Goal: Task Accomplishment & Management: Manage account settings

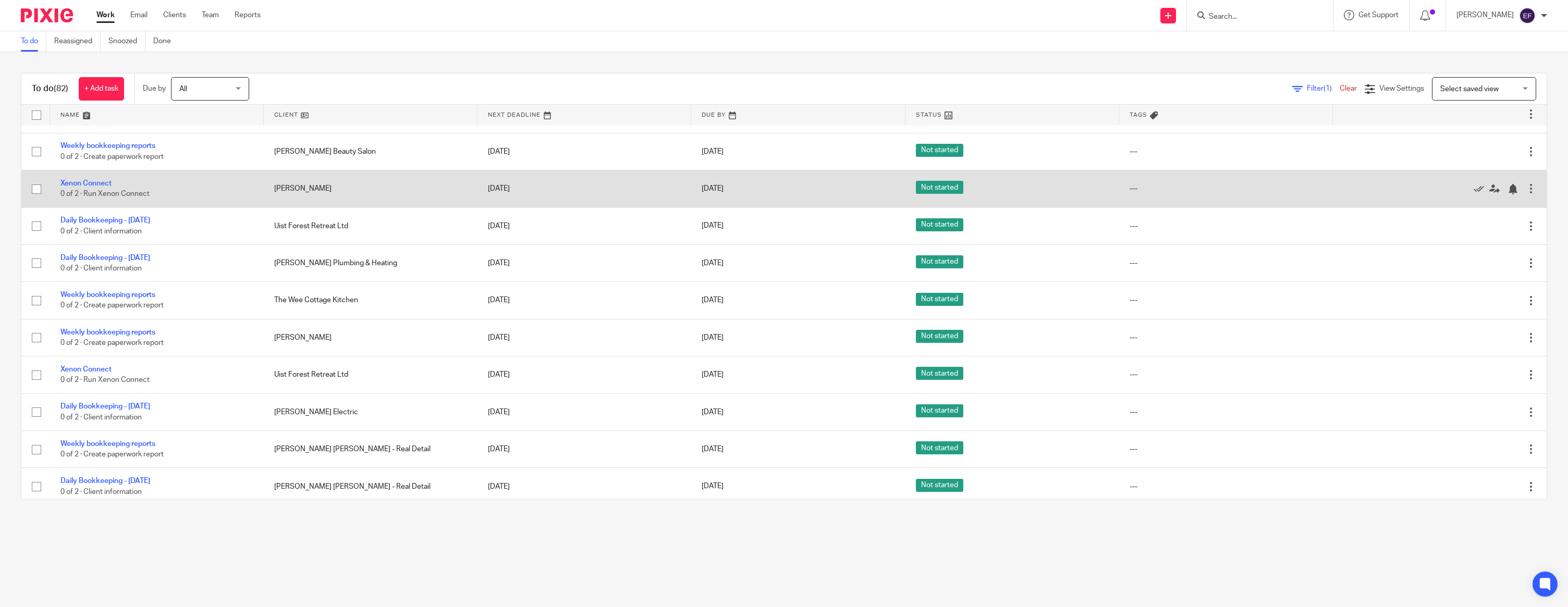
scroll to position [630, 0]
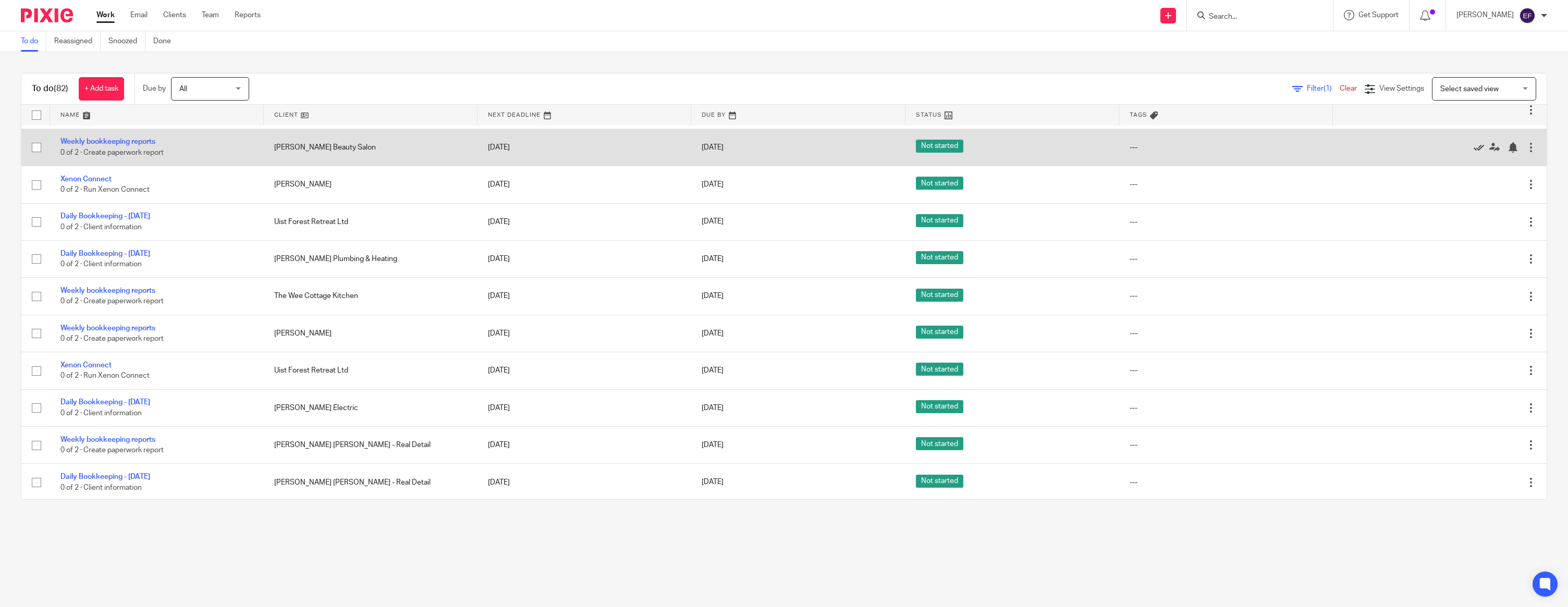
click at [1477, 153] on icon at bounding box center [1479, 147] width 10 height 10
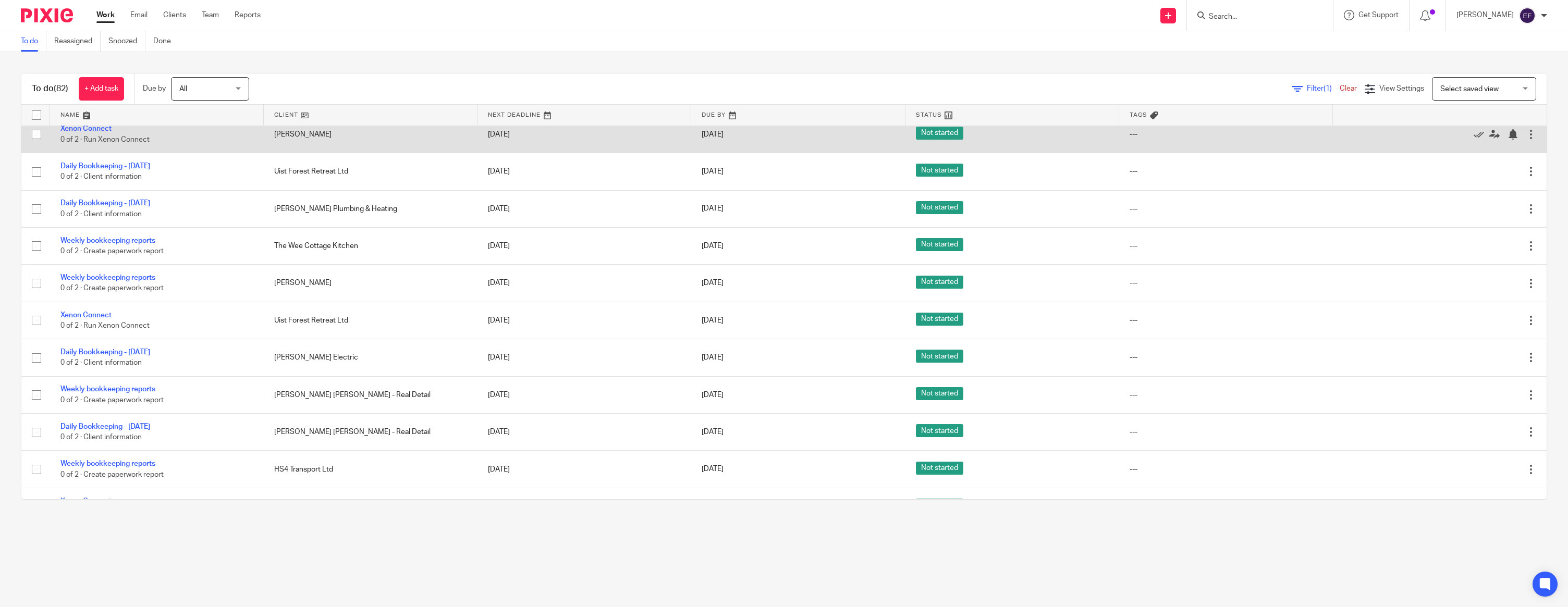
scroll to position [642, 0]
click at [1475, 140] on icon at bounding box center [1479, 134] width 10 height 10
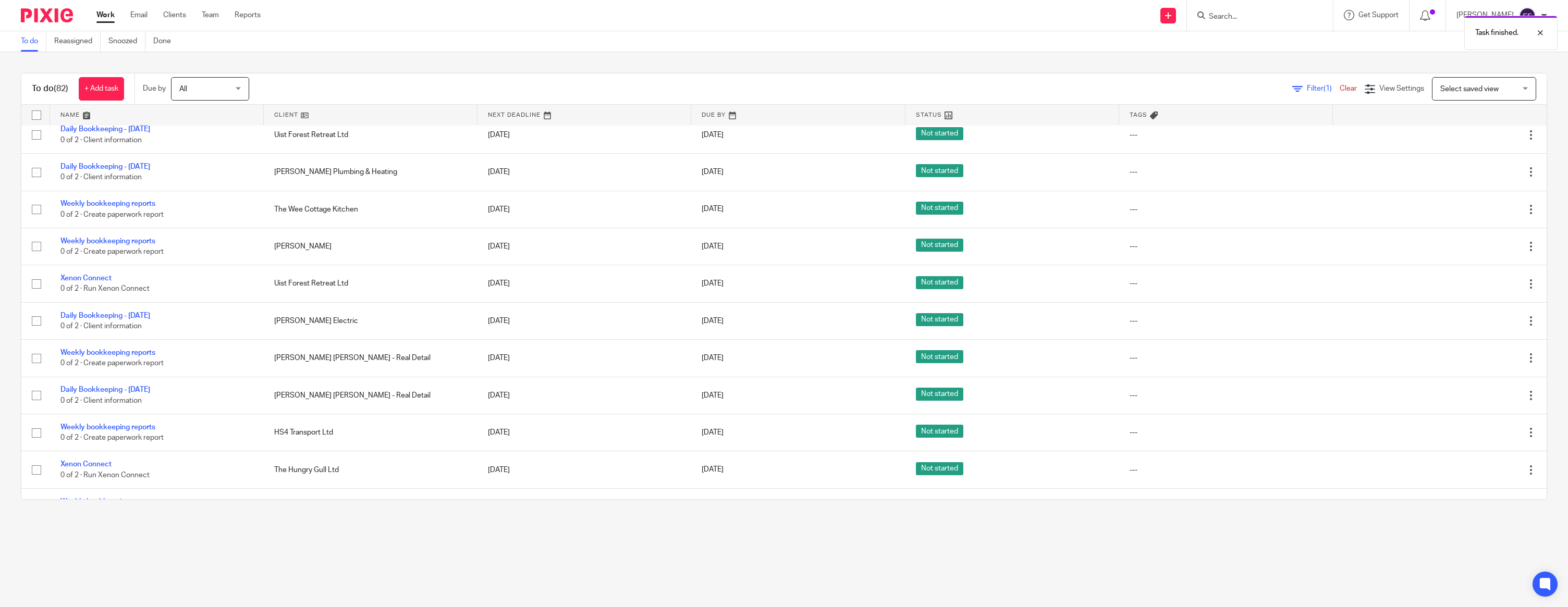
click at [1476, 140] on icon at bounding box center [1479, 134] width 10 height 10
click at [1475, 140] on icon at bounding box center [1479, 134] width 10 height 10
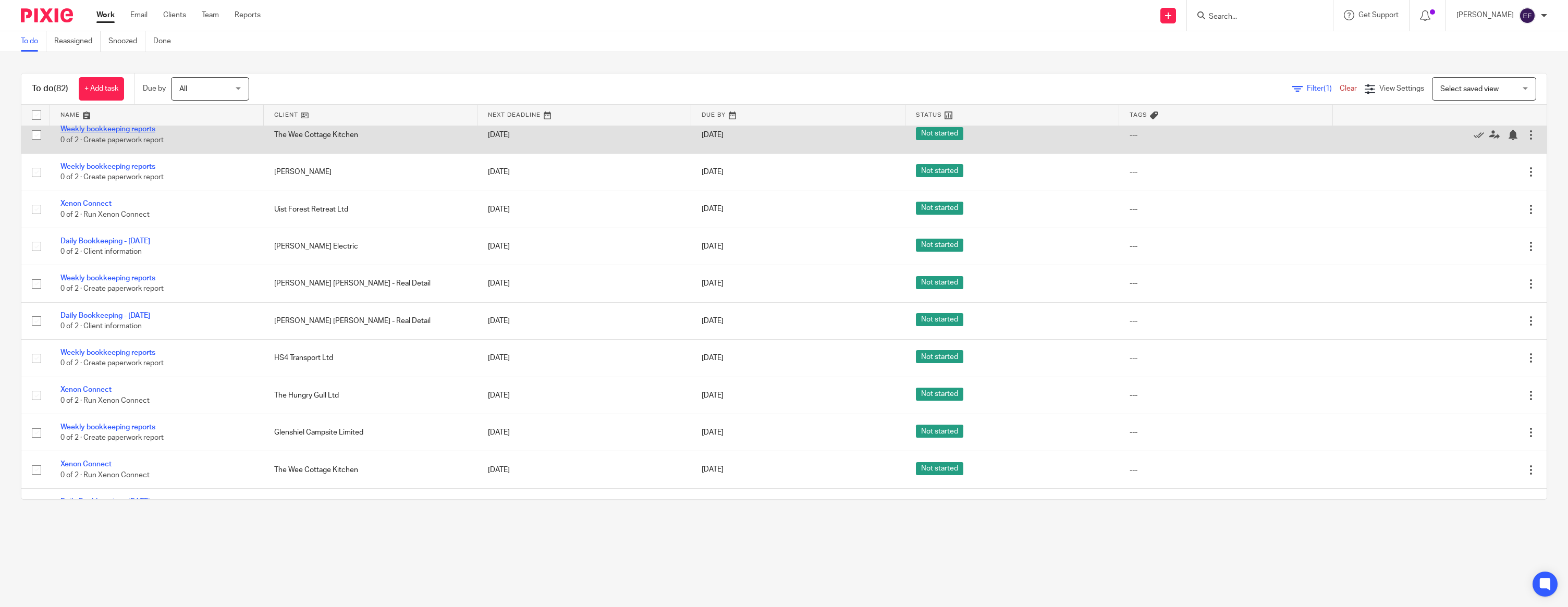
click at [120, 133] on link "Weekly bookkeeping reports" at bounding box center [108, 129] width 95 height 7
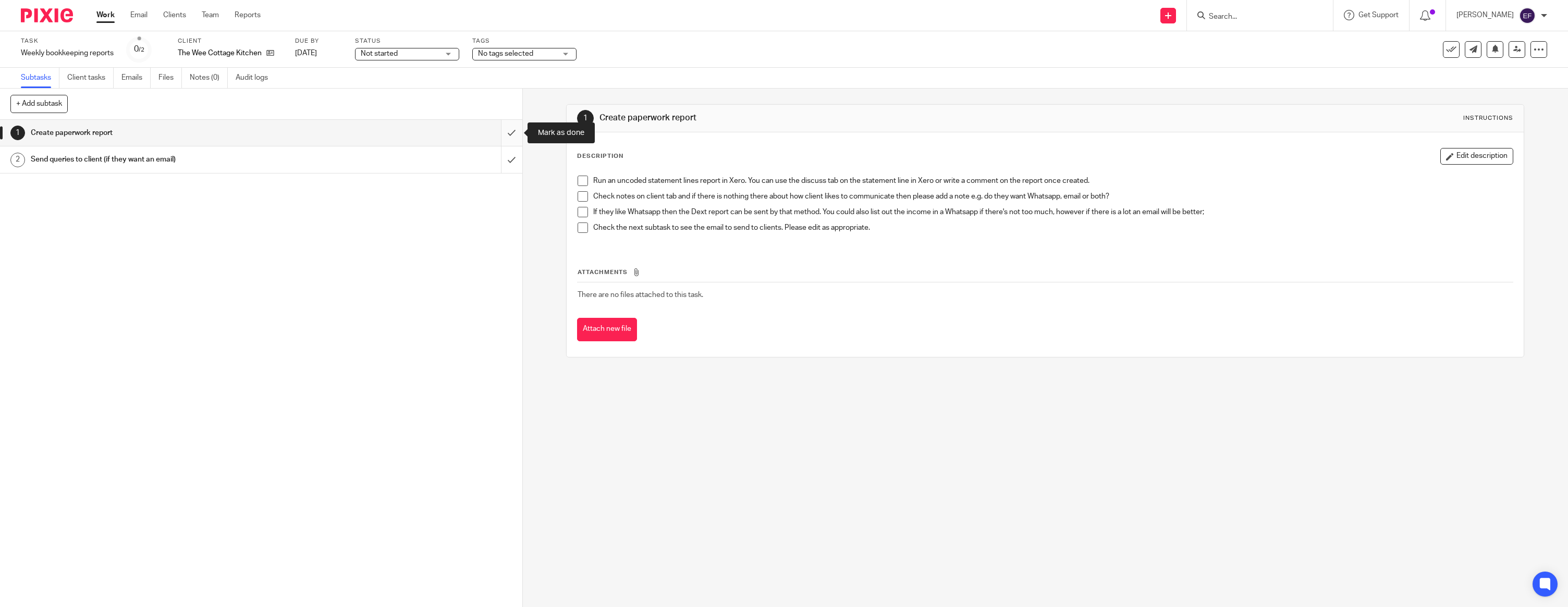
click at [510, 133] on input "submit" at bounding box center [261, 133] width 522 height 26
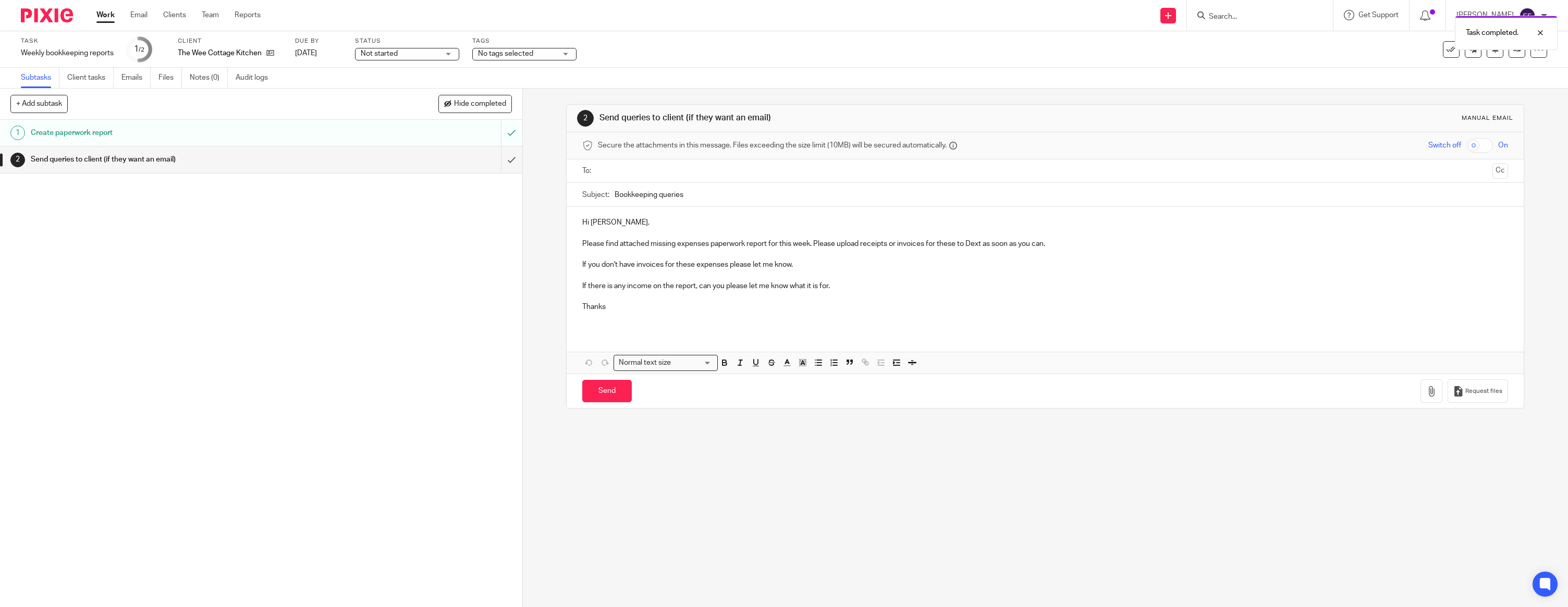
click at [635, 227] on p at bounding box center [1045, 232] width 926 height 10
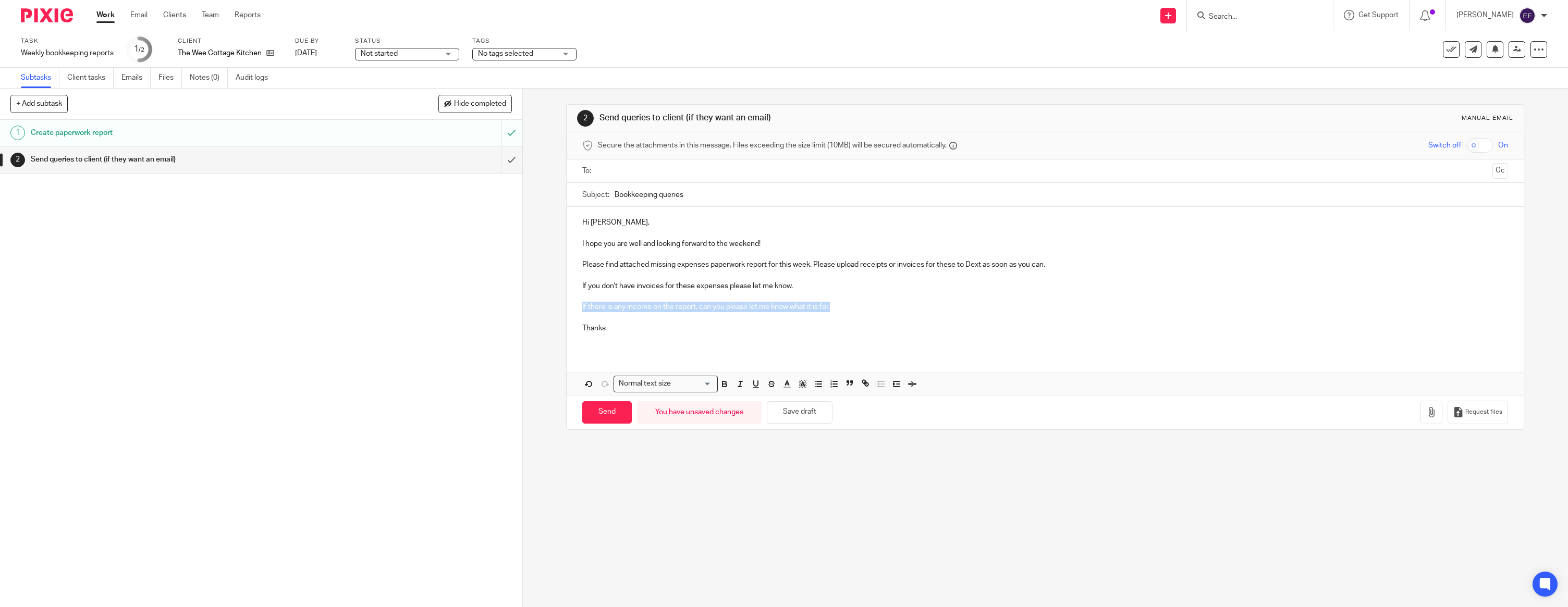
drag, startPoint x: 735, startPoint y: 304, endPoint x: 563, endPoint y: 307, distance: 172.0
click at [564, 307] on div "2 Send queries to client (if they want an email) Manual email Secure the attach…" at bounding box center [1045, 348] width 1045 height 518
click at [609, 325] on p "Thanks" at bounding box center [1045, 328] width 926 height 10
click at [649, 169] on input "text" at bounding box center [1045, 171] width 887 height 12
click at [1431, 415] on icon "button" at bounding box center [1431, 414] width 10 height 10
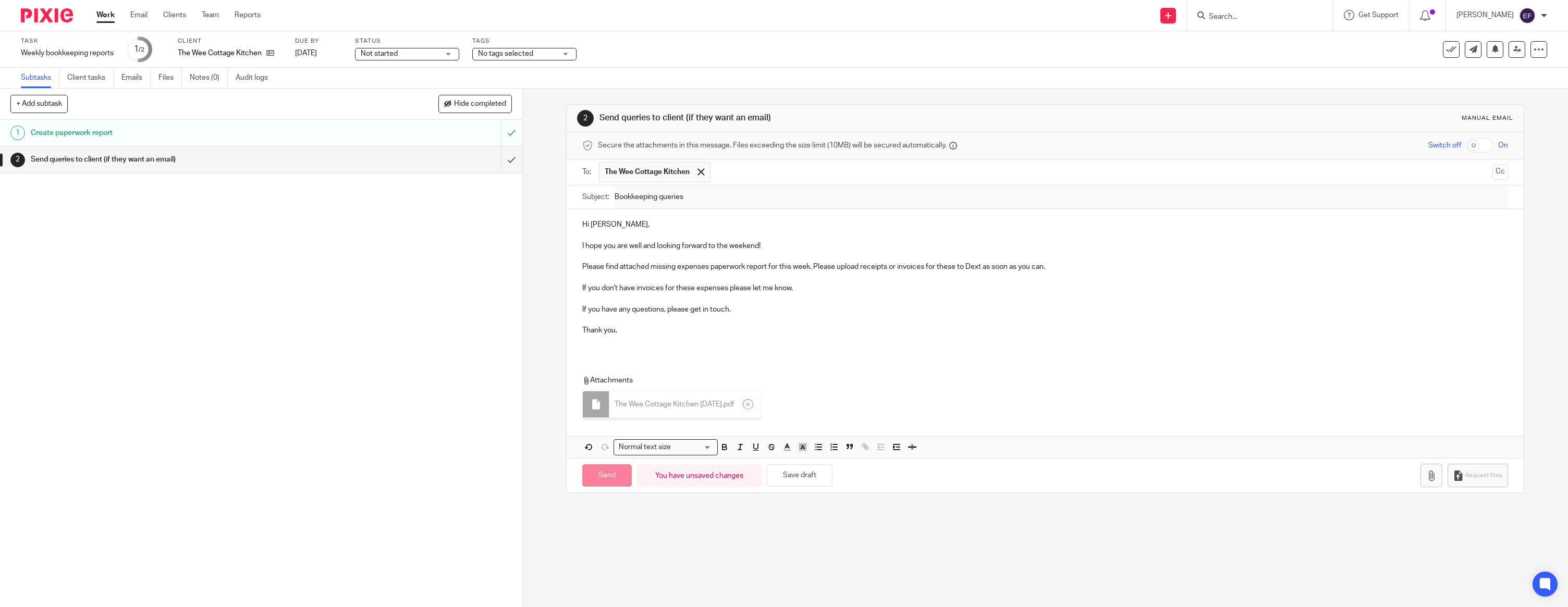
click at [620, 351] on div "Hi Mairi, I hope you are well and looking forward to the weekend! Please find a…" at bounding box center [1045, 281] width 957 height 145
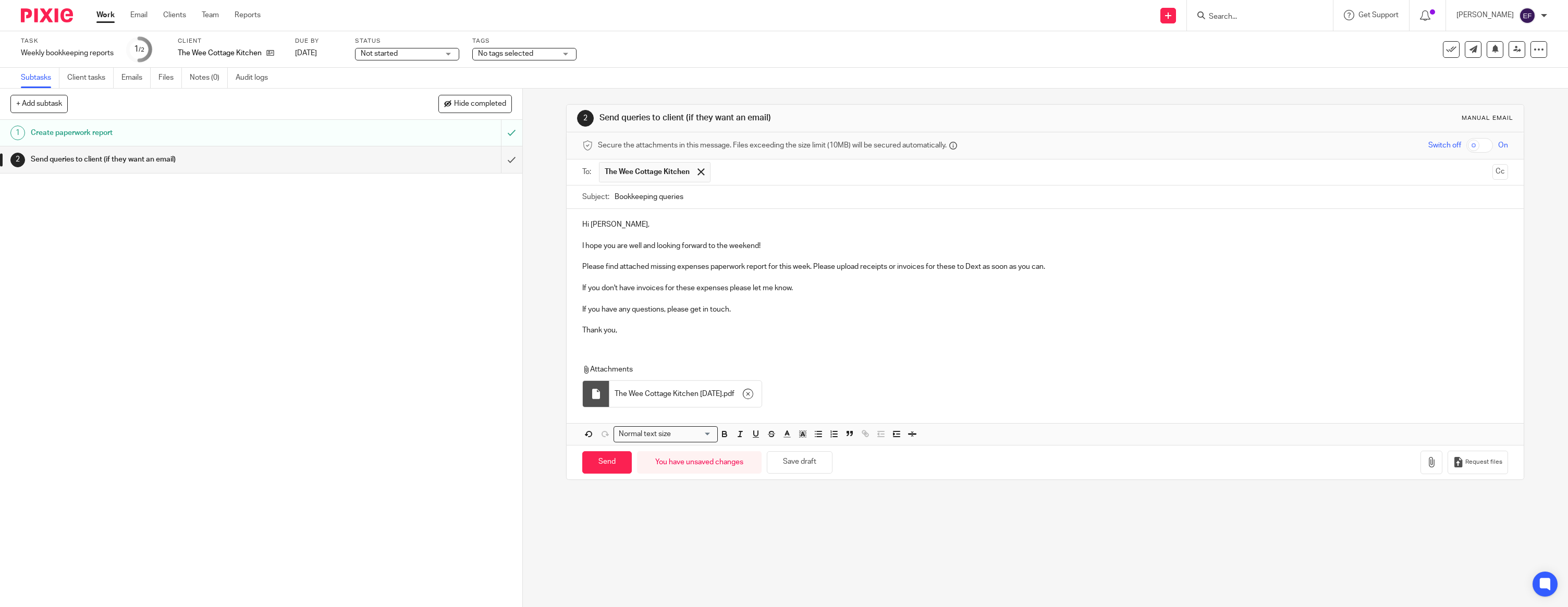
drag, startPoint x: 679, startPoint y: 525, endPoint x: 675, endPoint y: 521, distance: 5.7
click at [679, 525] on div "2 Send queries to client (if they want an email) Manual email Secure the attach…" at bounding box center [1045, 348] width 1045 height 518
click at [612, 463] on input "Send" at bounding box center [607, 462] width 49 height 23
type input "Sent"
click at [48, 10] on img at bounding box center [47, 15] width 52 height 14
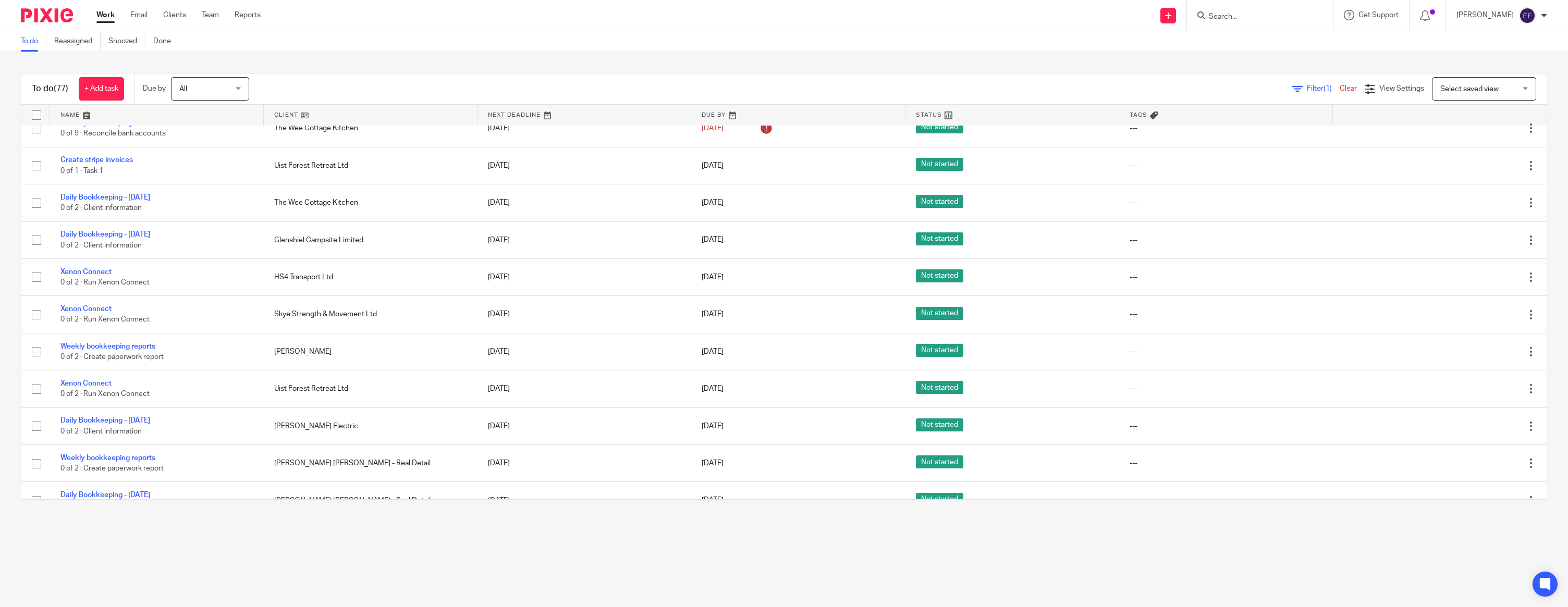
scroll to position [617, 0]
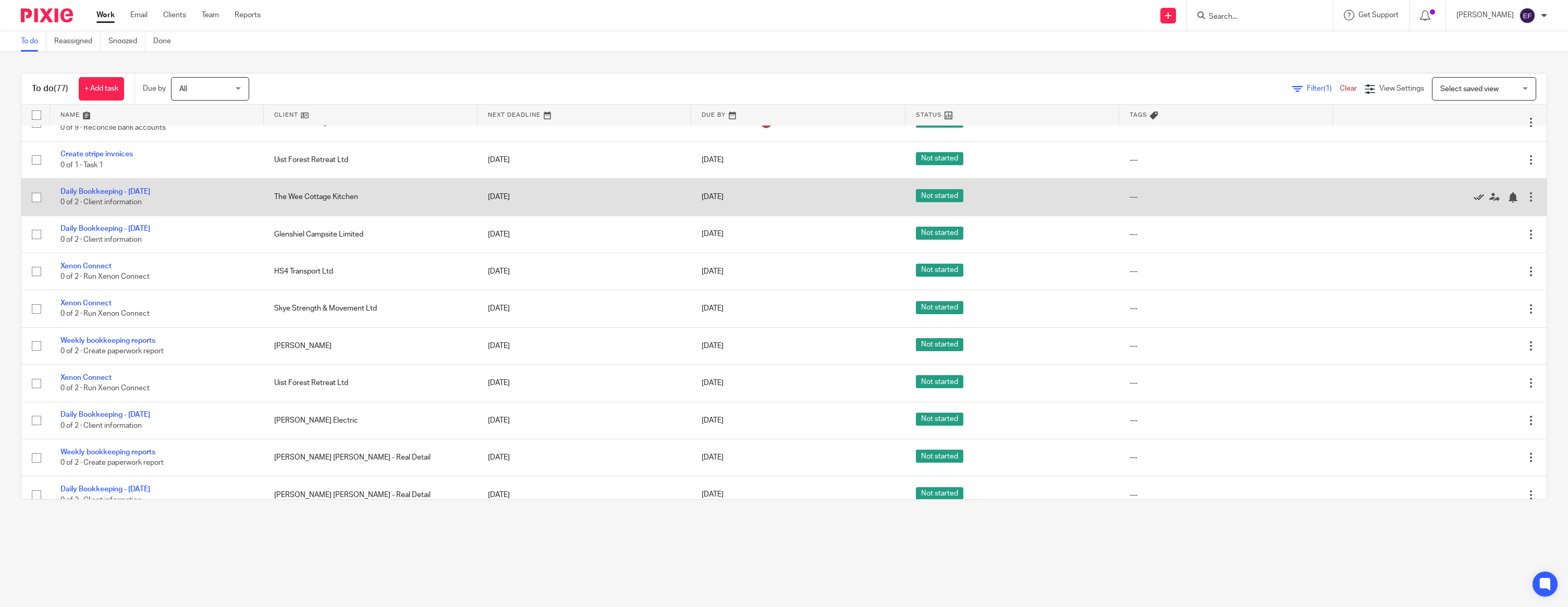
click at [1475, 203] on icon at bounding box center [1479, 197] width 10 height 10
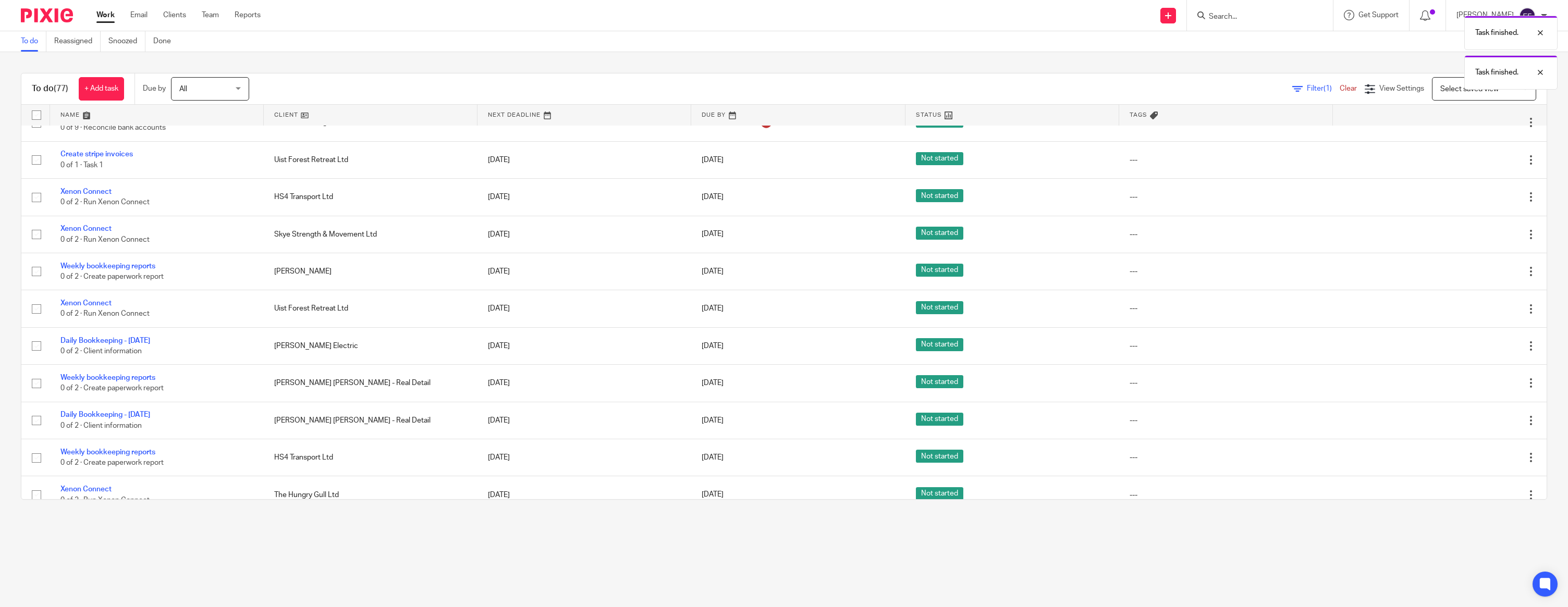
click at [1475, 203] on icon at bounding box center [1479, 197] width 10 height 10
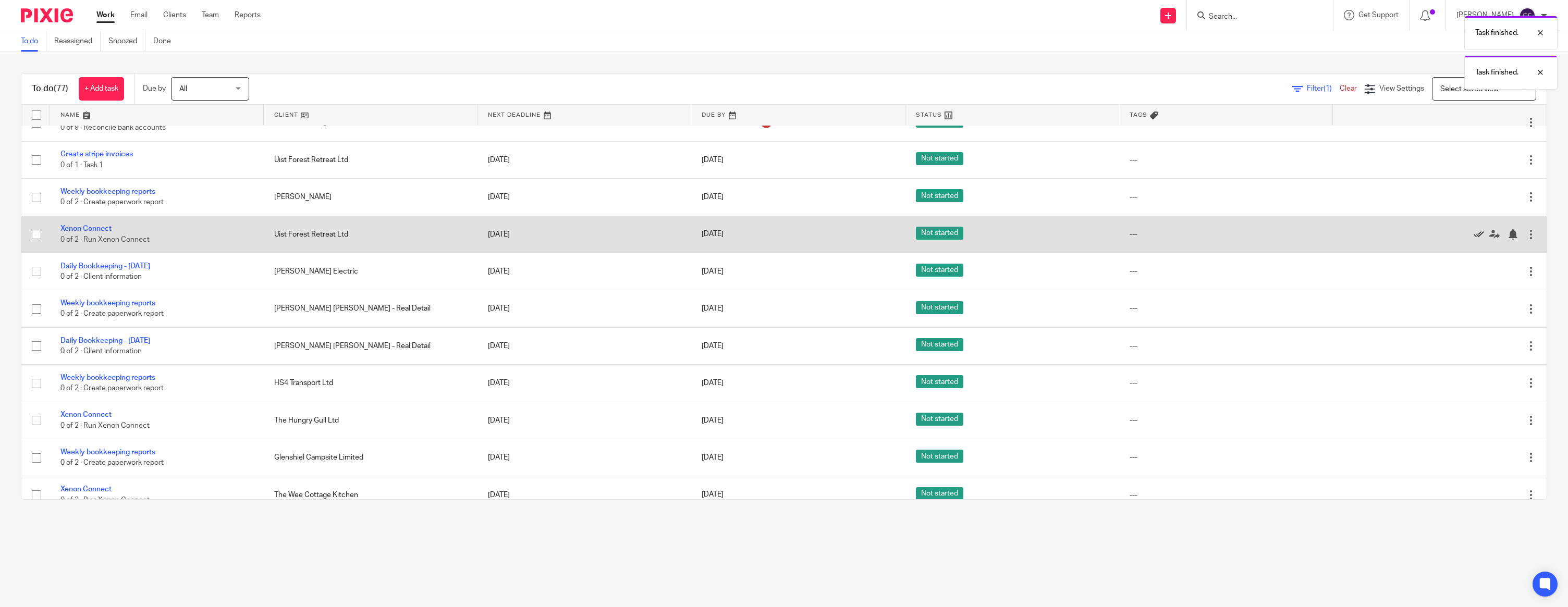
click at [1479, 240] on icon at bounding box center [1479, 234] width 10 height 10
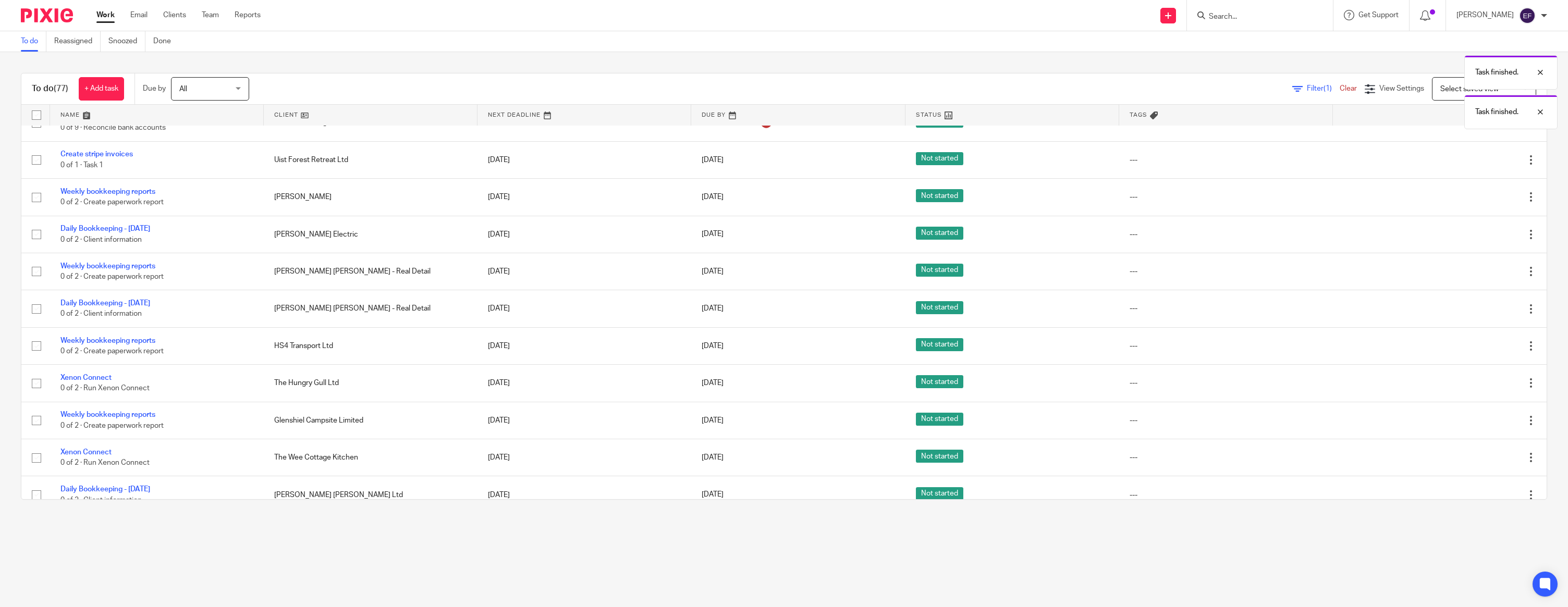
click at [1479, 240] on icon at bounding box center [1479, 234] width 10 height 10
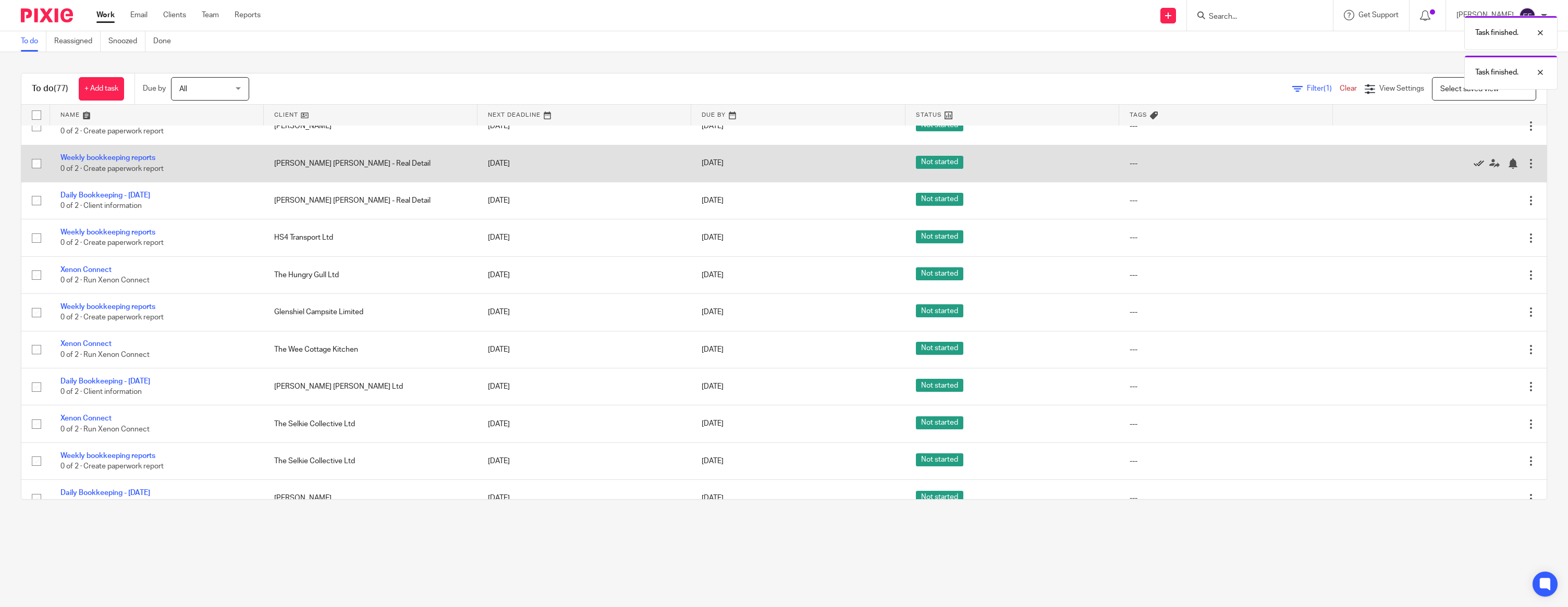
scroll to position [696, 0]
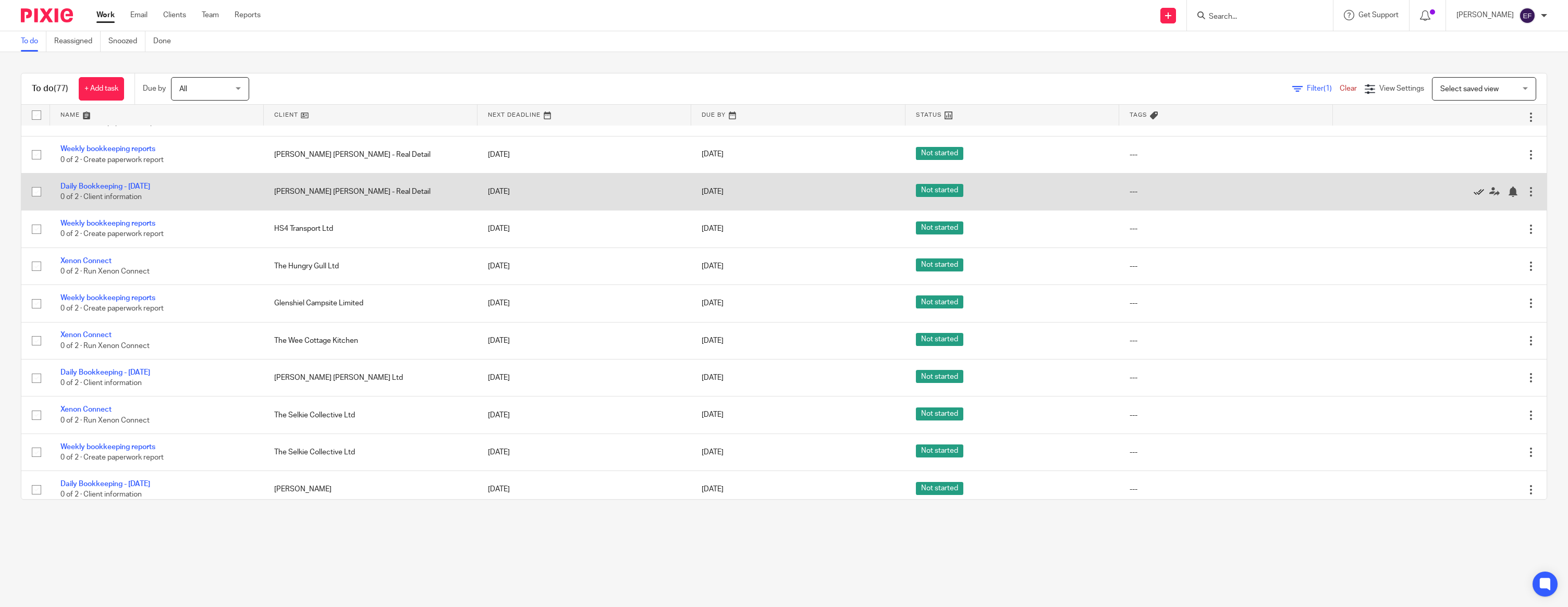
click at [1477, 197] on icon at bounding box center [1479, 192] width 10 height 10
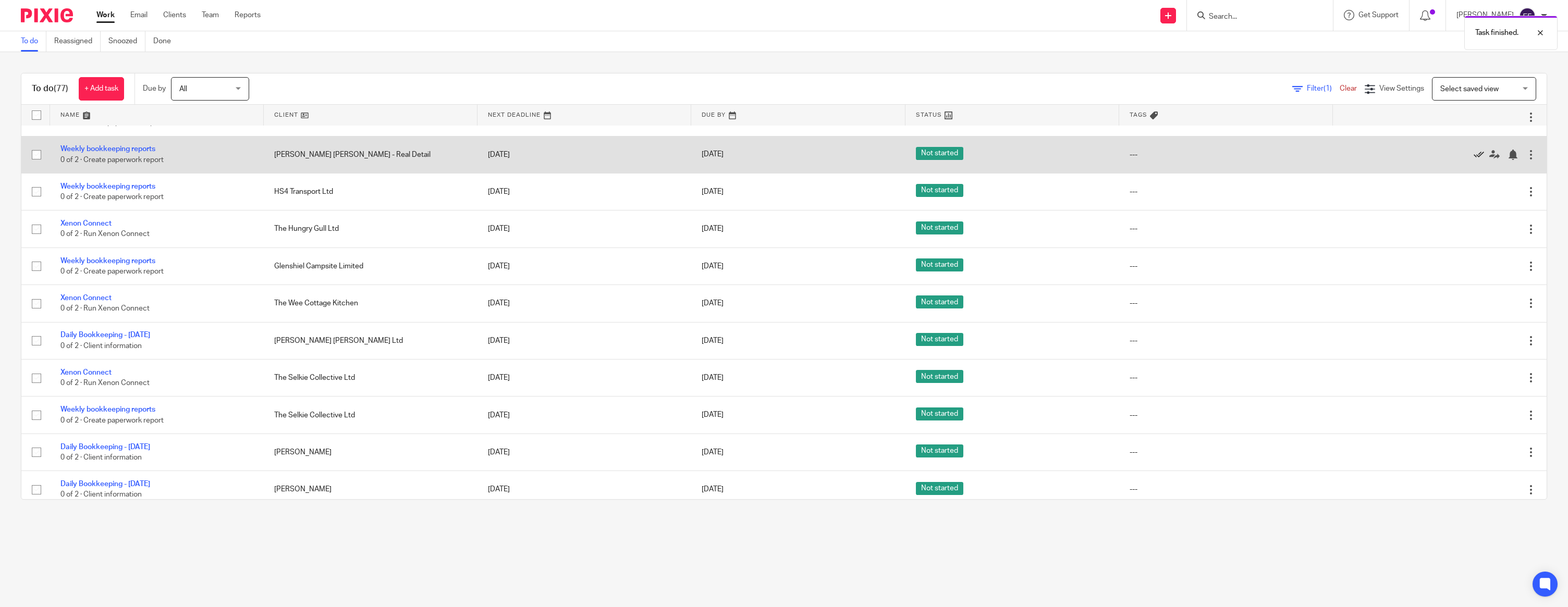
click at [1481, 160] on icon at bounding box center [1479, 154] width 10 height 10
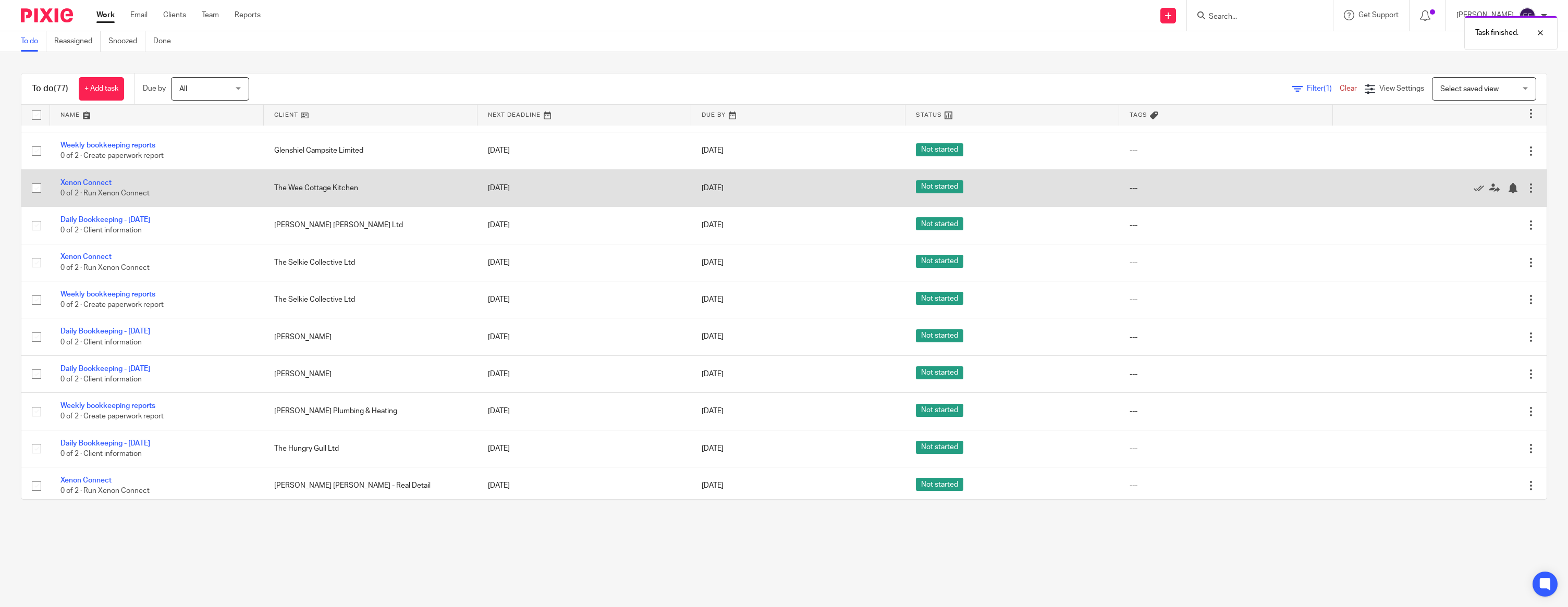
scroll to position [777, 0]
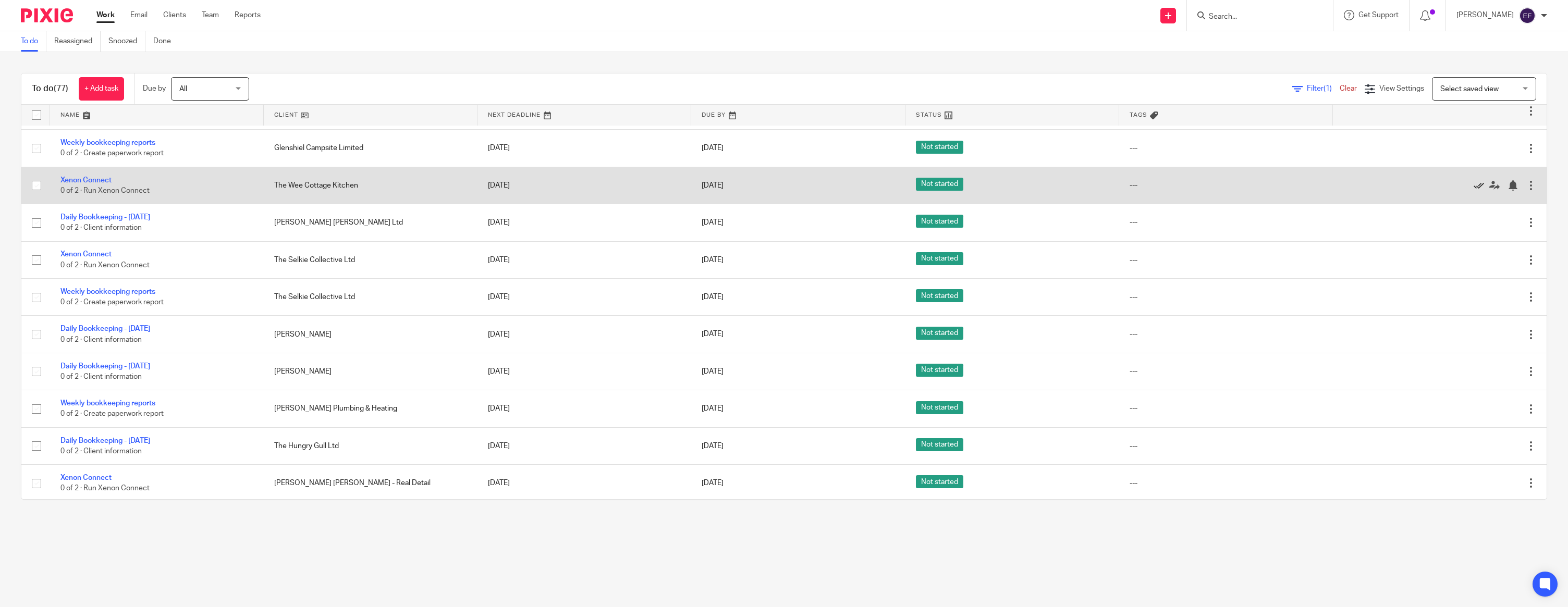
click at [1477, 190] on icon at bounding box center [1479, 185] width 10 height 10
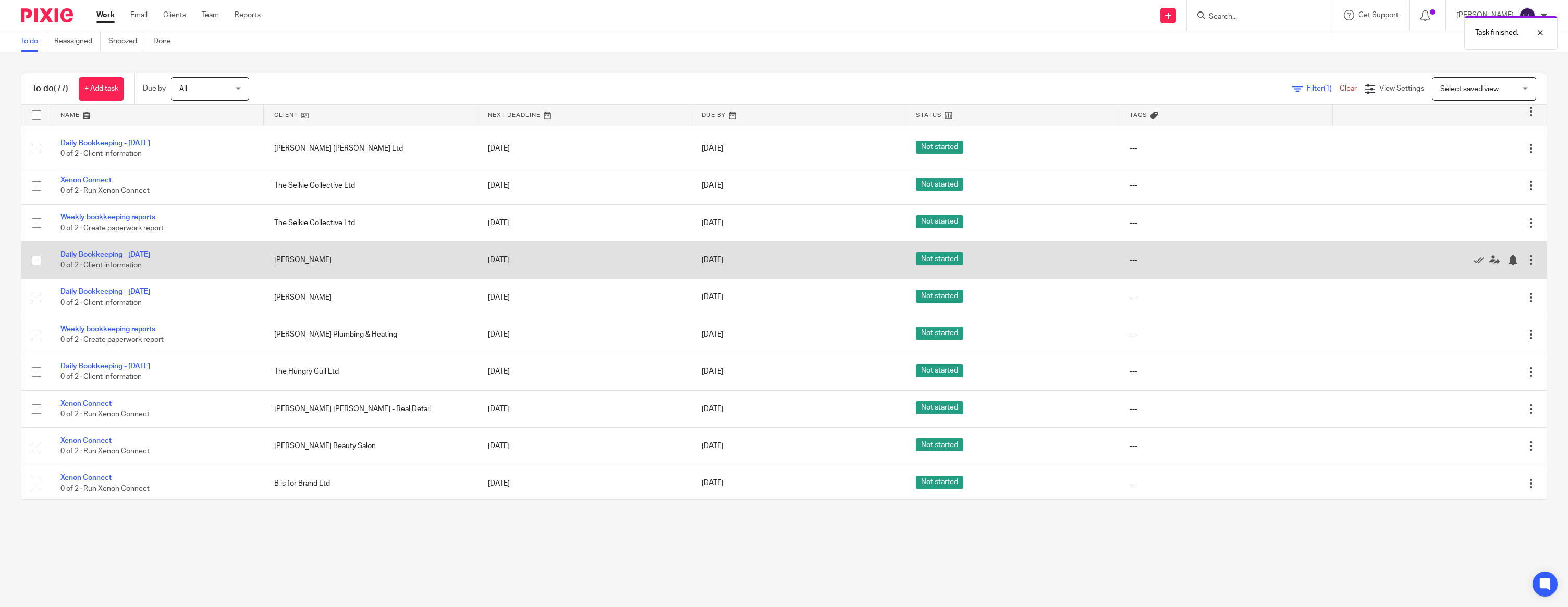
scroll to position [815, 0]
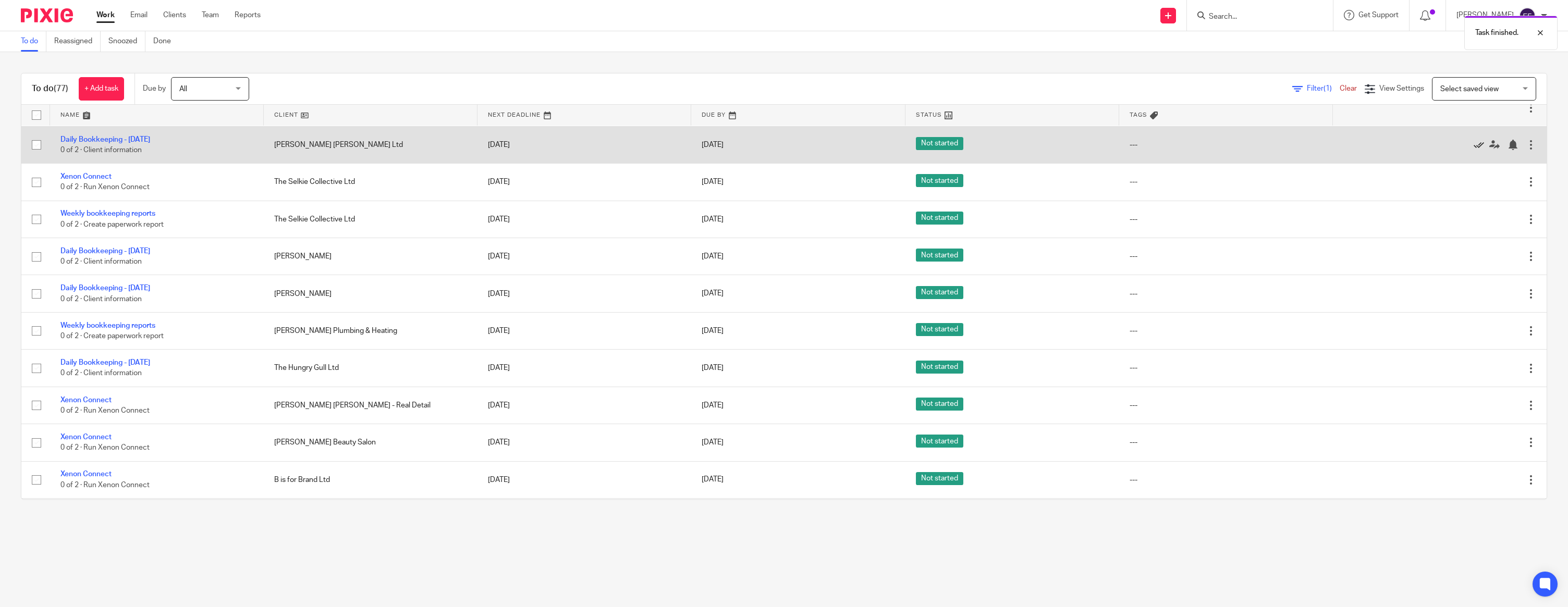
click at [1475, 150] on icon at bounding box center [1479, 145] width 10 height 10
click at [1476, 149] on icon at bounding box center [1479, 144] width 10 height 10
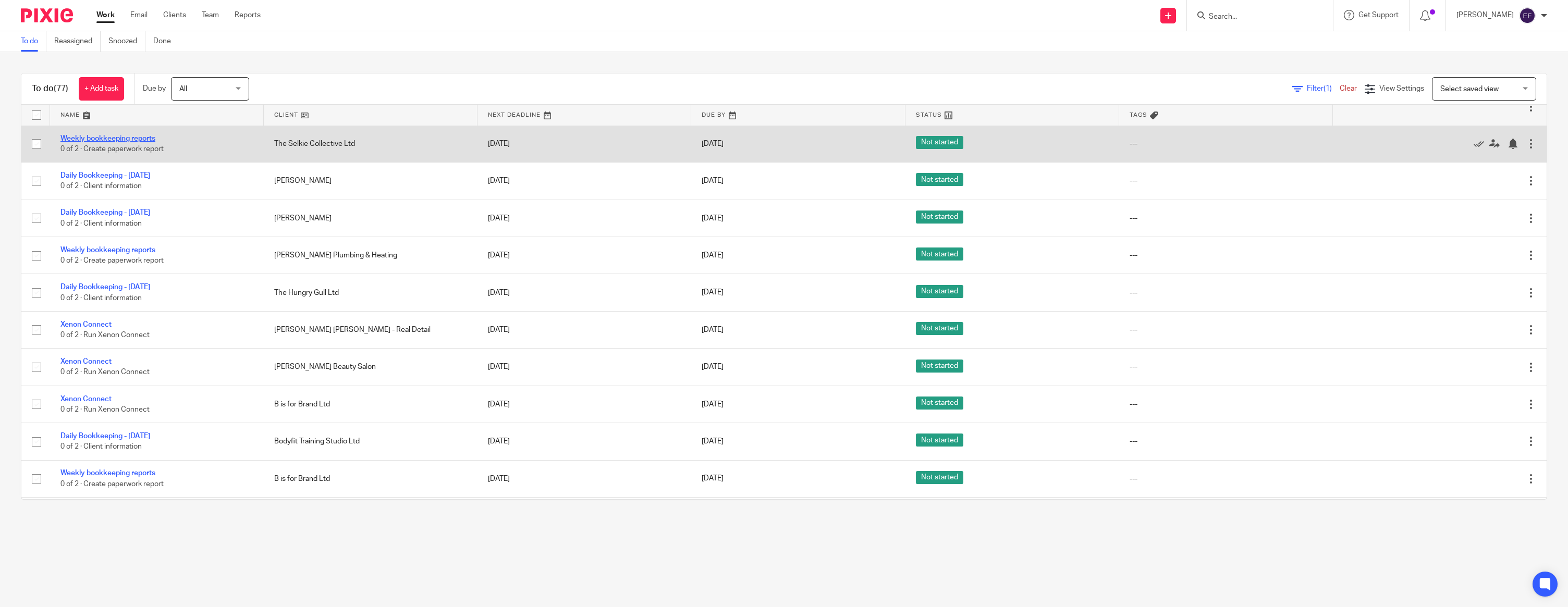
click at [122, 142] on link "Weekly bookkeeping reports" at bounding box center [108, 139] width 95 height 7
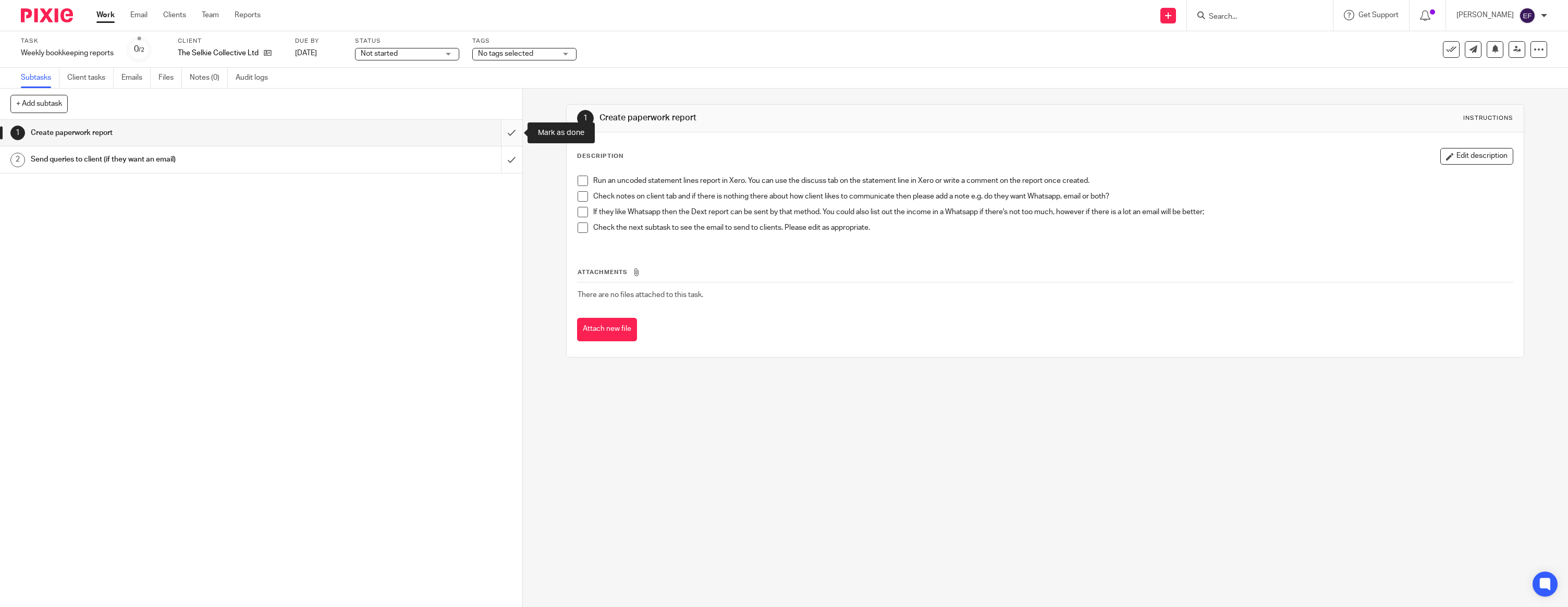
click at [516, 138] on input "submit" at bounding box center [261, 133] width 522 height 26
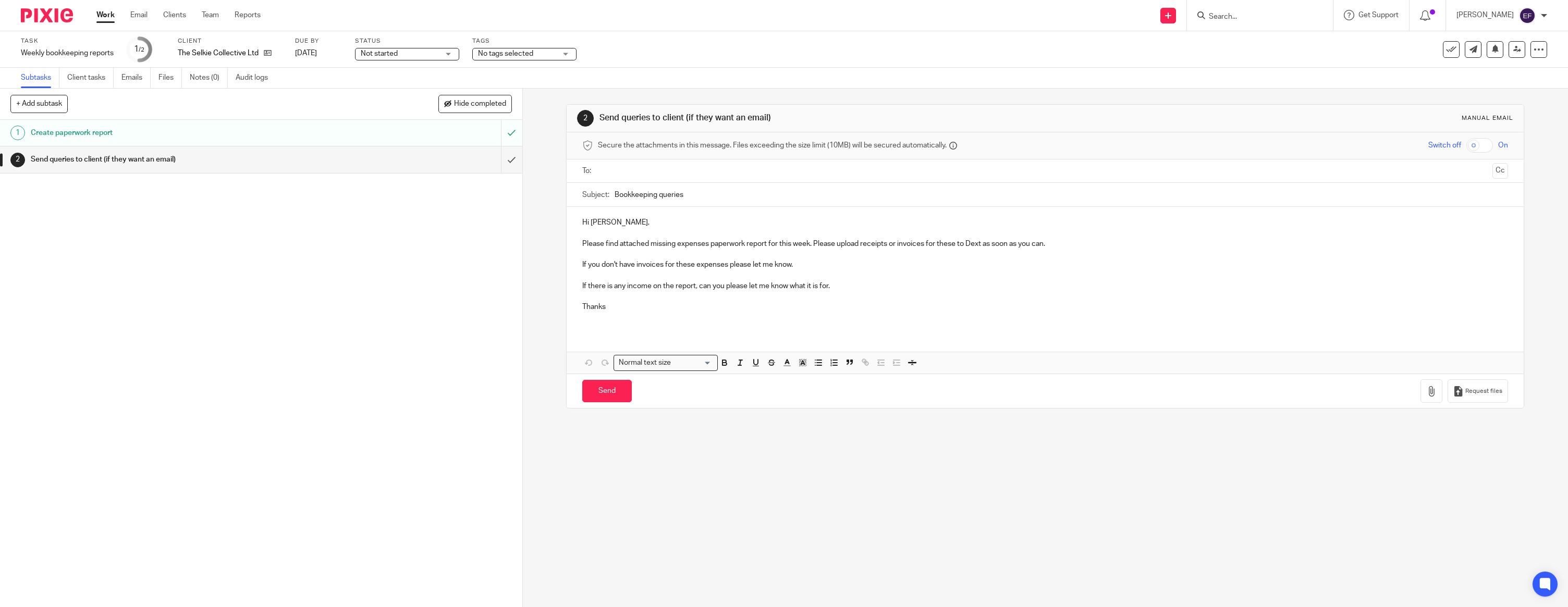
click at [637, 228] on p at bounding box center [1045, 232] width 926 height 10
click at [635, 222] on p "Hi [PERSON_NAME]," at bounding box center [1045, 222] width 926 height 10
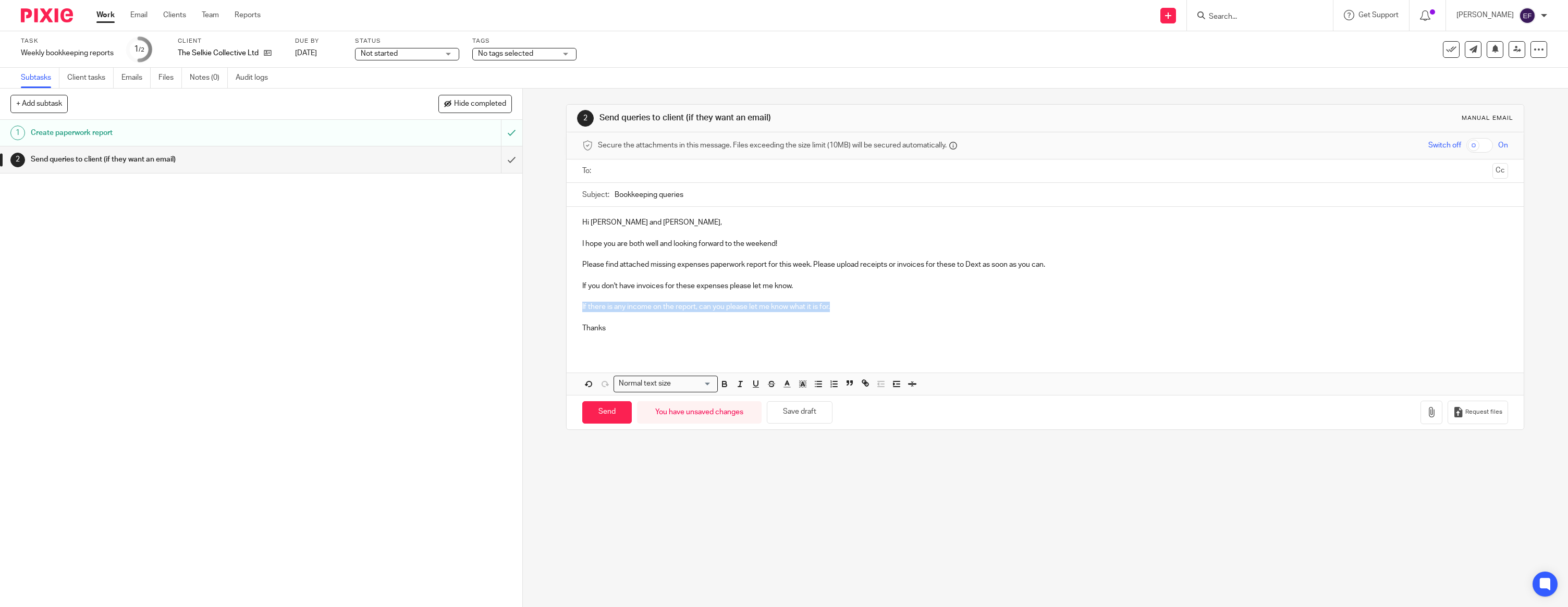
drag, startPoint x: 869, startPoint y: 307, endPoint x: 545, endPoint y: 305, distance: 324.0
click at [544, 307] on div "2 Send queries to client (if they want an email) Manual email Secure the attach…" at bounding box center [1045, 348] width 1045 height 518
click at [615, 327] on p "Thanks" at bounding box center [1045, 328] width 926 height 10
click at [1430, 413] on icon "button" at bounding box center [1431, 412] width 10 height 10
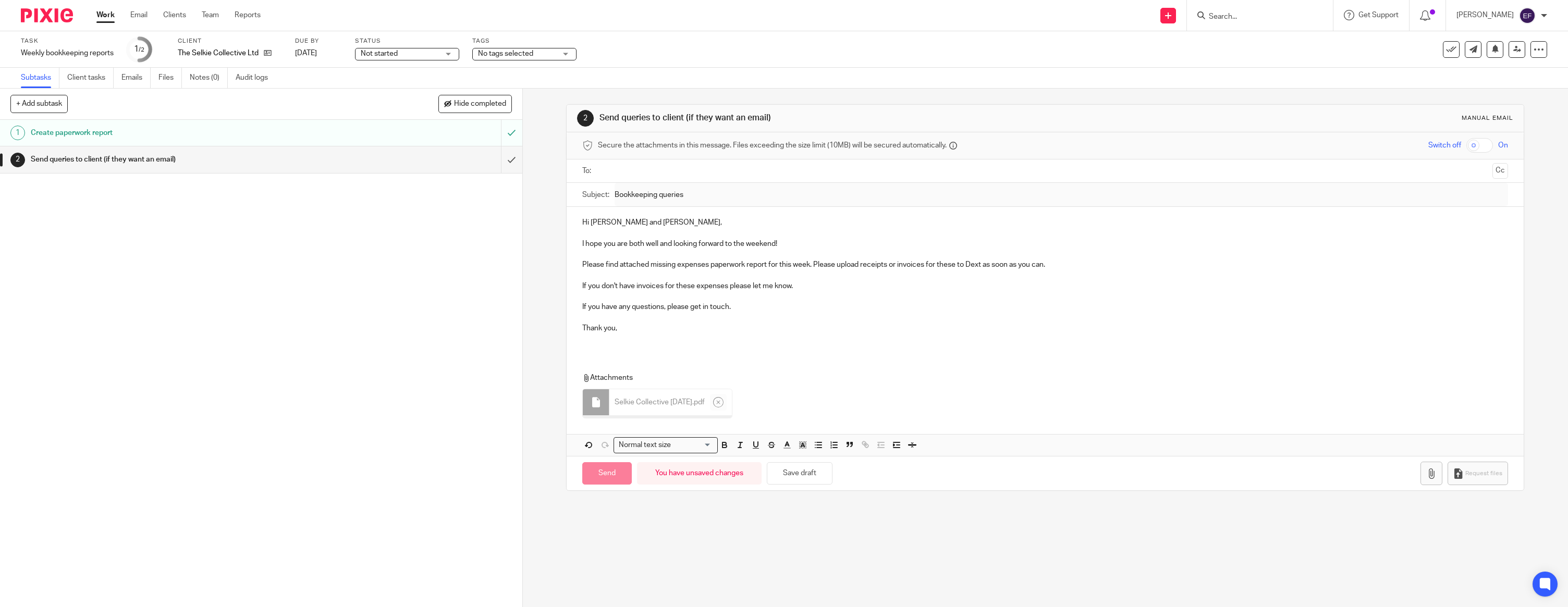
click at [637, 359] on div "Hi [PERSON_NAME] and [PERSON_NAME], I hope you are both well and looking forwar…" at bounding box center [1045, 331] width 957 height 249
click at [632, 349] on div "Hi [PERSON_NAME] and [PERSON_NAME], I hope you are both well and looking forwar…" at bounding box center [1045, 279] width 957 height 145
click at [690, 174] on input "text" at bounding box center [1045, 171] width 887 height 12
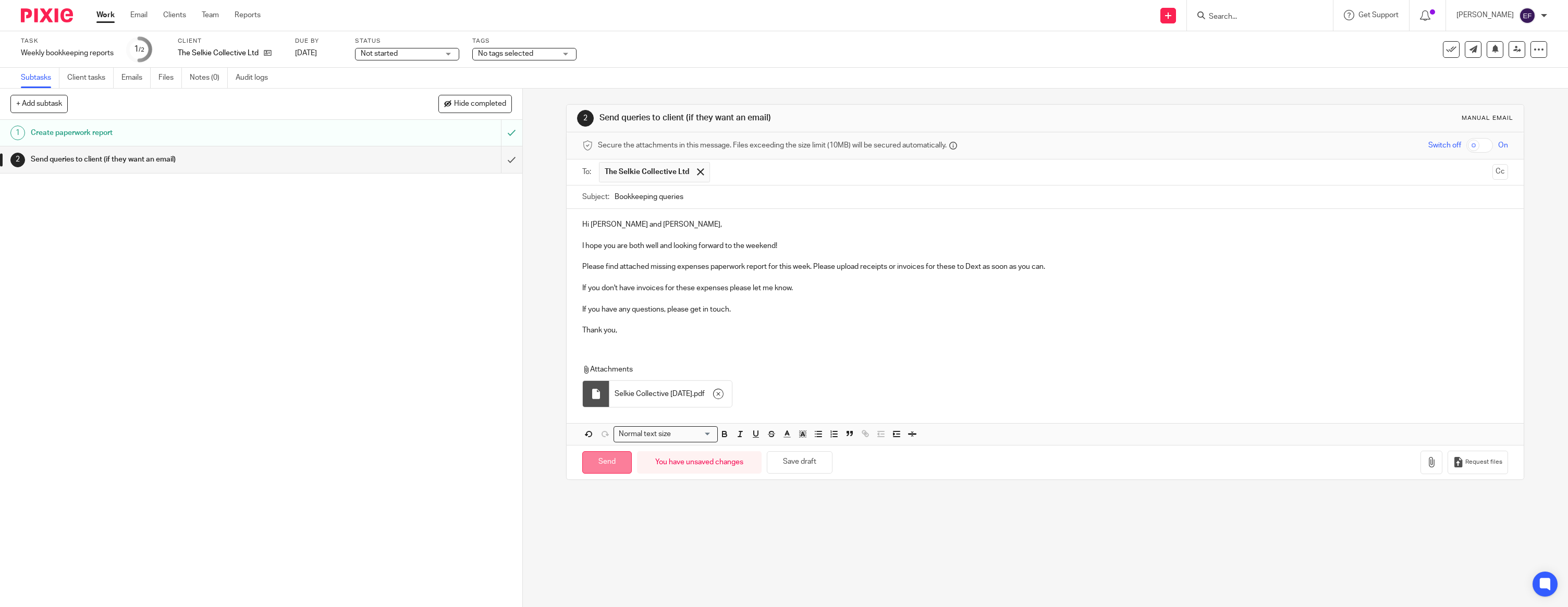
click at [613, 463] on input "Send" at bounding box center [607, 462] width 49 height 23
type input "Sent"
click at [61, 16] on img at bounding box center [47, 15] width 52 height 14
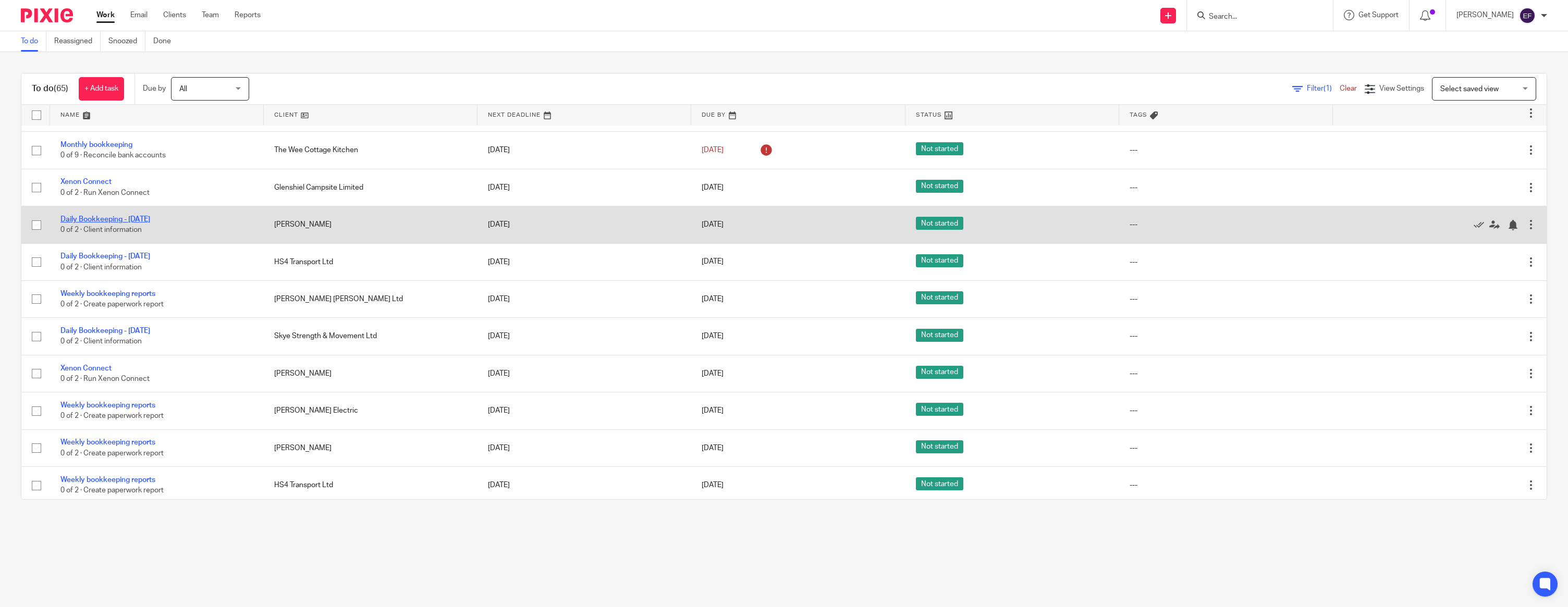
scroll to position [591, 0]
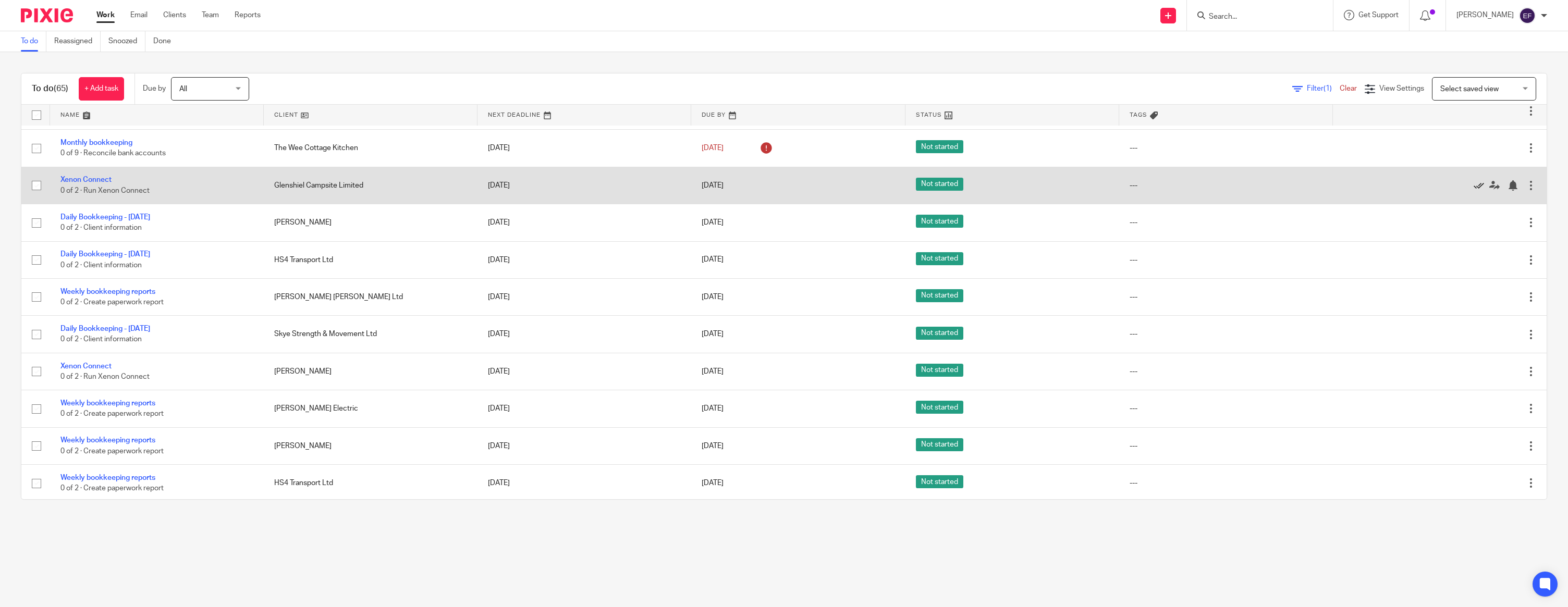
click at [1481, 190] on icon at bounding box center [1479, 185] width 10 height 10
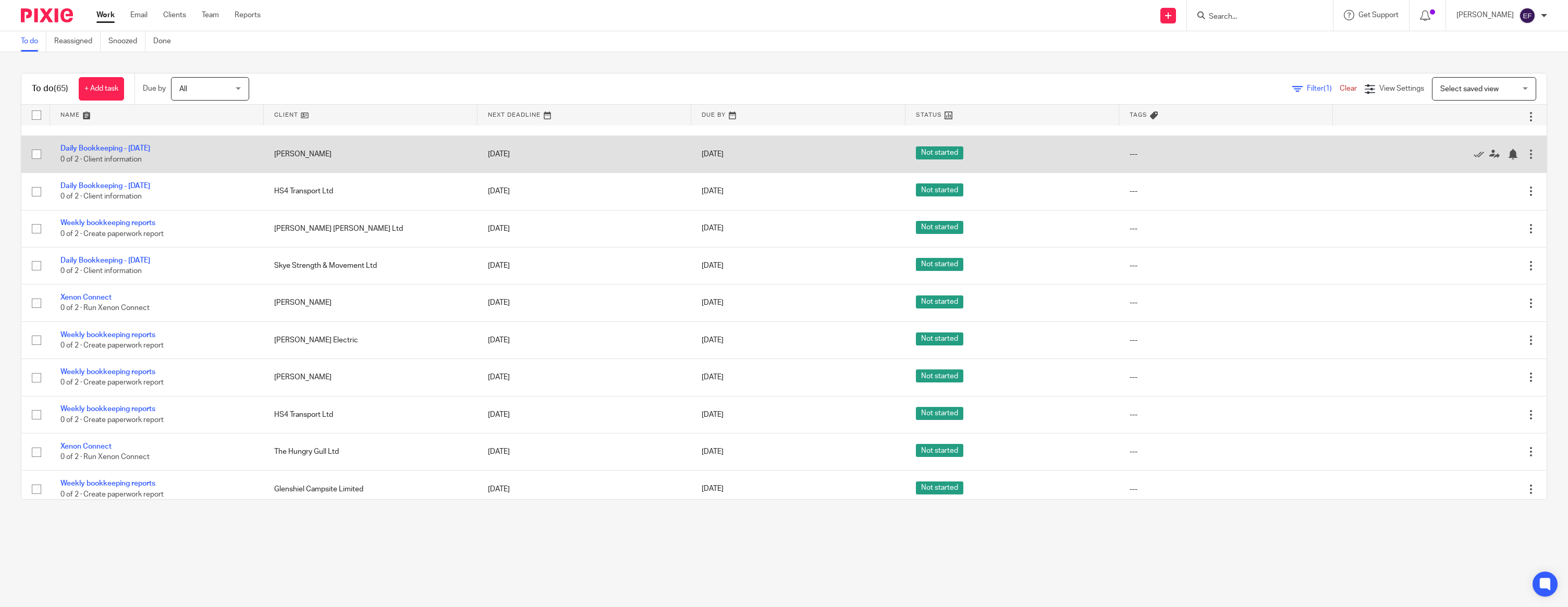
scroll to position [612, 0]
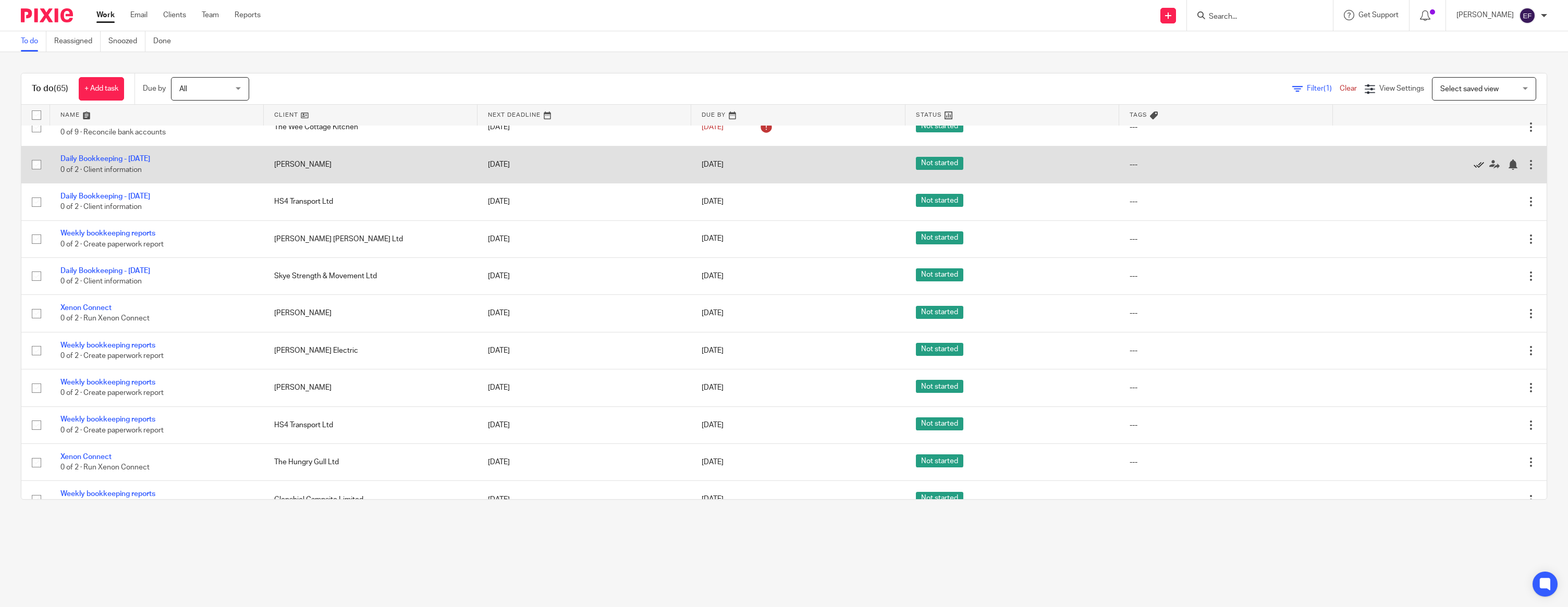
click at [1477, 170] on icon at bounding box center [1479, 164] width 10 height 10
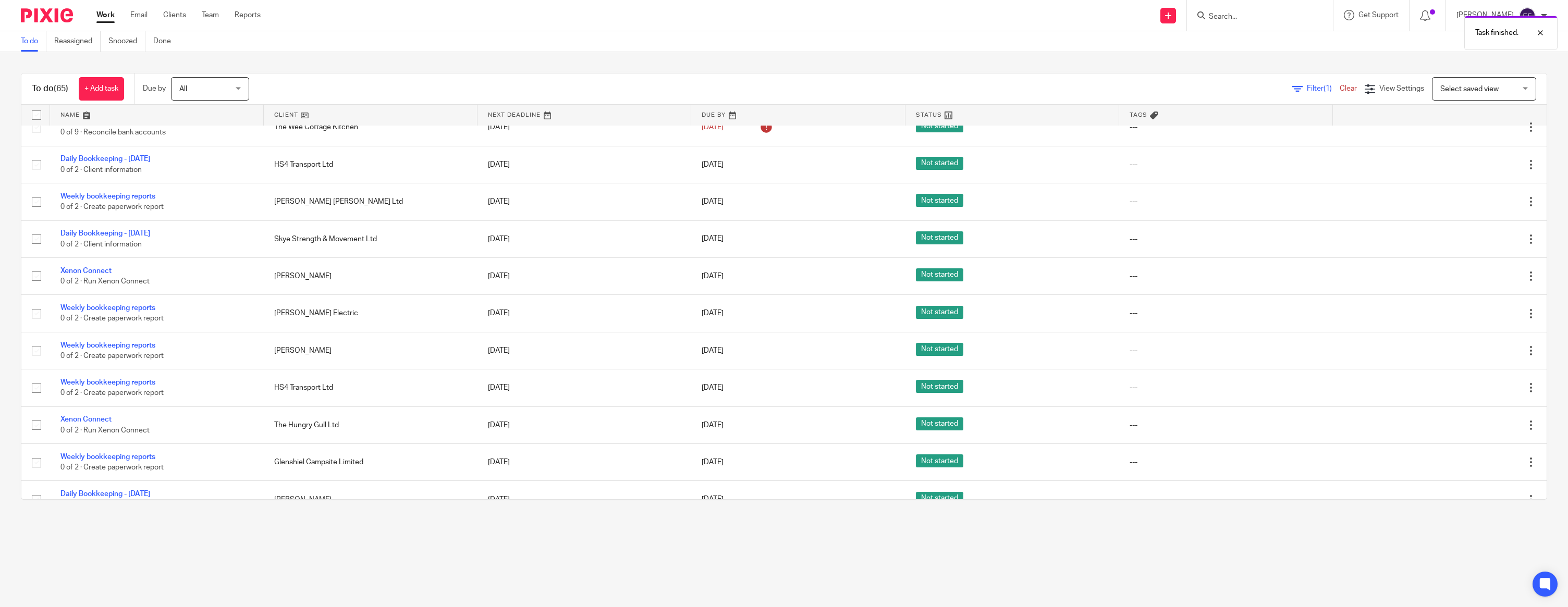
click at [1477, 170] on icon at bounding box center [1479, 164] width 10 height 10
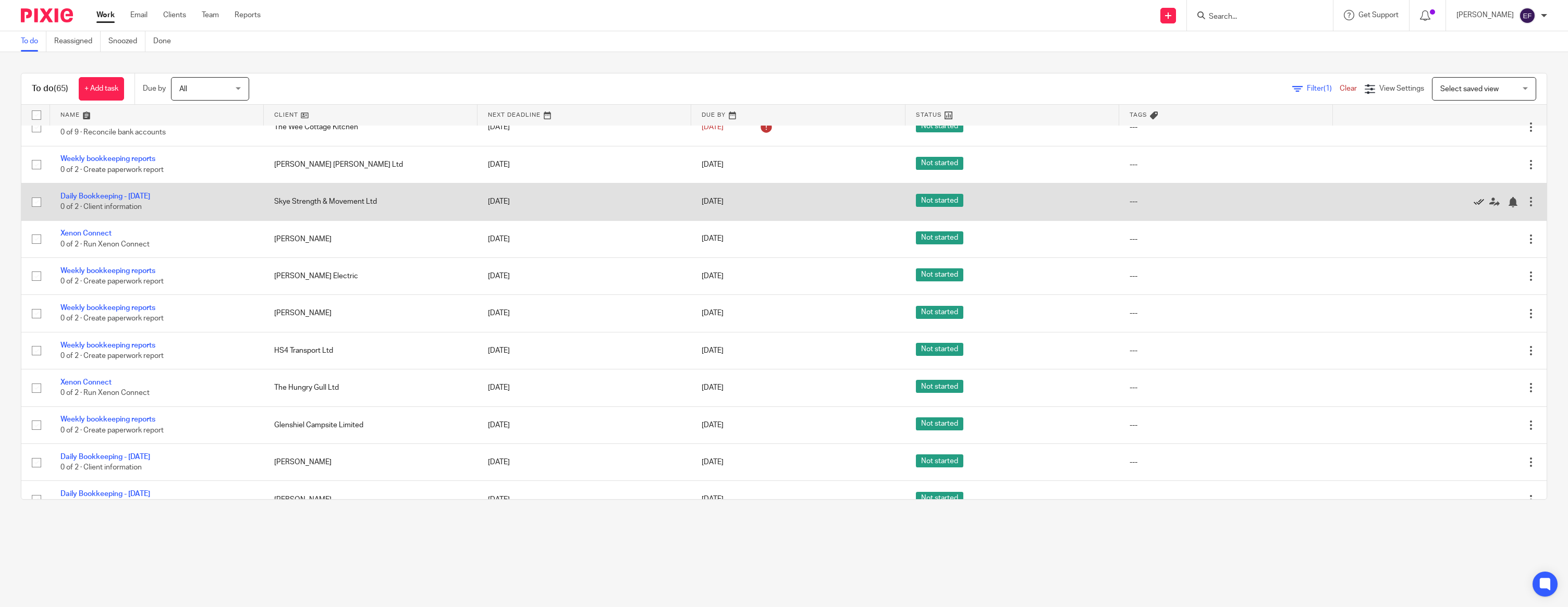
click at [1476, 207] on icon at bounding box center [1479, 202] width 10 height 10
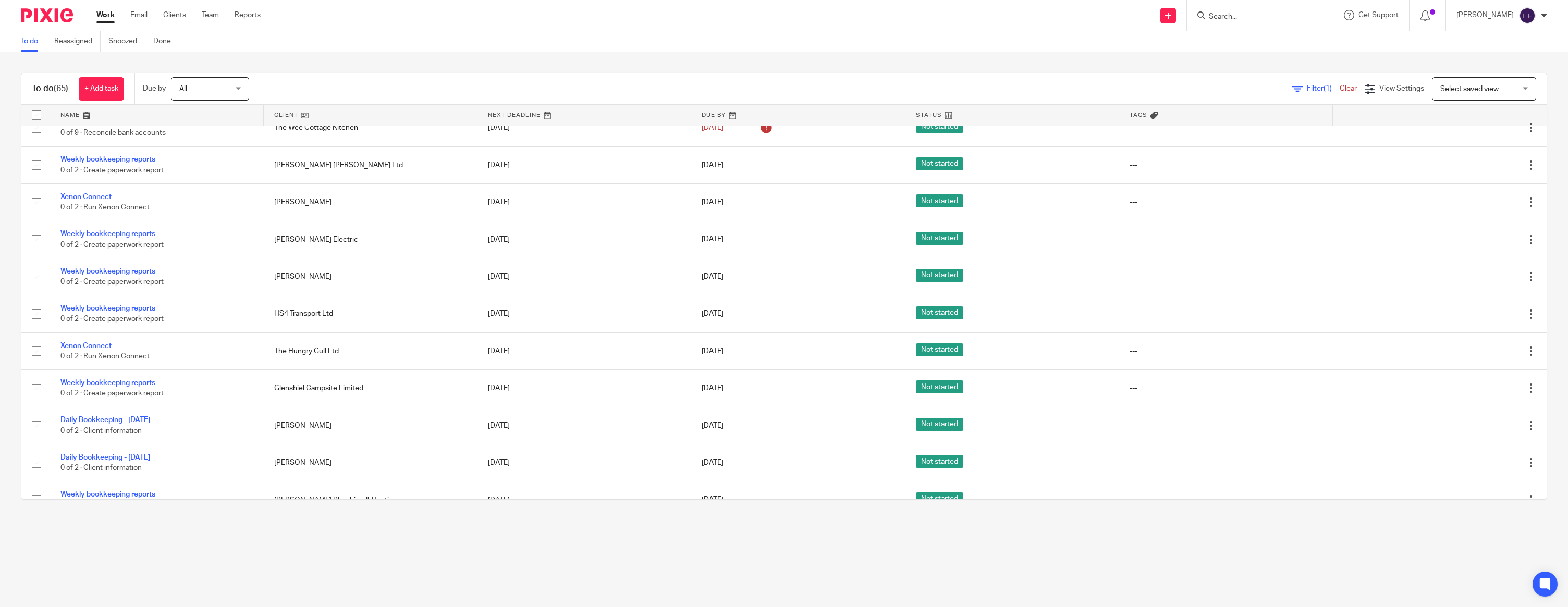
click at [1476, 208] on icon at bounding box center [1479, 203] width 10 height 10
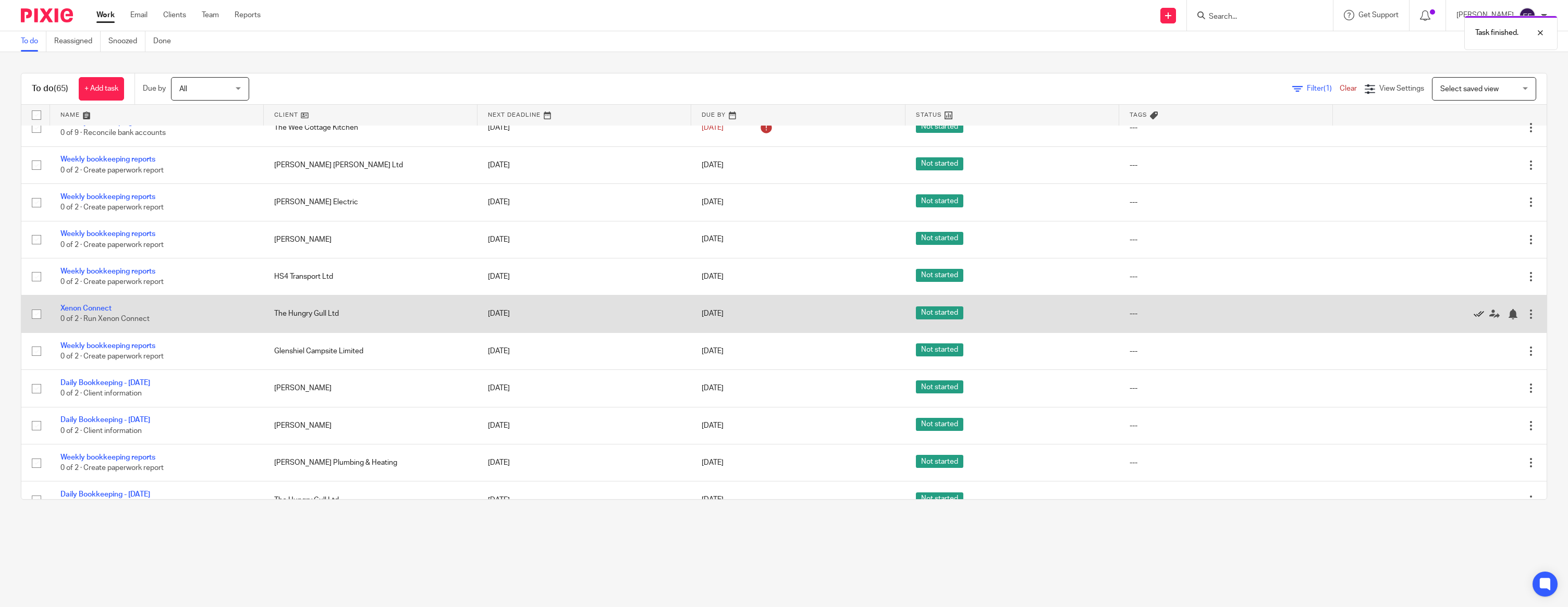
click at [1479, 319] on icon at bounding box center [1479, 314] width 10 height 10
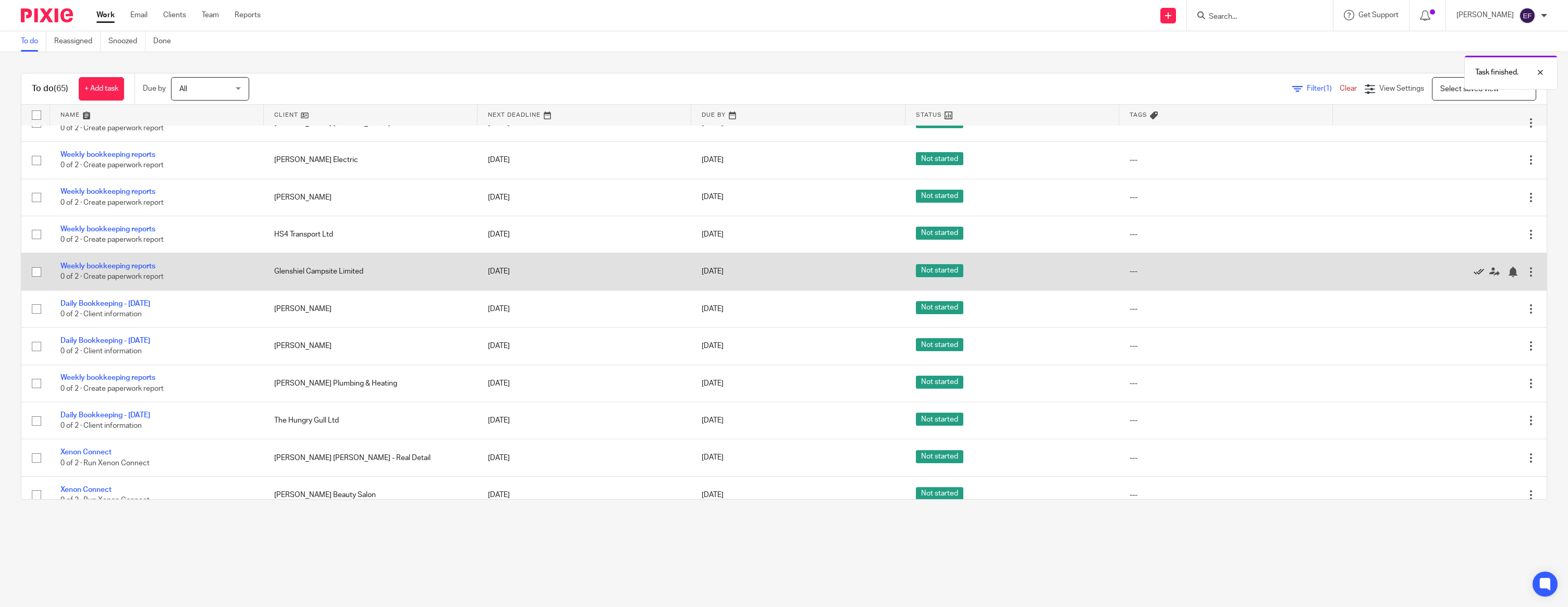
scroll to position [660, 0]
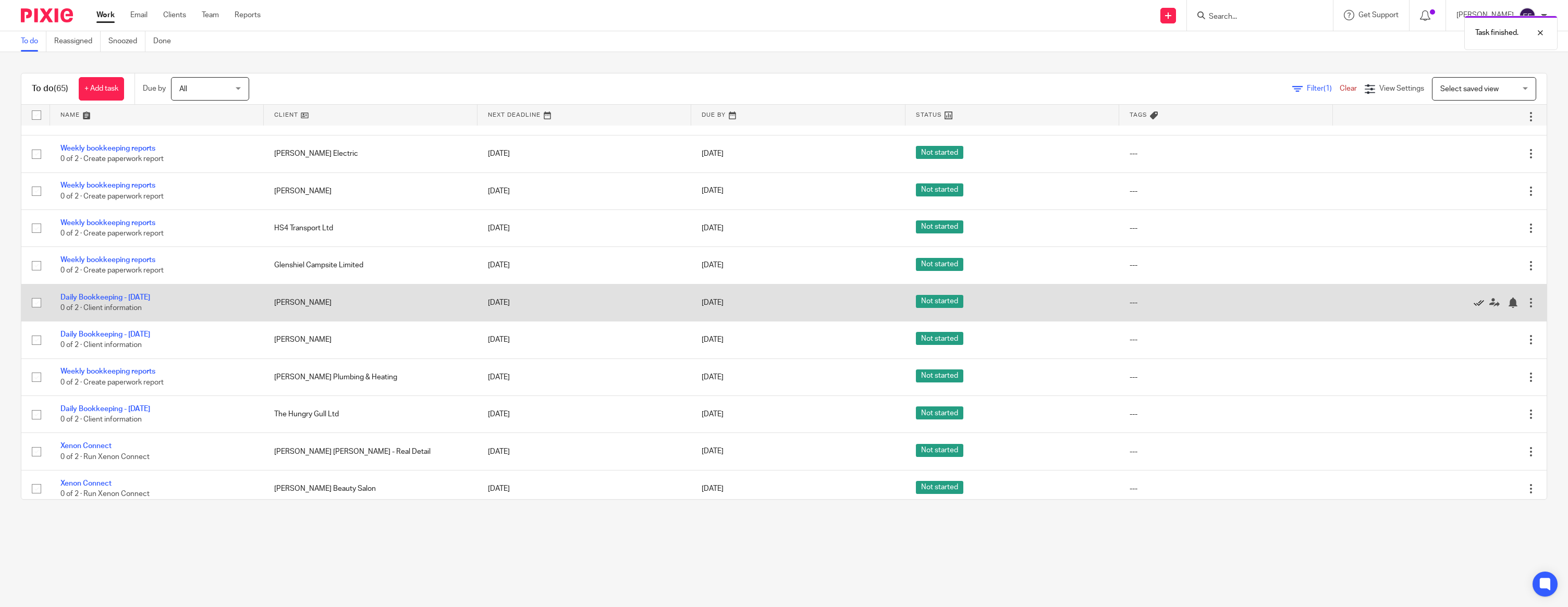
click at [1475, 308] on icon at bounding box center [1479, 302] width 10 height 10
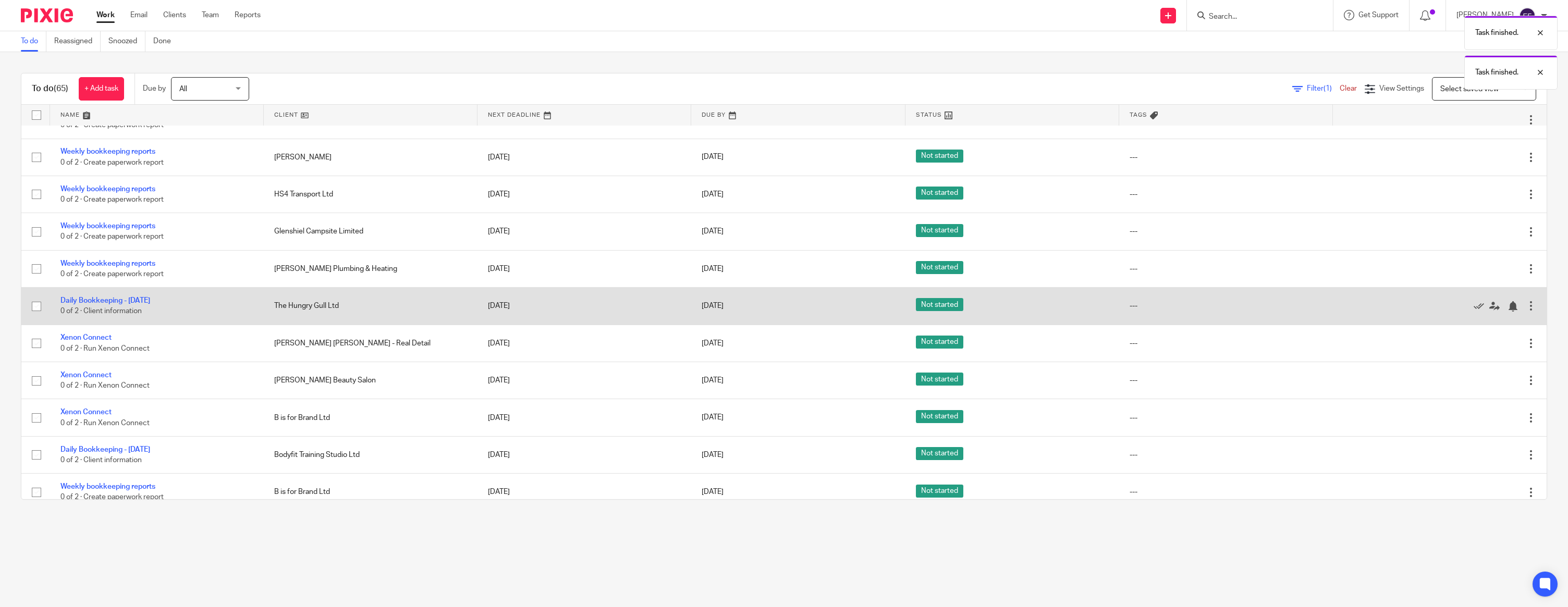
scroll to position [693, 0]
click at [1475, 313] on icon at bounding box center [1479, 307] width 10 height 10
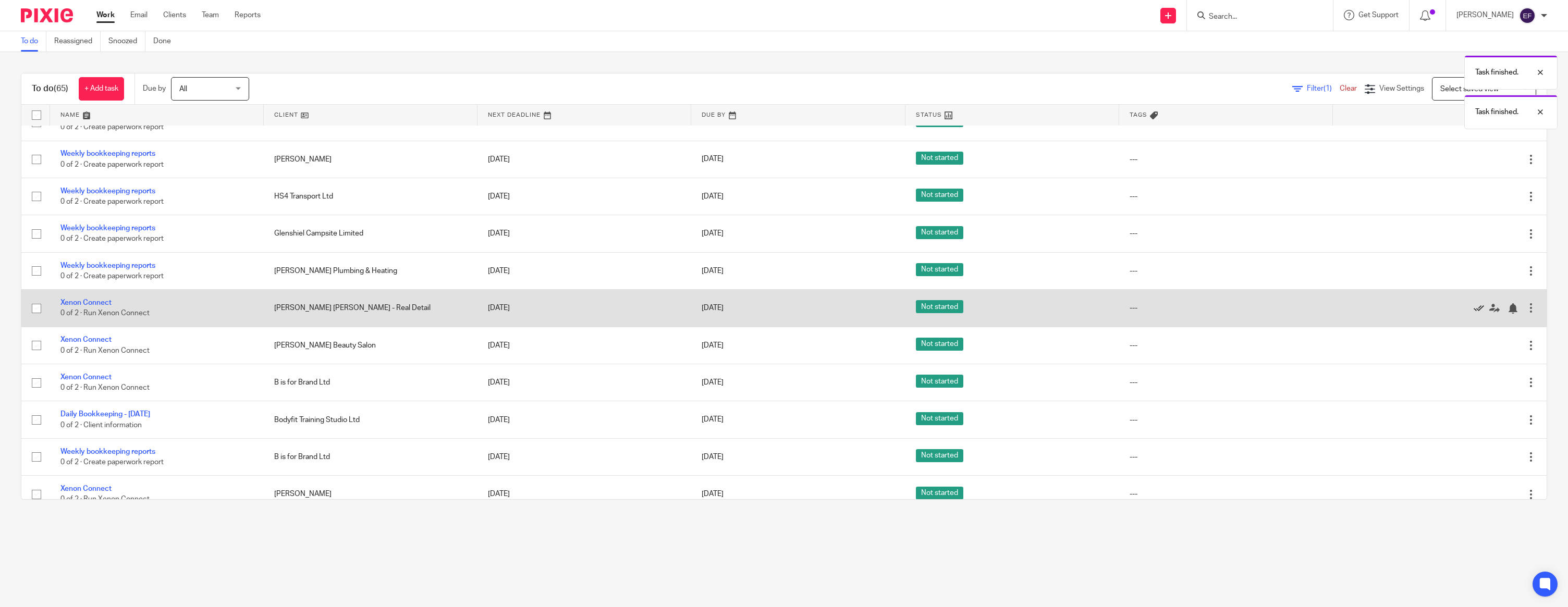
click at [1477, 314] on icon at bounding box center [1479, 308] width 10 height 10
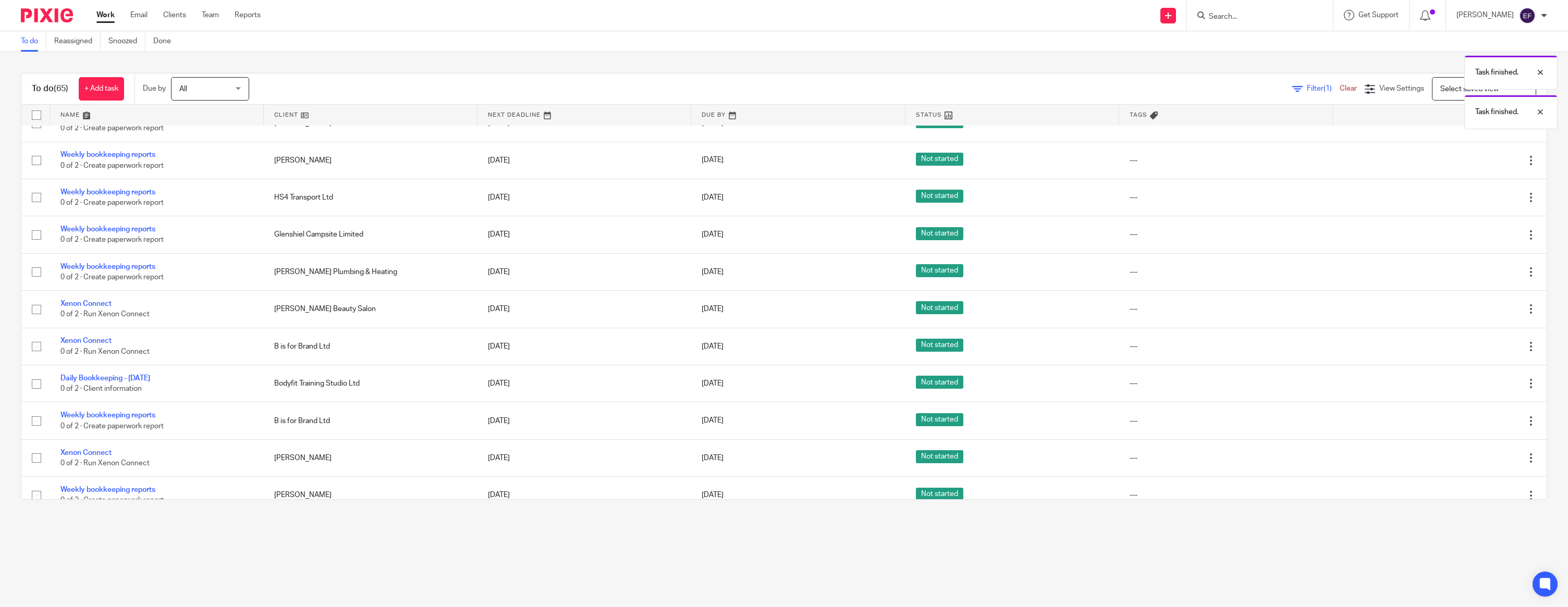
click at [1477, 317] on div "Edit task Delete" at bounding box center [1440, 308] width 193 height 26
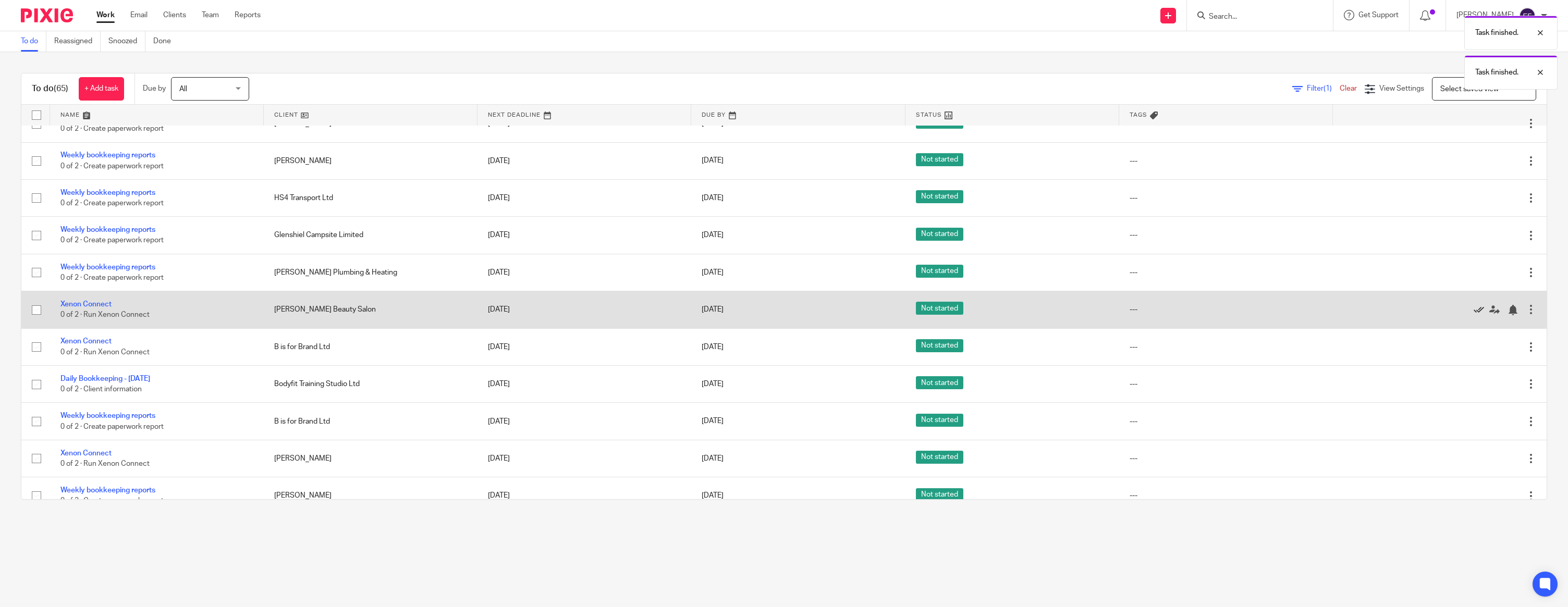
click at [1479, 315] on icon at bounding box center [1479, 310] width 10 height 10
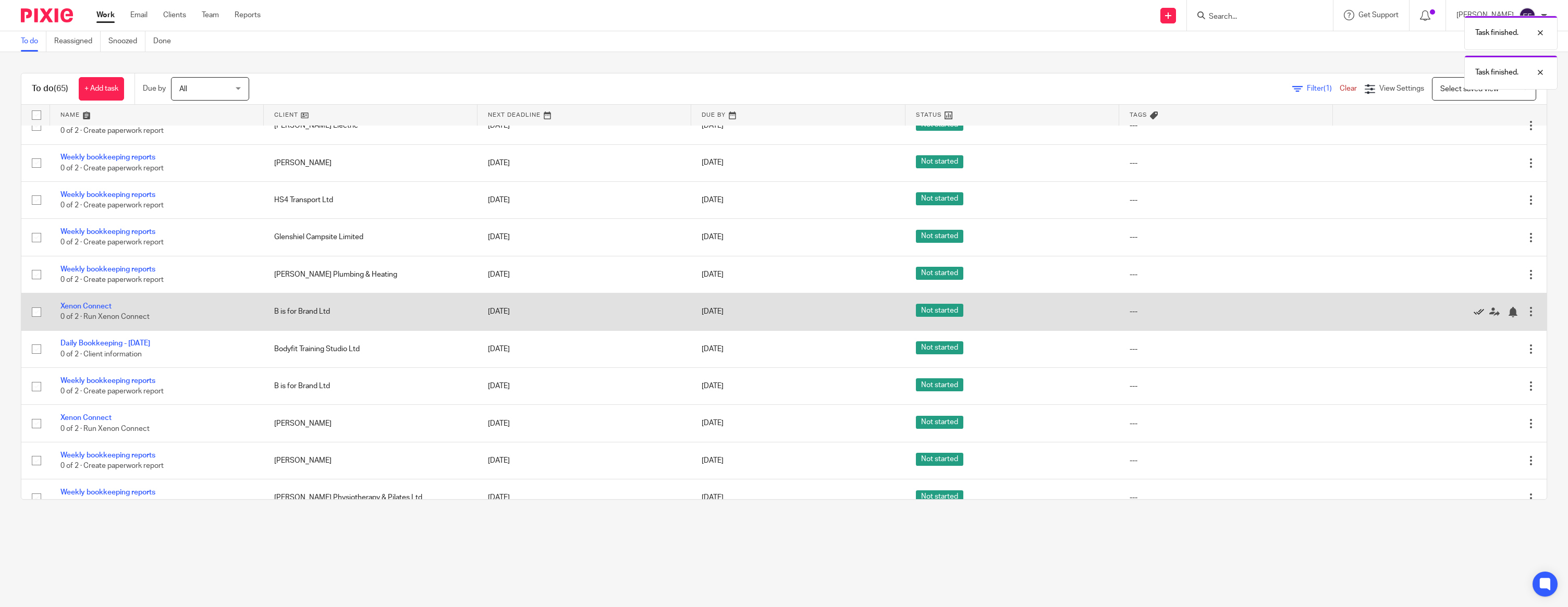
click at [1479, 319] on div "Edit task Delete" at bounding box center [1440, 311] width 193 height 26
click at [1479, 316] on icon at bounding box center [1479, 310] width 10 height 10
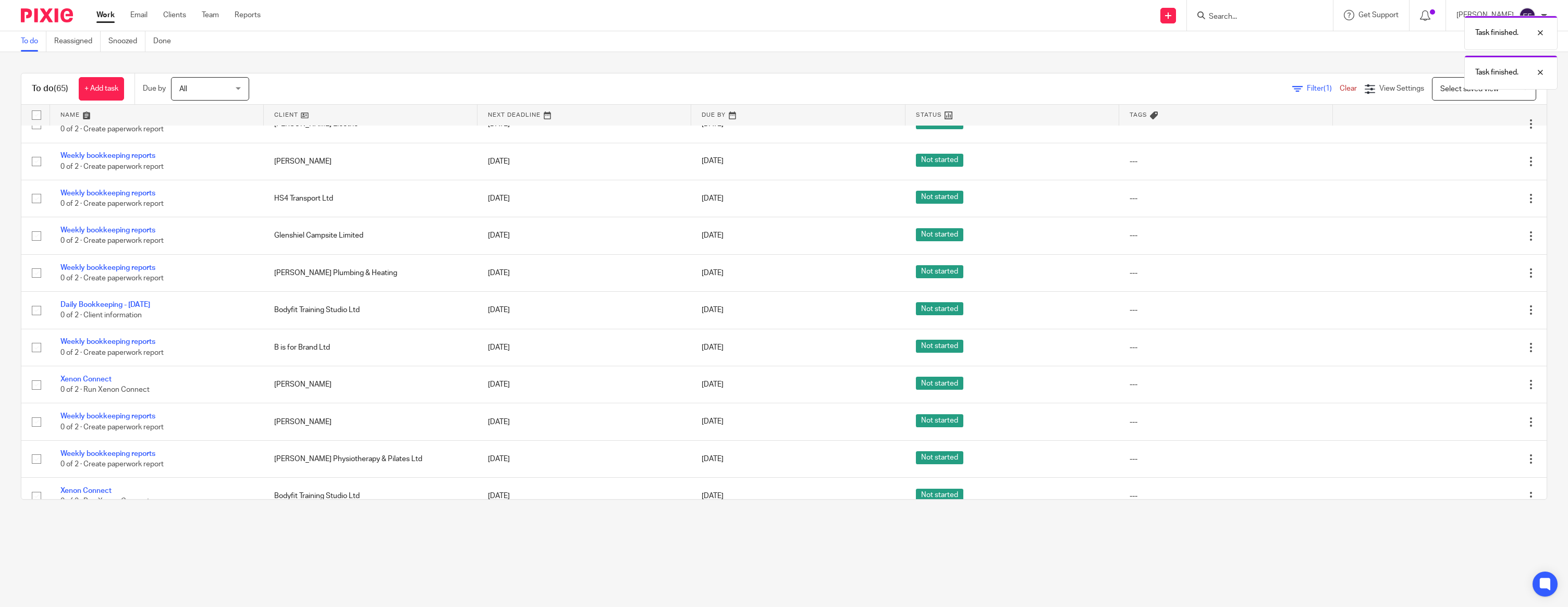
click at [1479, 316] on icon at bounding box center [1479, 310] width 10 height 10
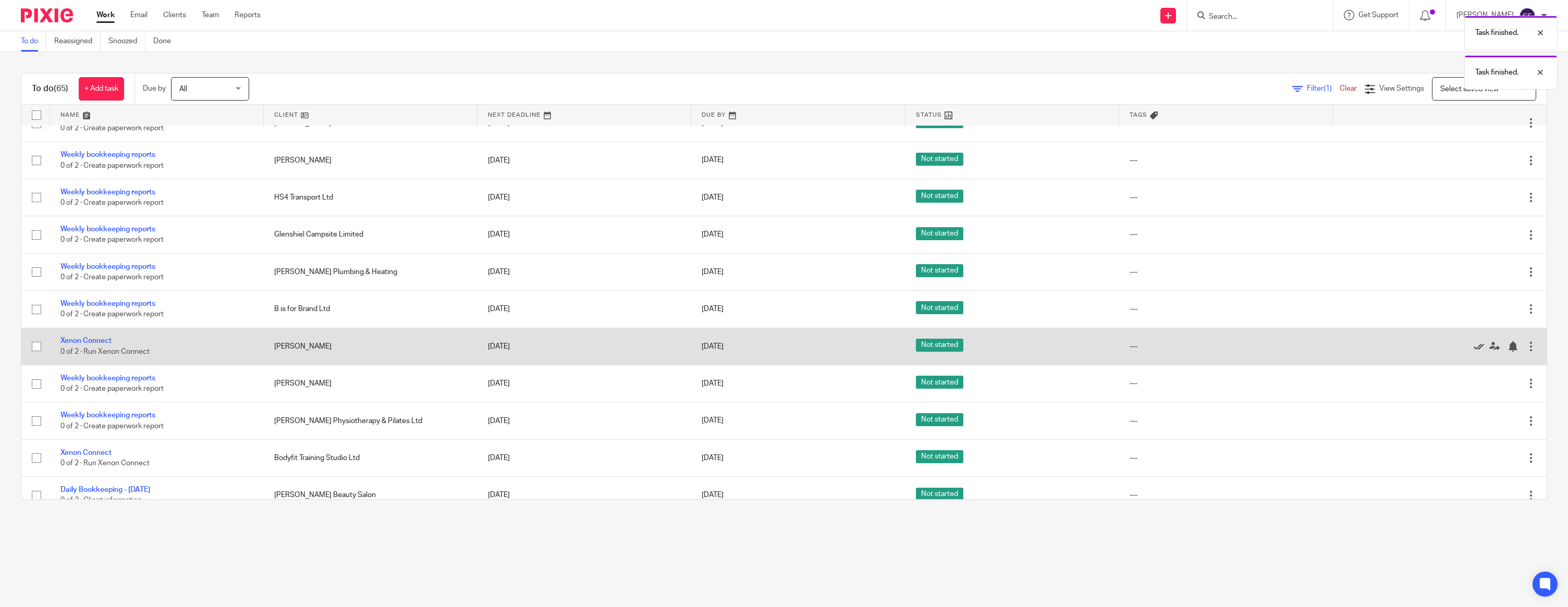
click at [1479, 352] on icon at bounding box center [1479, 346] width 10 height 10
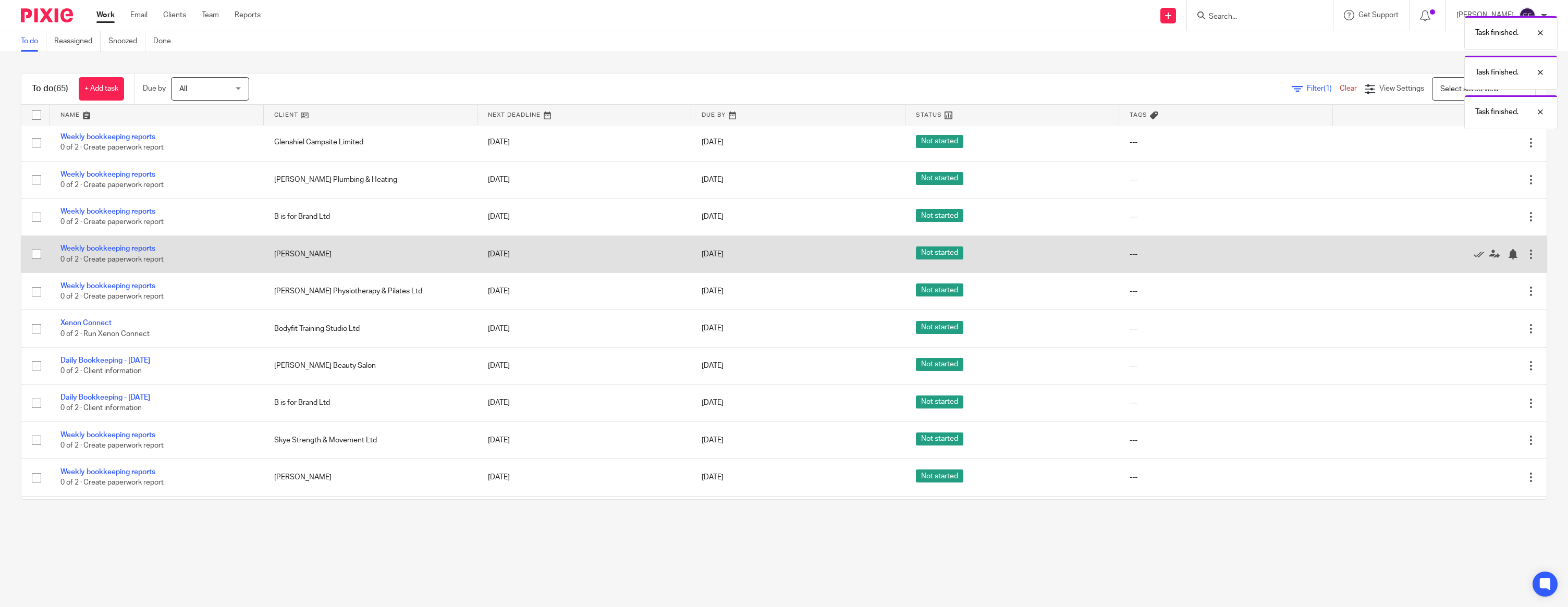
scroll to position [786, 0]
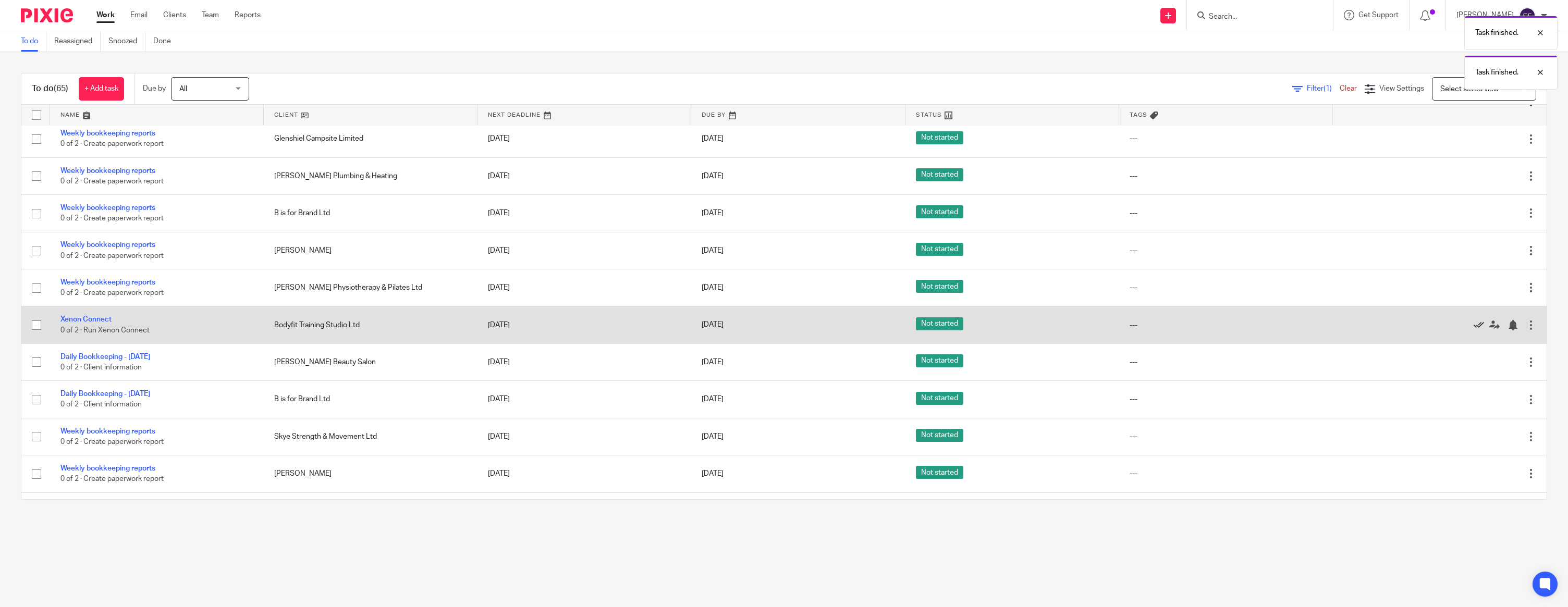
click at [1476, 330] on icon at bounding box center [1479, 325] width 10 height 10
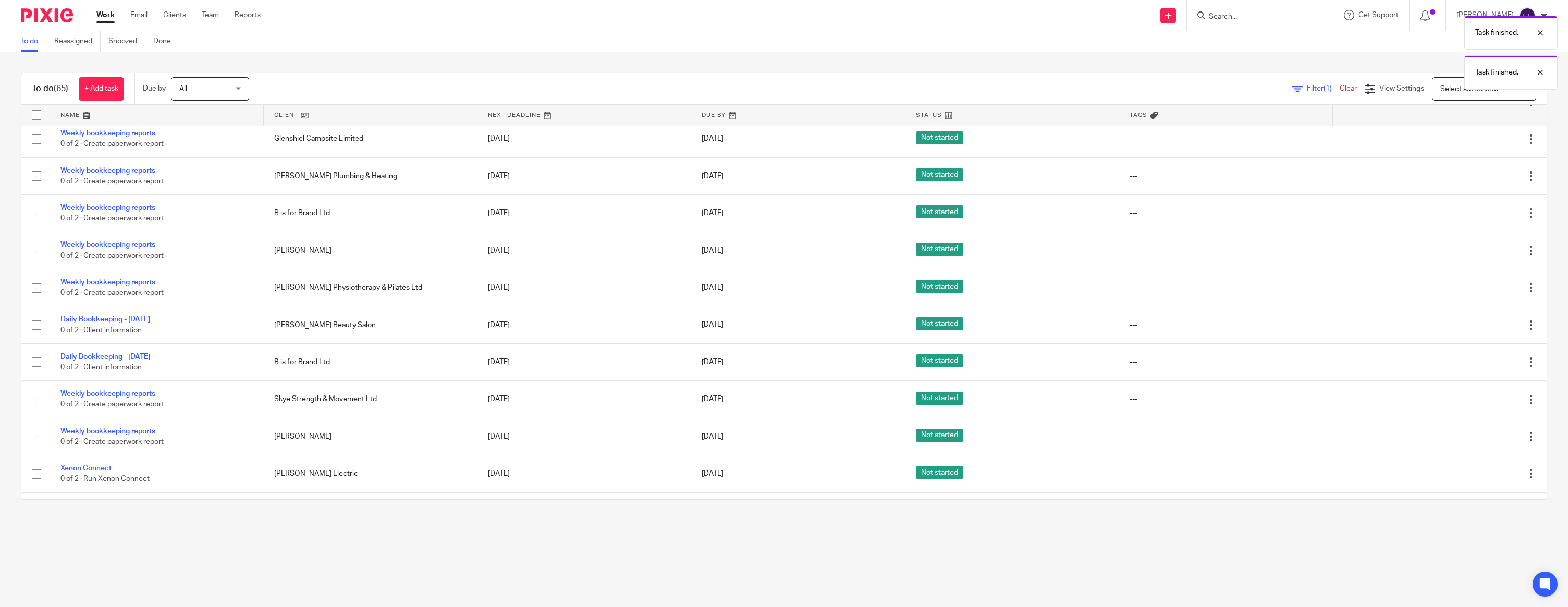
click at [1476, 330] on icon at bounding box center [1479, 325] width 10 height 10
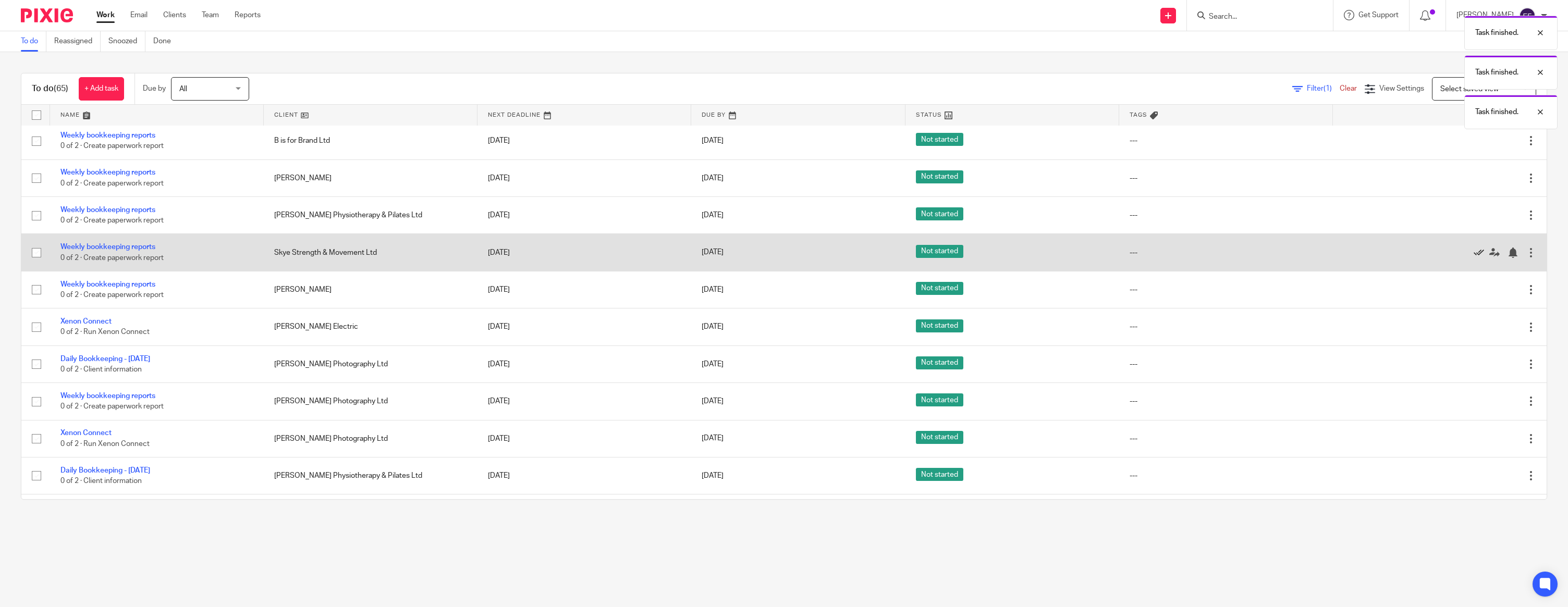
scroll to position [881, 0]
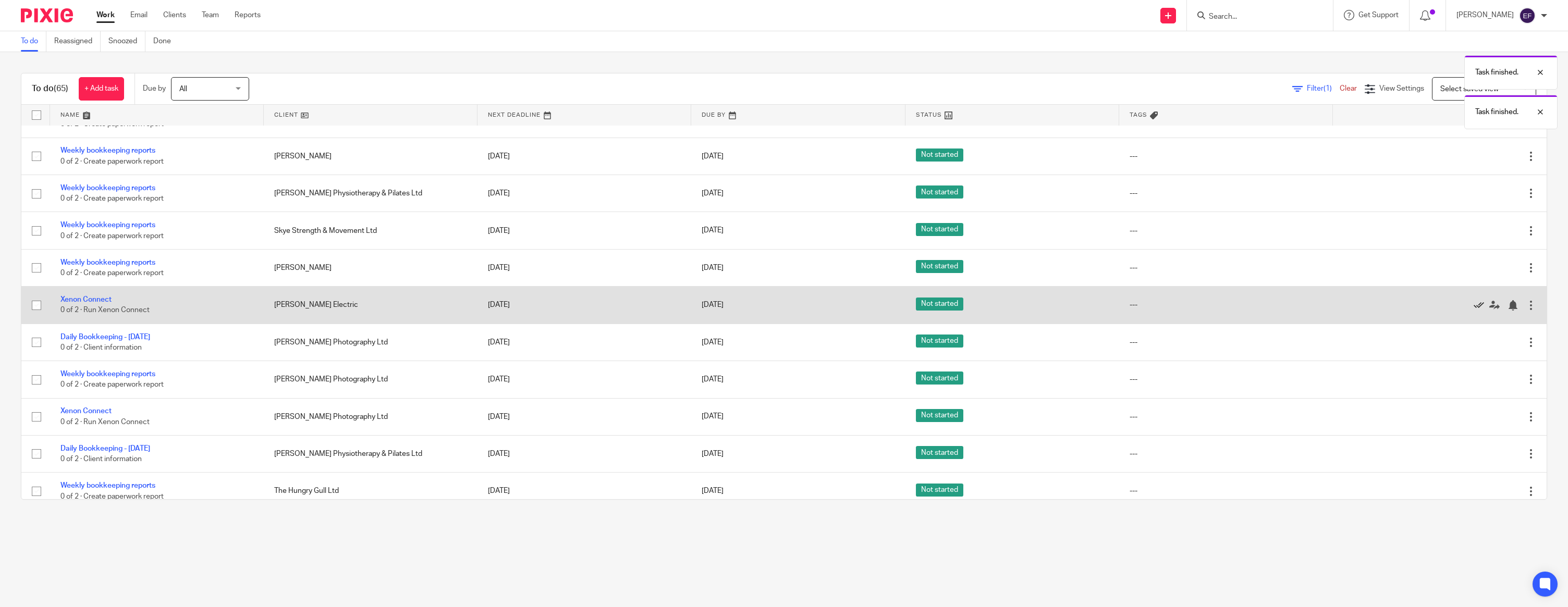
click at [1477, 310] on icon at bounding box center [1479, 305] width 10 height 10
click at [1479, 310] on icon at bounding box center [1479, 305] width 10 height 10
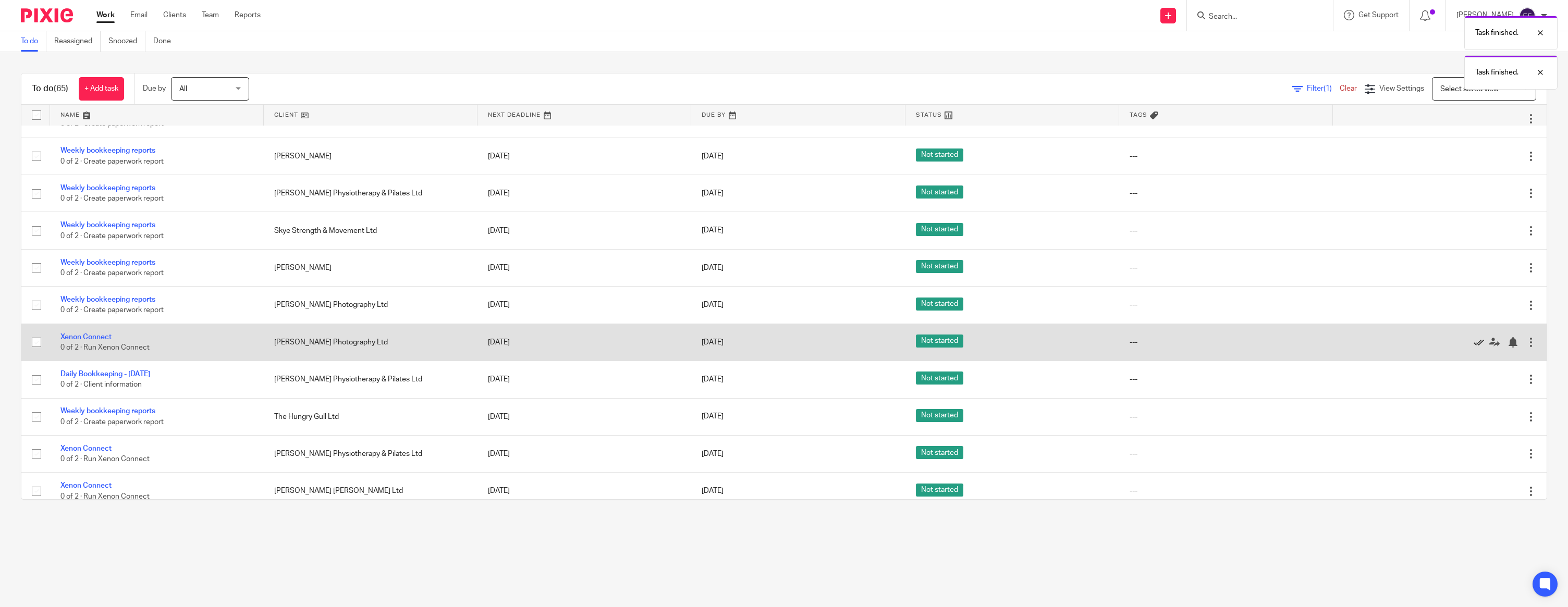
click at [1478, 347] on icon at bounding box center [1479, 342] width 10 height 10
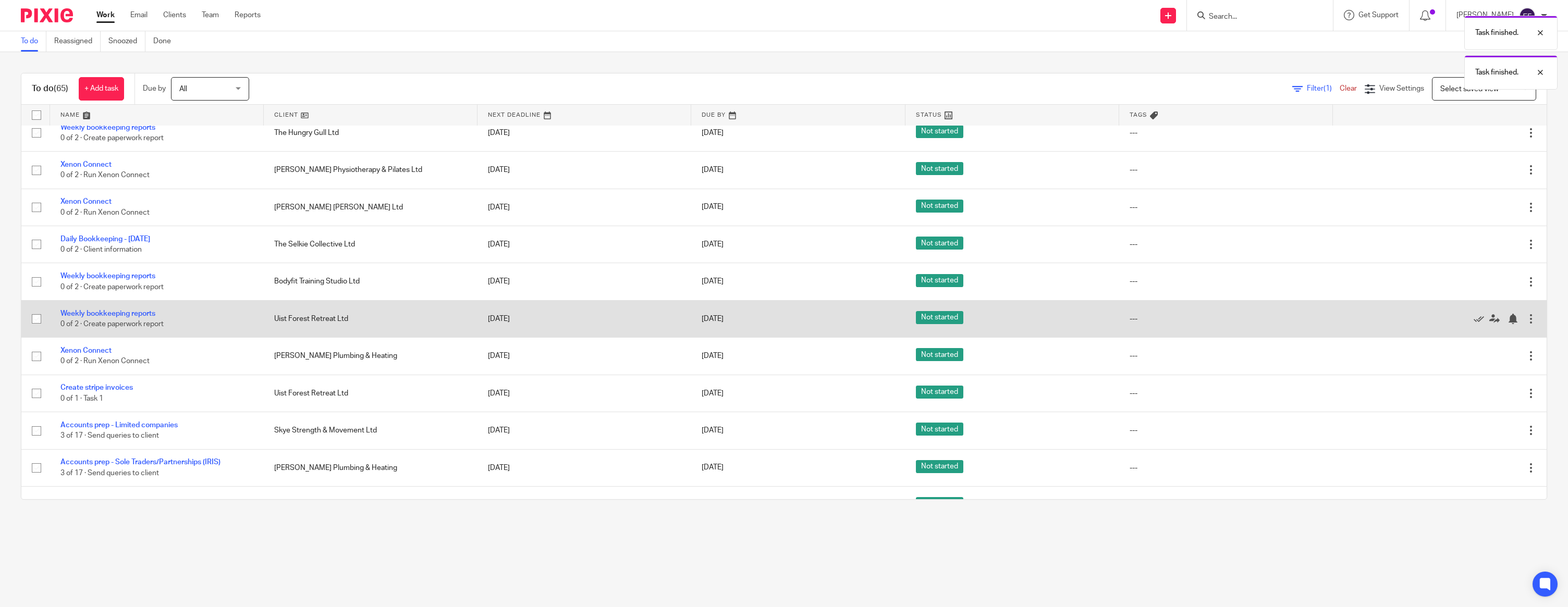
scroll to position [1092, 0]
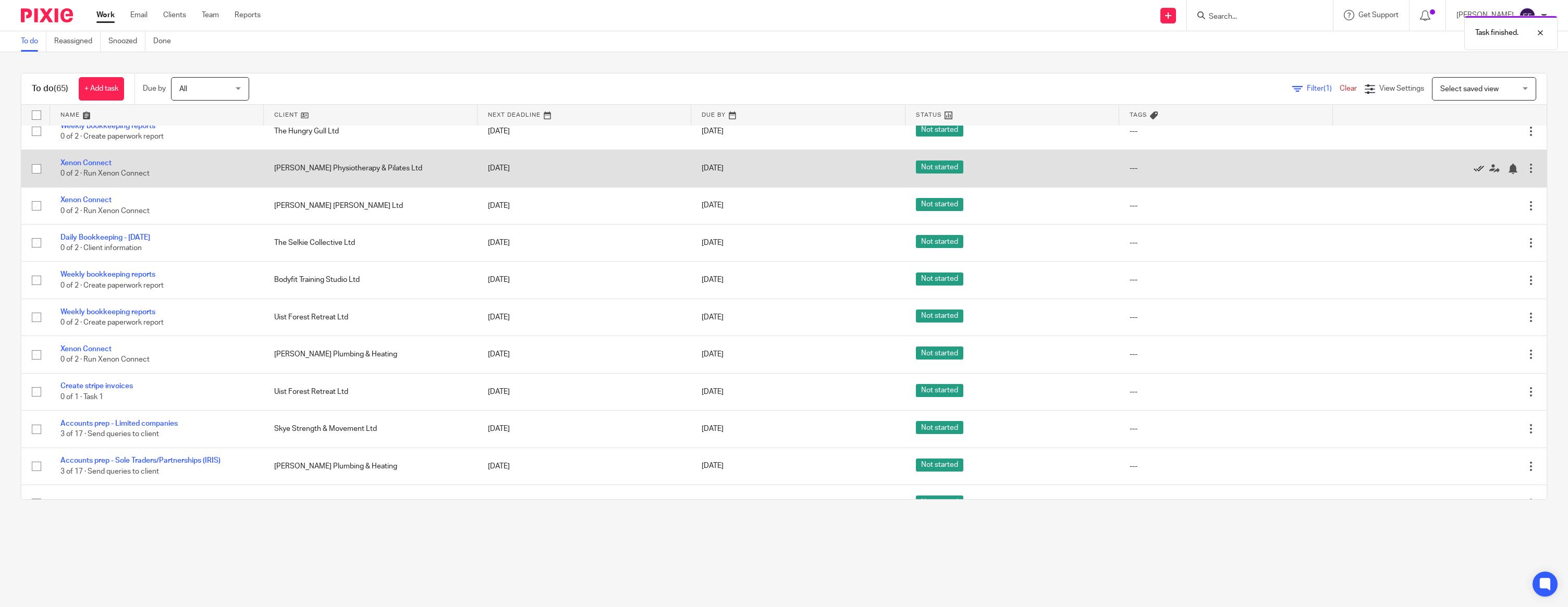
click at [1477, 174] on icon at bounding box center [1479, 168] width 10 height 10
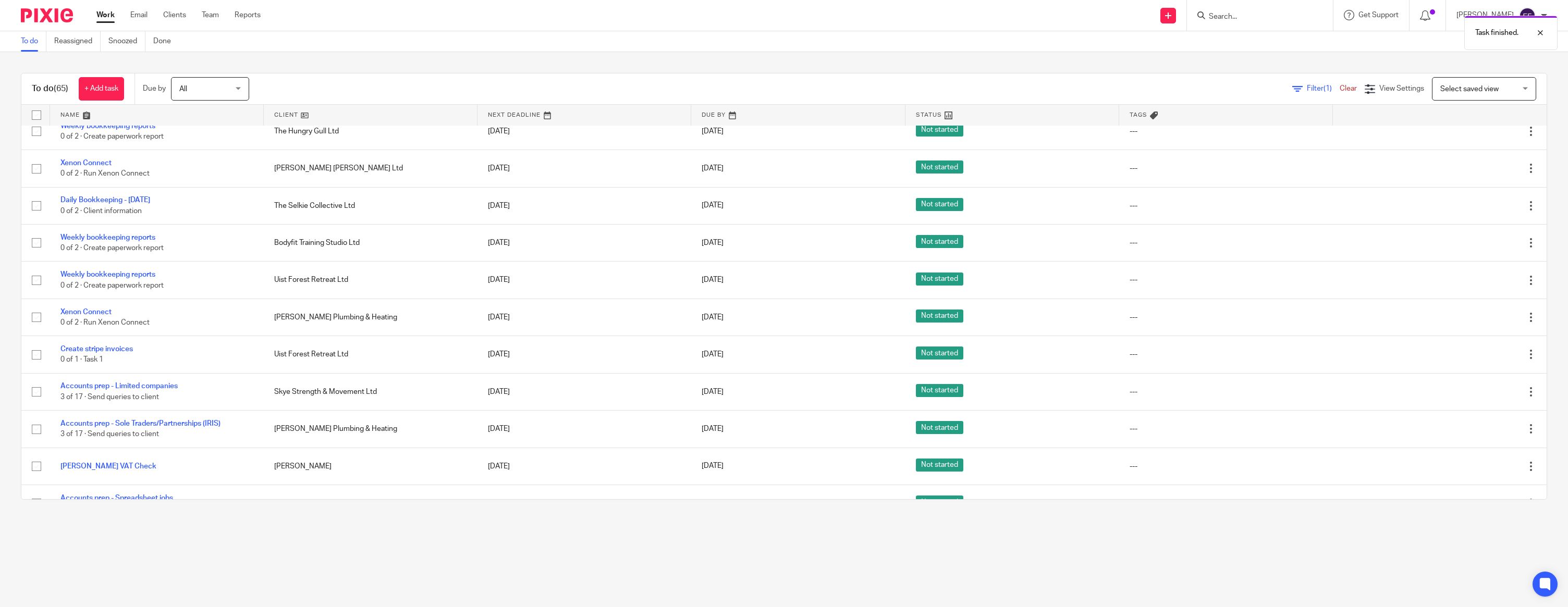
click at [1477, 174] on icon at bounding box center [1479, 168] width 10 height 10
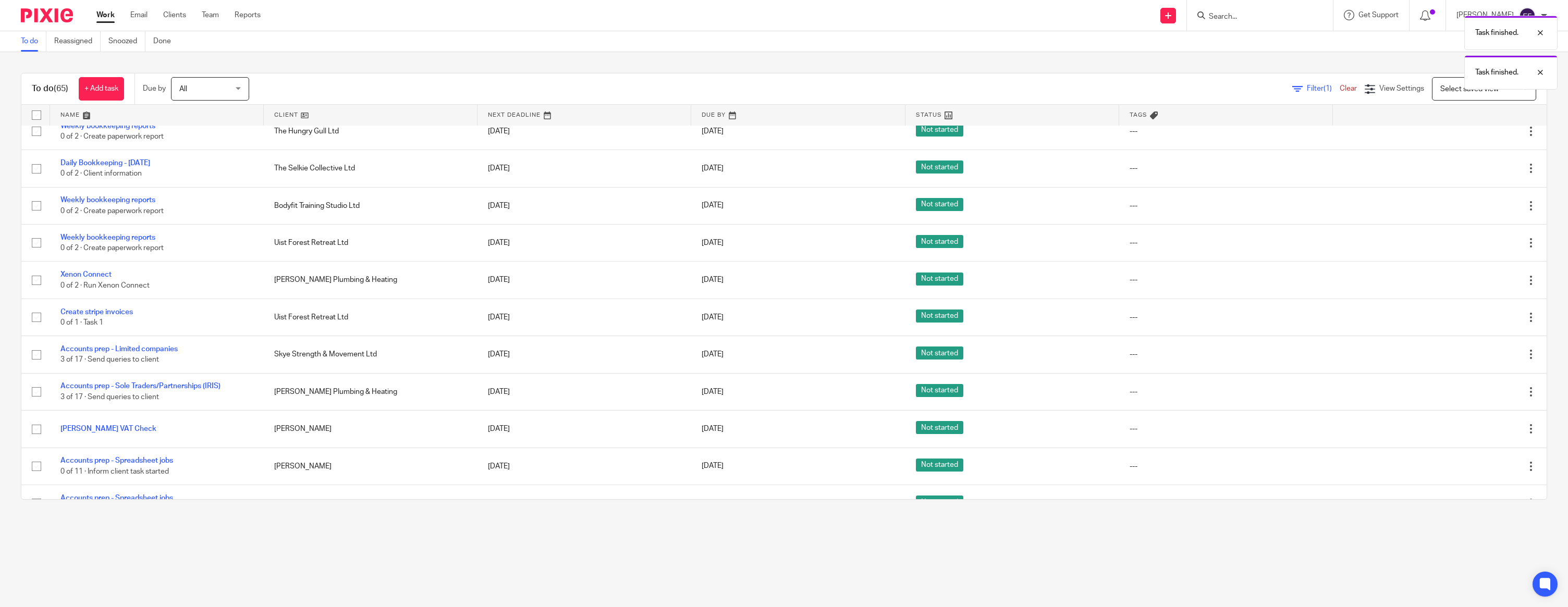
click at [1477, 174] on icon at bounding box center [1479, 168] width 10 height 10
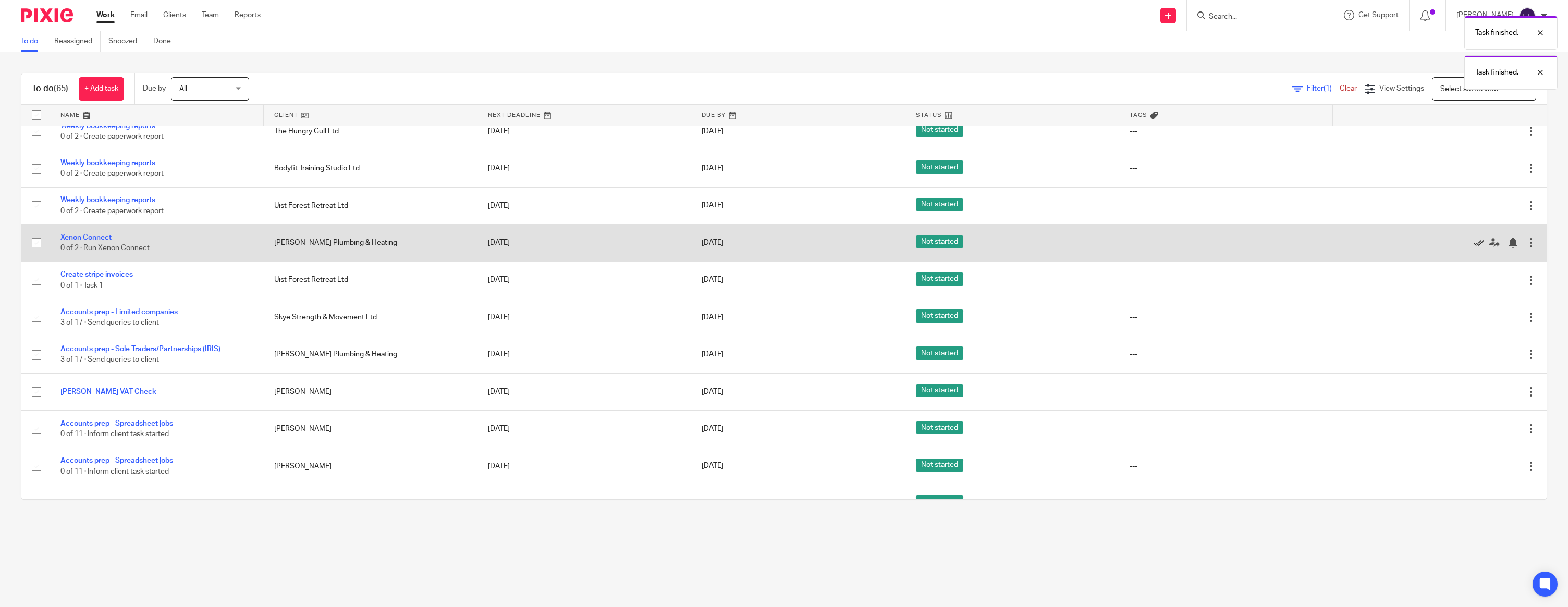
click at [1478, 248] on icon at bounding box center [1479, 243] width 10 height 10
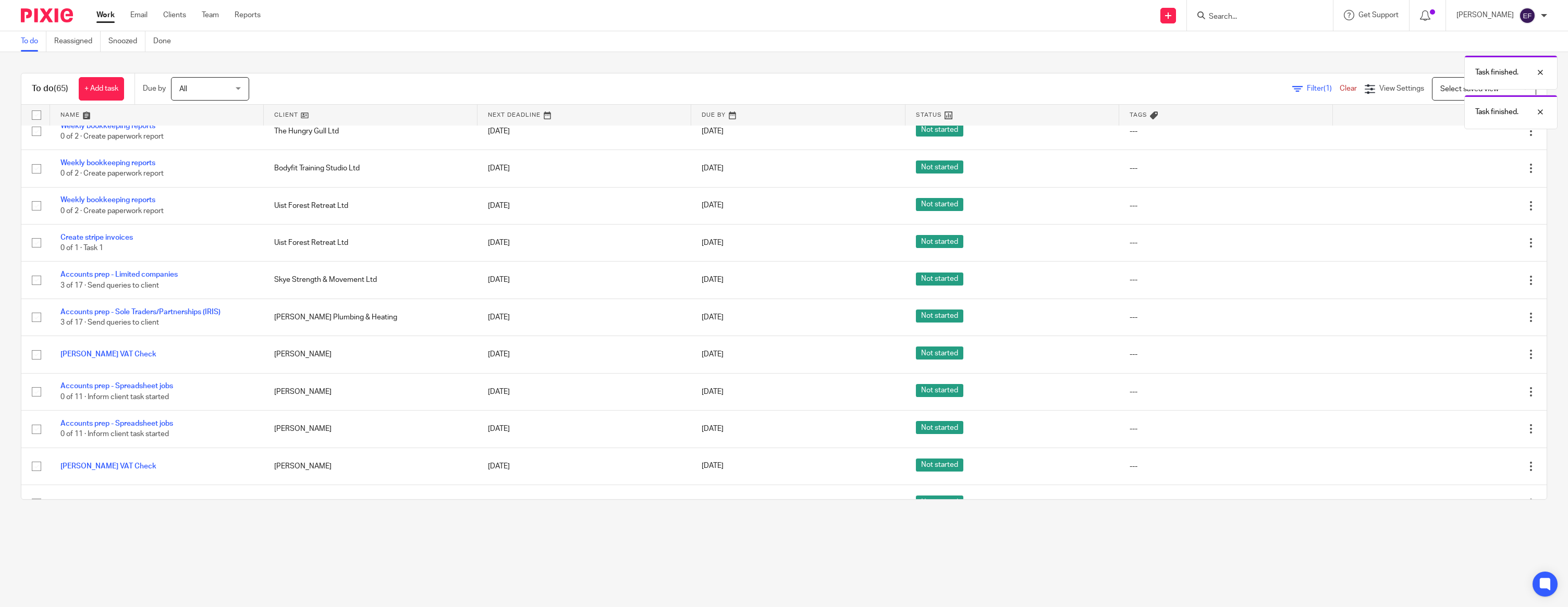
click at [1478, 248] on icon at bounding box center [1479, 243] width 10 height 10
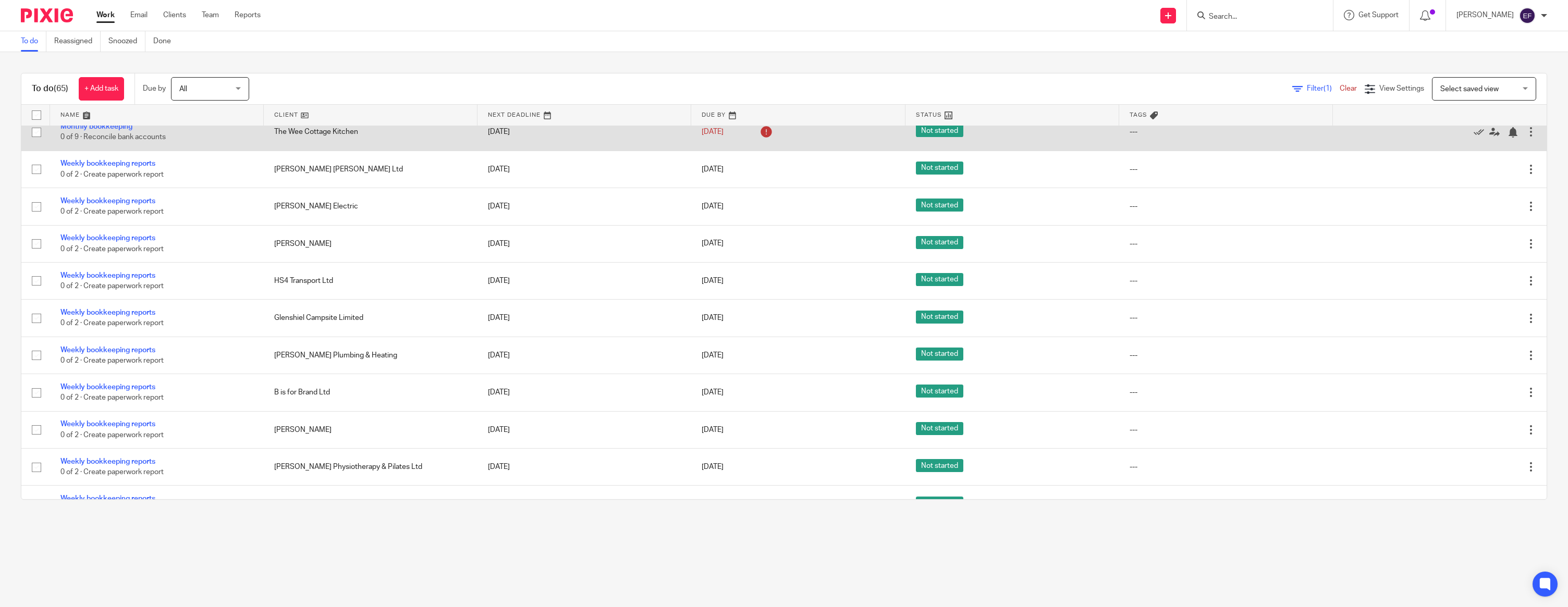
scroll to position [598, 0]
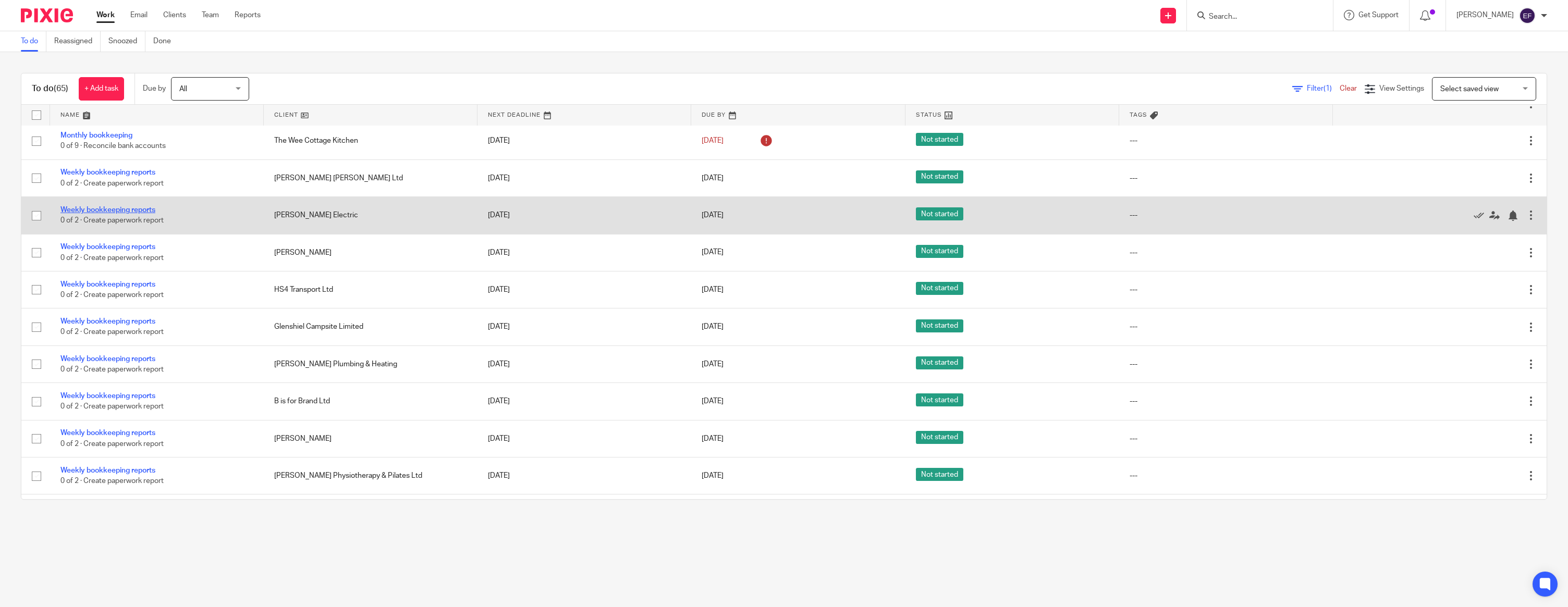
click at [125, 213] on link "Weekly bookkeeping reports" at bounding box center [108, 210] width 95 height 7
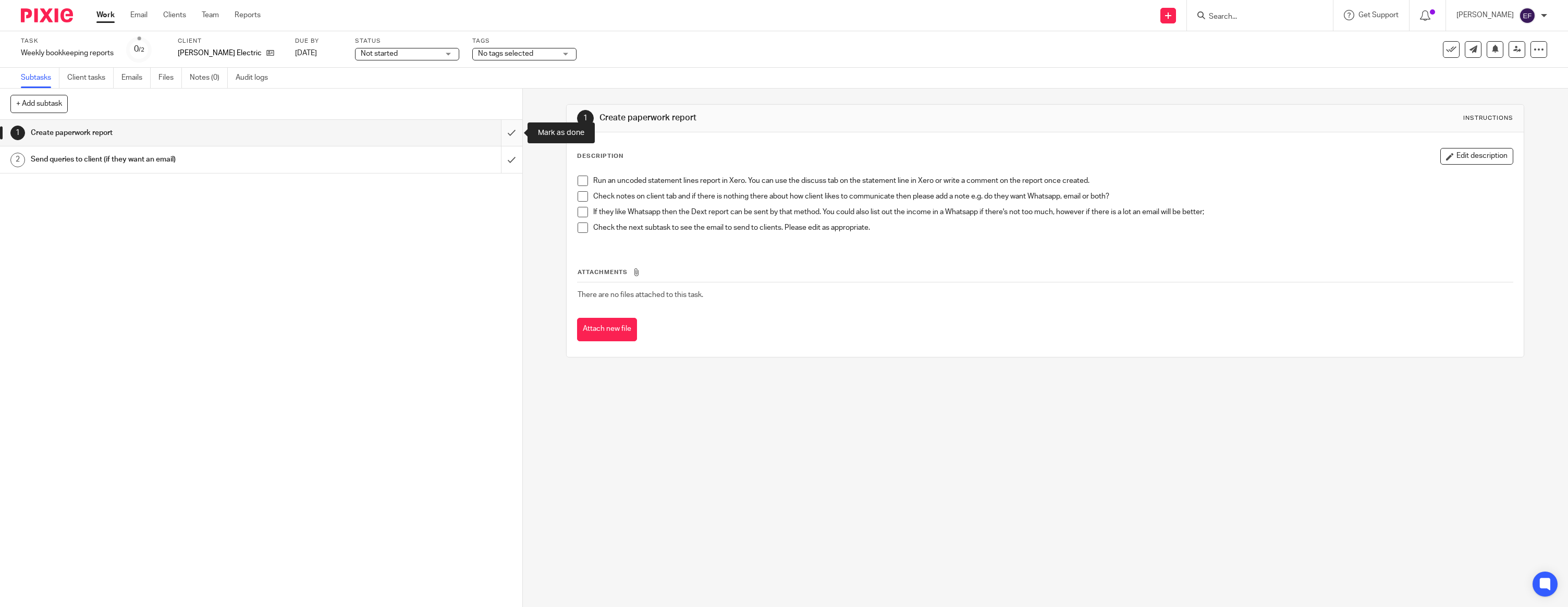
click at [513, 140] on input "submit" at bounding box center [261, 133] width 522 height 26
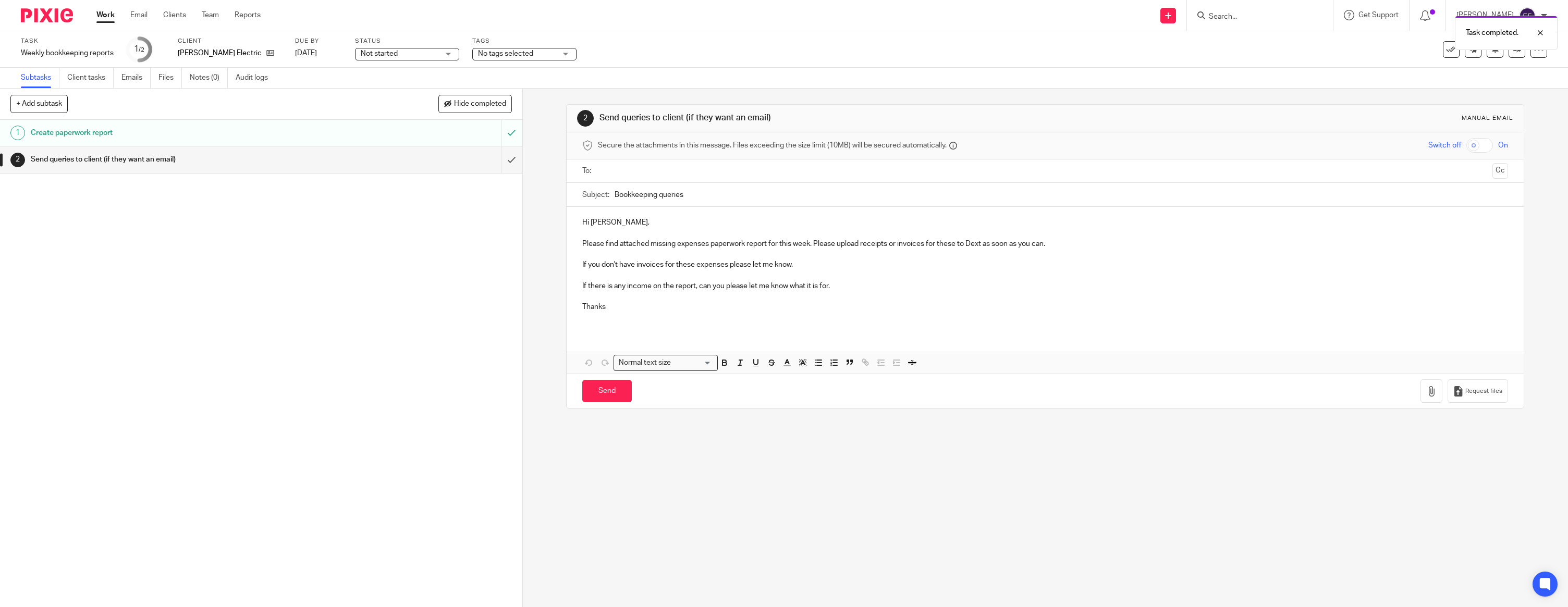
click at [623, 229] on p at bounding box center [1045, 232] width 926 height 10
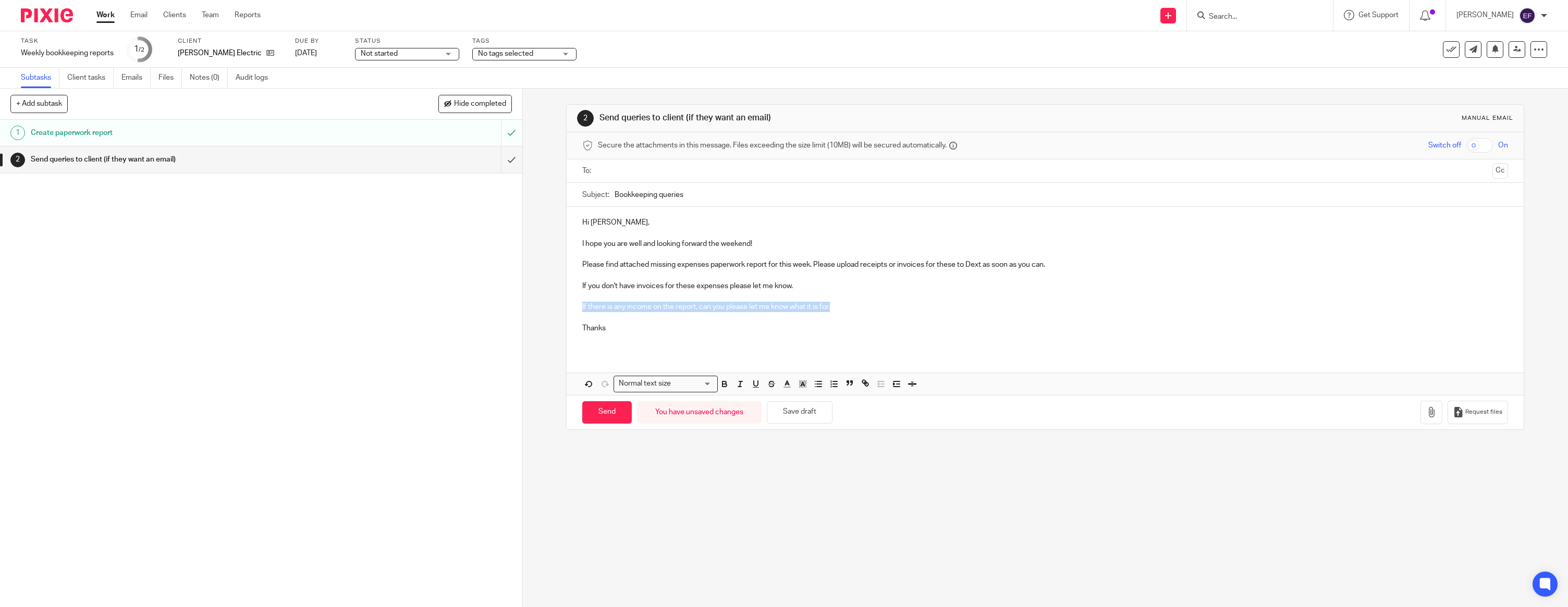
drag, startPoint x: 880, startPoint y: 303, endPoint x: 578, endPoint y: 304, distance: 302.0
click at [578, 304] on div "Hi [PERSON_NAME], I hope you are well and looking forward the weekend! Please f…" at bounding box center [1045, 279] width 957 height 145
click at [628, 327] on p "Thanks" at bounding box center [1045, 328] width 926 height 10
click at [1430, 408] on icon "button" at bounding box center [1431, 412] width 10 height 10
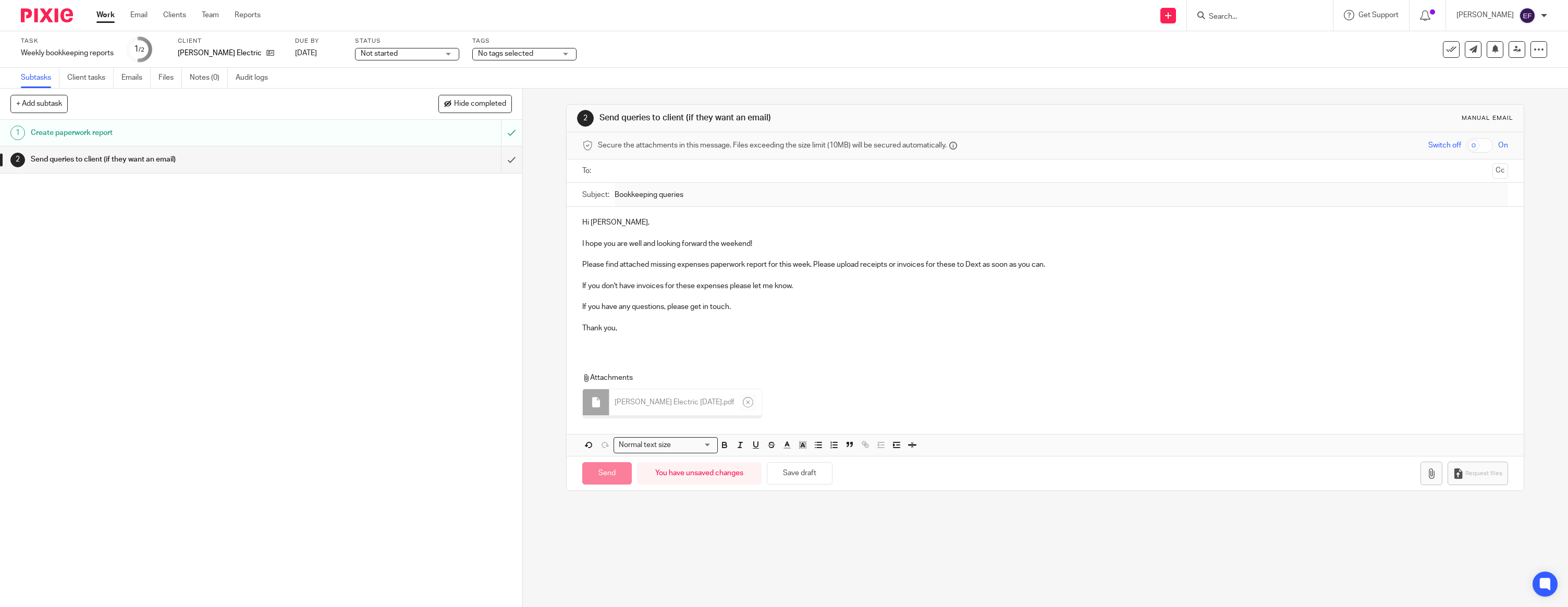
click at [691, 339] on p at bounding box center [1045, 338] width 926 height 10
click at [643, 182] on div "To: Cc" at bounding box center [1045, 171] width 957 height 24
click at [630, 170] on input "text" at bounding box center [1045, 171] width 887 height 12
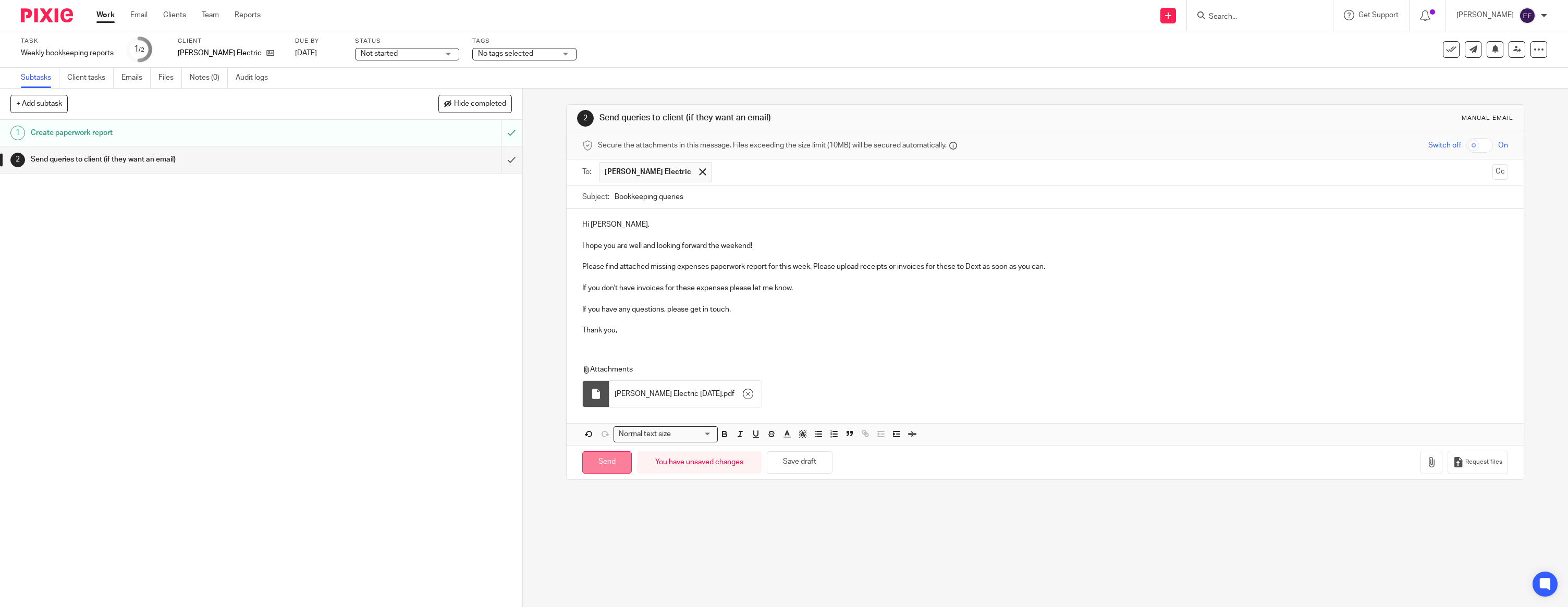
click at [610, 464] on input "Send" at bounding box center [607, 462] width 49 height 23
type input "Sent"
click at [62, 16] on img at bounding box center [47, 15] width 52 height 14
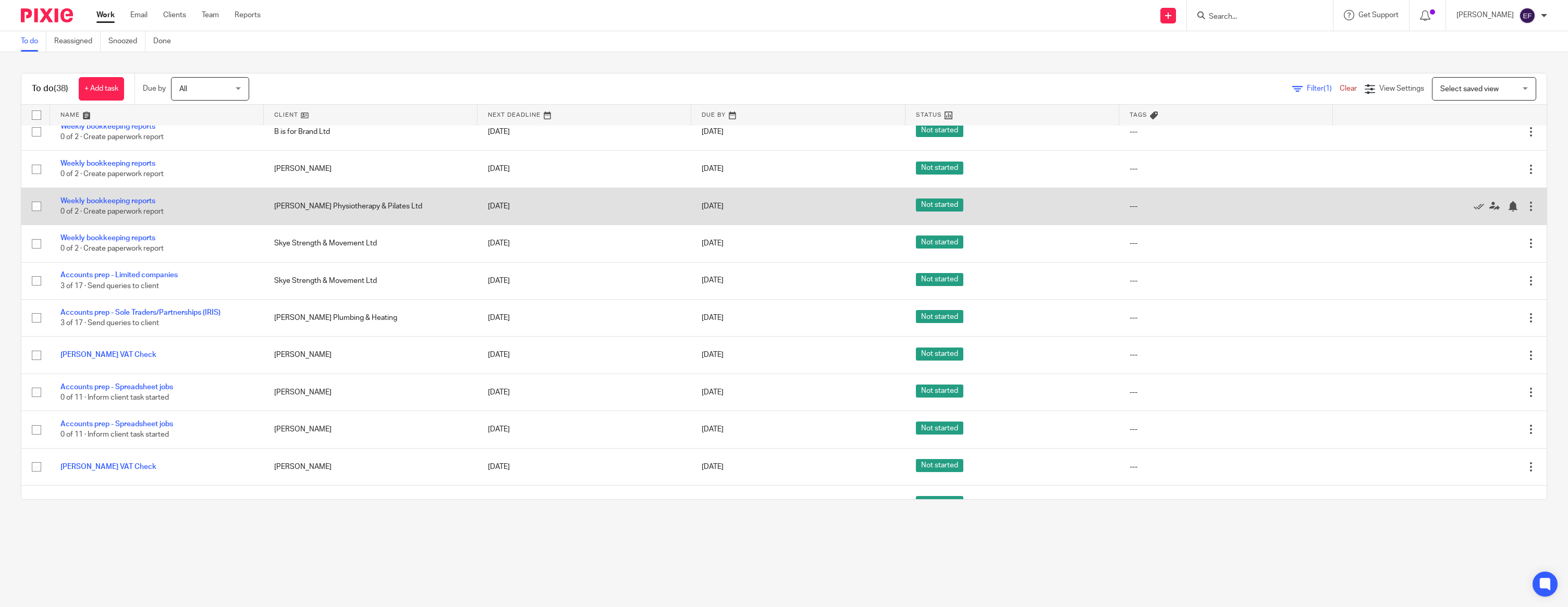
scroll to position [1020, 0]
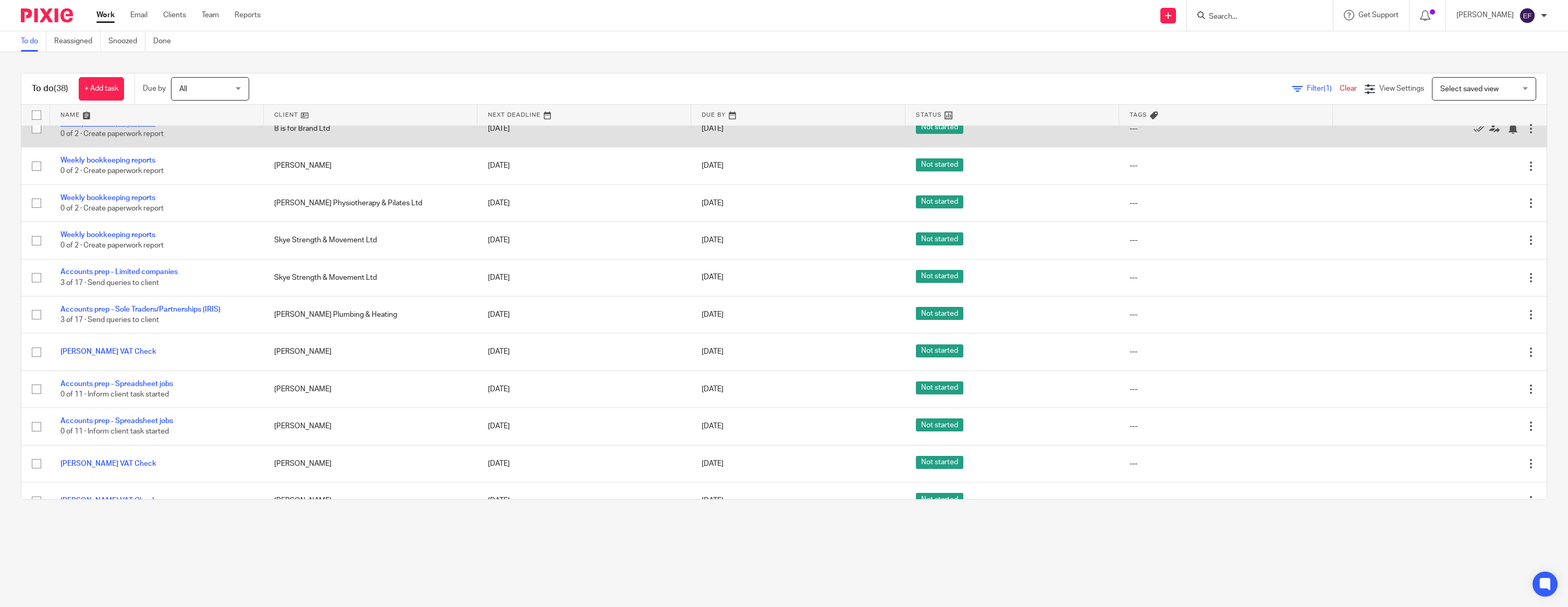
click at [117, 127] on link "Weekly bookkeeping reports" at bounding box center [108, 123] width 95 height 7
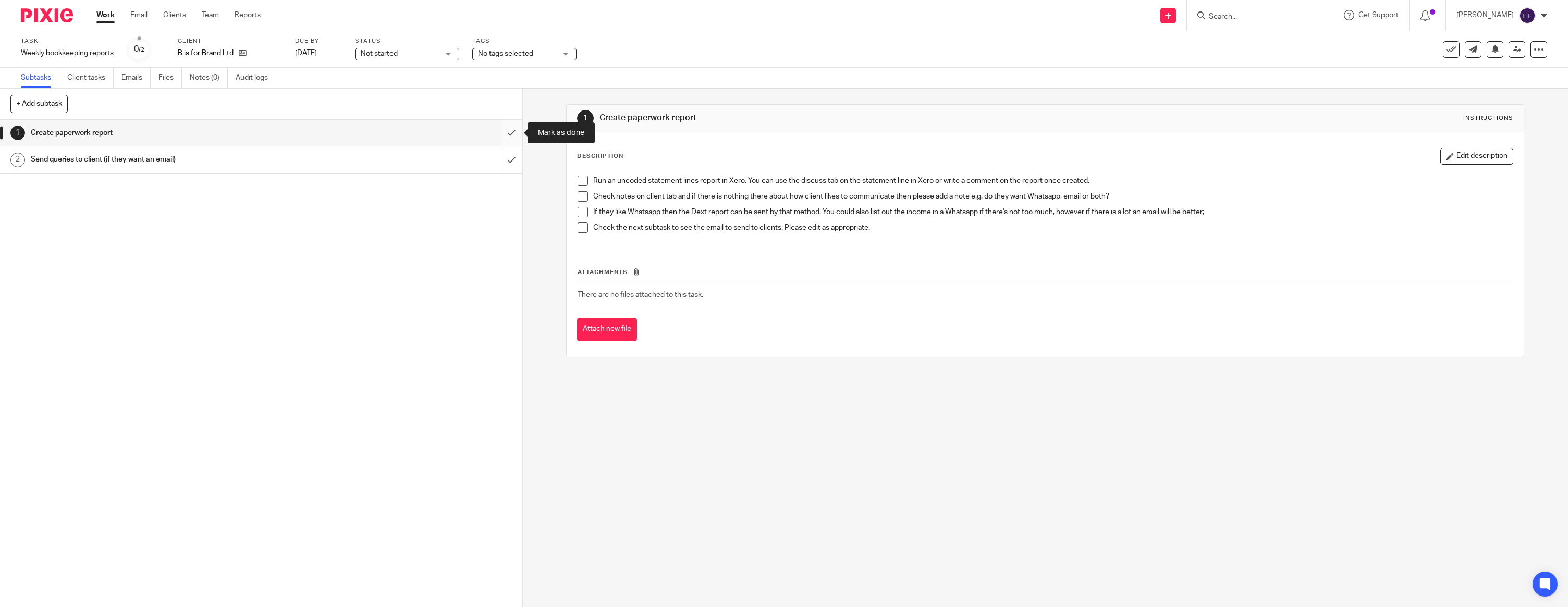
click at [506, 138] on input "submit" at bounding box center [261, 133] width 522 height 26
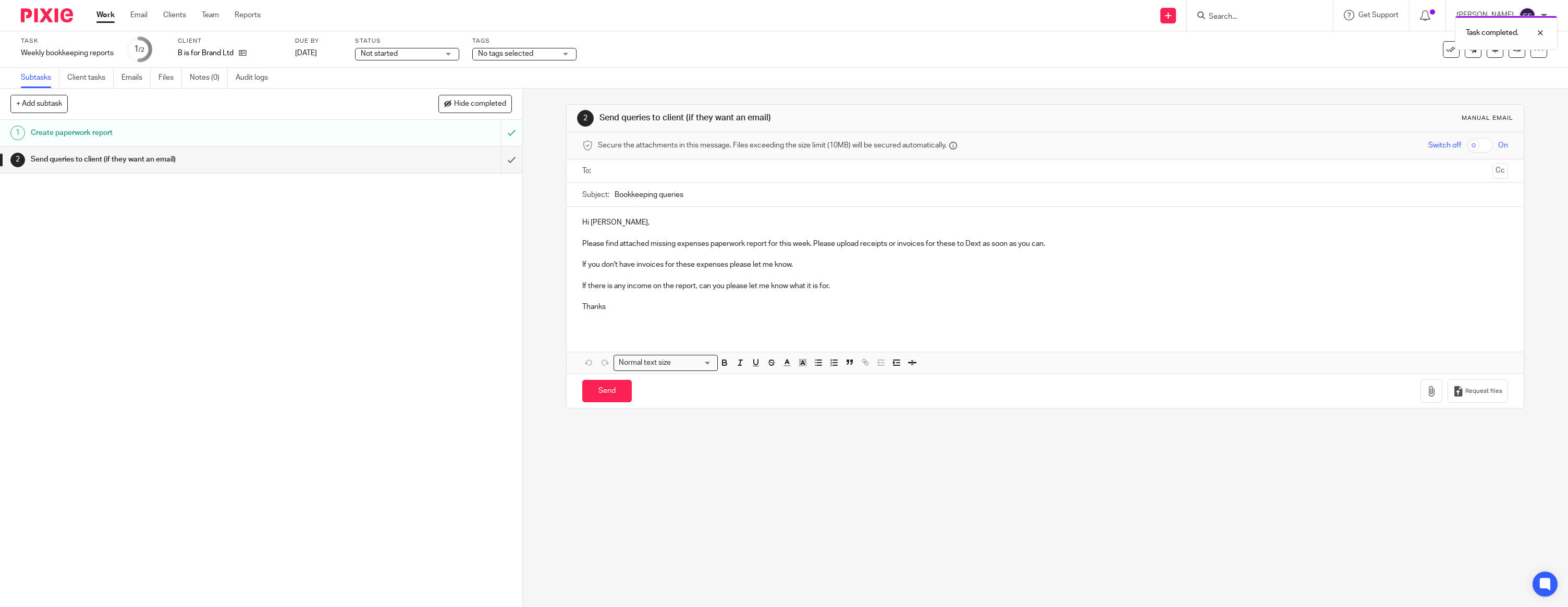
click at [645, 227] on p at bounding box center [1045, 232] width 926 height 10
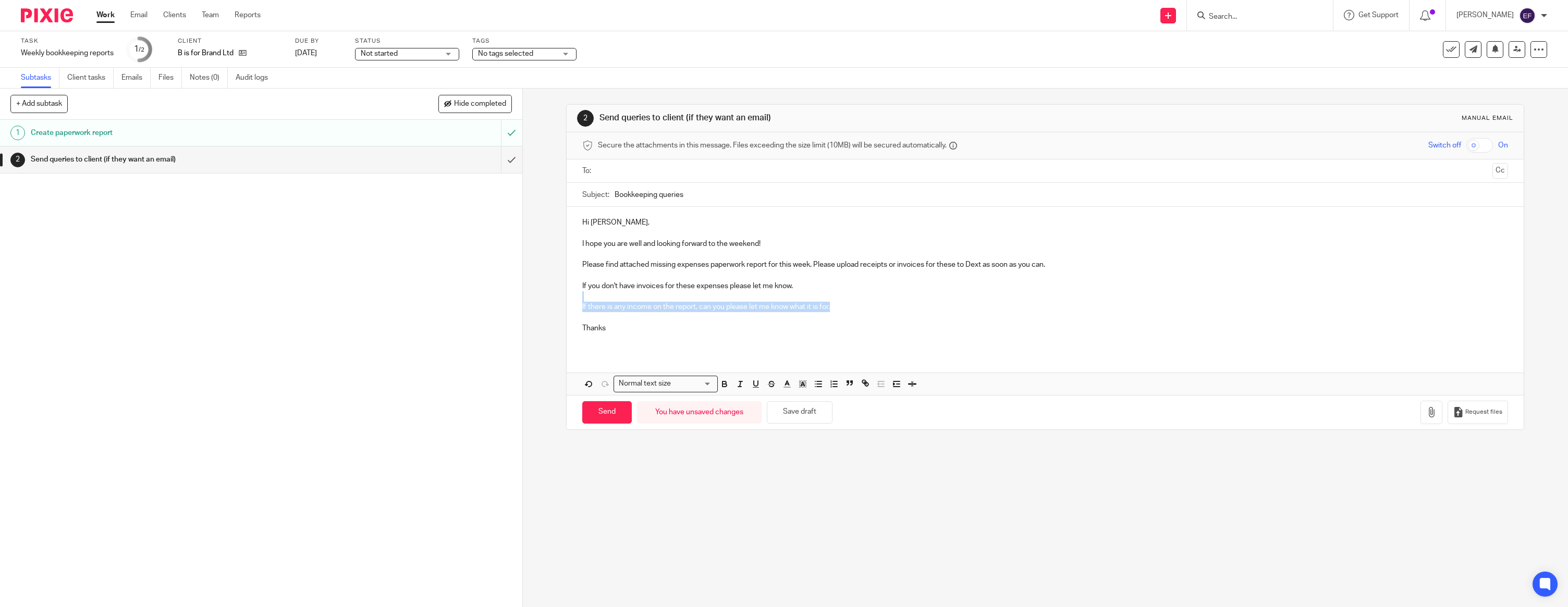
drag, startPoint x: 878, startPoint y: 304, endPoint x: 579, endPoint y: 298, distance: 299.1
click at [578, 300] on div "Hi Ailsa, I hope you are well and looking forward to the weekend! Please find a…" at bounding box center [1045, 279] width 957 height 145
click at [625, 330] on p "Thanks" at bounding box center [1045, 328] width 926 height 10
click at [634, 171] on input "text" at bounding box center [1045, 171] width 887 height 12
click at [1432, 415] on icon "button" at bounding box center [1431, 414] width 10 height 10
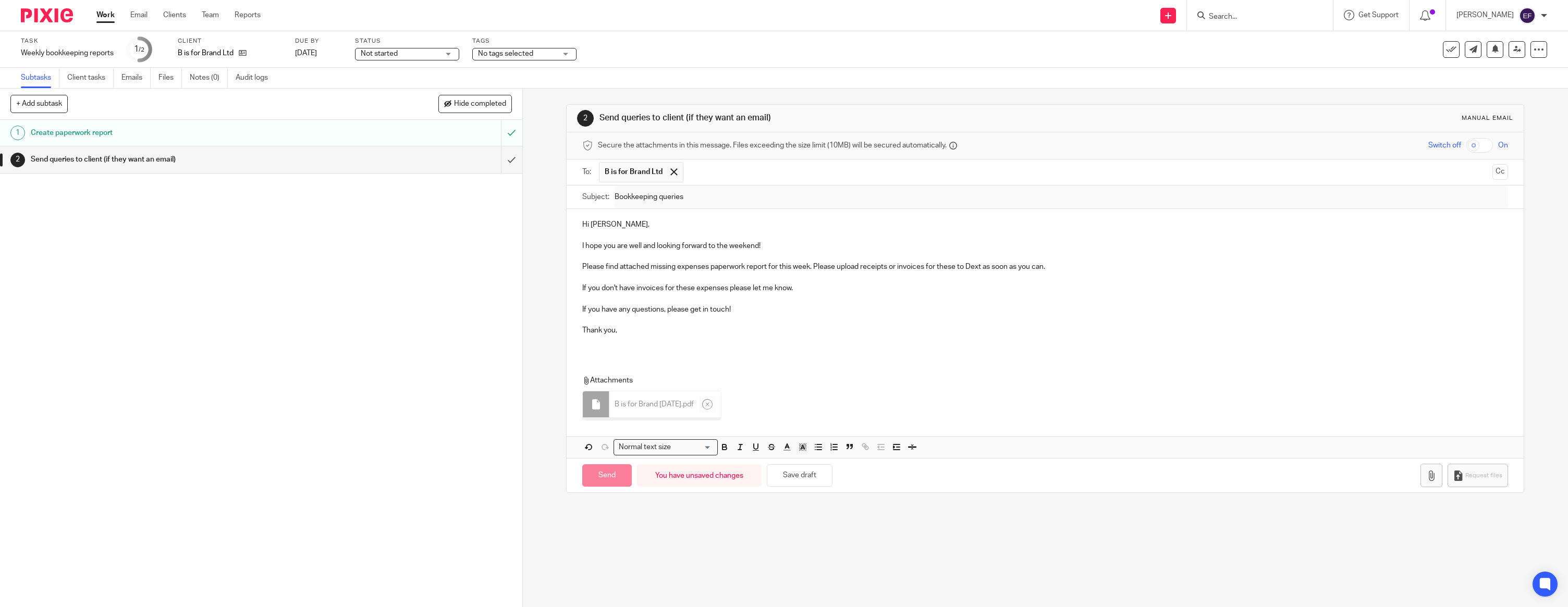
click at [631, 345] on p at bounding box center [1045, 341] width 926 height 10
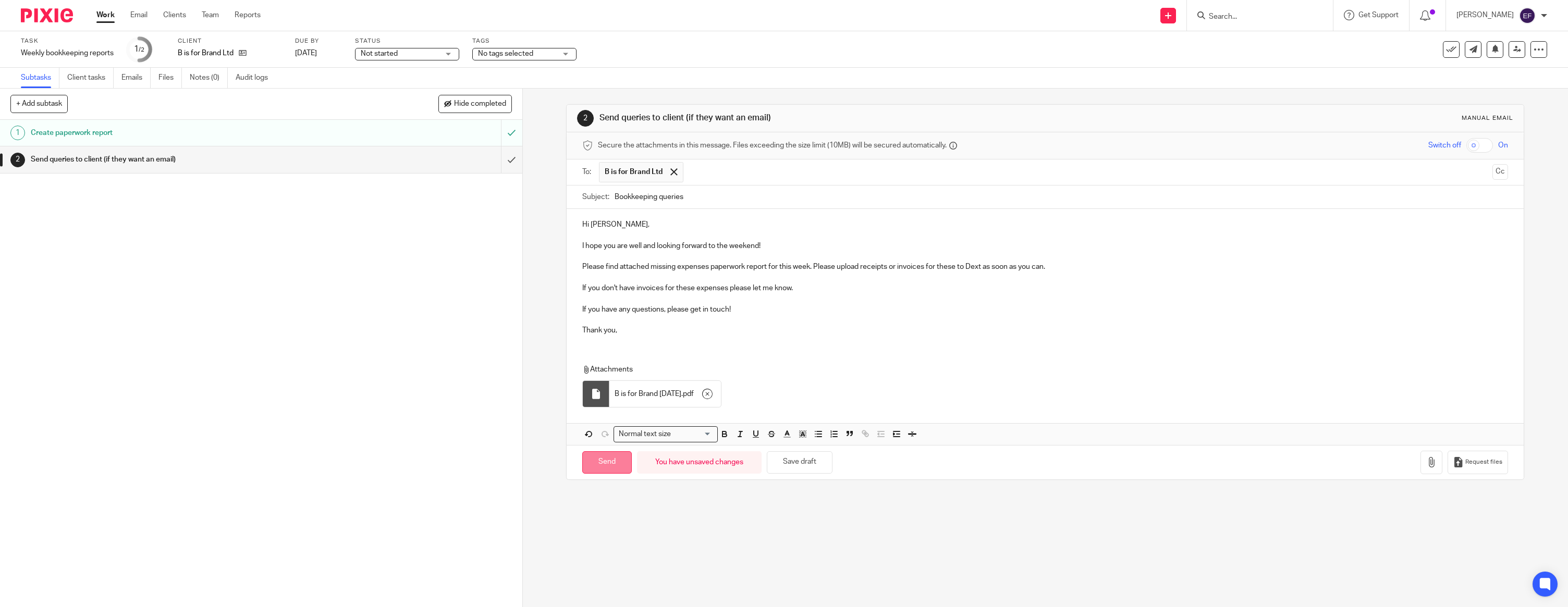
click at [615, 463] on input "Send" at bounding box center [607, 462] width 49 height 23
type input "Sent"
click at [54, 17] on img at bounding box center [47, 15] width 52 height 14
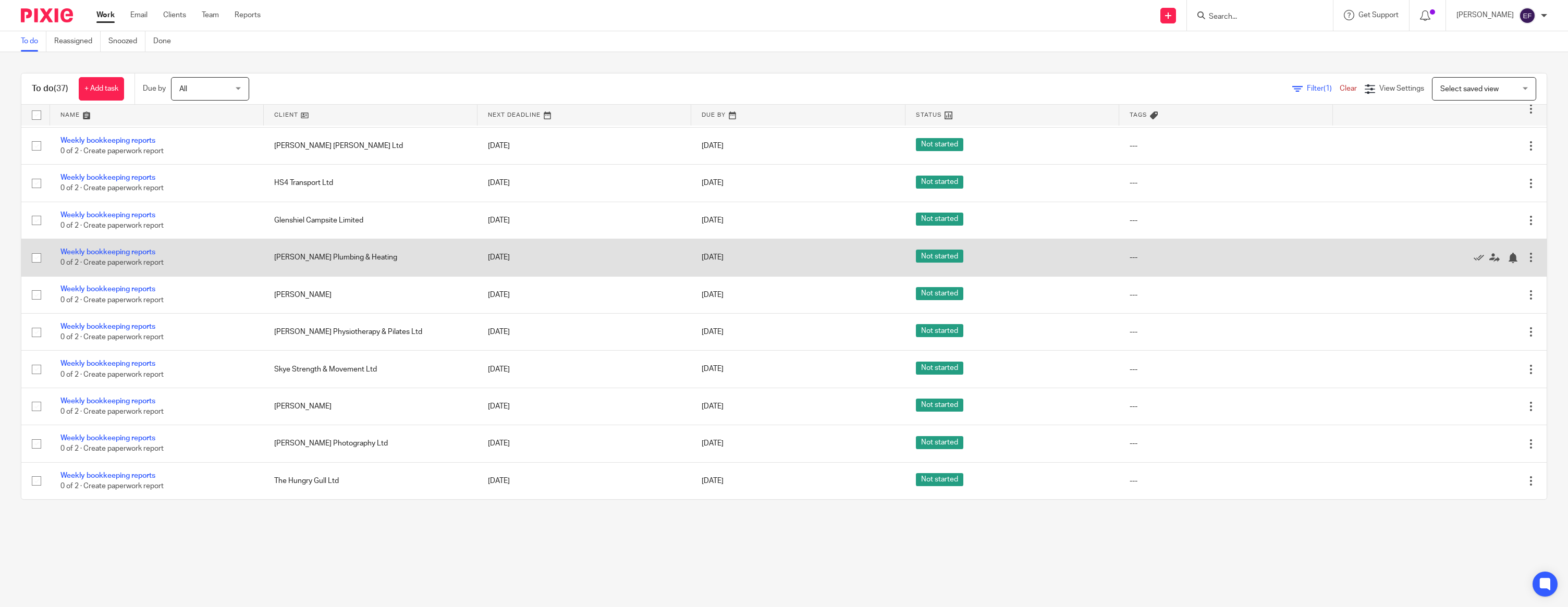
scroll to position [752, 0]
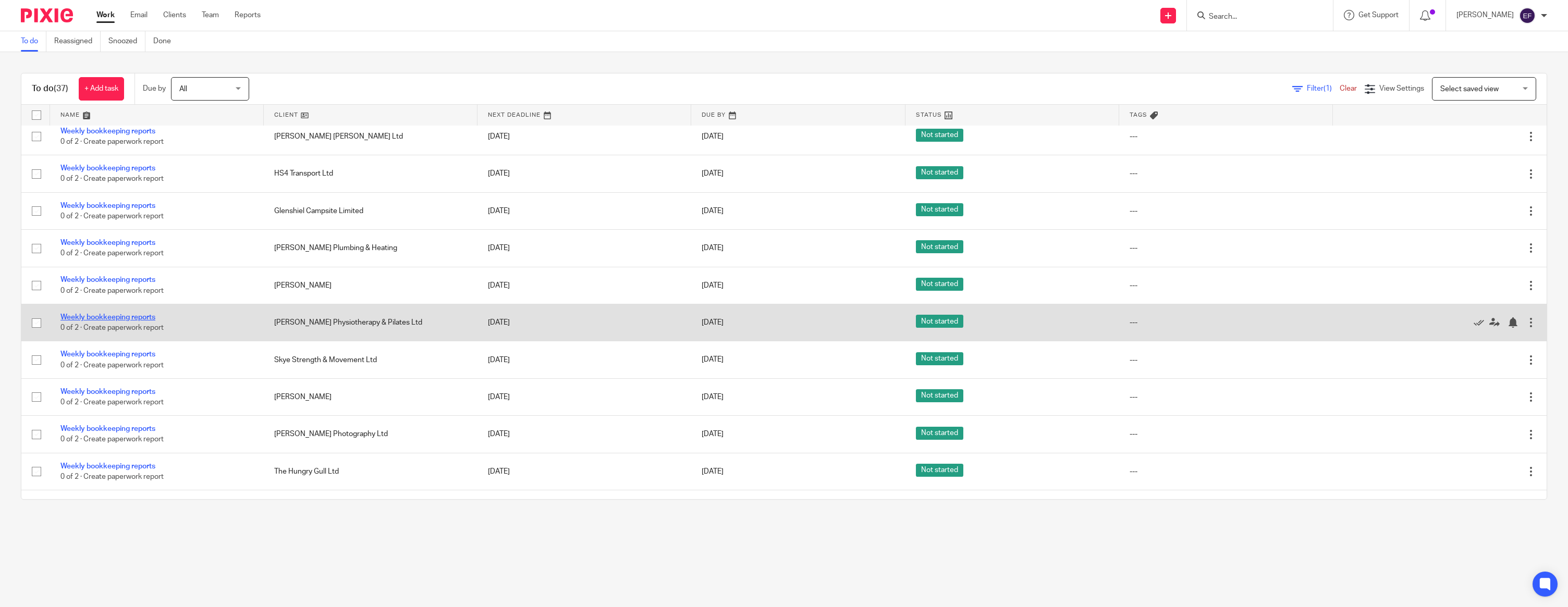
click at [119, 321] on link "Weekly bookkeeping reports" at bounding box center [108, 317] width 95 height 7
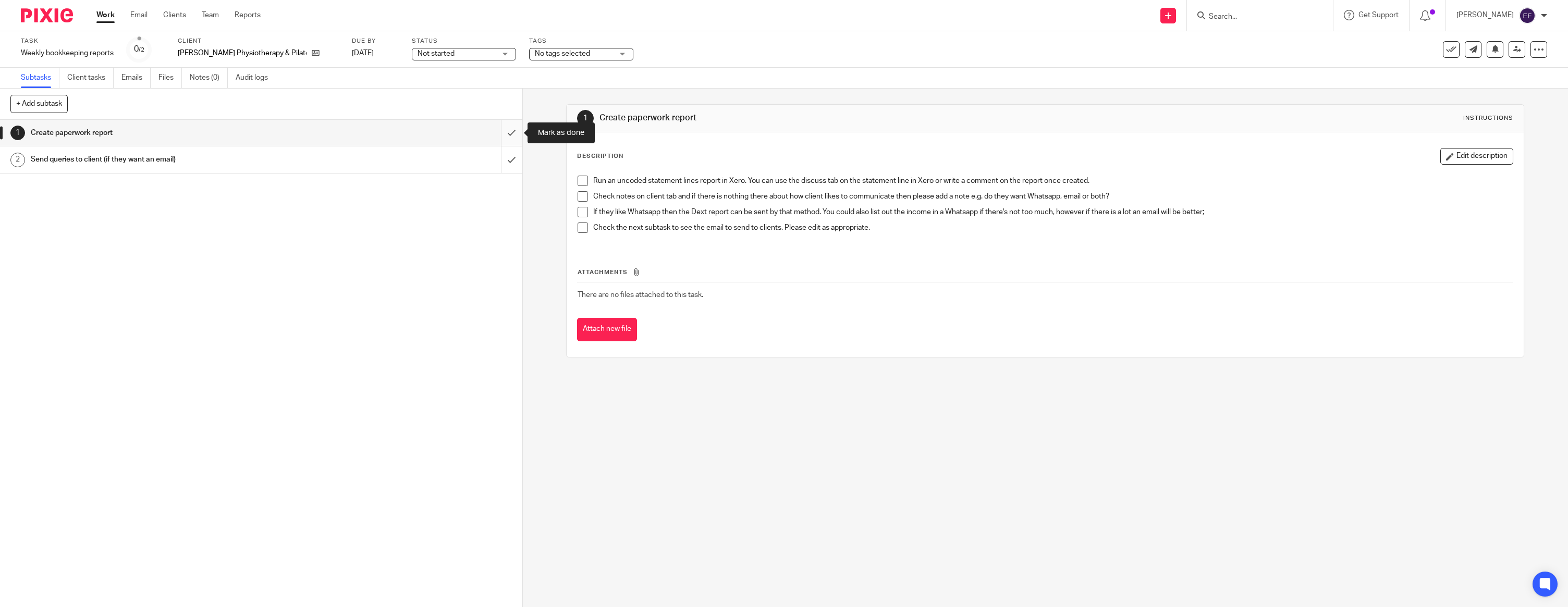
click at [518, 125] on input "submit" at bounding box center [261, 133] width 522 height 26
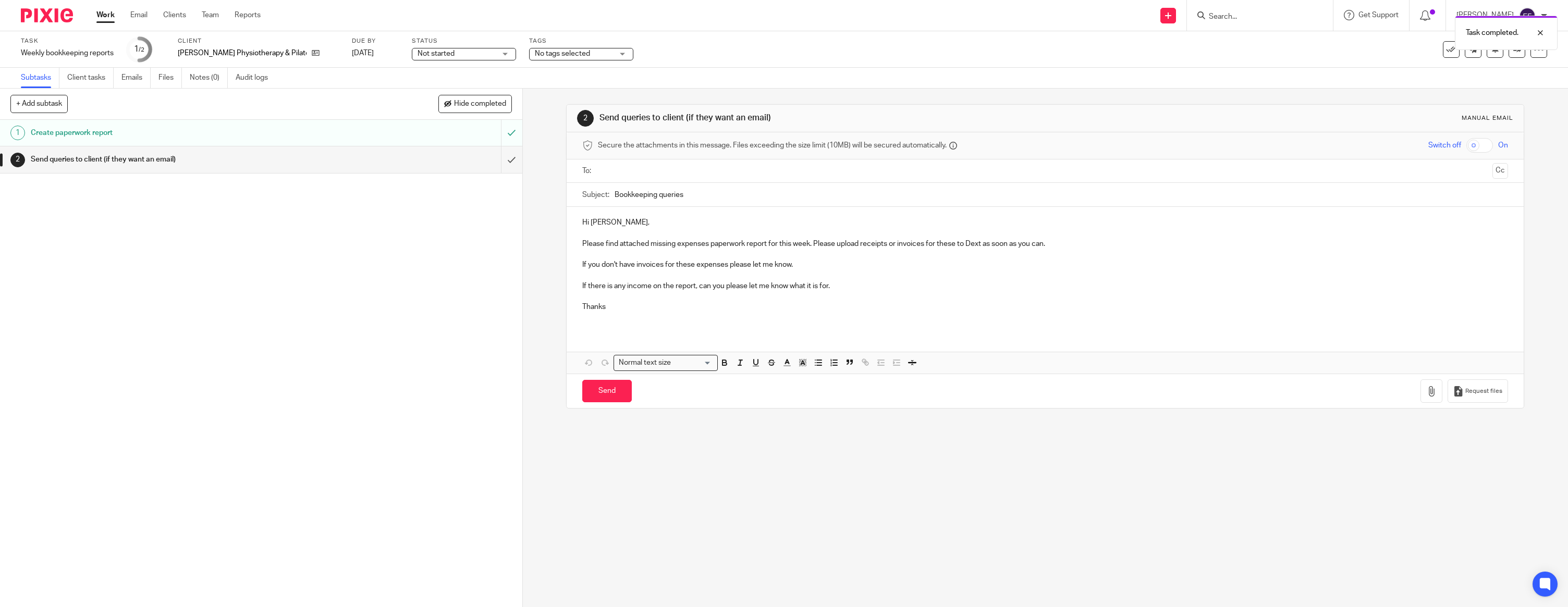
click at [634, 234] on p at bounding box center [1045, 232] width 926 height 10
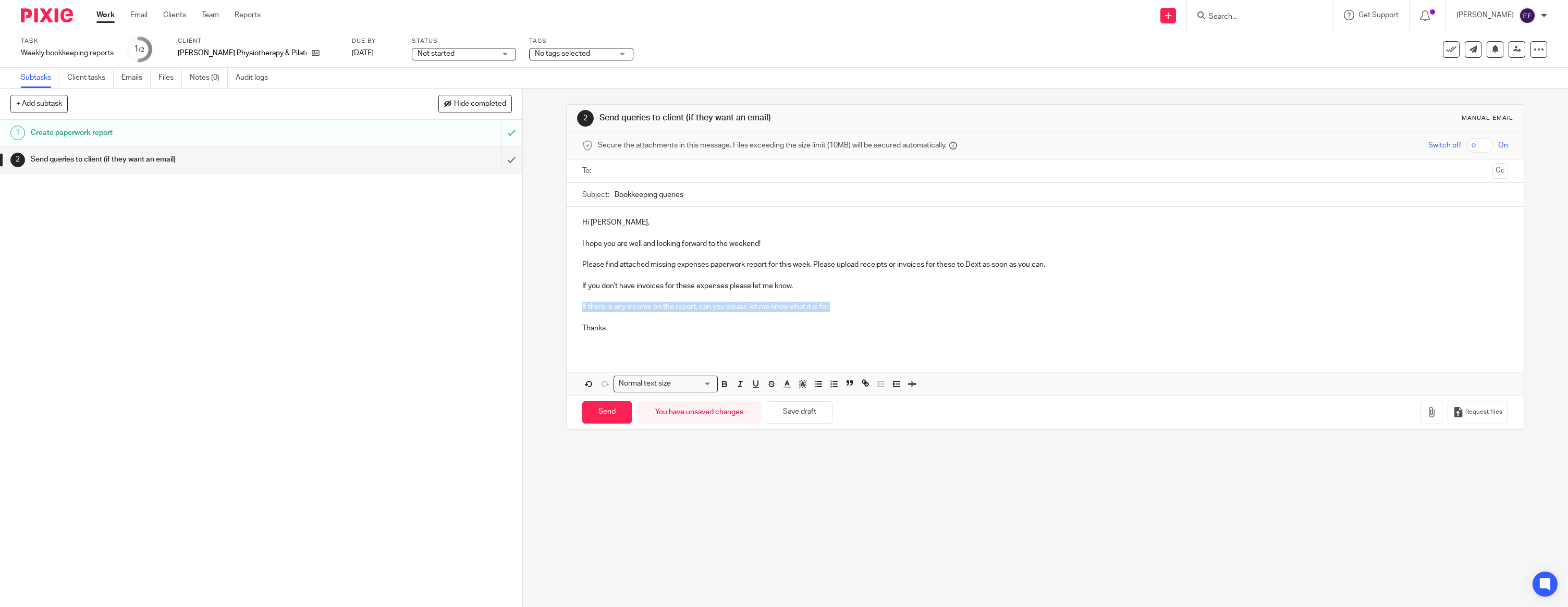
drag, startPoint x: 844, startPoint y: 306, endPoint x: 576, endPoint y: 305, distance: 268.0
click at [575, 305] on div "Hi [PERSON_NAME], I hope you are well and looking forward to the weekend! Pleas…" at bounding box center [1045, 279] width 957 height 145
click at [628, 331] on p "Thanks" at bounding box center [1045, 328] width 926 height 10
click at [615, 165] on input "text" at bounding box center [1045, 171] width 887 height 12
click at [1427, 406] on button "button" at bounding box center [1432, 414] width 22 height 24
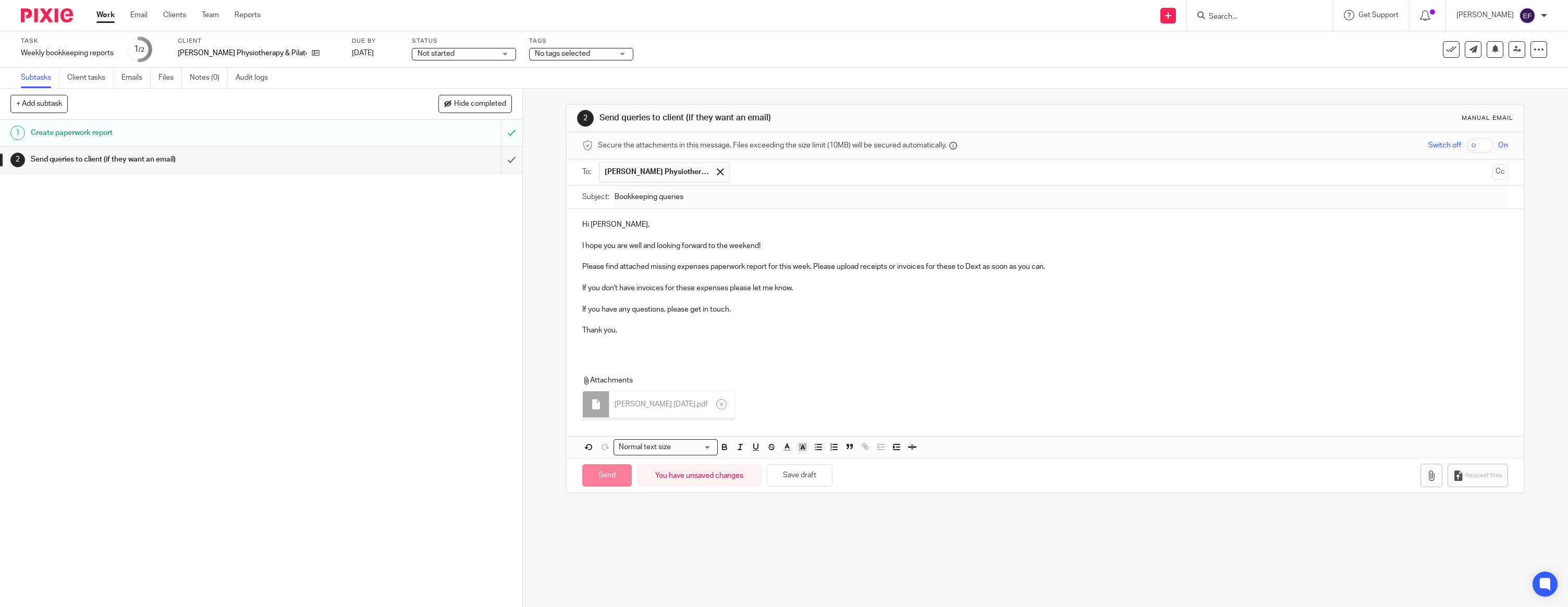
click at [618, 349] on div "Hi [PERSON_NAME], I hope you are well and looking forward to the weekend! Pleas…" at bounding box center [1045, 281] width 957 height 145
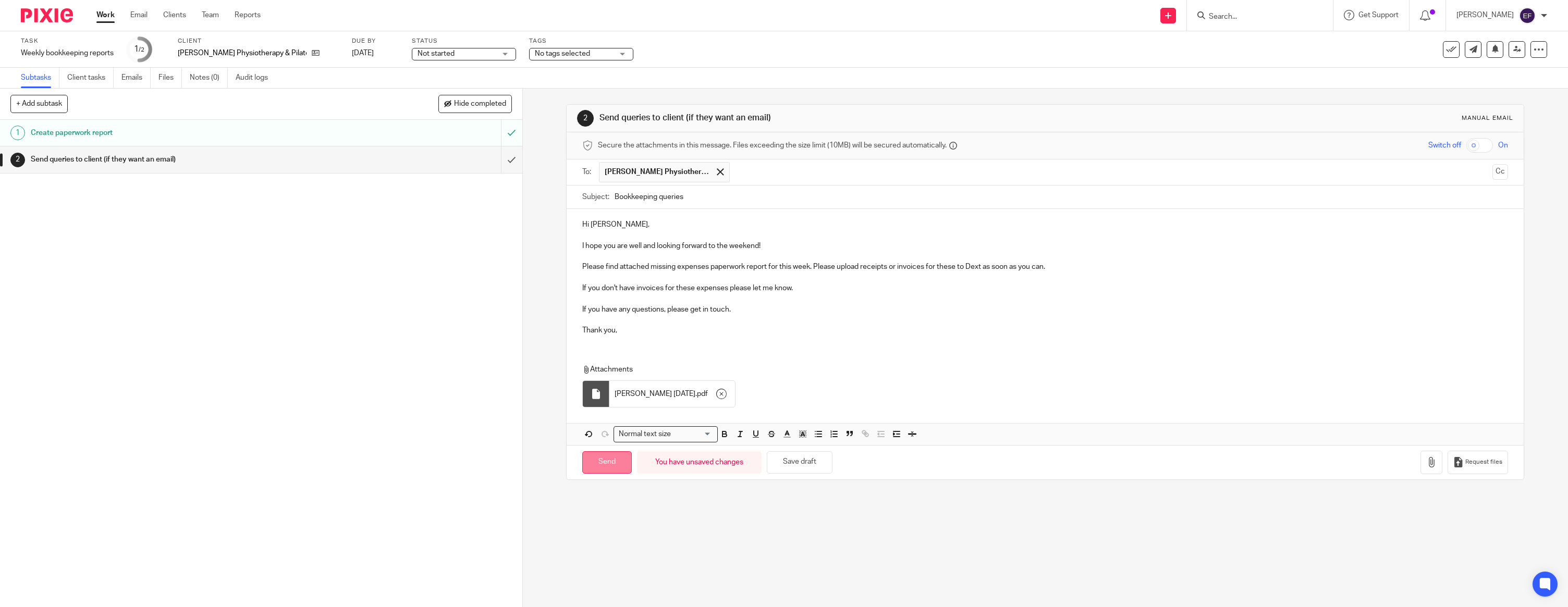
click at [605, 465] on input "Send" at bounding box center [607, 462] width 49 height 23
type input "Sent"
click at [52, 15] on img at bounding box center [47, 15] width 52 height 14
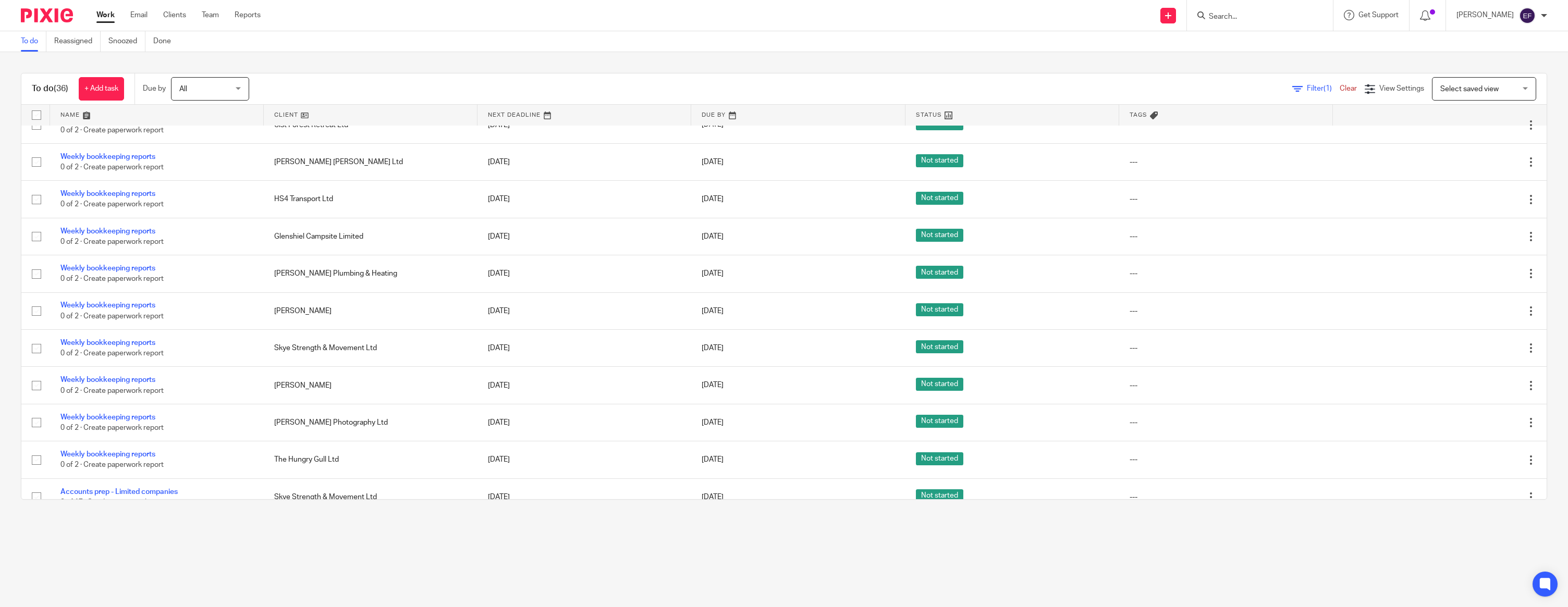
scroll to position [723, 0]
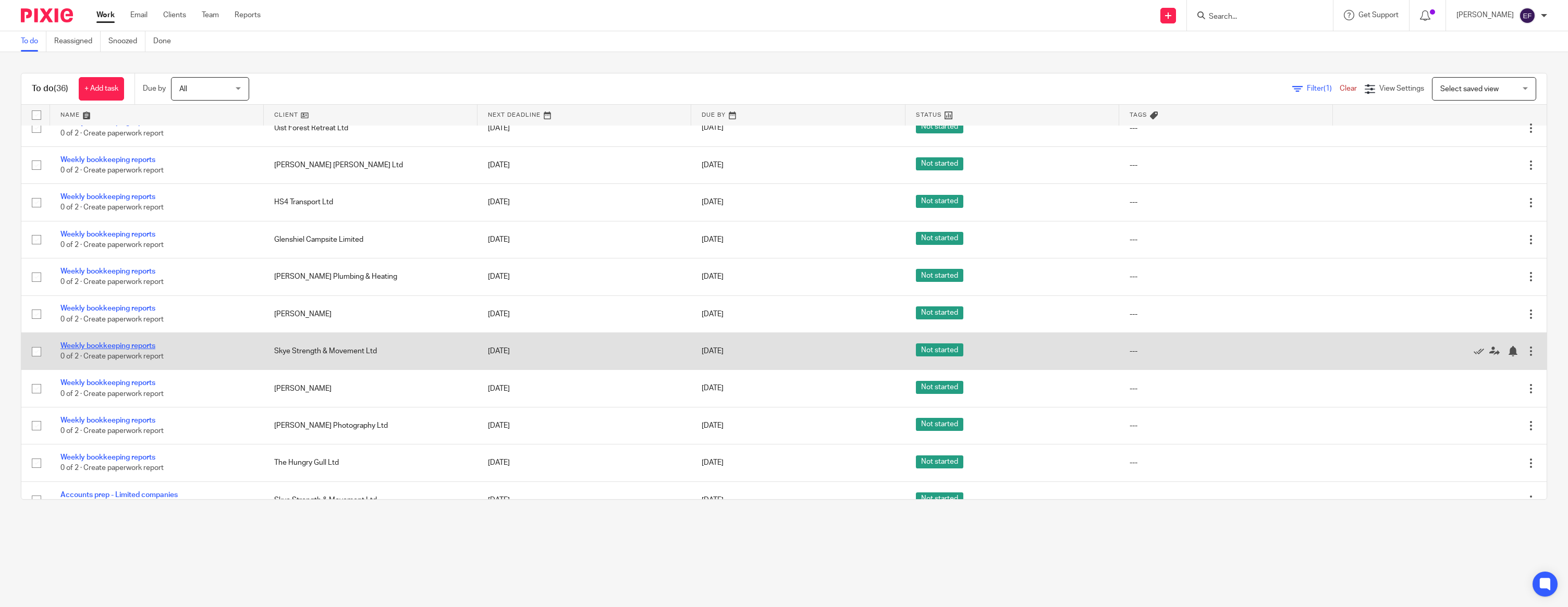
click at [136, 350] on link "Weekly bookkeeping reports" at bounding box center [108, 346] width 95 height 7
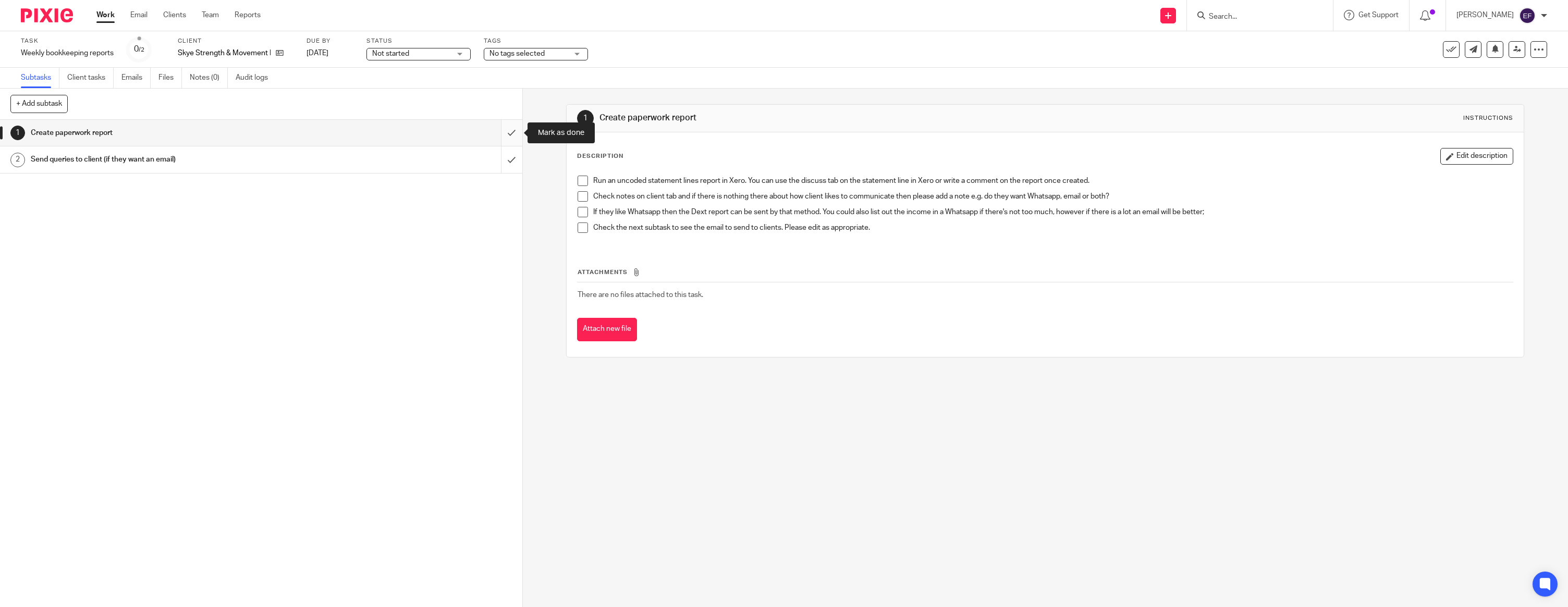
click at [517, 138] on input "submit" at bounding box center [261, 133] width 522 height 26
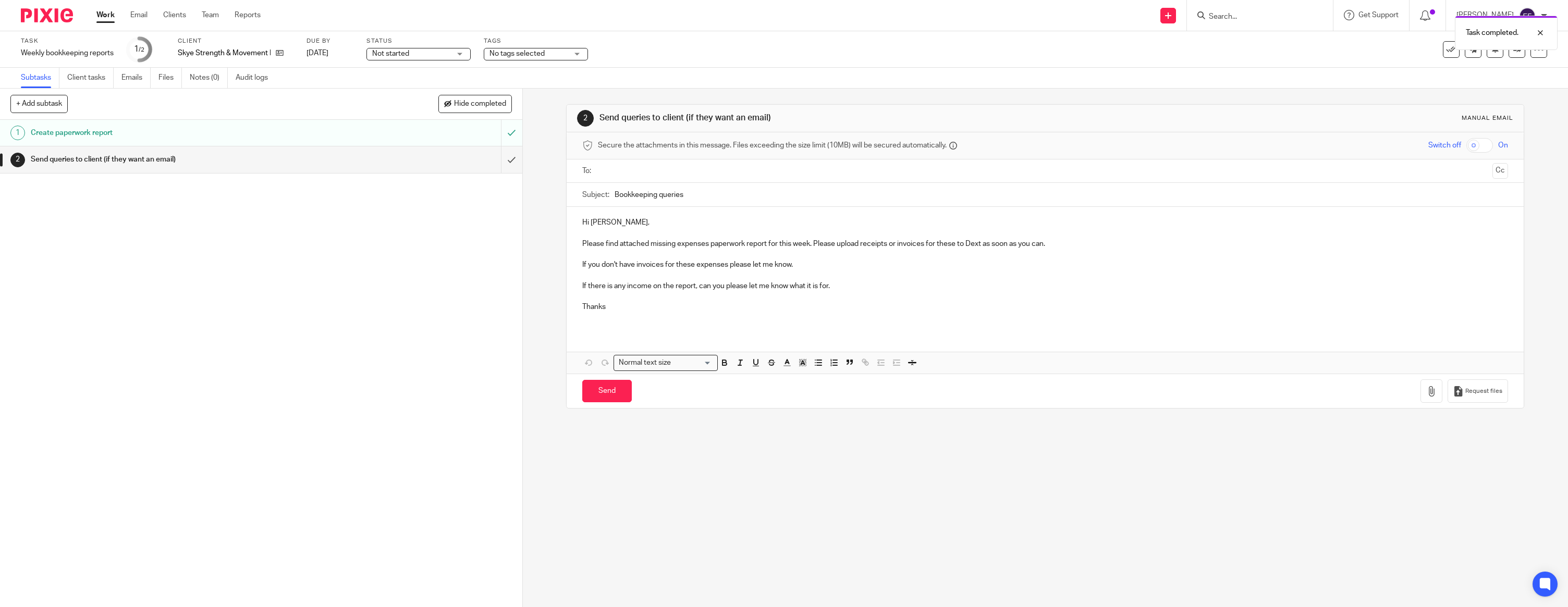
click at [612, 229] on p at bounding box center [1045, 232] width 926 height 10
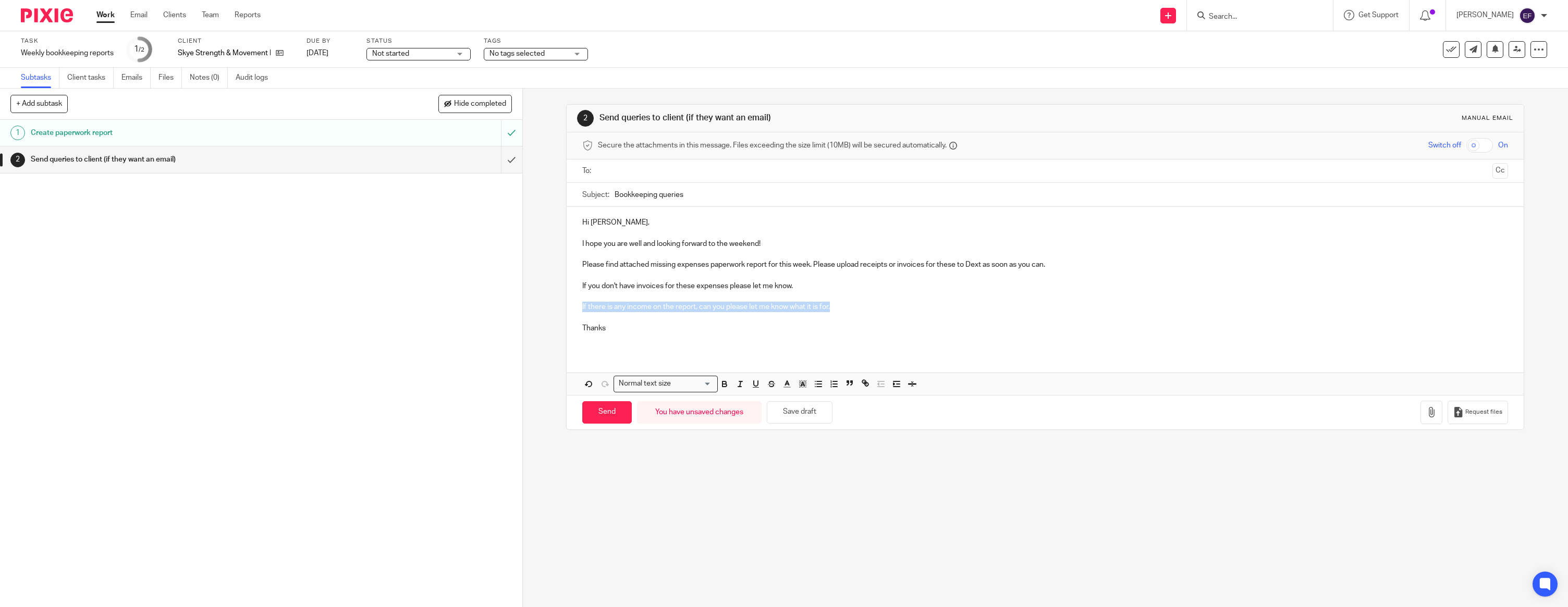
drag, startPoint x: 803, startPoint y: 302, endPoint x: 581, endPoint y: 305, distance: 222.0
click at [579, 307] on div "Hi Jane, I hope you are well and looking forward to the weekend! Please find at…" at bounding box center [1045, 279] width 957 height 145
click at [619, 328] on p "Thanks" at bounding box center [1045, 328] width 926 height 10
click at [634, 170] on input "text" at bounding box center [1045, 171] width 887 height 12
click at [1432, 415] on icon "button" at bounding box center [1431, 414] width 10 height 10
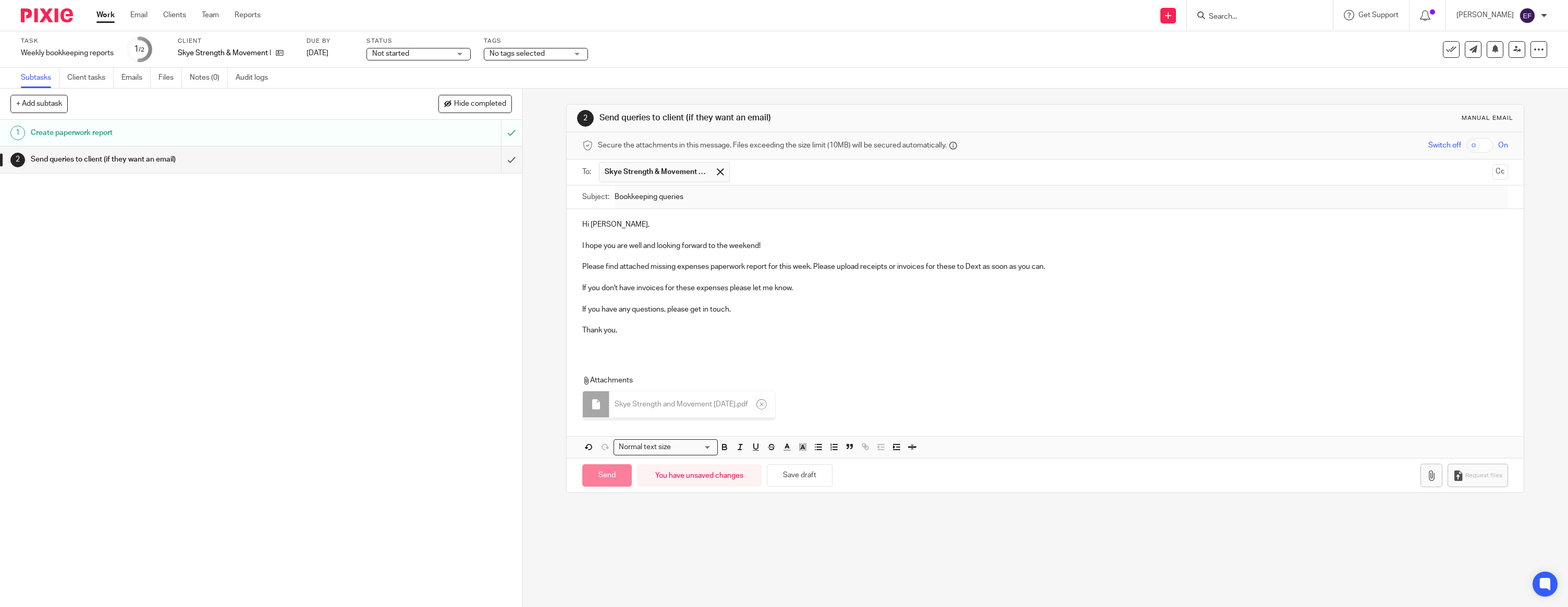
click at [633, 347] on div "Hi Jane, I hope you are well and looking forward to the weekend! Please find at…" at bounding box center [1045, 281] width 957 height 145
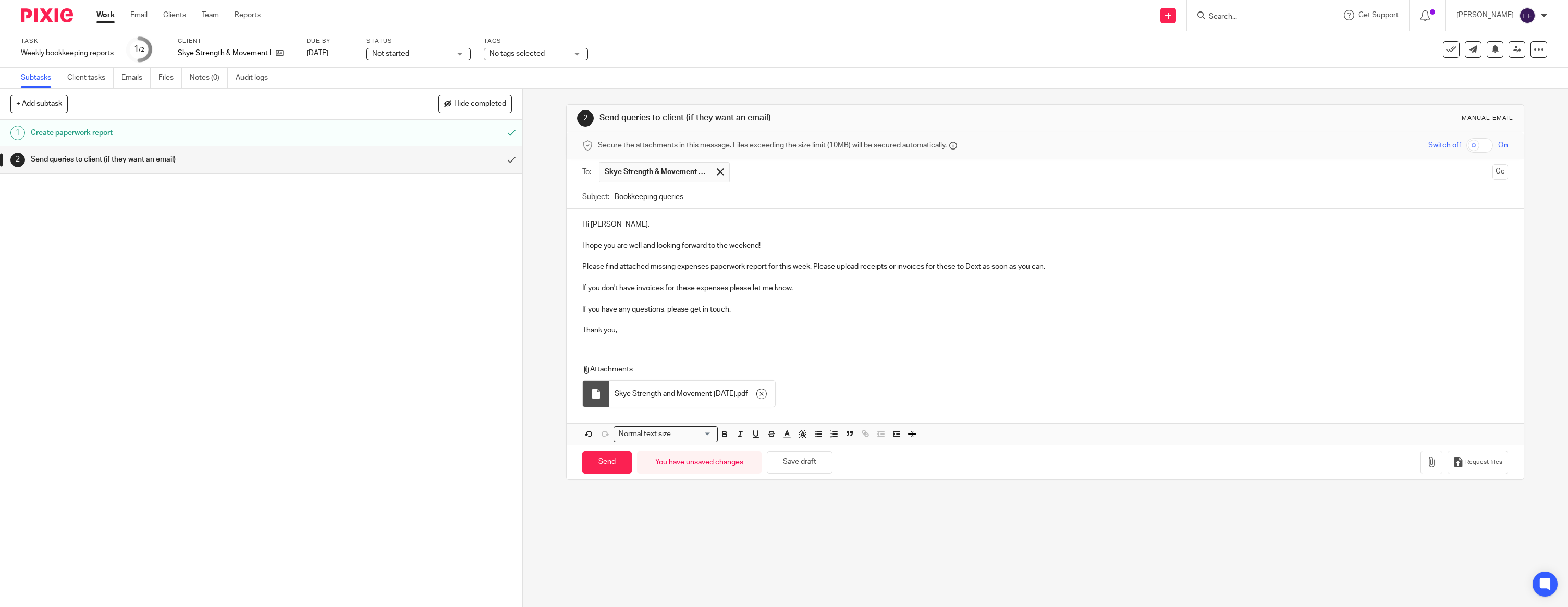
click at [628, 527] on div "2 Send queries to client (if they want an email) Manual email Secure the attach…" at bounding box center [1045, 348] width 1045 height 518
click at [619, 466] on input "Send" at bounding box center [607, 462] width 49 height 23
type input "Sent"
click at [50, 22] on img at bounding box center [47, 15] width 52 height 14
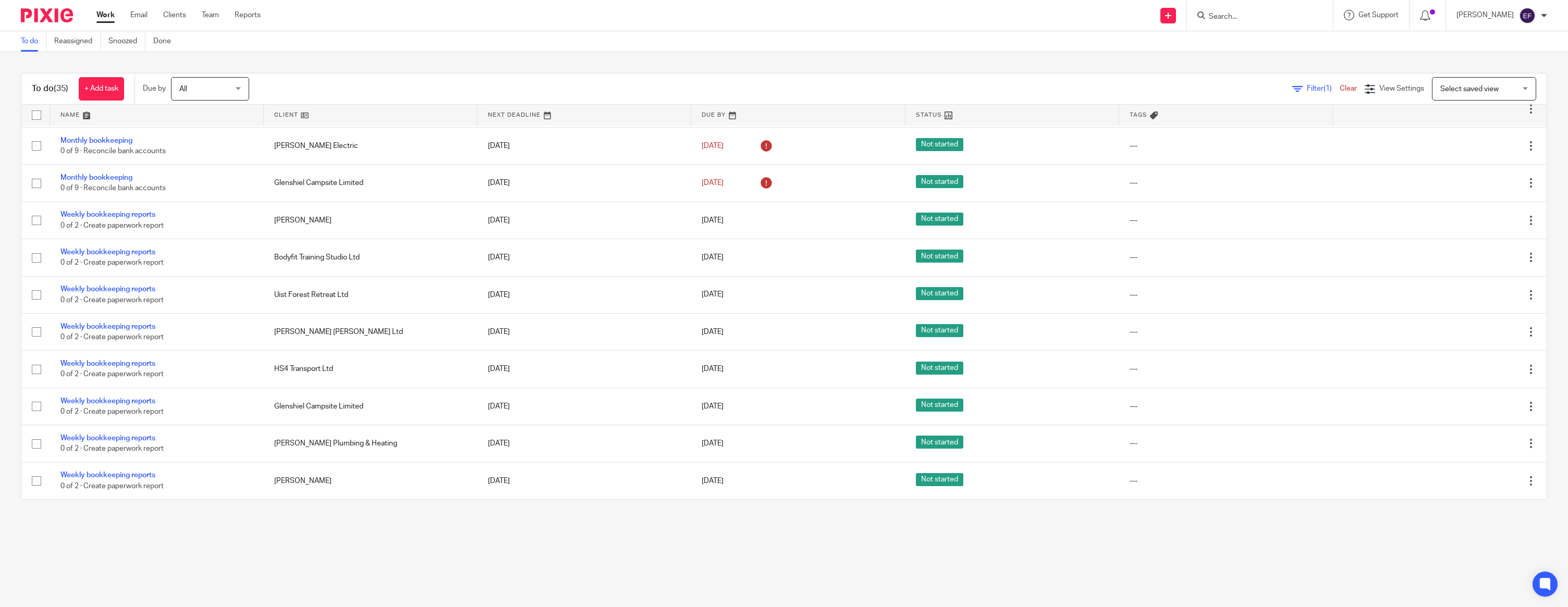
scroll to position [631, 0]
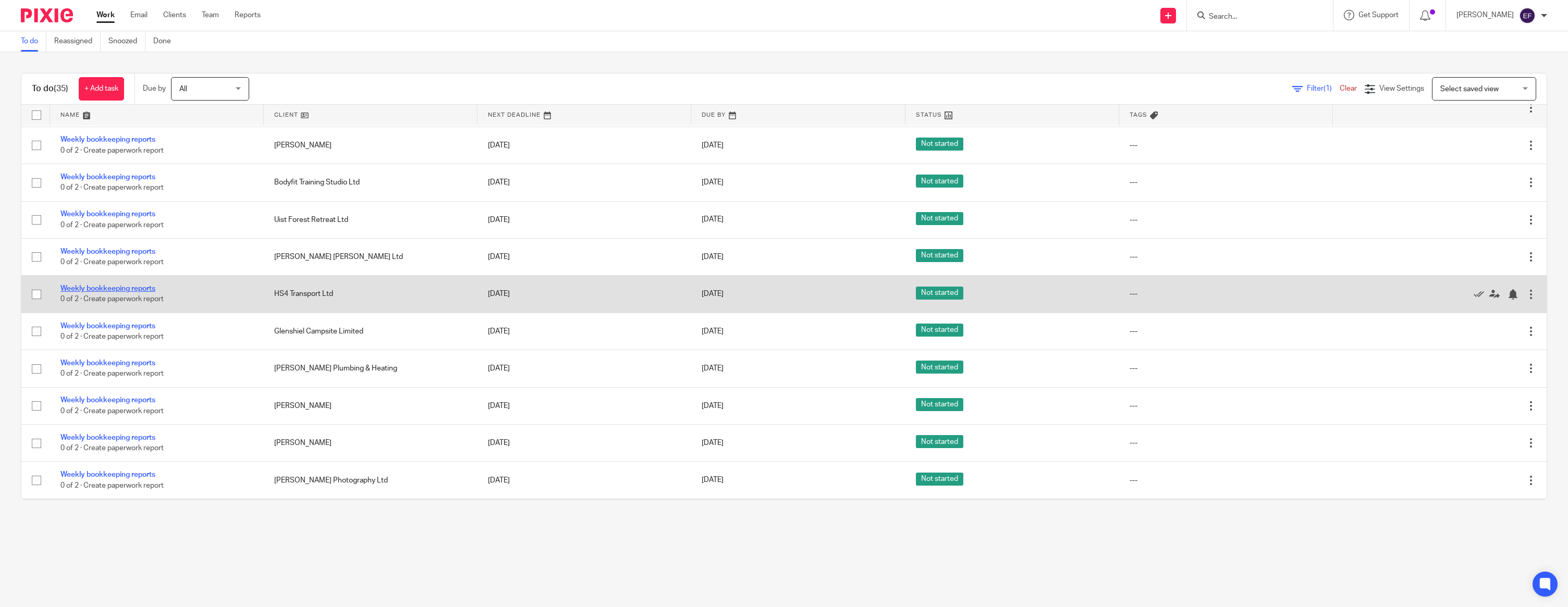
click at [143, 292] on link "Weekly bookkeeping reports" at bounding box center [108, 288] width 95 height 7
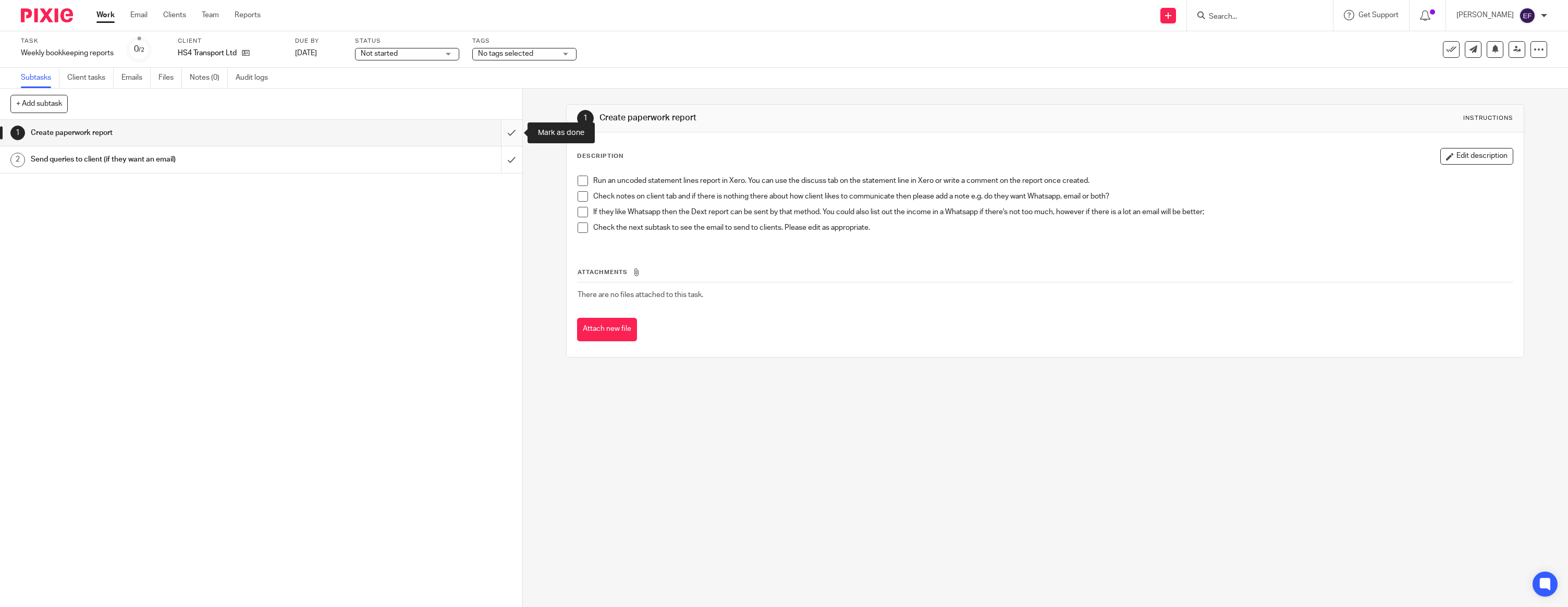
click at [502, 133] on input "submit" at bounding box center [261, 133] width 522 height 26
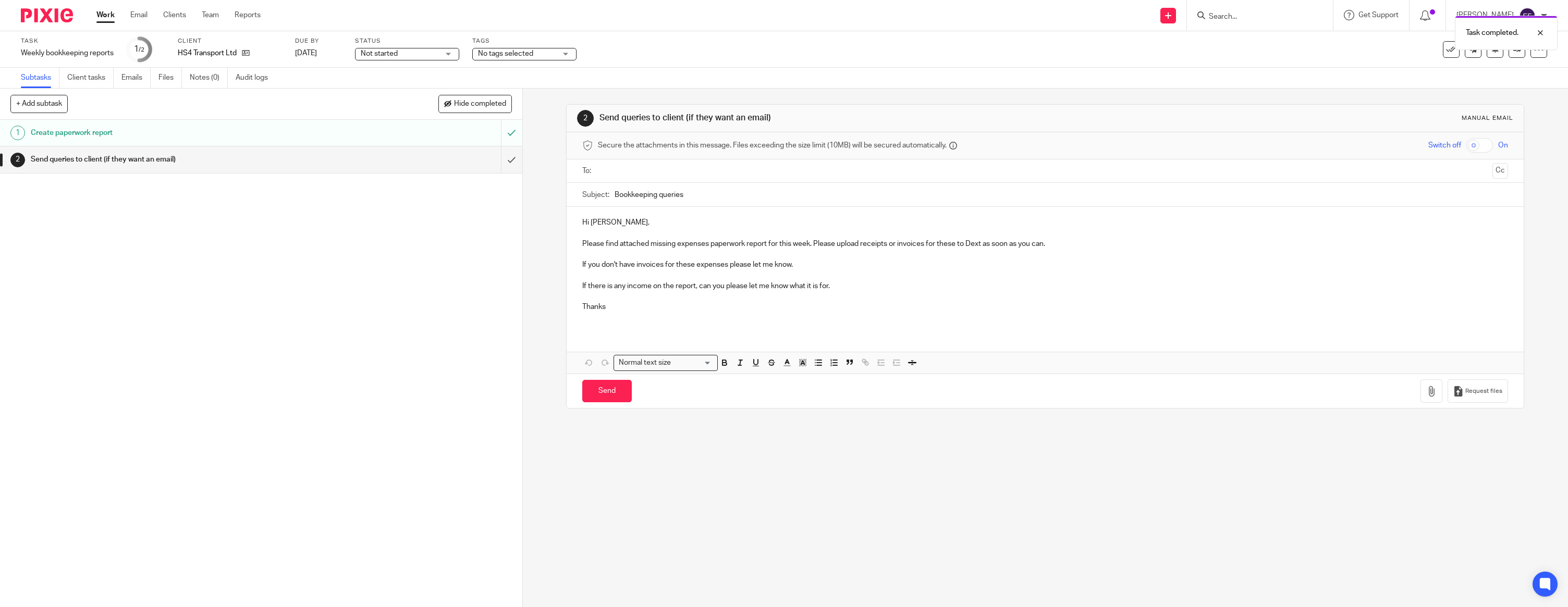
click at [631, 231] on p at bounding box center [1045, 232] width 926 height 10
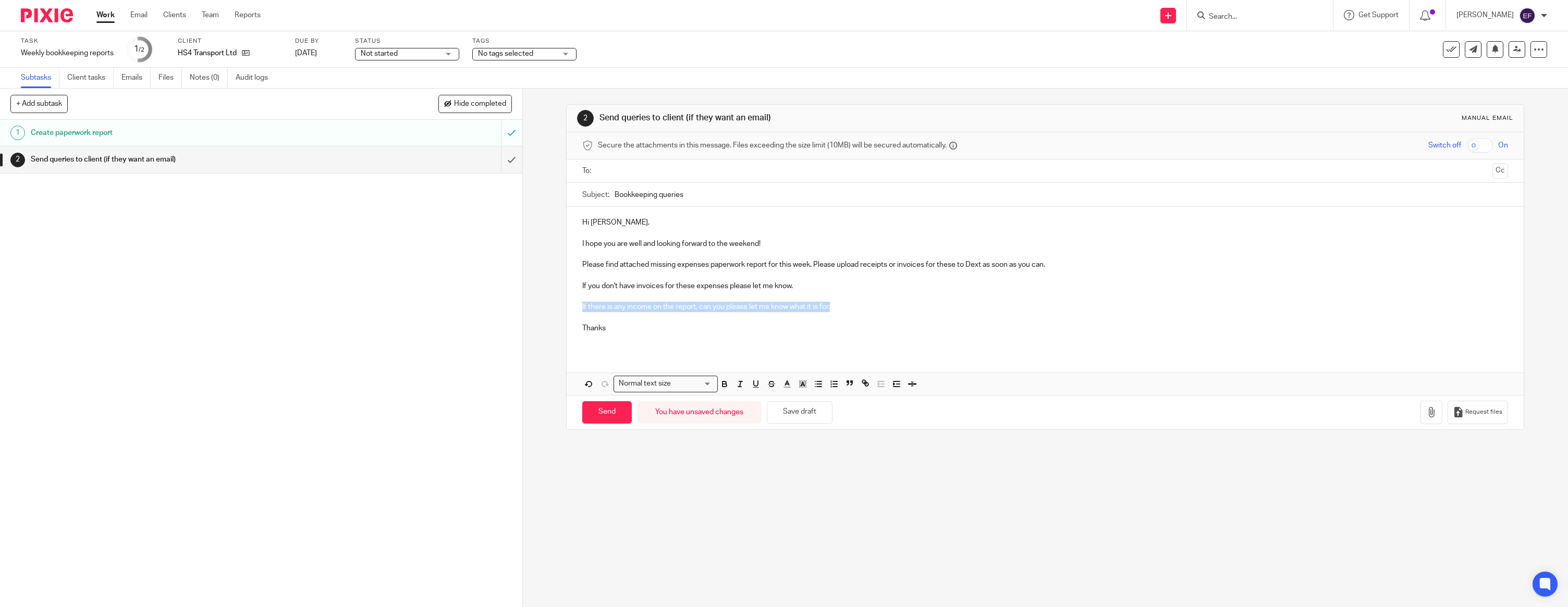
drag, startPoint x: 853, startPoint y: 303, endPoint x: 567, endPoint y: 302, distance: 286.0
click at [567, 302] on div "Hi [PERSON_NAME], I hope you are well and looking forward to the weekend! Pleas…" at bounding box center [1045, 279] width 957 height 145
click at [637, 325] on p "Thanks" at bounding box center [1045, 328] width 926 height 10
click at [669, 171] on input "text" at bounding box center [1045, 171] width 887 height 12
click at [638, 343] on p at bounding box center [1045, 341] width 926 height 10
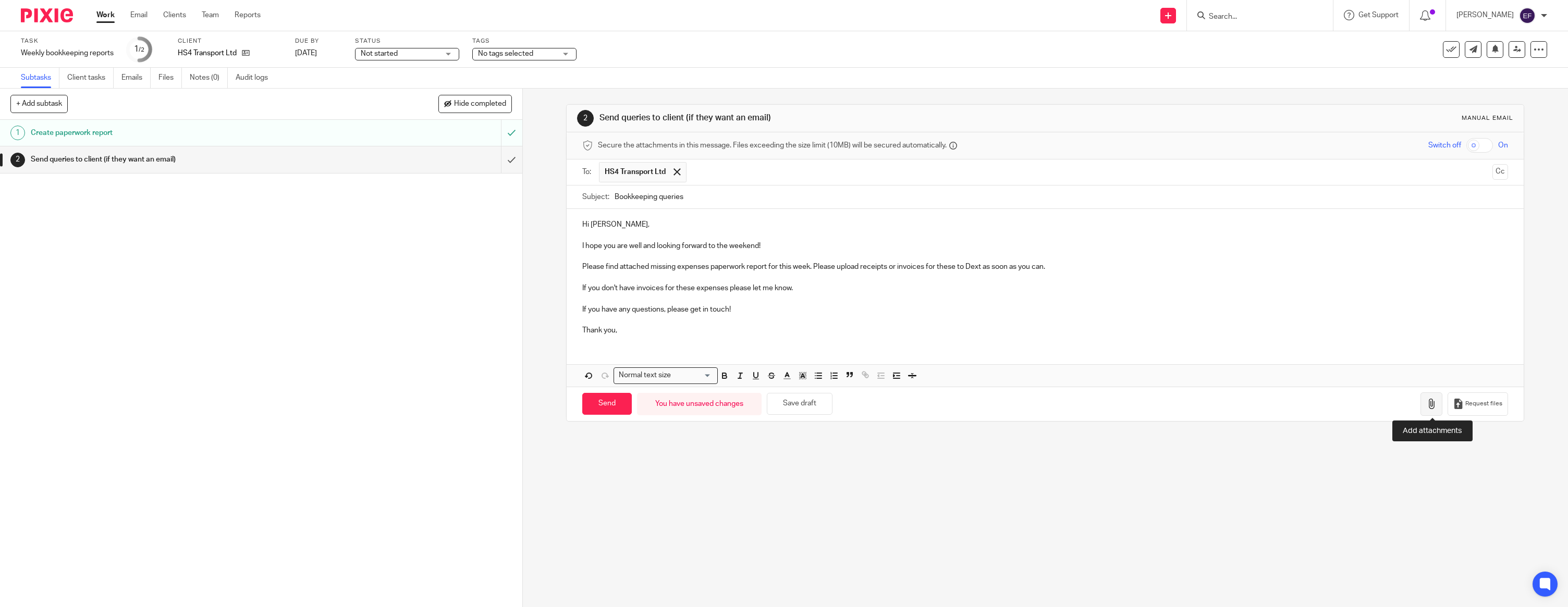
click at [1436, 406] on icon "button" at bounding box center [1431, 403] width 10 height 10
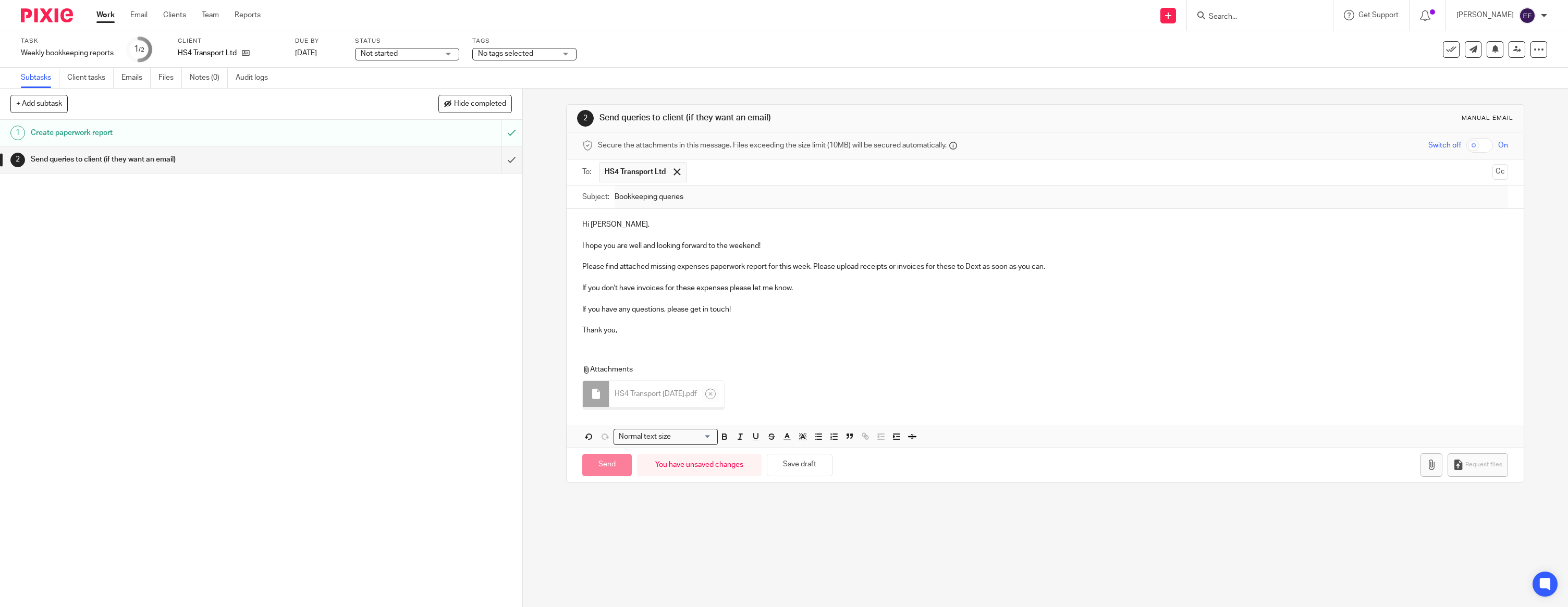
click at [630, 328] on p "Thank you," at bounding box center [1045, 330] width 926 height 10
click at [603, 340] on div "Hi [PERSON_NAME], I hope you are well and looking forward to the weekend! Pleas…" at bounding box center [1045, 276] width 957 height 134
click at [612, 465] on input "Send" at bounding box center [607, 462] width 49 height 23
type input "Sent"
click at [53, 19] on img at bounding box center [47, 15] width 52 height 14
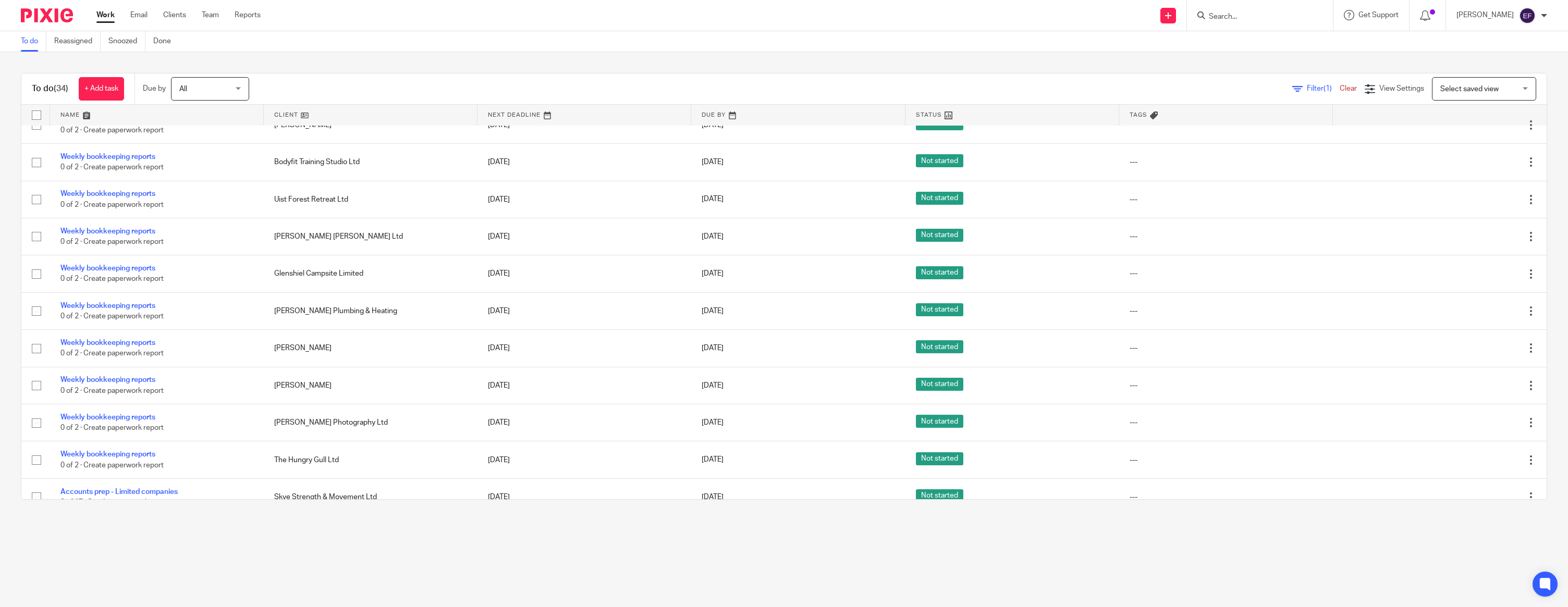
scroll to position [643, 0]
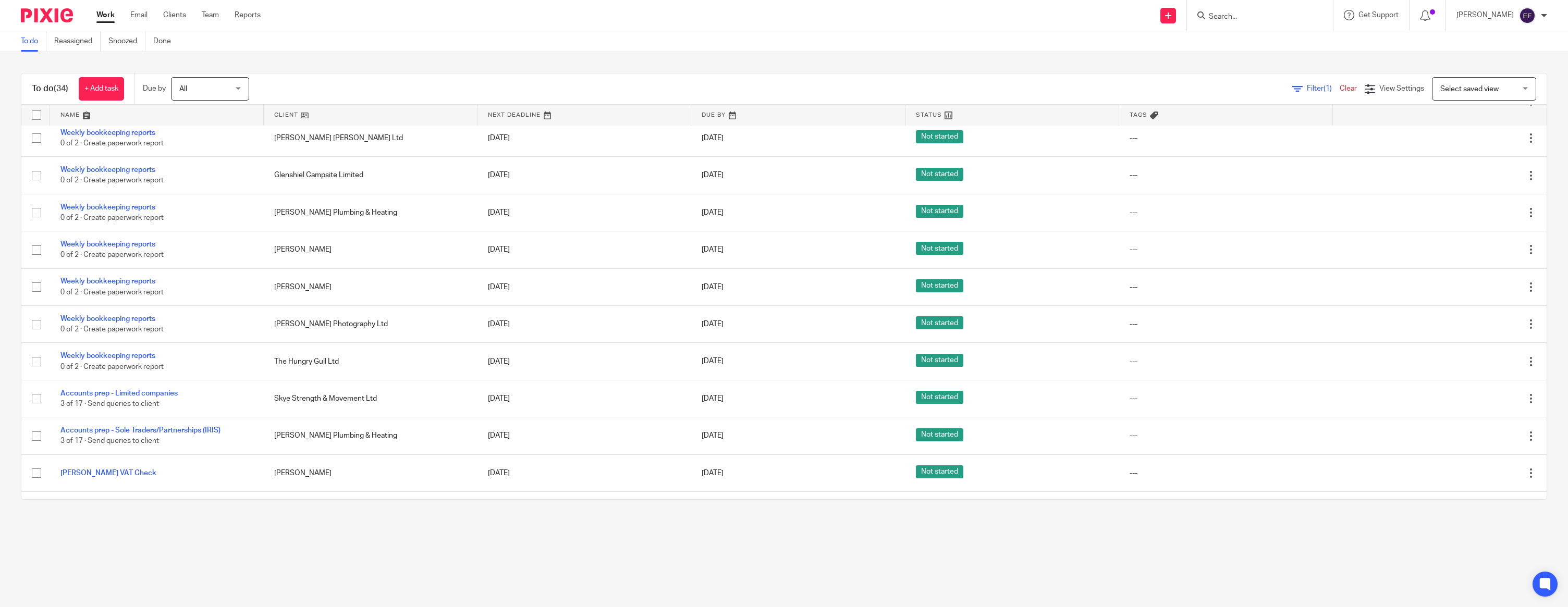
scroll to position [754, 0]
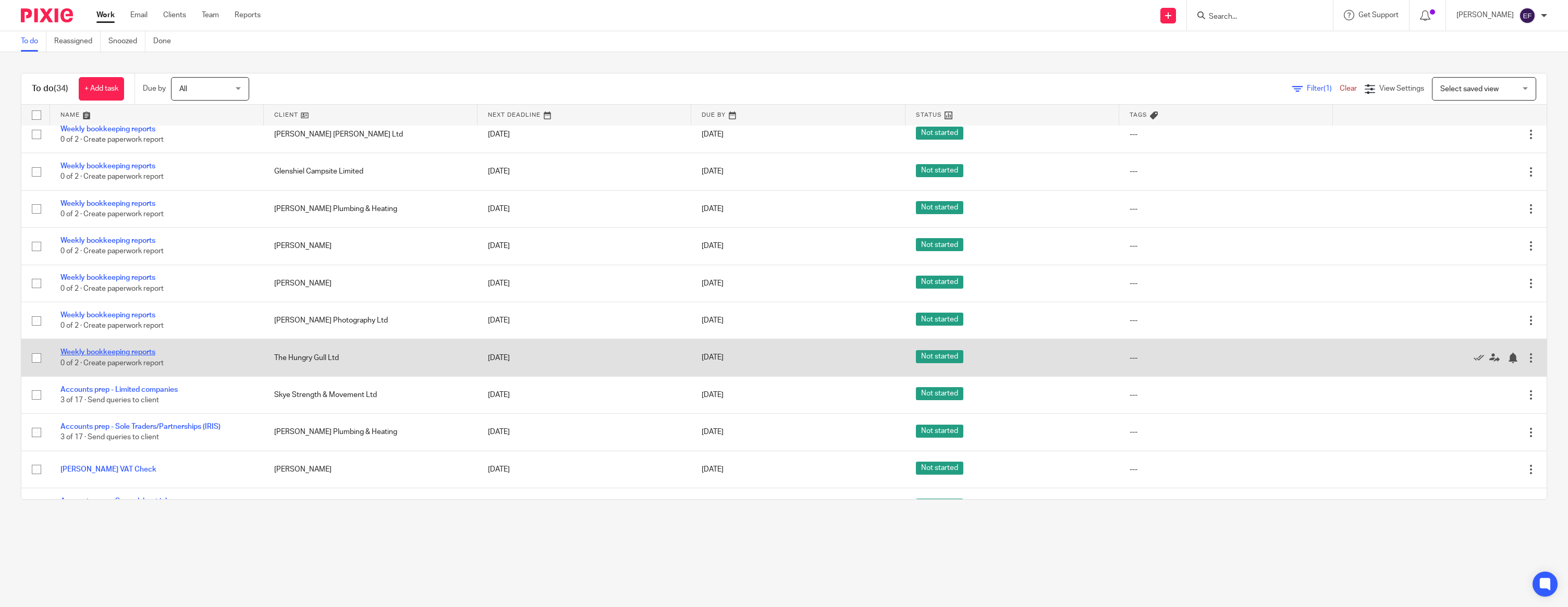
click at [119, 356] on link "Weekly bookkeeping reports" at bounding box center [108, 352] width 95 height 7
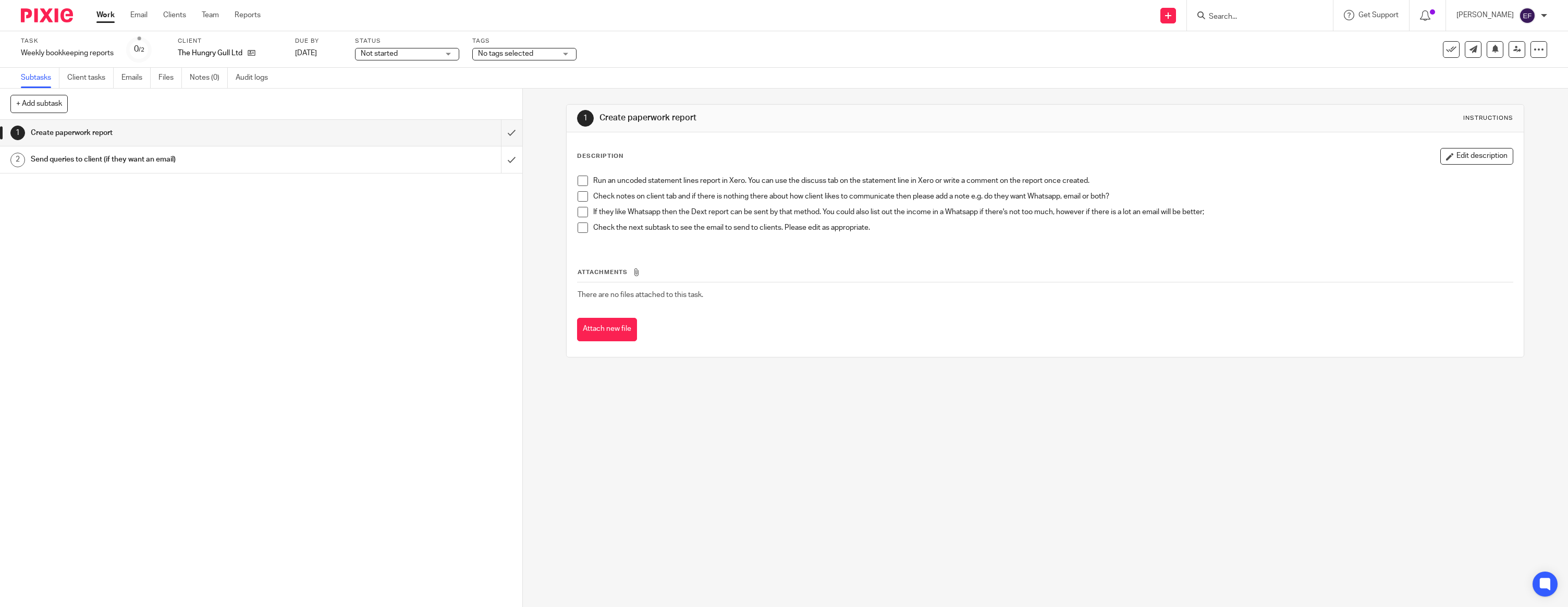
click at [499, 140] on link "1 Create paperwork report" at bounding box center [250, 133] width 501 height 26
click at [511, 133] on input "submit" at bounding box center [261, 133] width 522 height 26
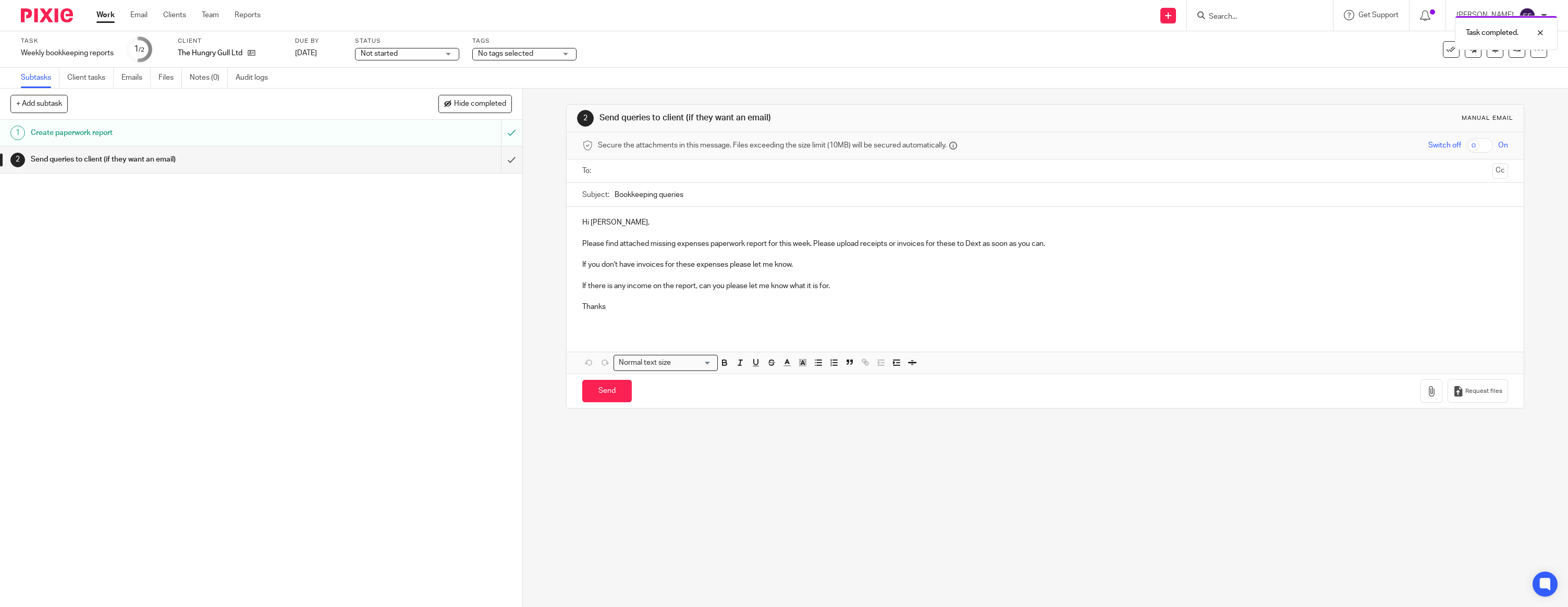
click at [620, 233] on p at bounding box center [1045, 232] width 926 height 10
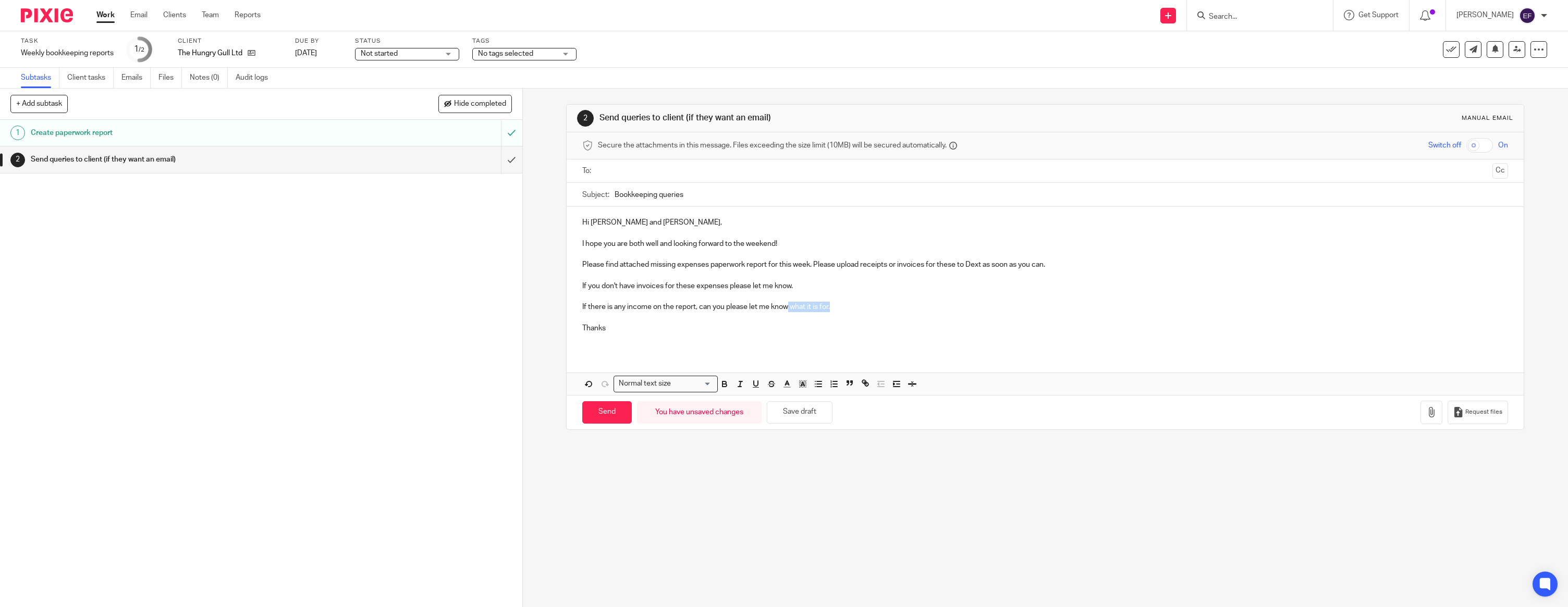
drag, startPoint x: 848, startPoint y: 307, endPoint x: 805, endPoint y: 308, distance: 43.0
click at [789, 307] on p "If there is any income on the report, can you please let me know what it is for." at bounding box center [1045, 307] width 926 height 10
drag, startPoint x: 841, startPoint y: 305, endPoint x: 553, endPoint y: 303, distance: 288.0
click at [553, 303] on div "2 Send queries to client (if they want an email) Manual email Secure the attach…" at bounding box center [1045, 348] width 1045 height 518
click at [616, 329] on p "Thanks" at bounding box center [1045, 328] width 926 height 10
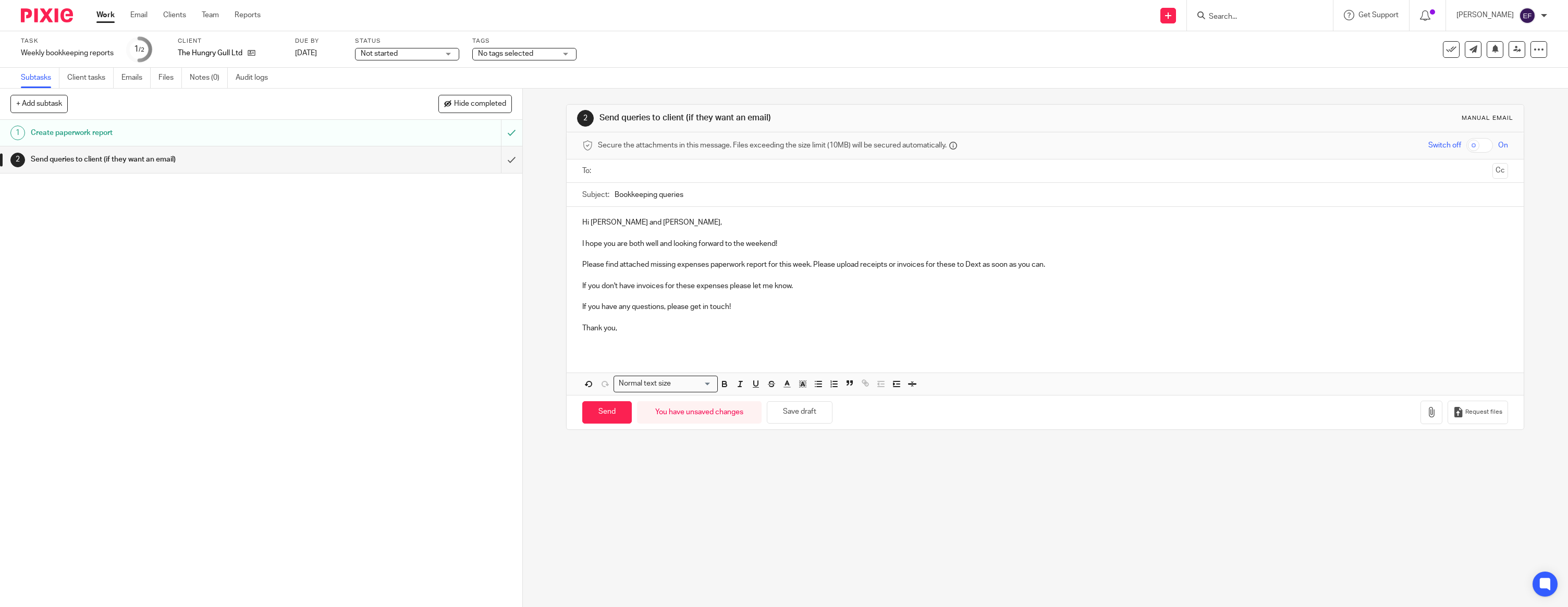
click at [639, 173] on input "text" at bounding box center [1045, 171] width 887 height 12
click at [1429, 407] on button "button" at bounding box center [1432, 414] width 22 height 24
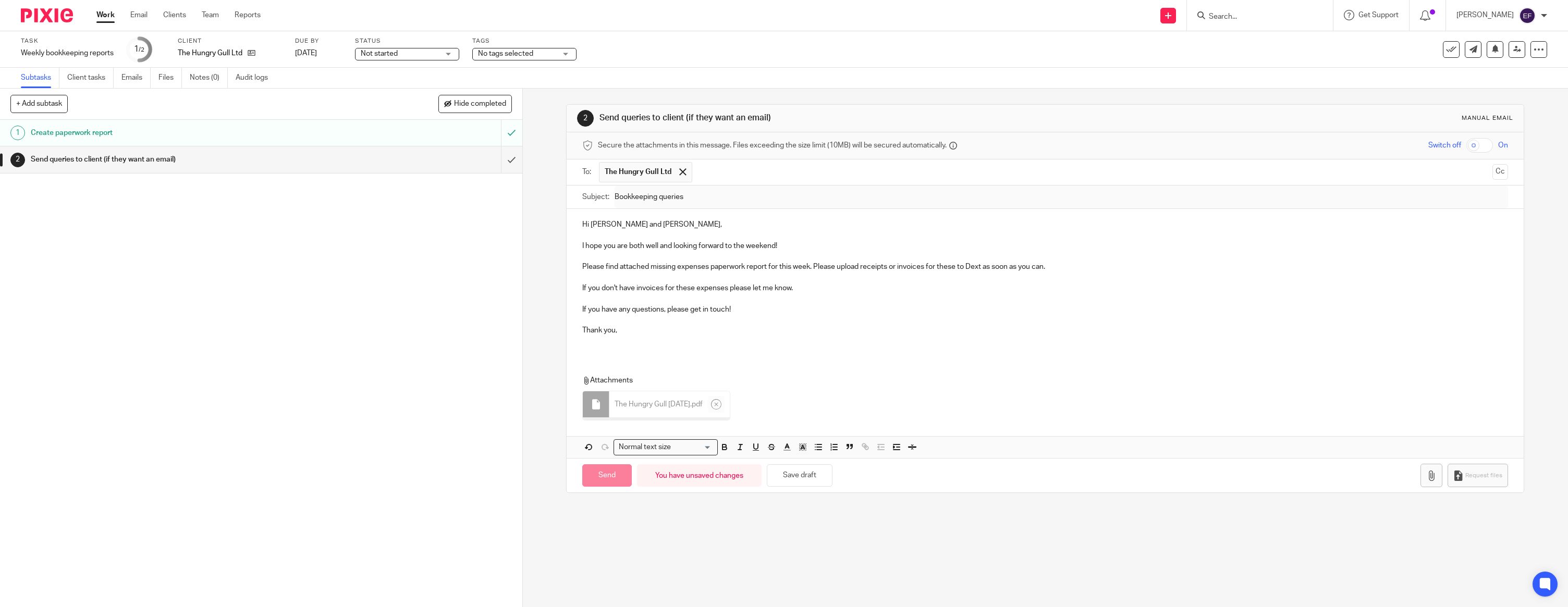
click at [640, 336] on p at bounding box center [1045, 341] width 926 height 10
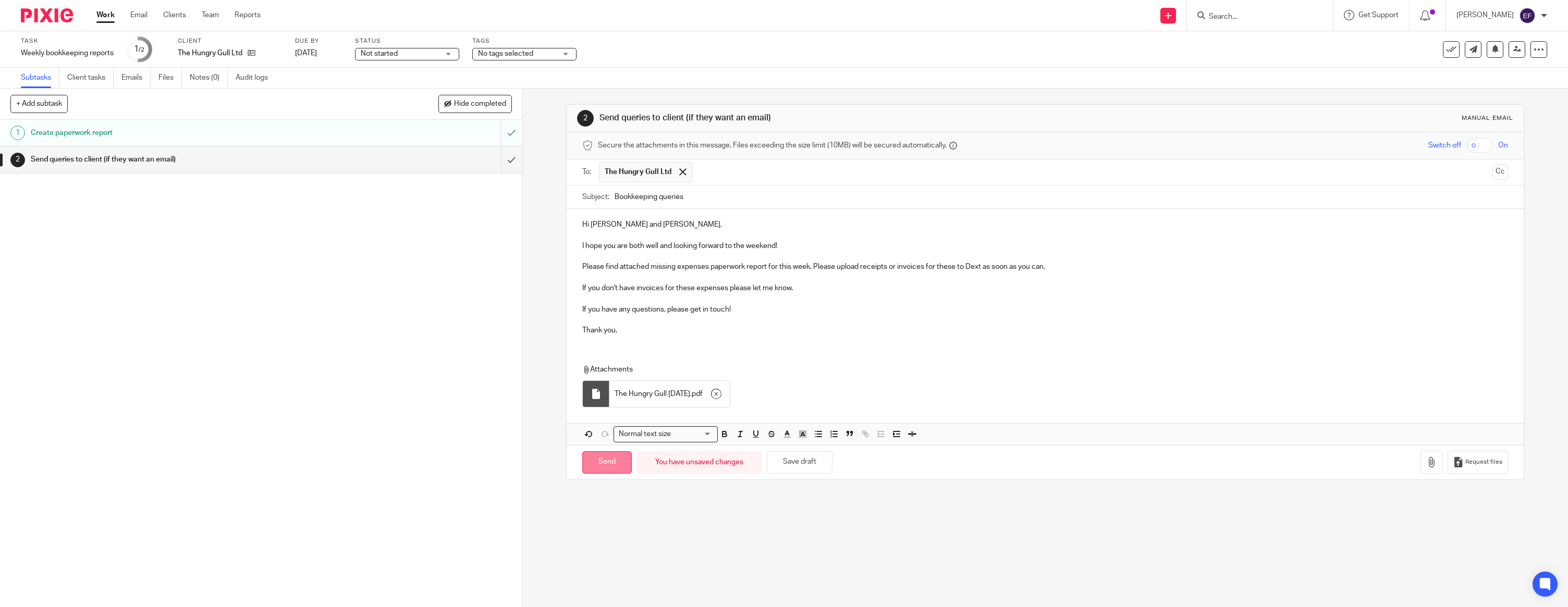
click at [606, 459] on input "Send" at bounding box center [607, 462] width 49 height 23
type input "Sent"
click at [52, 18] on img at bounding box center [47, 15] width 52 height 14
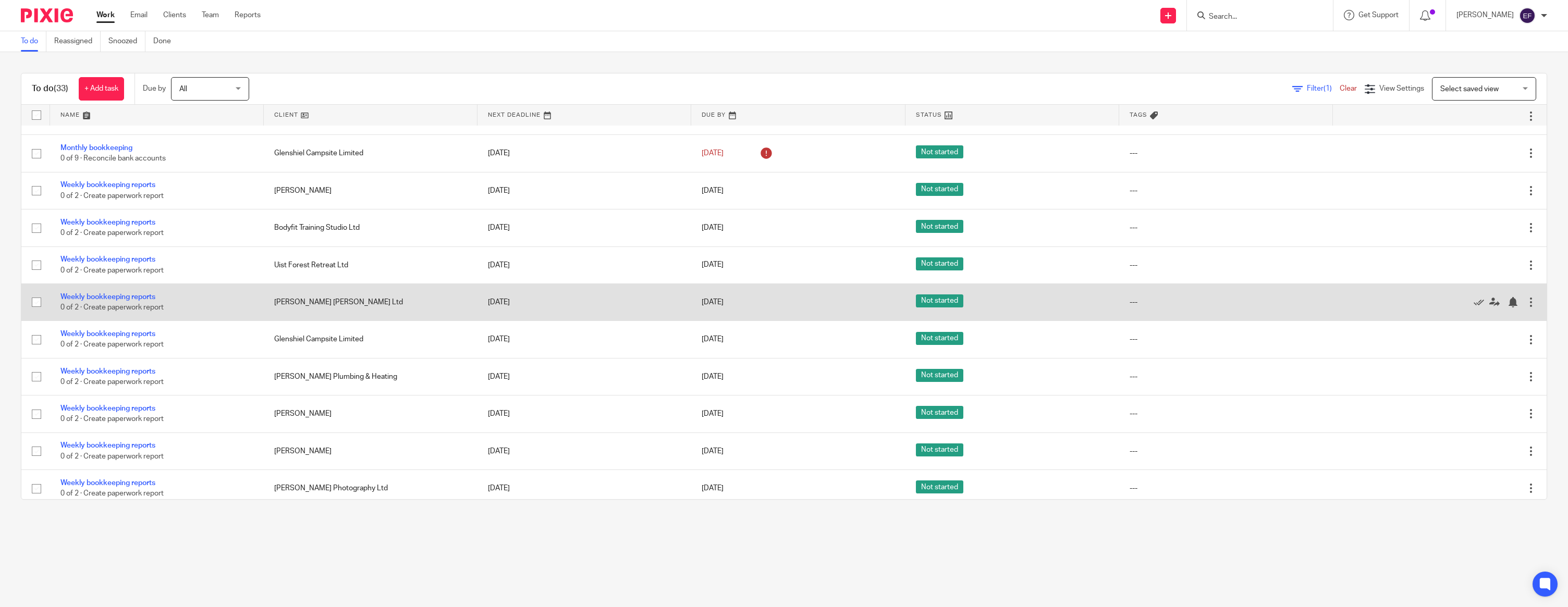
scroll to position [575, 0]
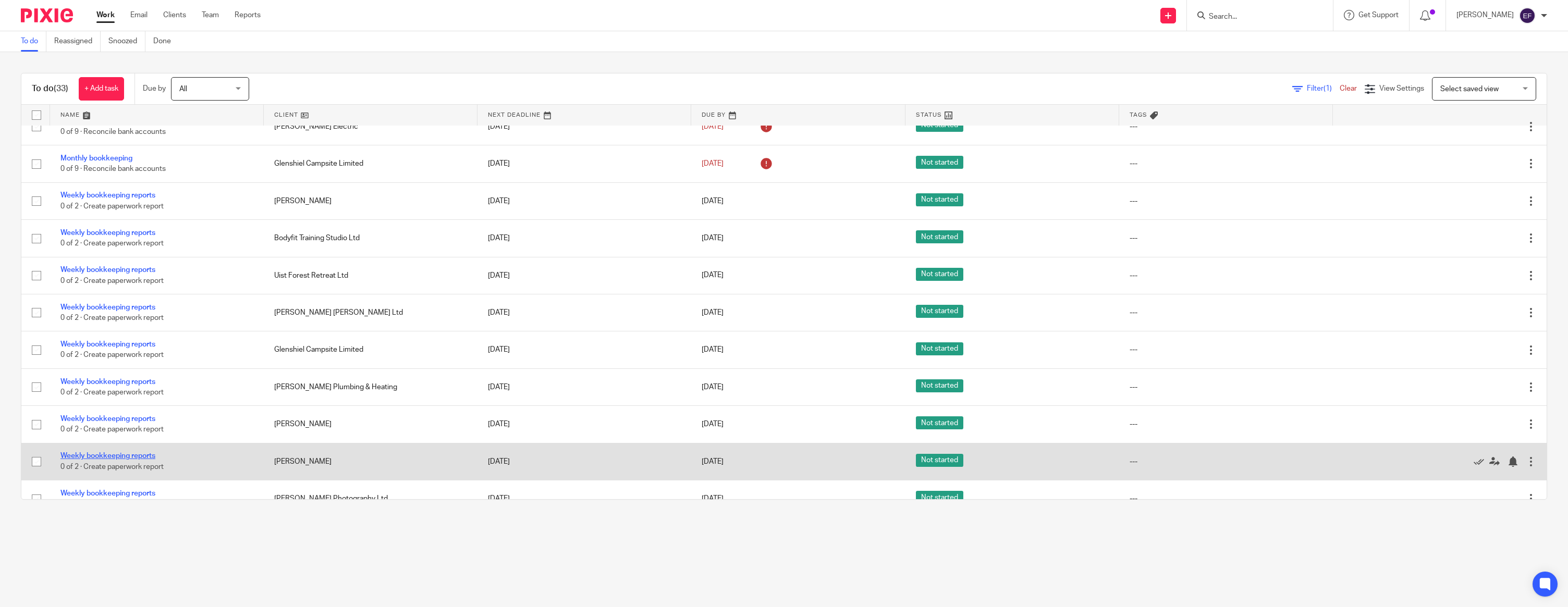
click at [130, 459] on link "Weekly bookkeeping reports" at bounding box center [108, 456] width 95 height 7
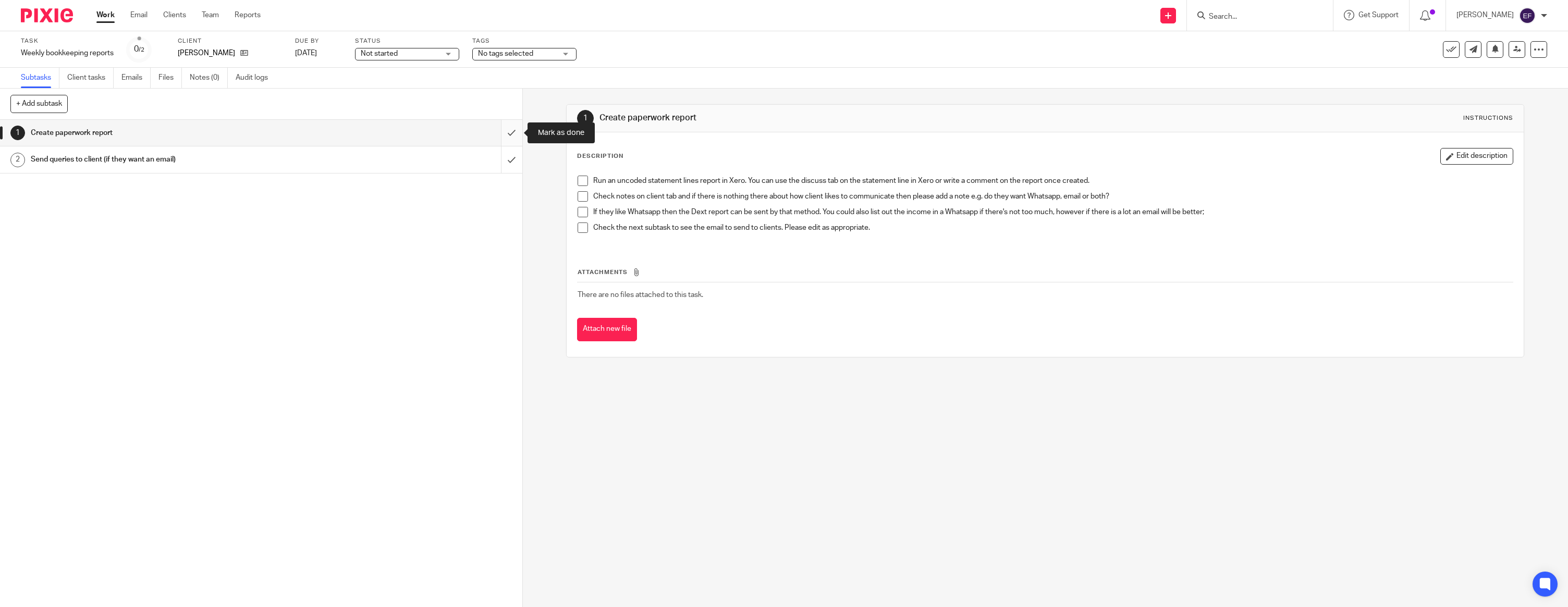
click at [514, 131] on input "submit" at bounding box center [261, 133] width 522 height 26
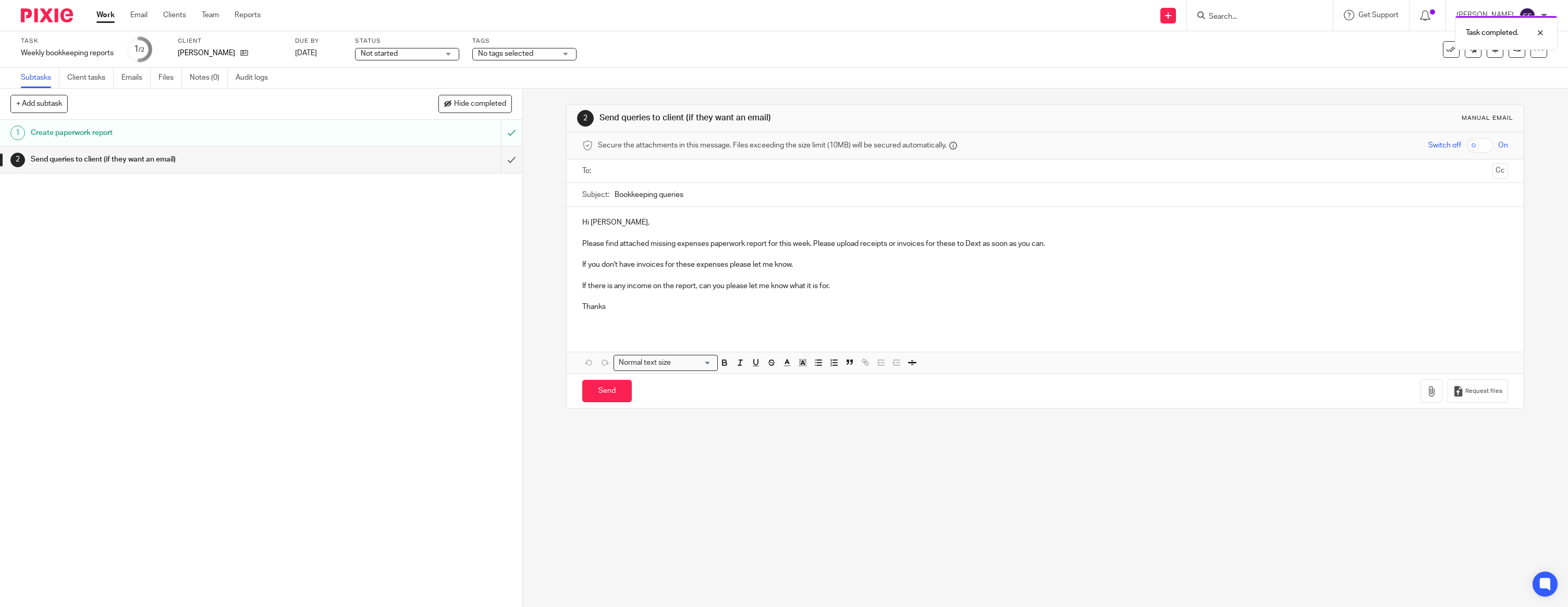
click at [618, 231] on p at bounding box center [1045, 232] width 926 height 10
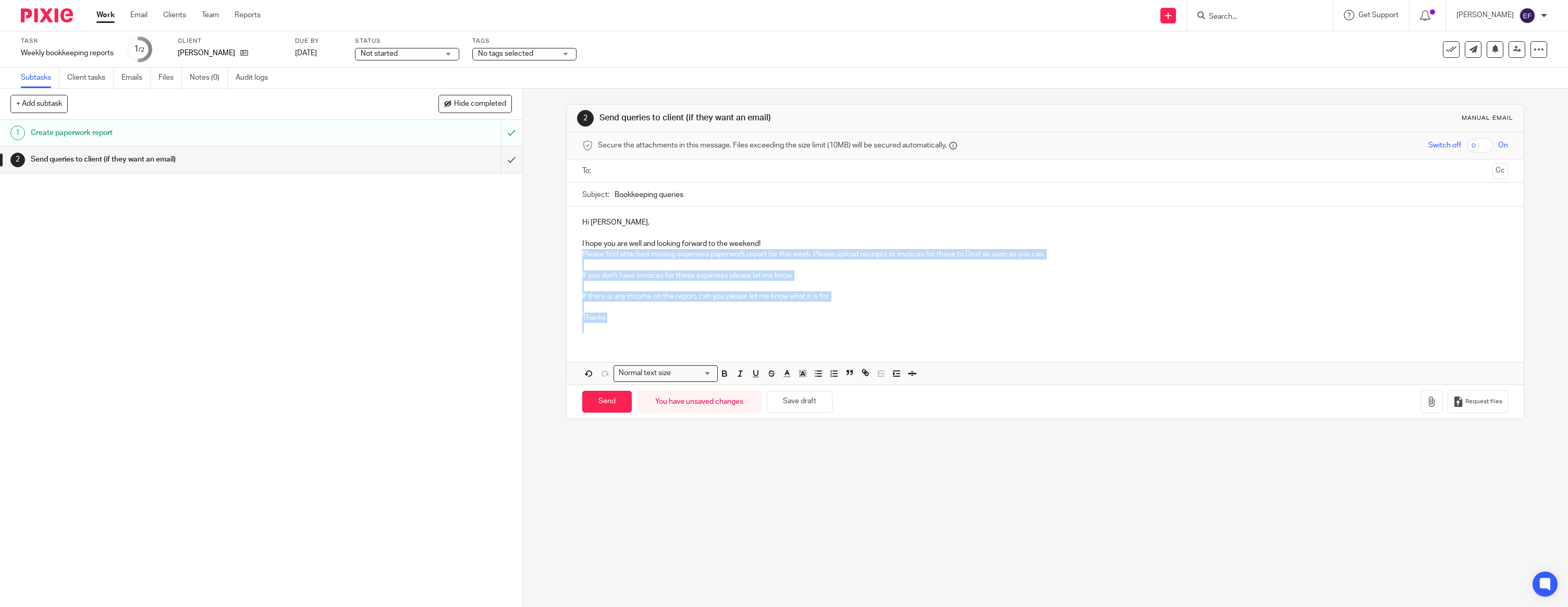
drag, startPoint x: 578, startPoint y: 253, endPoint x: 709, endPoint y: 326, distance: 150.0
click at [709, 326] on div "Hi Nick, I hope you are well and looking forward to the weekend! Please find at…" at bounding box center [1045, 274] width 957 height 134
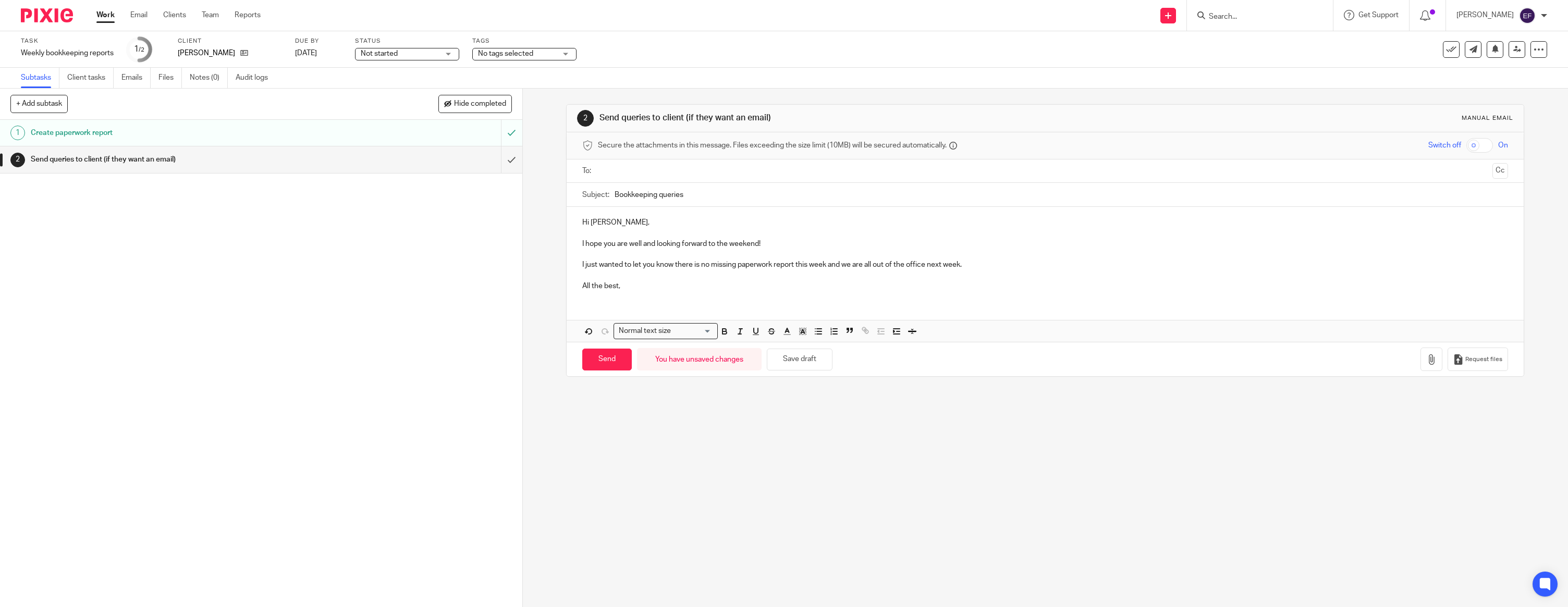
click at [681, 170] on input "text" at bounding box center [1045, 171] width 887 height 12
click at [623, 360] on input "Send" at bounding box center [607, 361] width 49 height 23
click at [53, 15] on img at bounding box center [47, 15] width 52 height 14
type input "Sent"
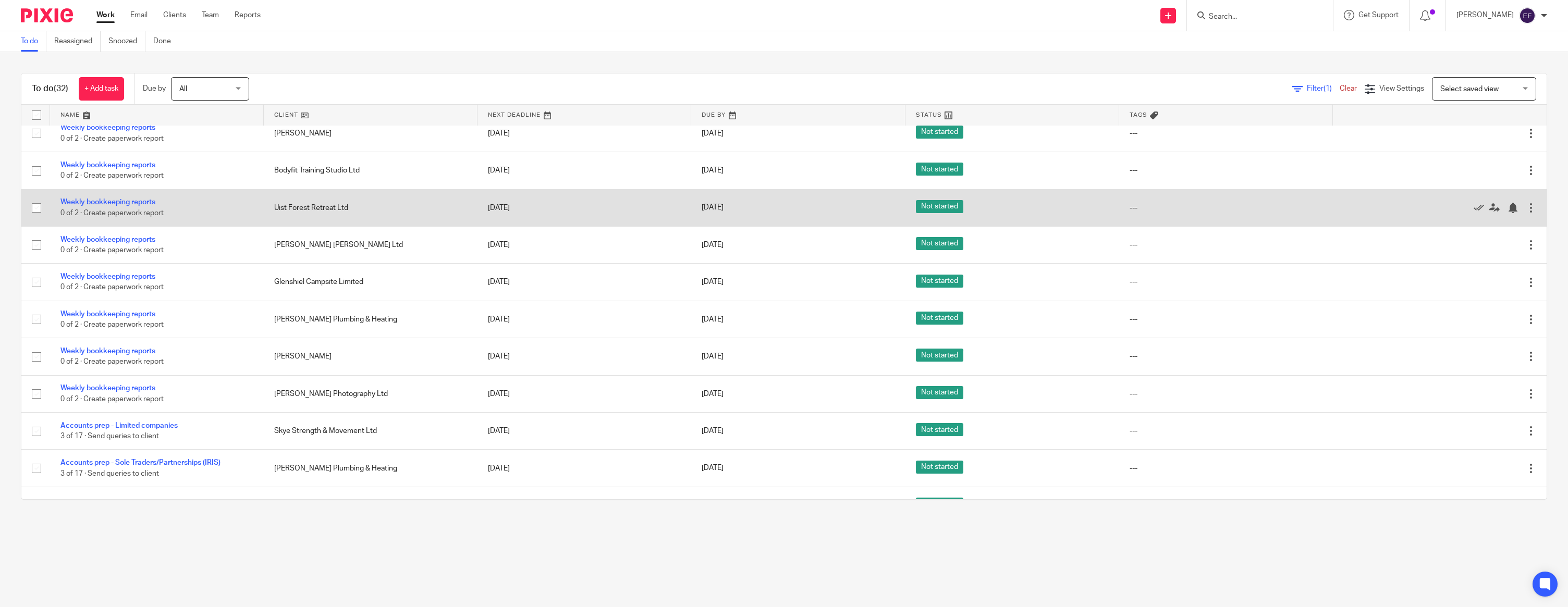
scroll to position [637, 0]
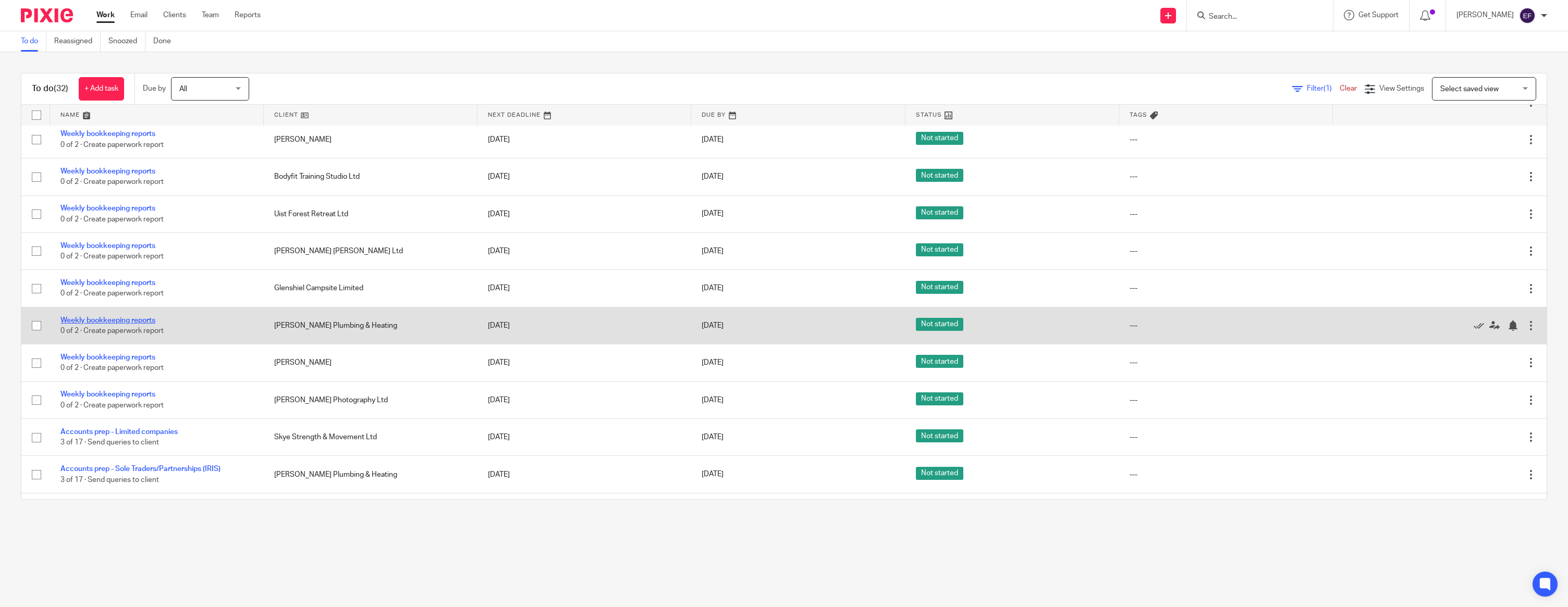
click at [144, 324] on link "Weekly bookkeeping reports" at bounding box center [108, 321] width 95 height 7
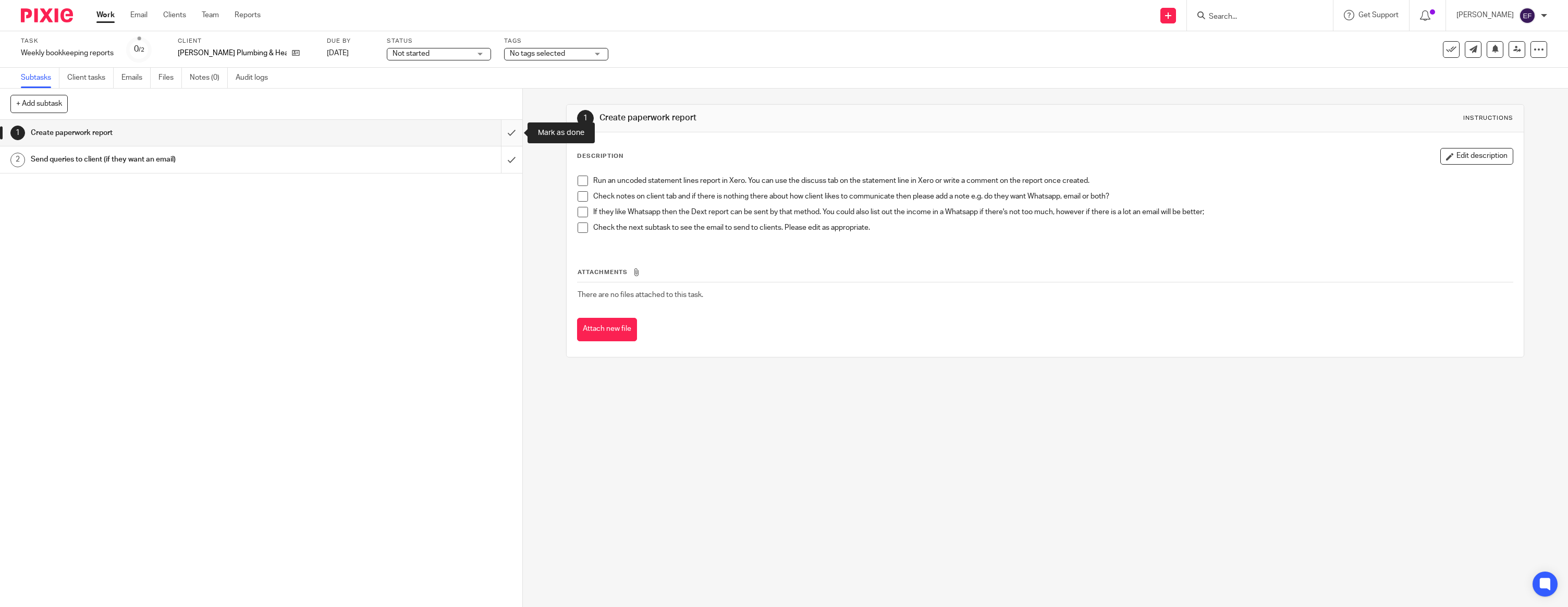
click at [508, 139] on input "submit" at bounding box center [261, 133] width 522 height 26
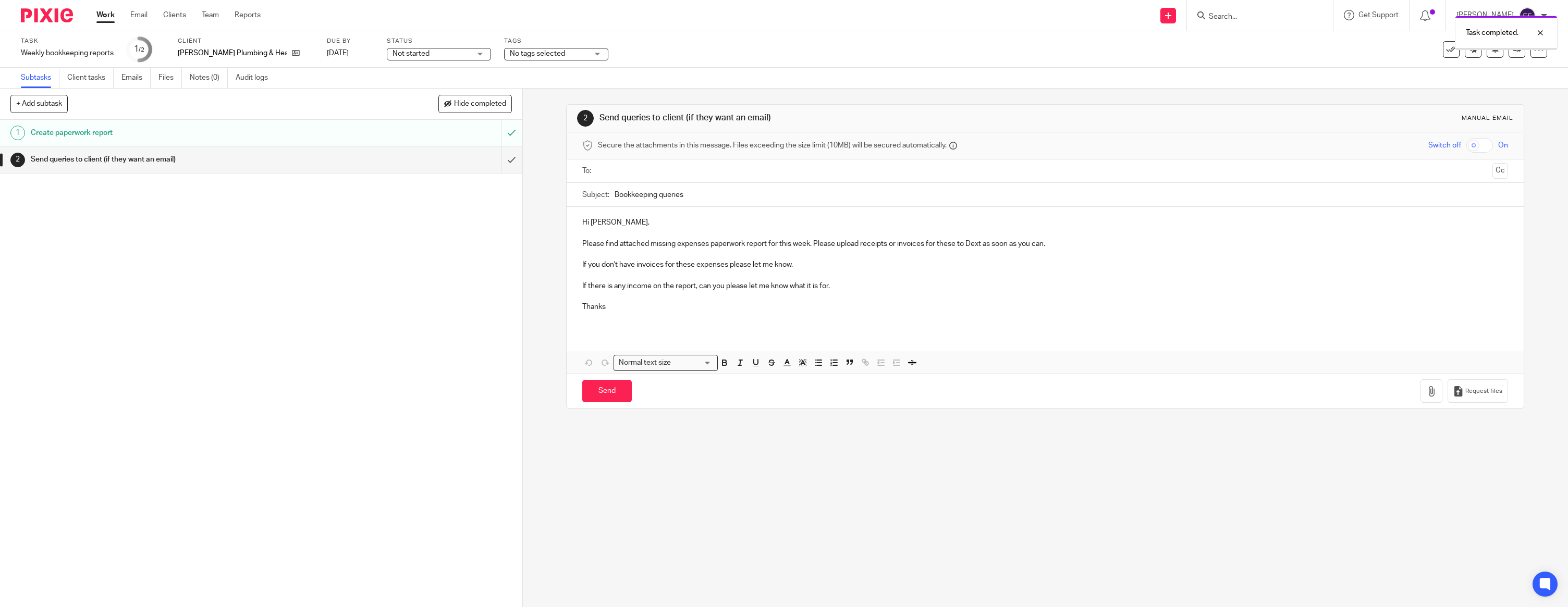
click at [630, 223] on p "Hi [PERSON_NAME]," at bounding box center [1045, 222] width 926 height 10
drag, startPoint x: 630, startPoint y: 223, endPoint x: 596, endPoint y: 224, distance: 34.0
click at [596, 224] on p "Hi Jordan," at bounding box center [1045, 222] width 926 height 10
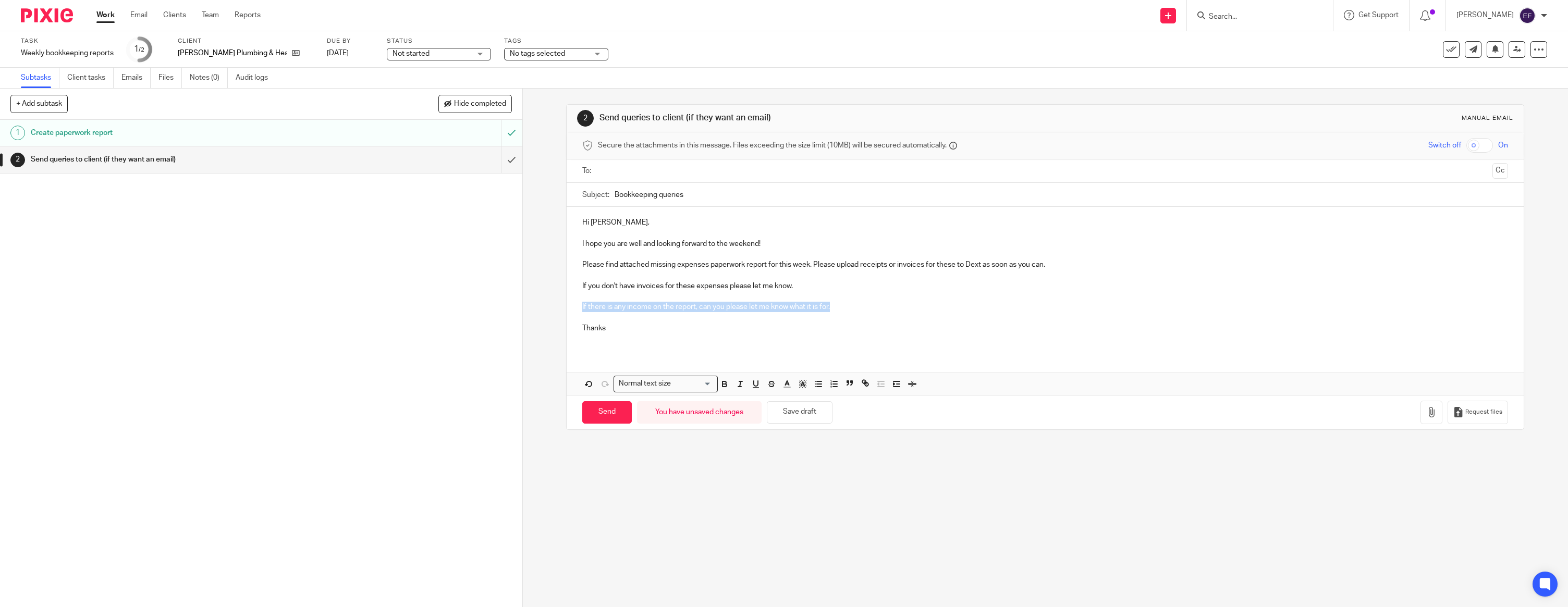
drag, startPoint x: 856, startPoint y: 304, endPoint x: 560, endPoint y: 303, distance: 296.0
click at [560, 303] on div "2 Send queries to client (if they want an email) Manual email Secure the attach…" at bounding box center [1045, 348] width 1045 height 518
click at [615, 328] on p "Thanks" at bounding box center [1045, 328] width 926 height 10
click at [623, 172] on input "text" at bounding box center [1045, 171] width 887 height 12
click at [1431, 415] on icon "button" at bounding box center [1431, 414] width 10 height 10
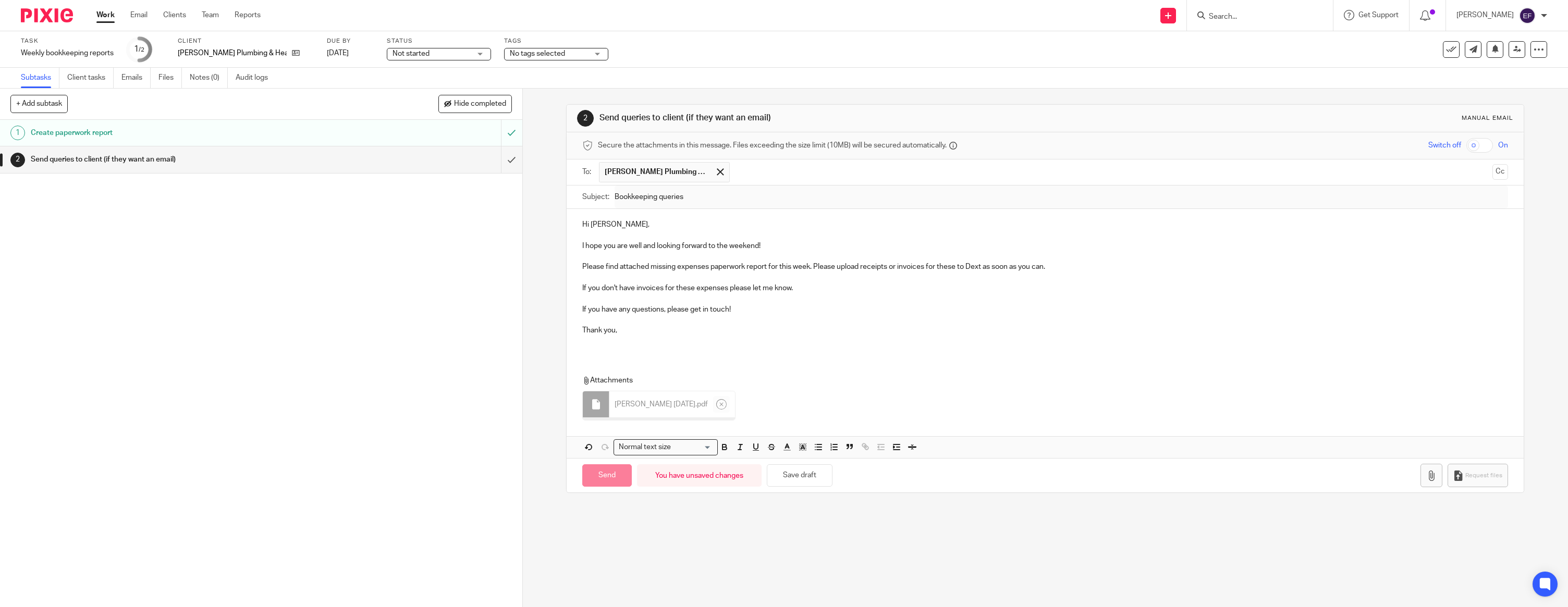
click at [648, 339] on p at bounding box center [1045, 341] width 926 height 10
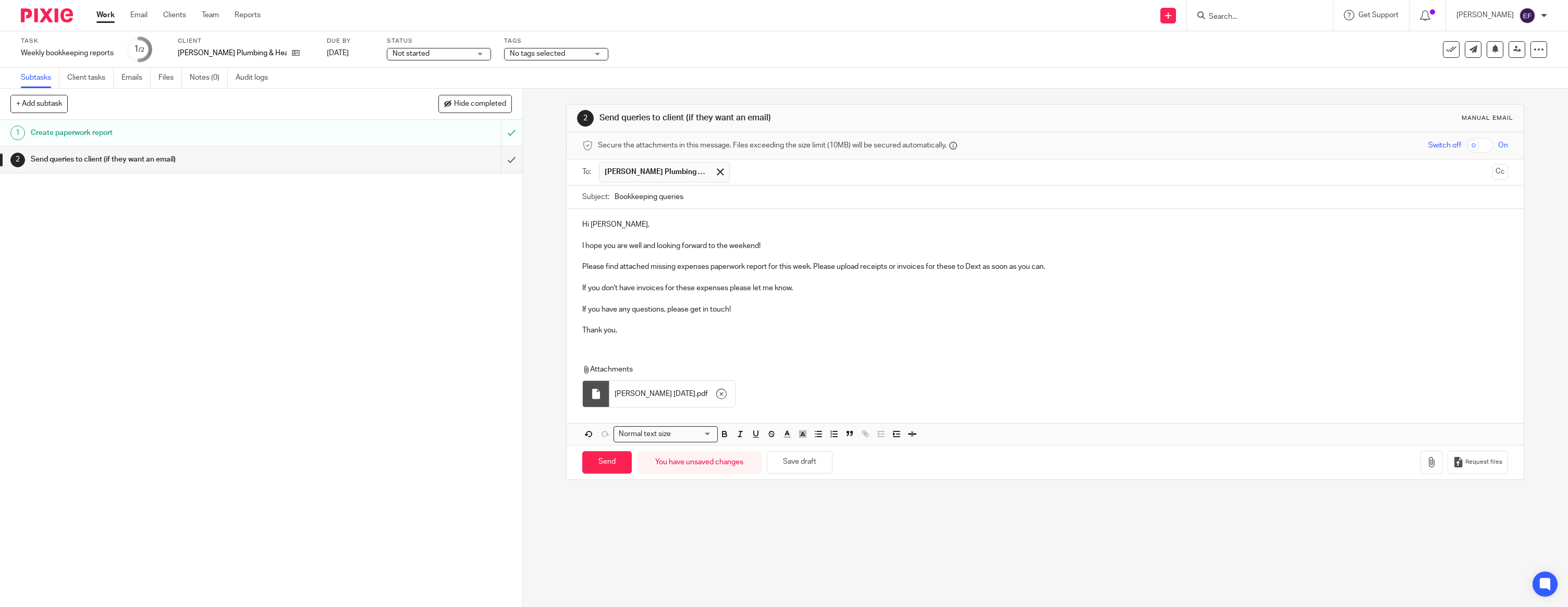
click at [601, 344] on div "Hi Danielle, I hope you are well and looking forward to the weekend! Please fin…" at bounding box center [1045, 327] width 957 height 236
click at [609, 460] on input "Send" at bounding box center [607, 462] width 49 height 23
click at [69, 16] on img at bounding box center [47, 15] width 52 height 14
type input "Sent"
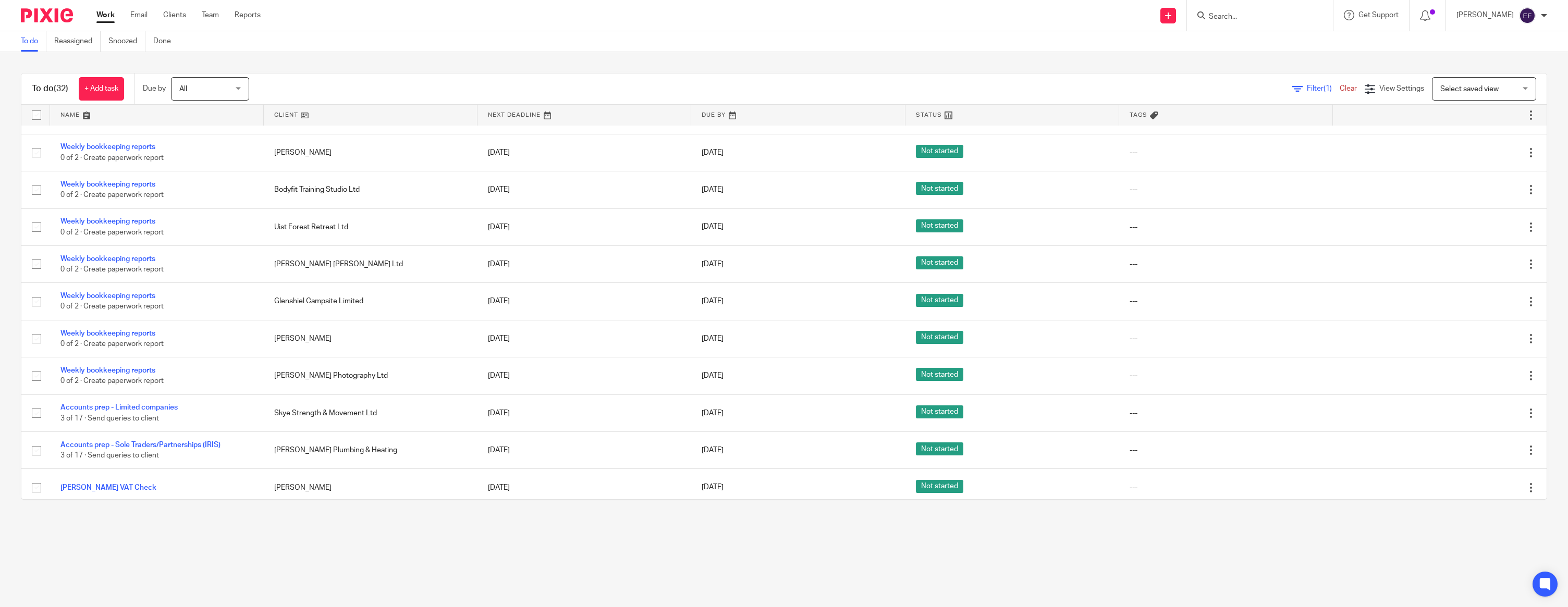
scroll to position [625, 0]
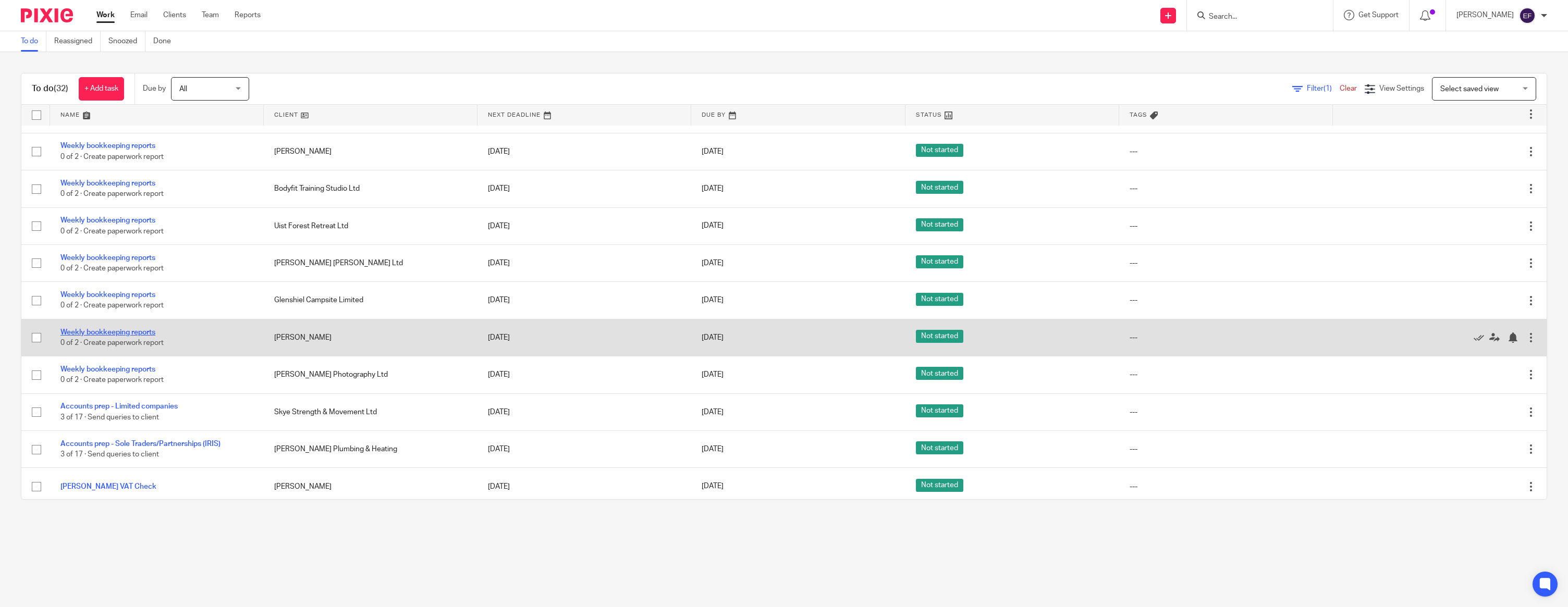
click at [136, 336] on link "Weekly bookkeeping reports" at bounding box center [108, 332] width 95 height 7
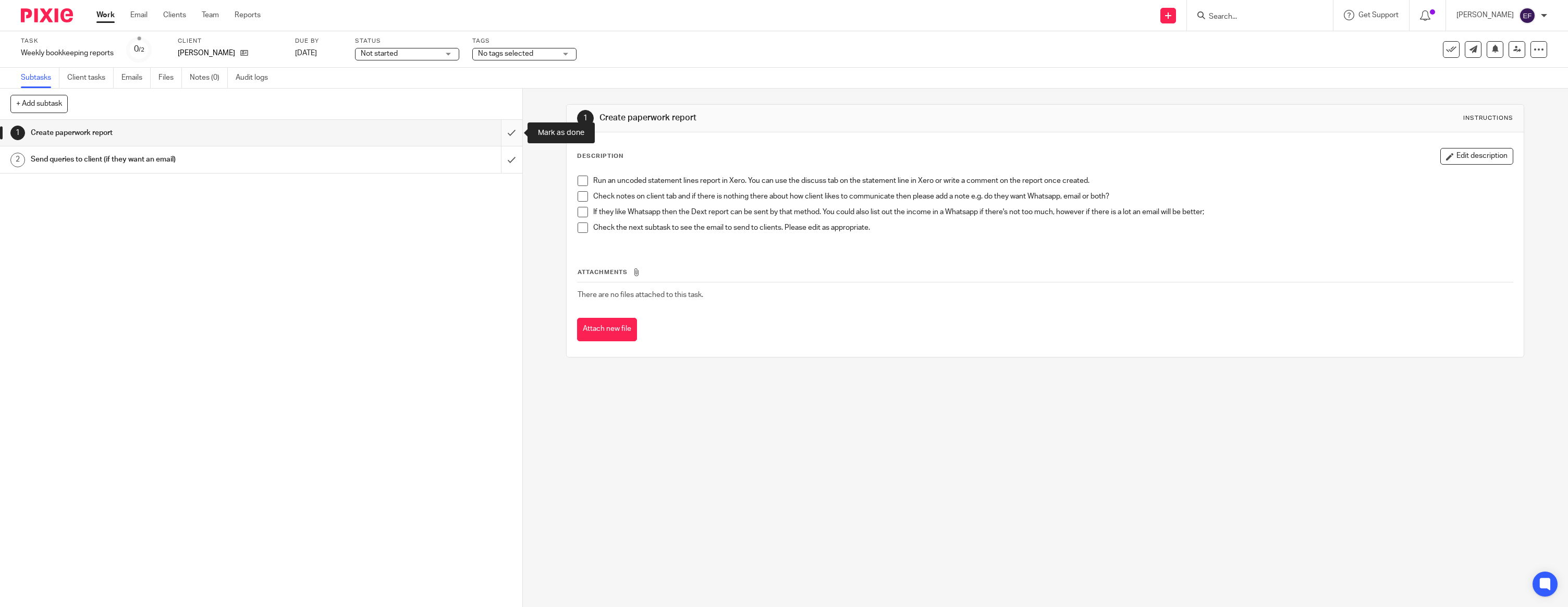
click at [507, 131] on input "submit" at bounding box center [261, 133] width 522 height 26
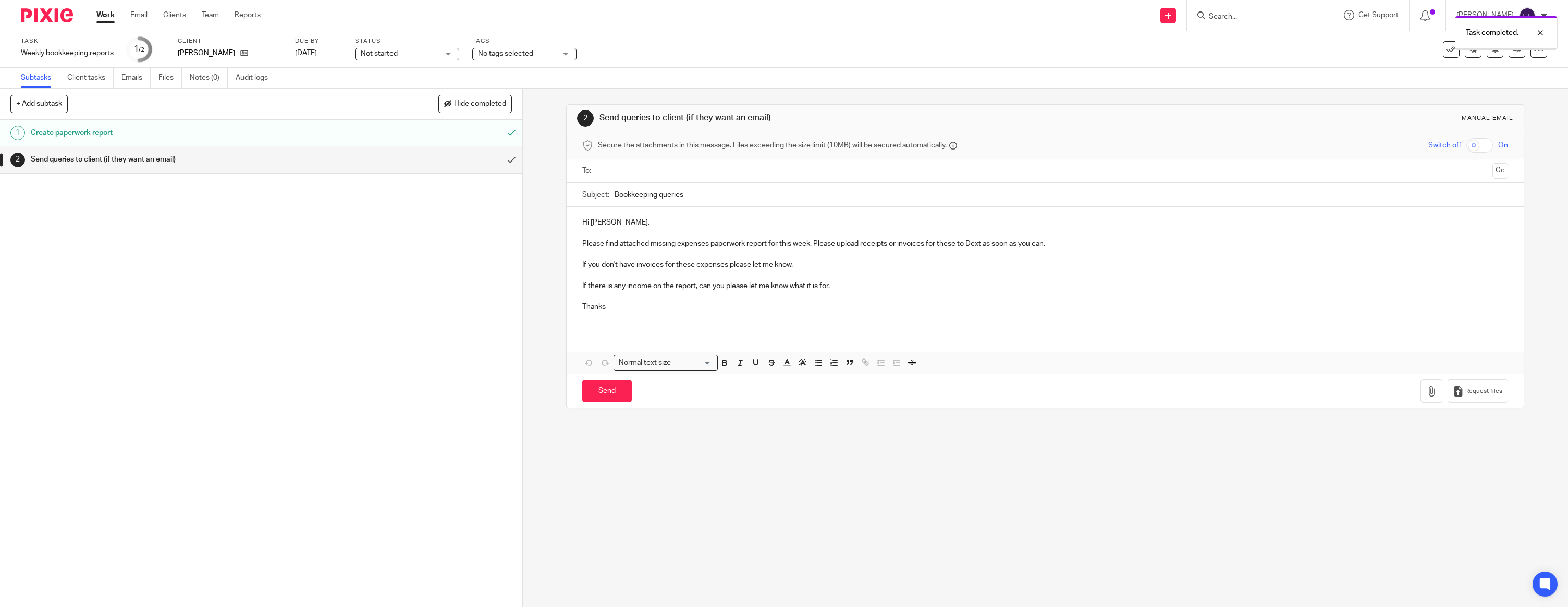
click at [628, 227] on p "Hi [PERSON_NAME]," at bounding box center [1045, 222] width 926 height 10
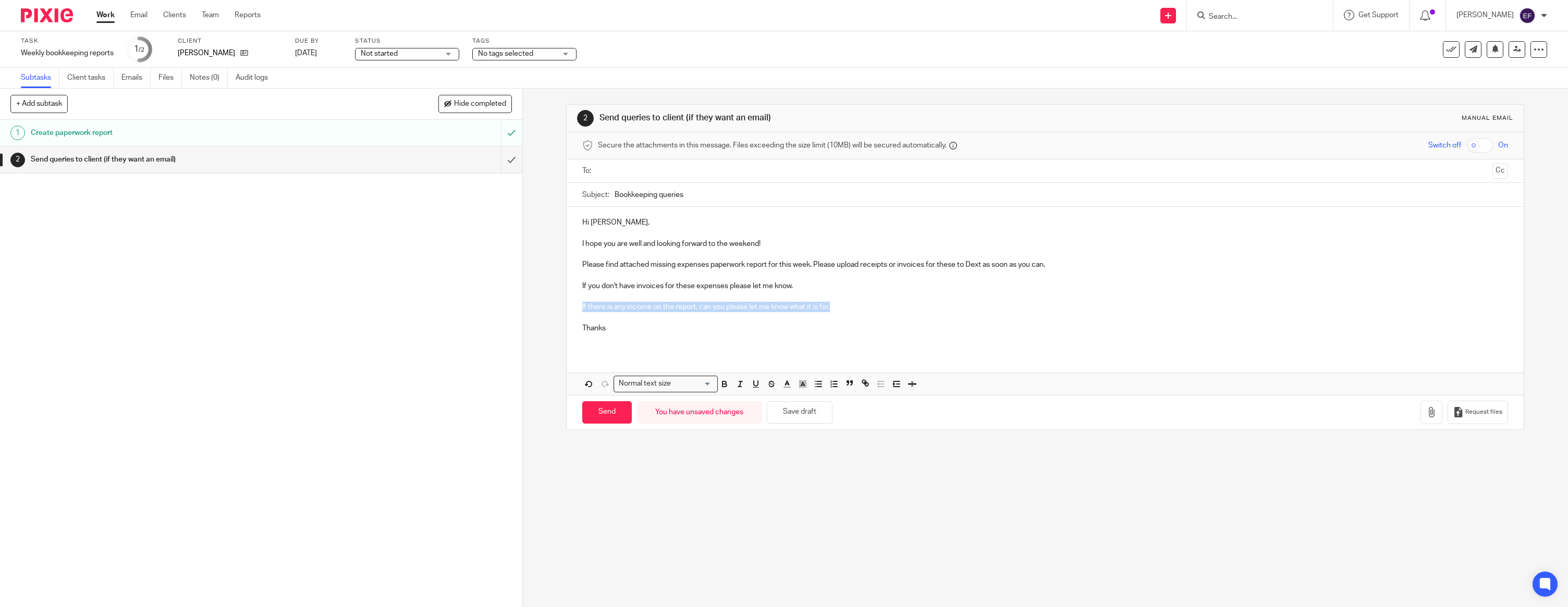
drag, startPoint x: 850, startPoint y: 307, endPoint x: 558, endPoint y: 306, distance: 292.0
click at [558, 306] on div "2 Send queries to client (if they want an email) Manual email Secure the attach…" at bounding box center [1045, 348] width 1045 height 518
click at [614, 333] on p at bounding box center [1045, 338] width 926 height 10
click at [615, 328] on p "Thanks" at bounding box center [1045, 328] width 926 height 10
click at [738, 172] on input "text" at bounding box center [1045, 171] width 887 height 12
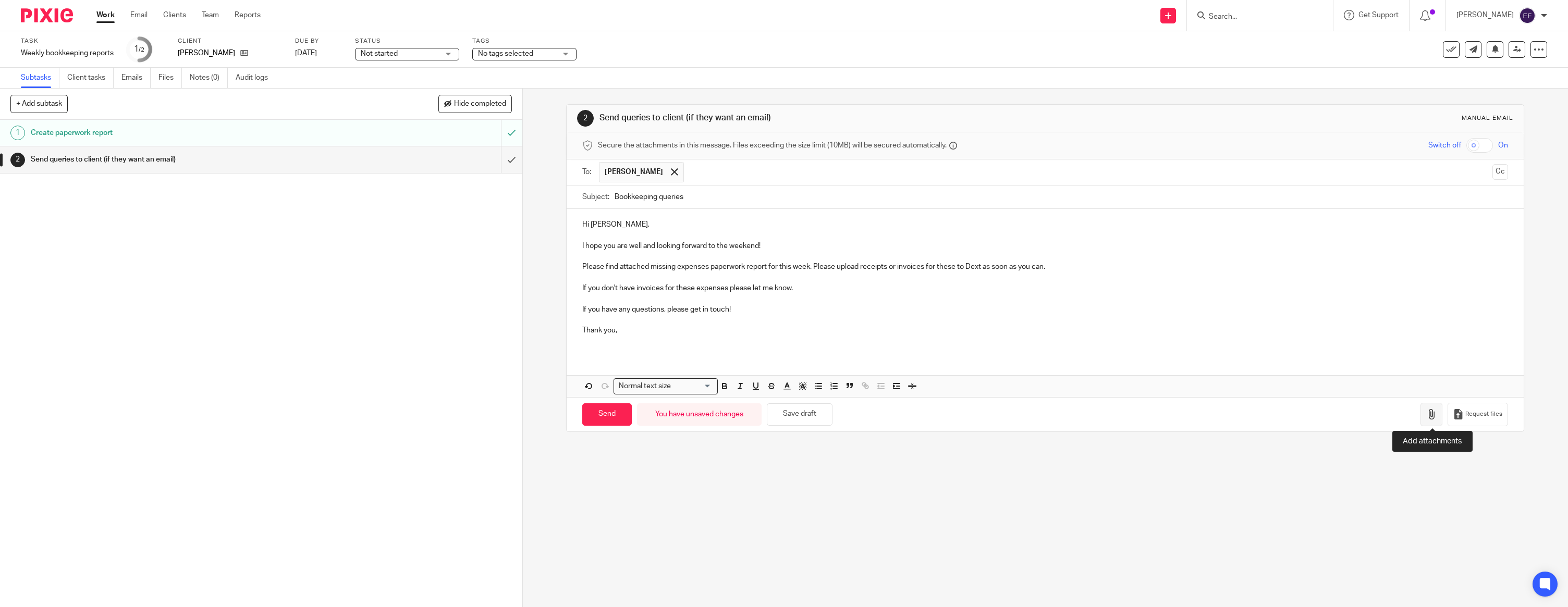
click at [1432, 412] on icon "button" at bounding box center [1431, 414] width 10 height 10
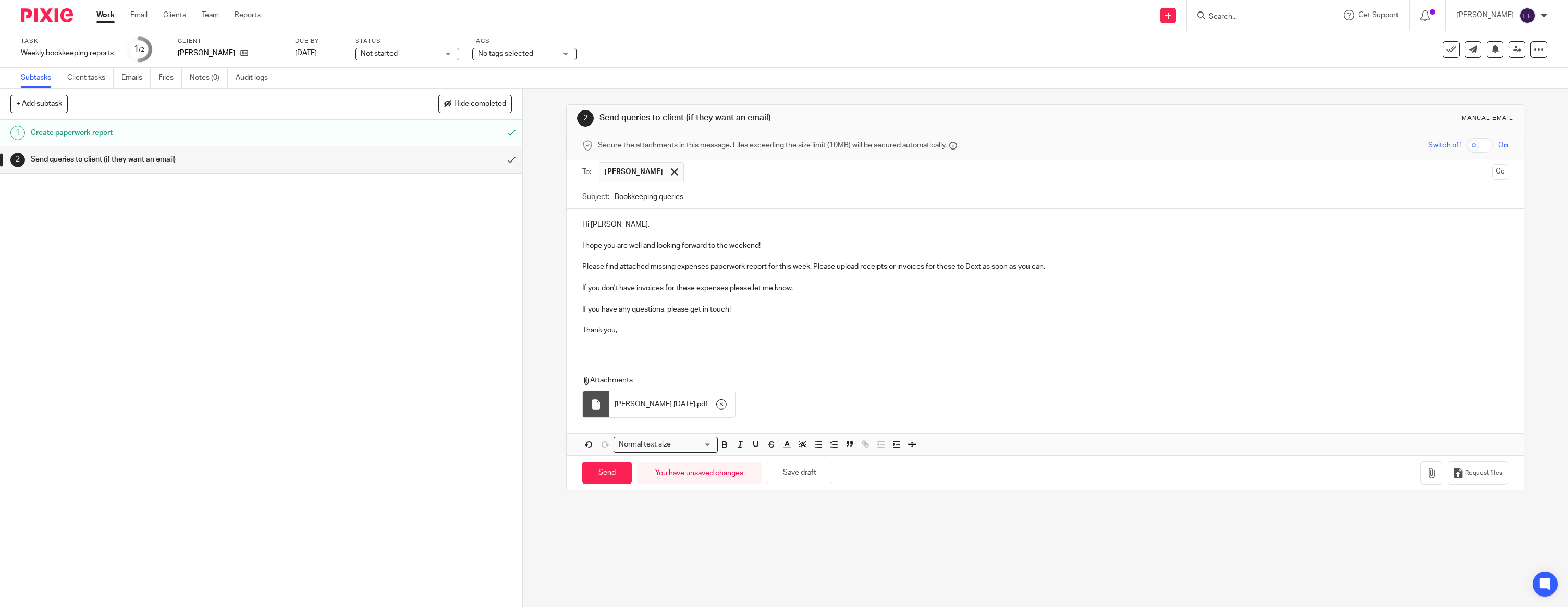
drag, startPoint x: 623, startPoint y: 346, endPoint x: 597, endPoint y: 339, distance: 26.9
click at [620, 345] on div "Hi [PERSON_NAME], I hope you are well and looking forward to the weekend! Pleas…" at bounding box center [1045, 281] width 957 height 145
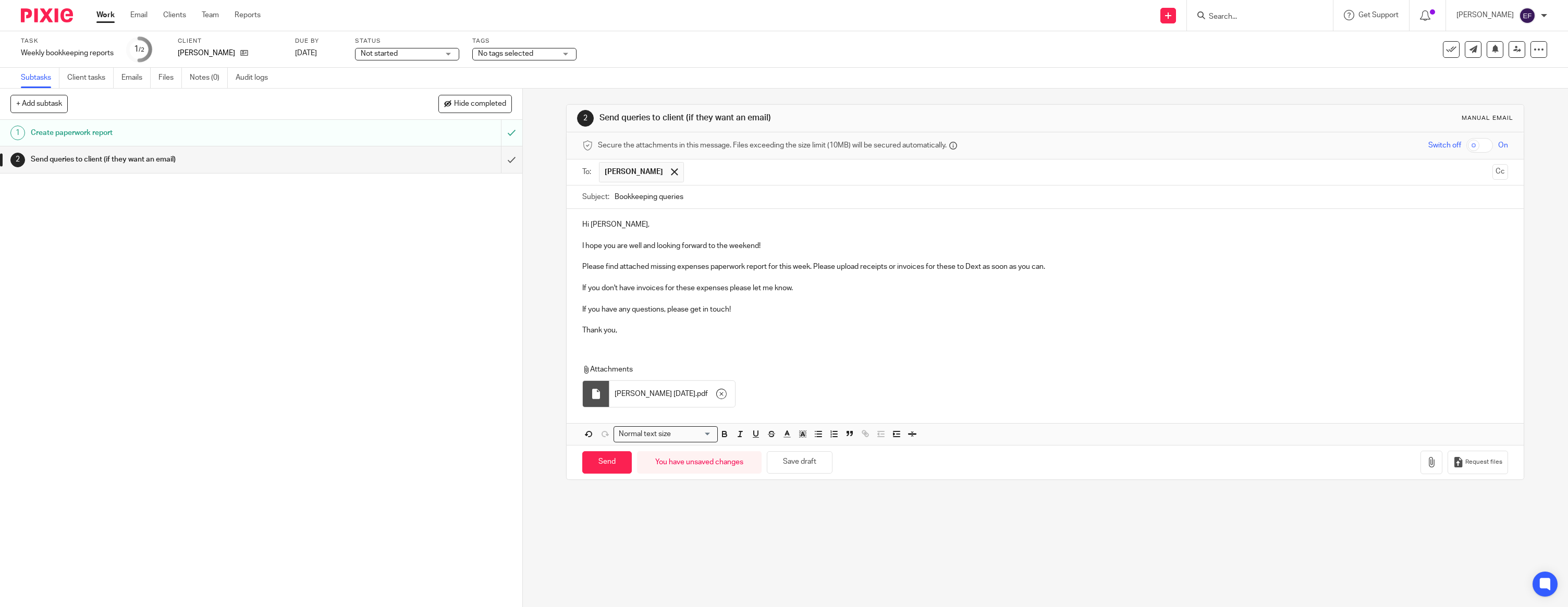
drag, startPoint x: 716, startPoint y: 524, endPoint x: 675, endPoint y: 491, distance: 52.6
click at [715, 524] on div "2 Send queries to client (if they want an email) Manual email Secure the attach…" at bounding box center [1045, 348] width 1045 height 518
click at [604, 462] on input "Send" at bounding box center [607, 462] width 49 height 23
type input "Sent"
click at [42, 15] on img at bounding box center [47, 15] width 52 height 14
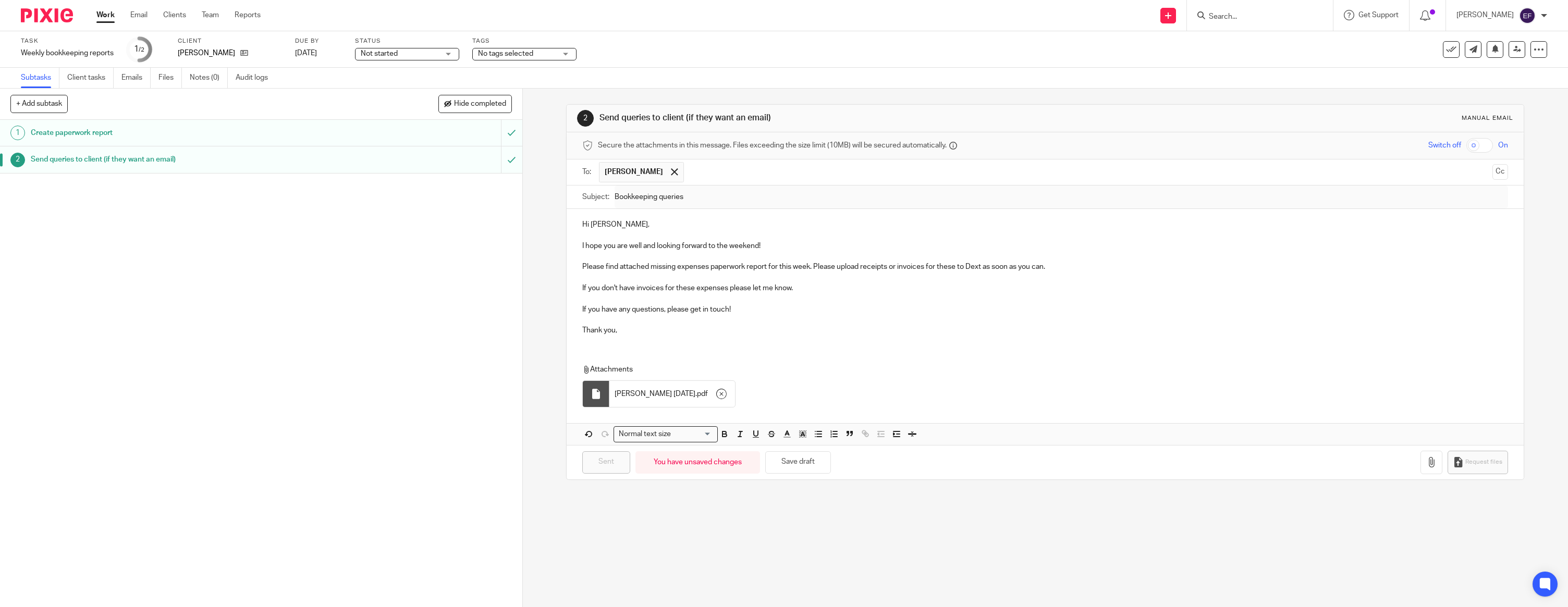
click at [42, 15] on img at bounding box center [47, 15] width 52 height 14
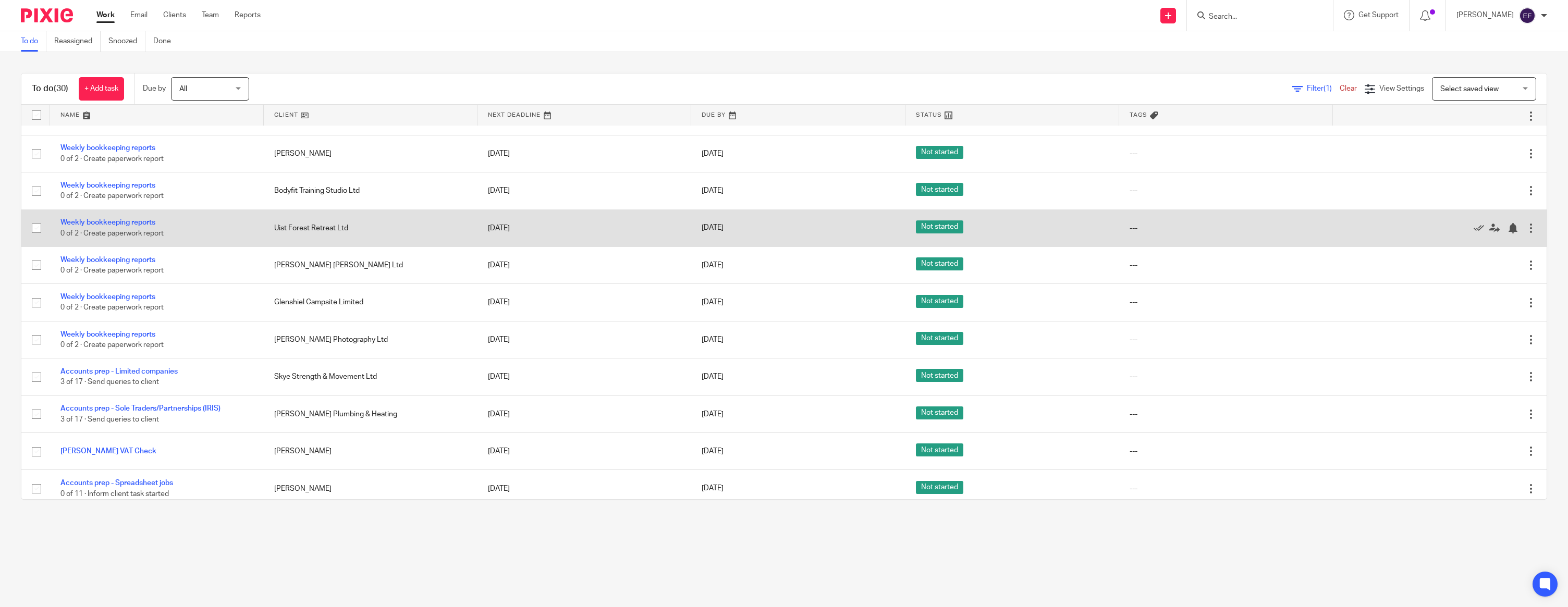
scroll to position [635, 0]
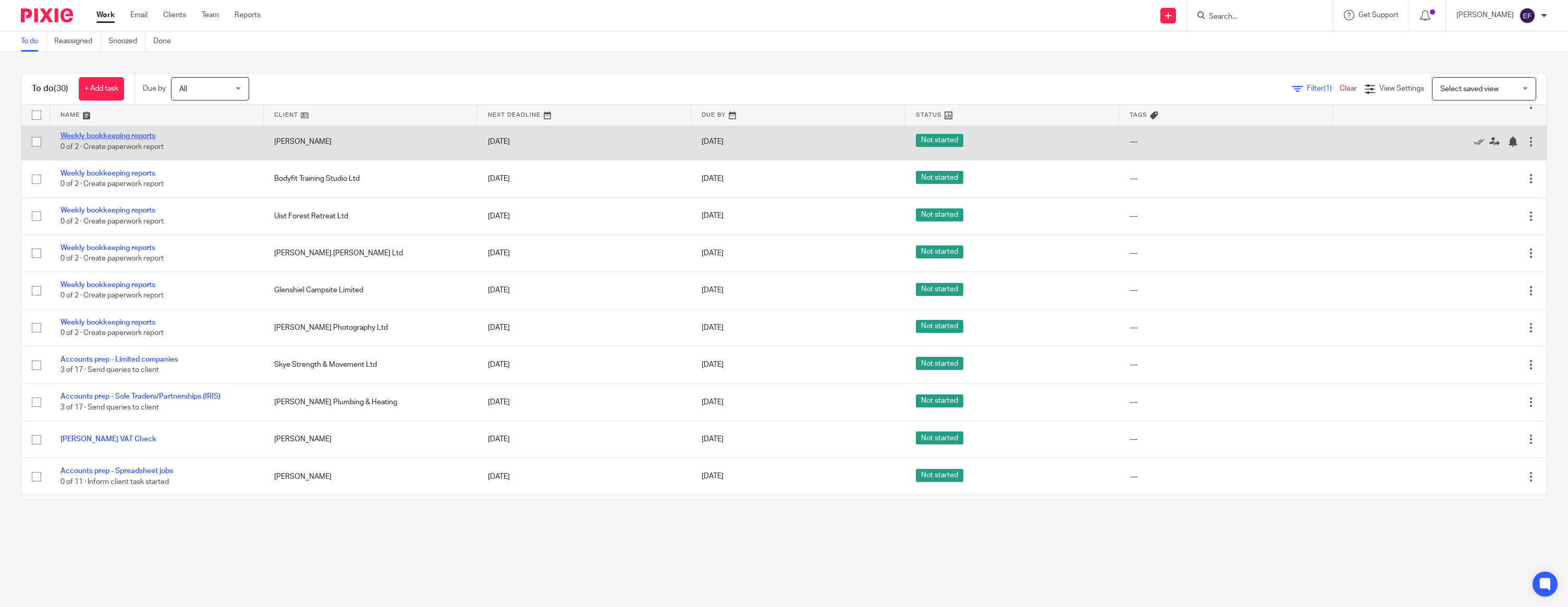
click at [142, 140] on link "Weekly bookkeeping reports" at bounding box center [108, 136] width 95 height 7
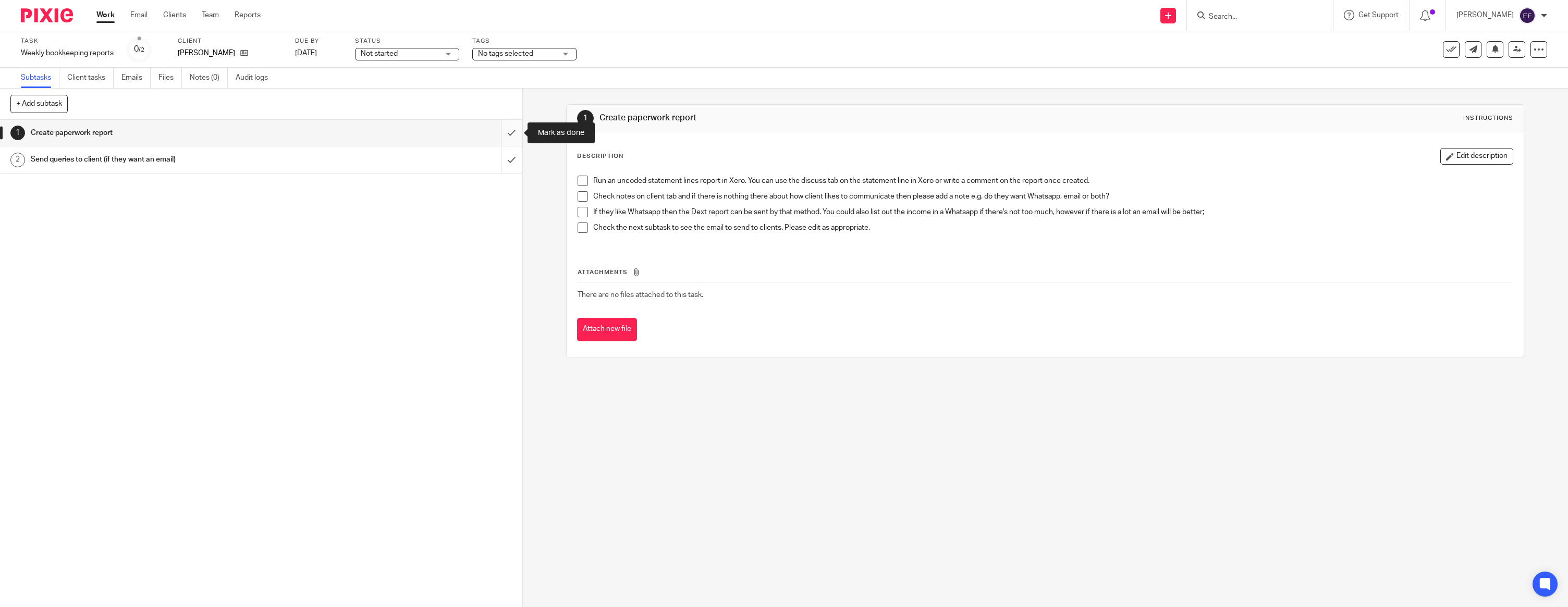
click at [505, 129] on input "submit" at bounding box center [261, 133] width 522 height 26
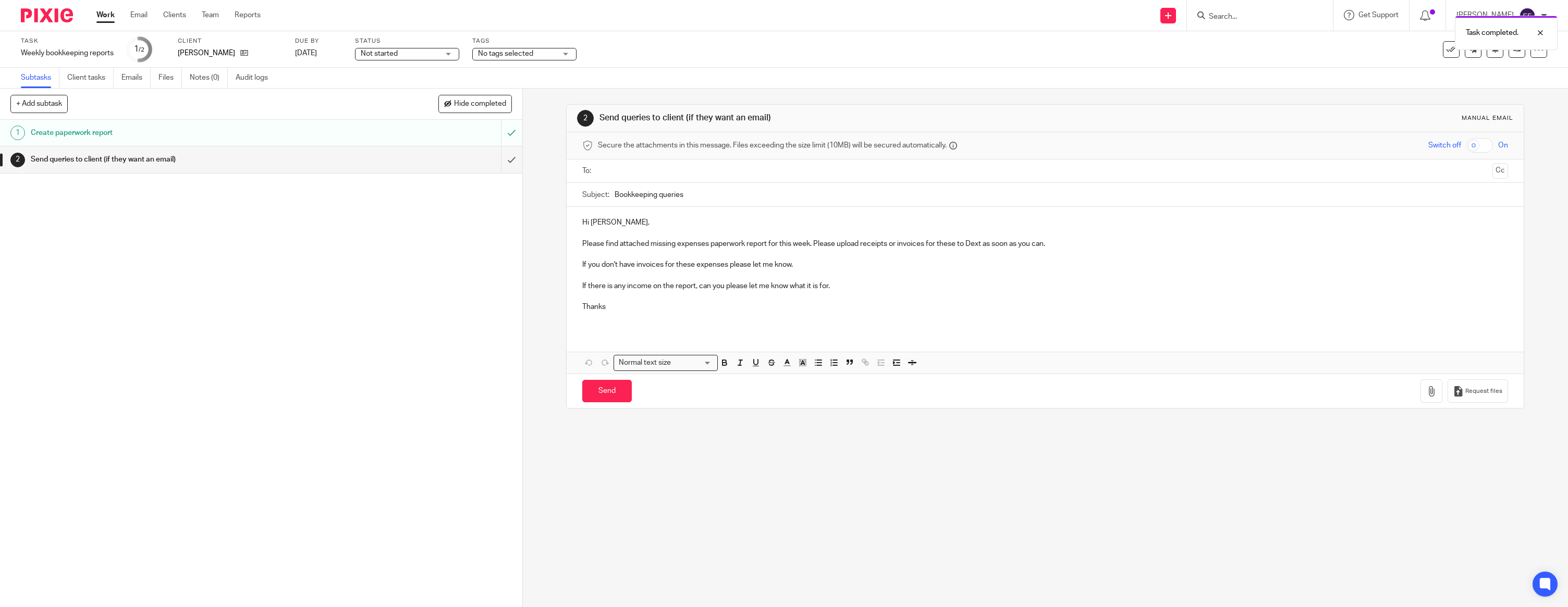
click at [623, 229] on p at bounding box center [1045, 232] width 926 height 10
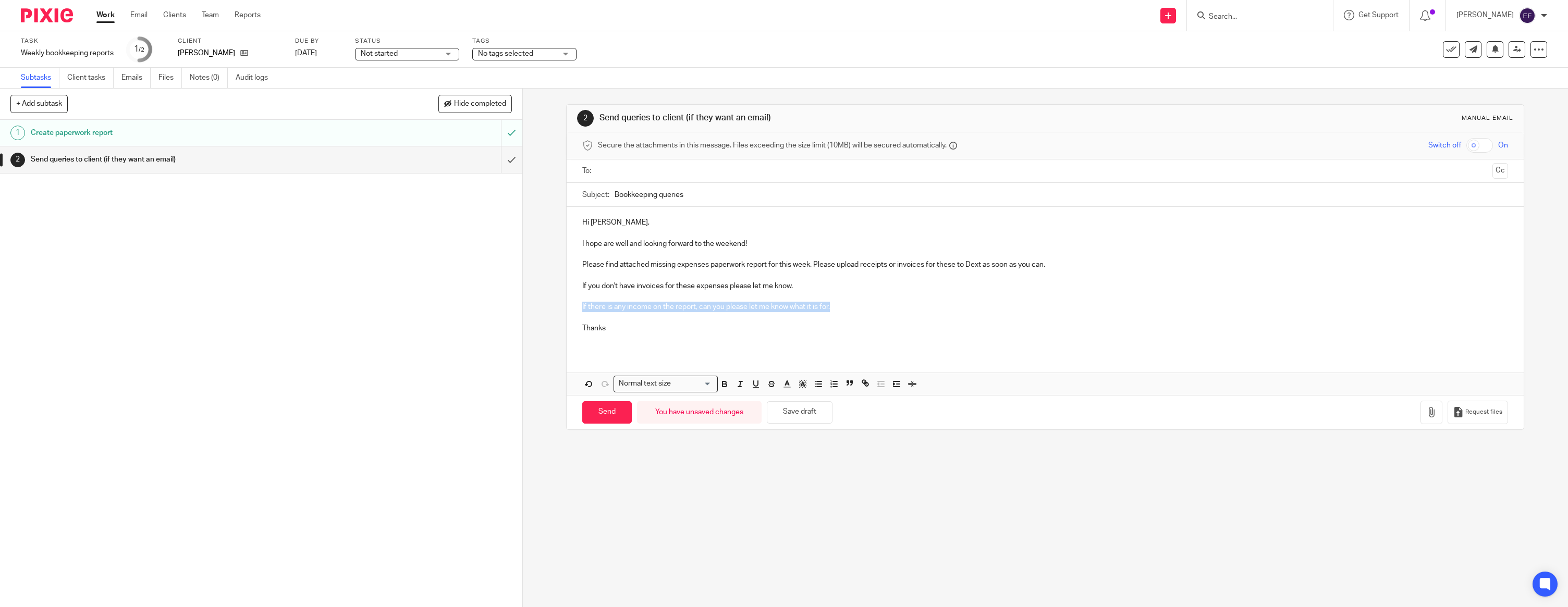
drag, startPoint x: 835, startPoint y: 307, endPoint x: 513, endPoint y: 310, distance: 322.0
click at [513, 310] on div "+ Add subtask Hide completed Cancel + Add 1 Create paperwork report 2 Send quer…" at bounding box center [784, 348] width 1568 height 518
click at [632, 334] on p at bounding box center [1045, 338] width 926 height 10
click at [623, 328] on p "Thanks" at bounding box center [1045, 328] width 926 height 10
click at [632, 165] on input "text" at bounding box center [1045, 171] width 887 height 12
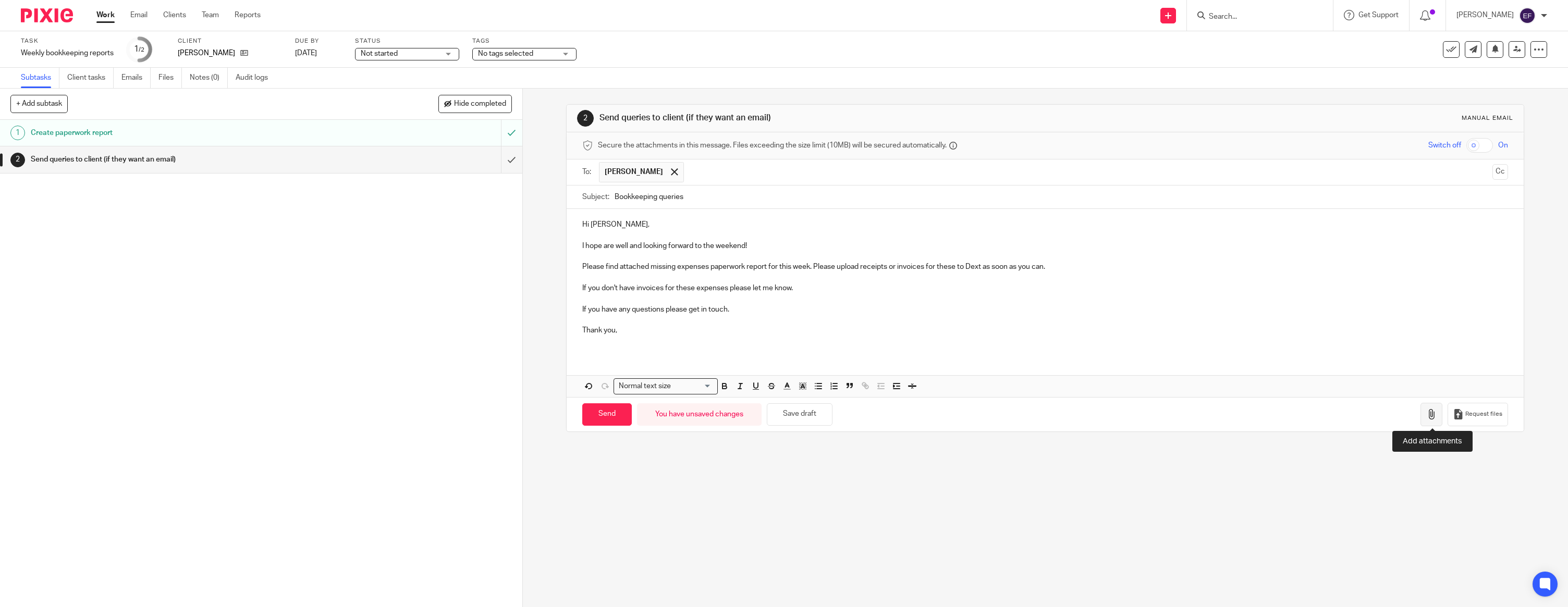
click at [1432, 411] on icon "button" at bounding box center [1431, 414] width 10 height 10
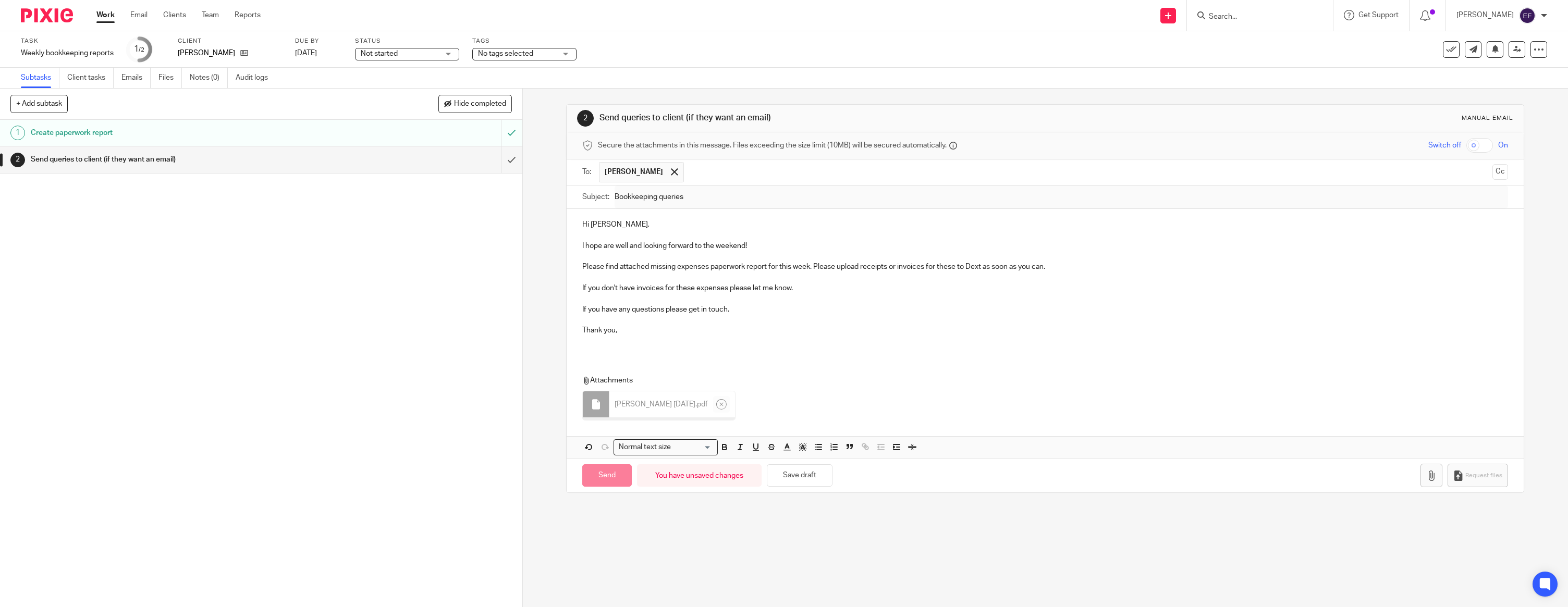
click at [623, 349] on div "Hi [PERSON_NAME], I hope are well and looking forward to the weekend! Please fi…" at bounding box center [1045, 281] width 957 height 145
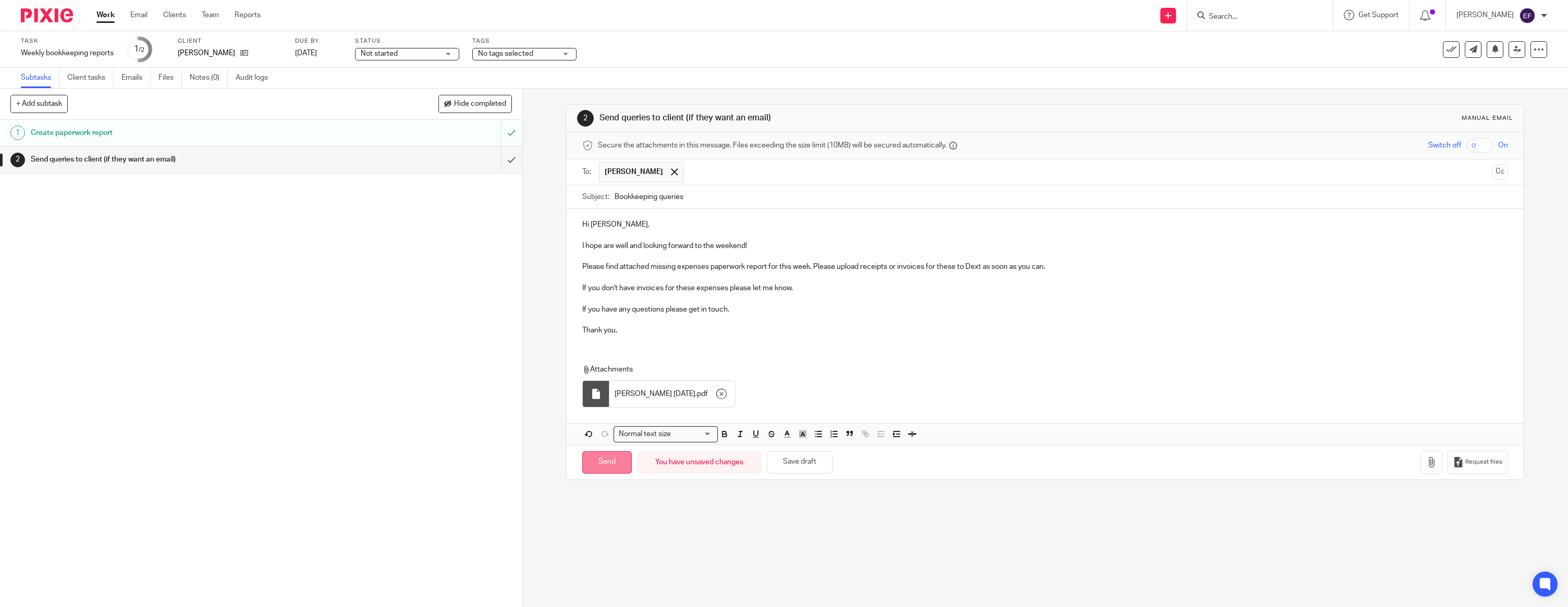
click at [617, 466] on input "Send" at bounding box center [607, 462] width 49 height 23
type input "Sent"
click at [49, 19] on img at bounding box center [47, 15] width 52 height 14
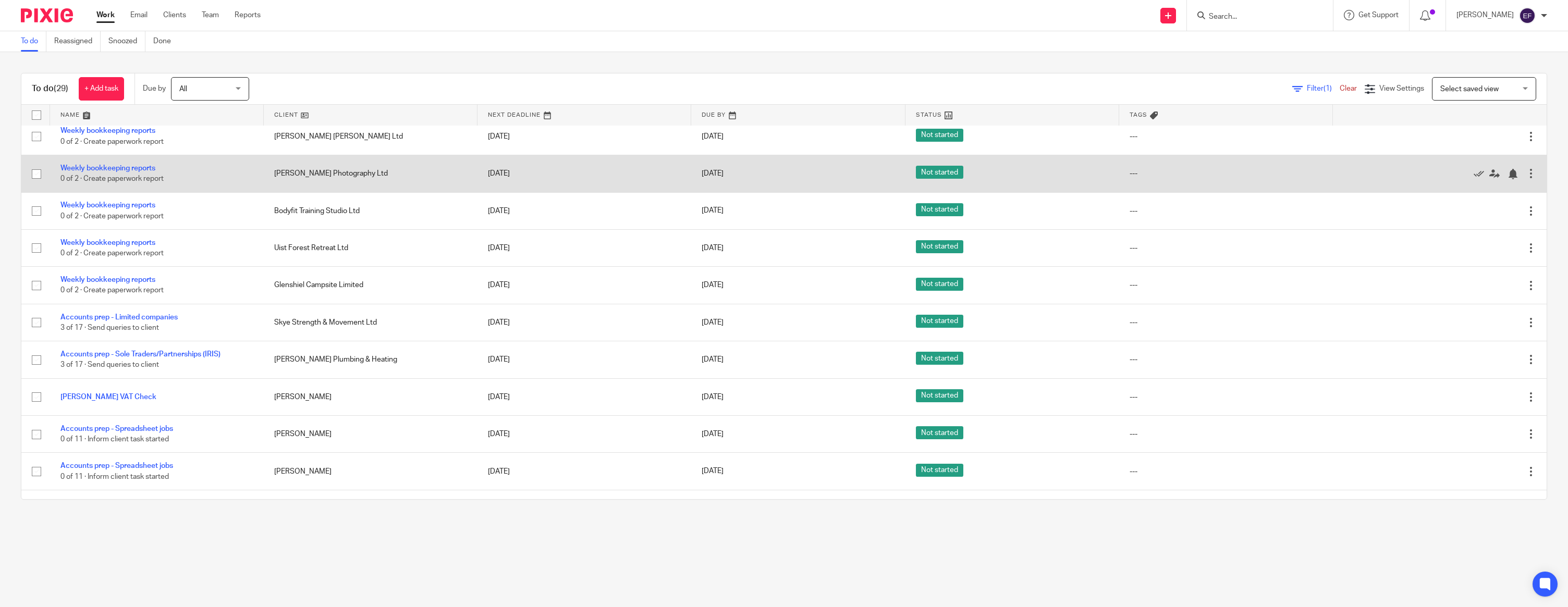
scroll to position [642, 0]
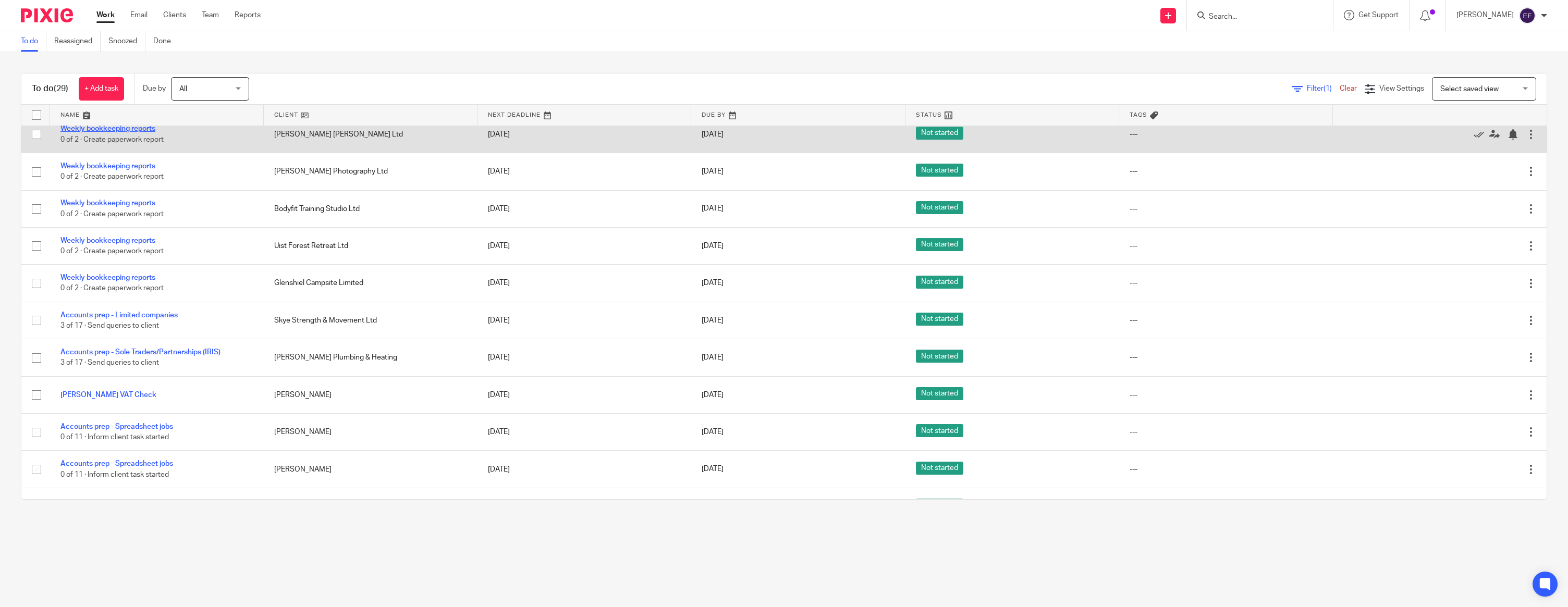
click at [142, 133] on link "Weekly bookkeeping reports" at bounding box center [108, 129] width 95 height 7
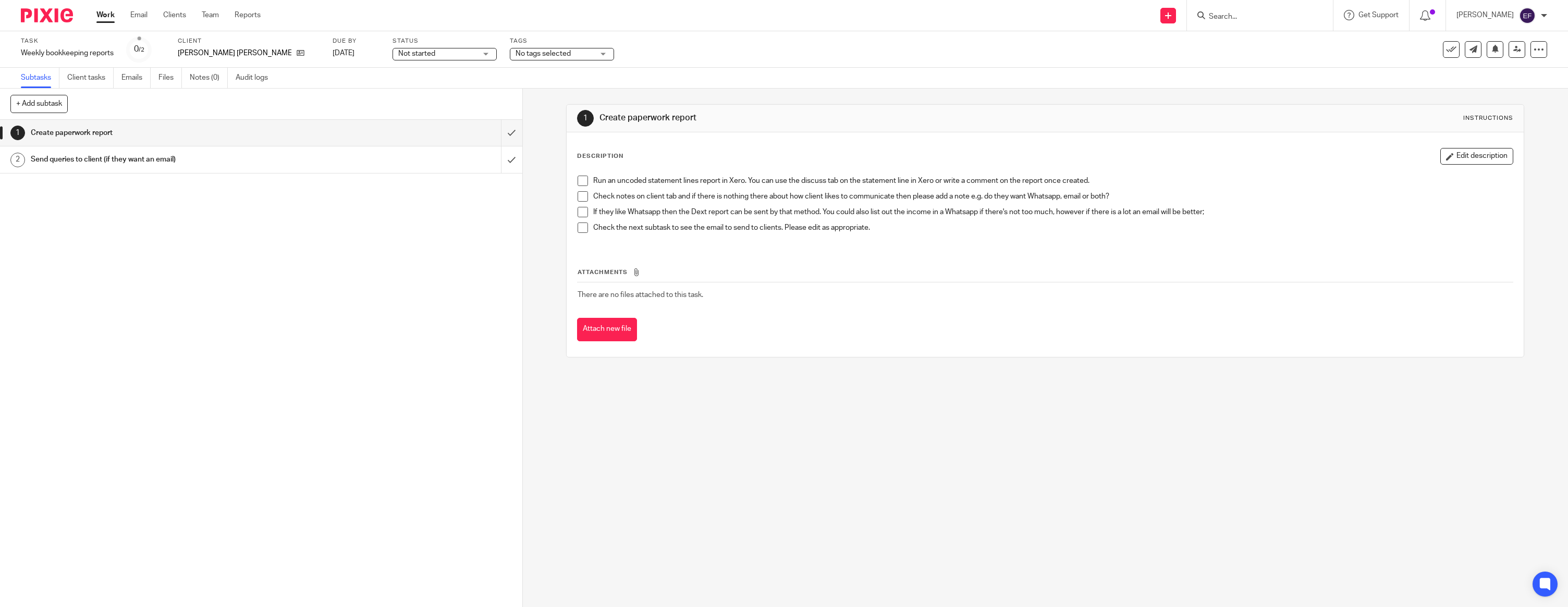
drag, startPoint x: 0, startPoint y: 0, endPoint x: 194, endPoint y: 123, distance: 229.7
click at [194, 123] on link "1 Create paperwork report" at bounding box center [250, 133] width 501 height 26
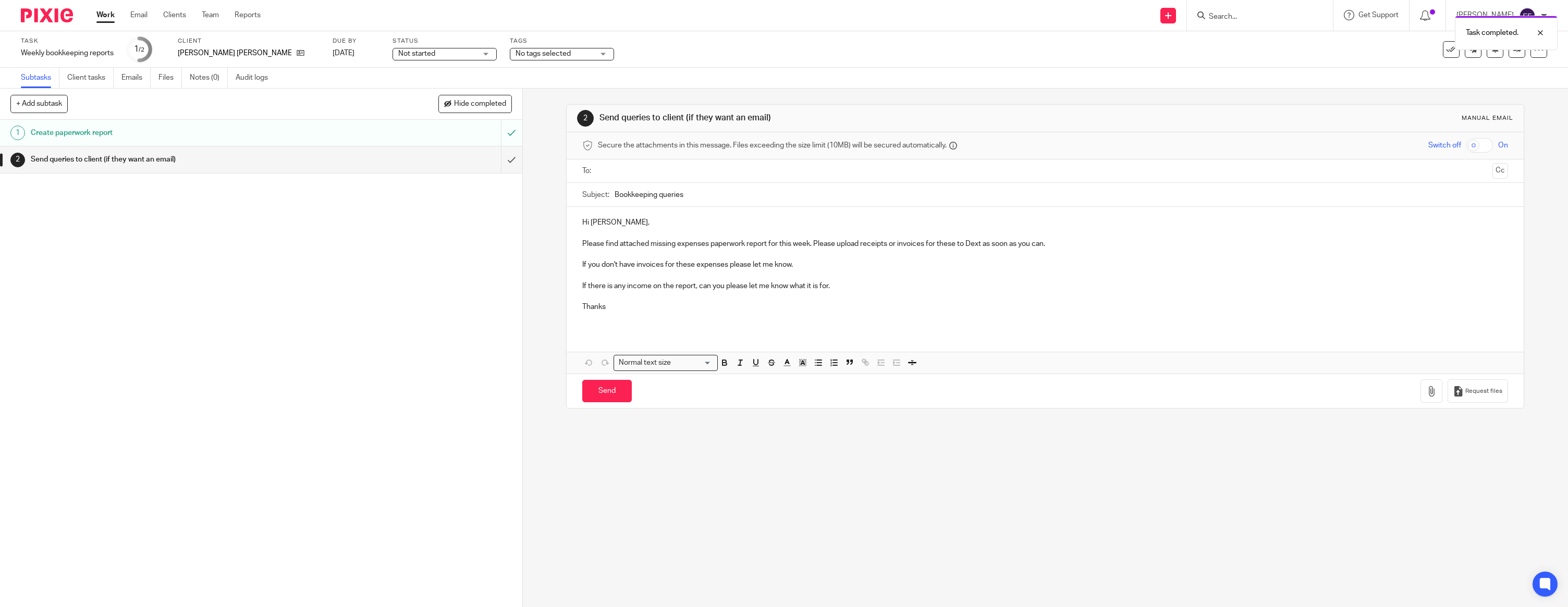
drag, startPoint x: 639, startPoint y: 223, endPoint x: 640, endPoint y: 229, distance: 6.1
click at [639, 223] on p "Hi [PERSON_NAME]," at bounding box center [1045, 222] width 926 height 10
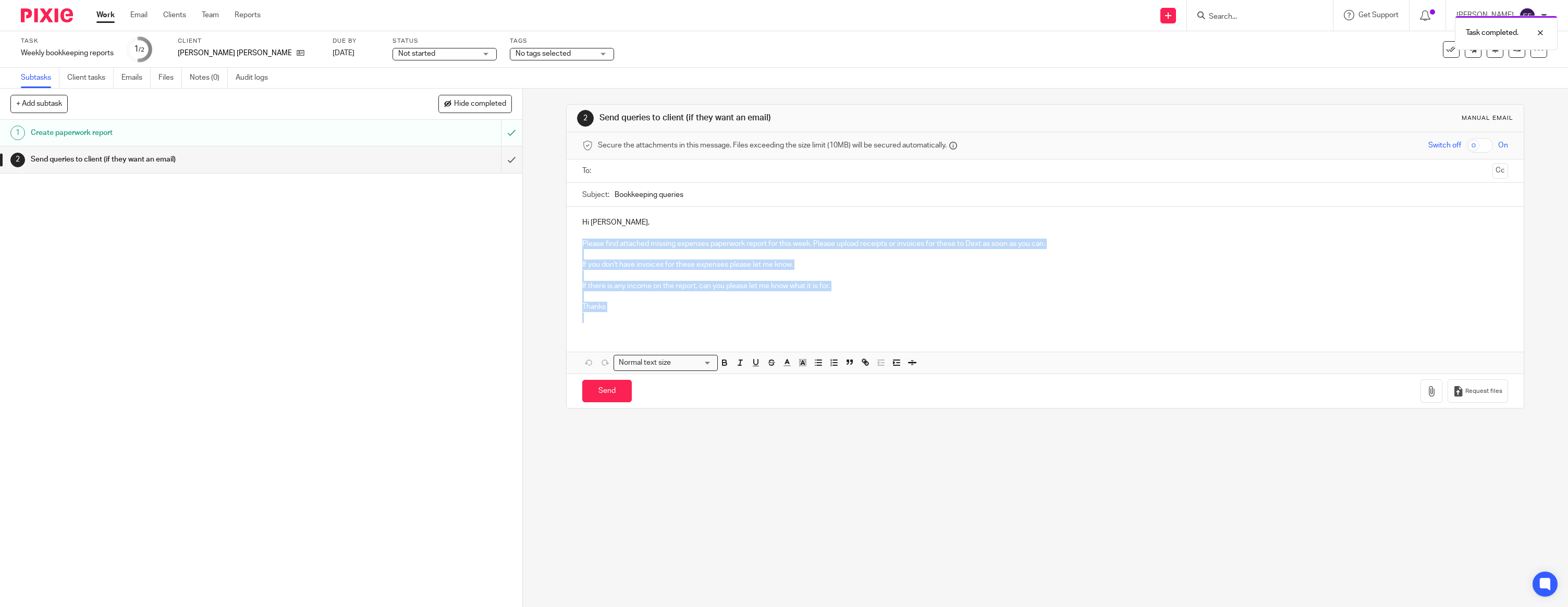
drag, startPoint x: 583, startPoint y: 245, endPoint x: 856, endPoint y: 322, distance: 283.7
click at [855, 322] on div "Hi Nathan, Please find attached missing expenses paperwork report for this week…" at bounding box center [1045, 269] width 957 height 124
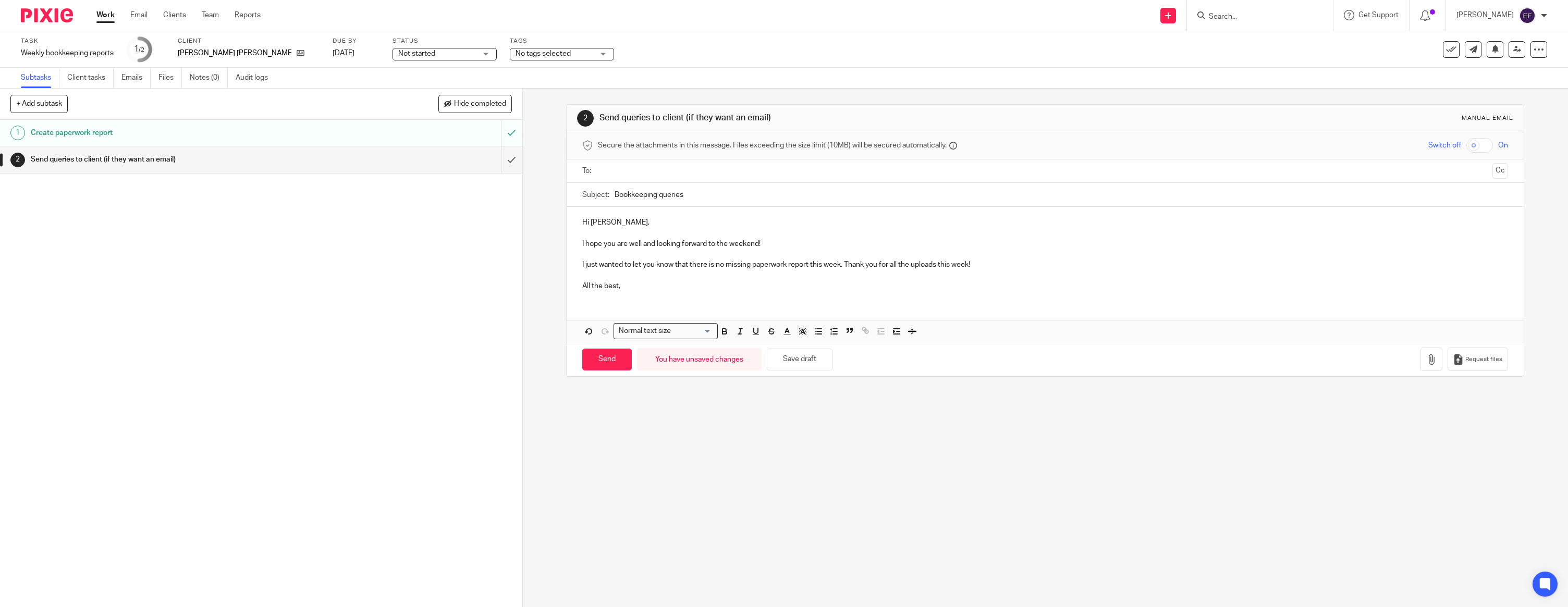
click at [704, 162] on ul at bounding box center [1046, 171] width 894 height 17
click at [712, 176] on input "text" at bounding box center [1045, 171] width 887 height 12
click at [592, 370] on input "Send" at bounding box center [607, 361] width 49 height 23
type input "Sent"
click at [27, 17] on img at bounding box center [47, 15] width 52 height 14
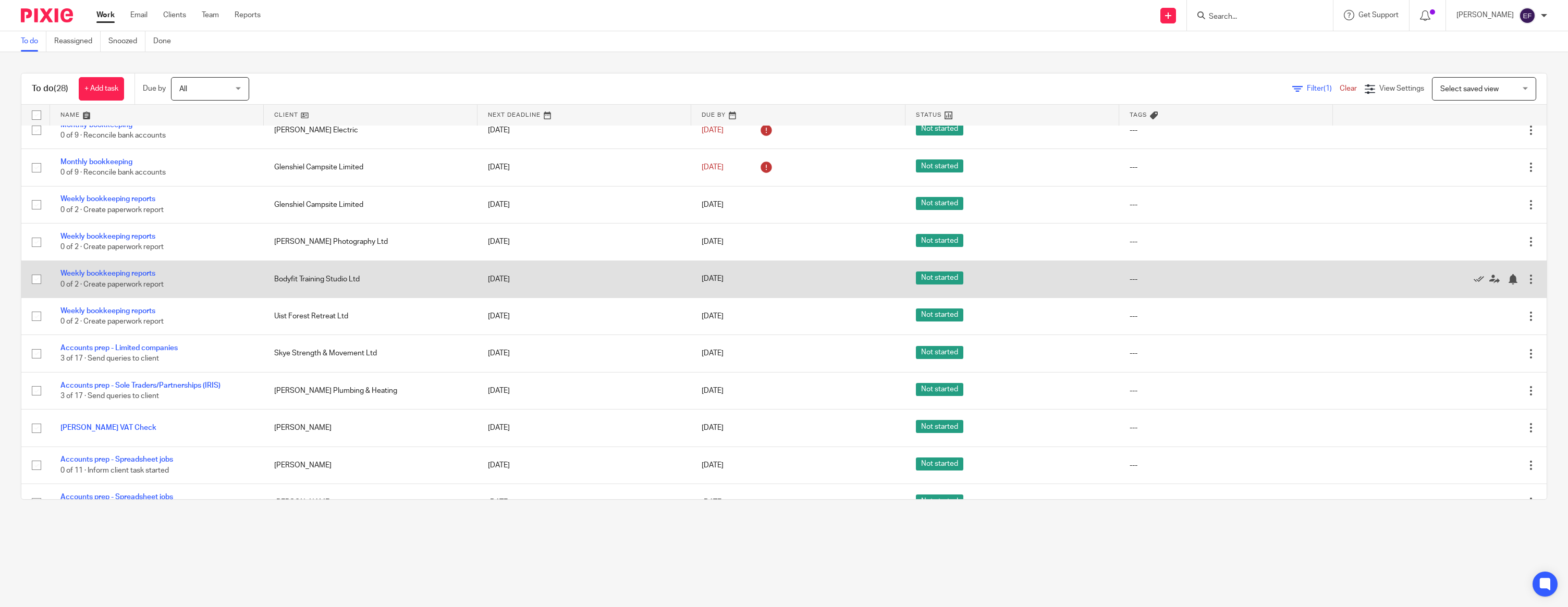
scroll to position [571, 0]
click at [110, 278] on link "Weekly bookkeeping reports" at bounding box center [108, 274] width 95 height 7
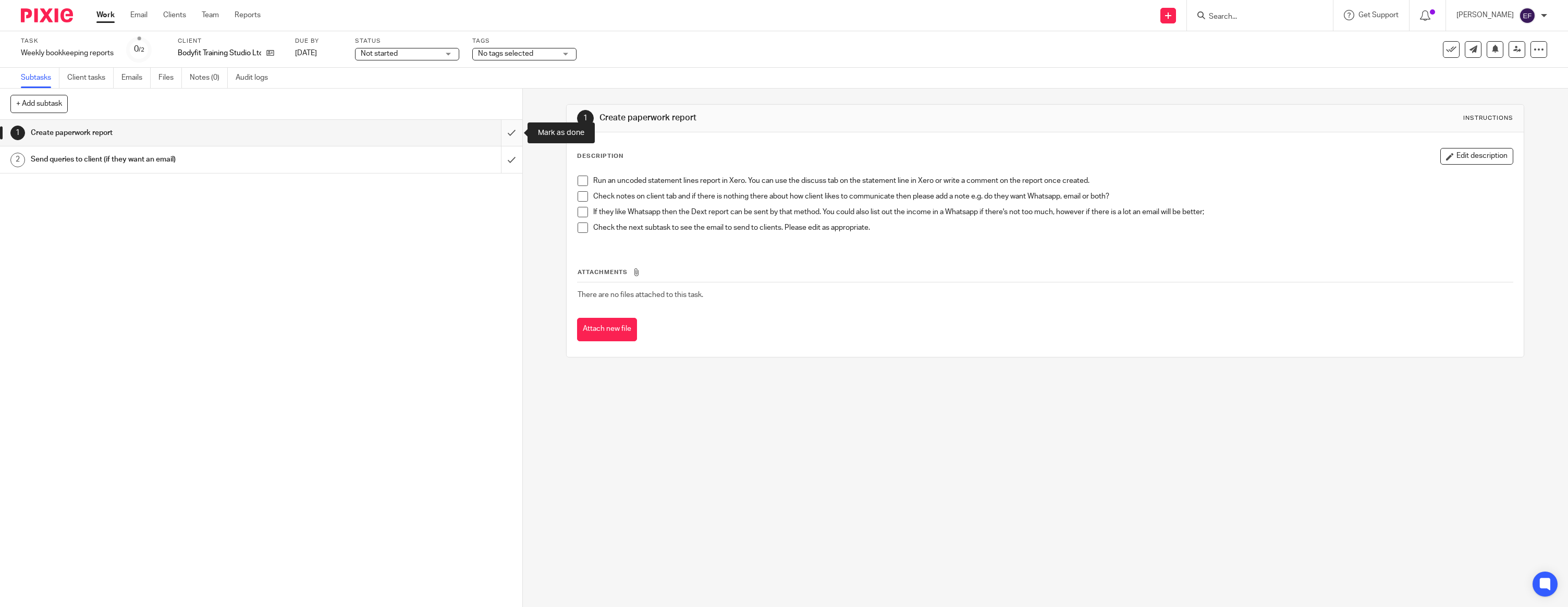
click at [501, 136] on input "submit" at bounding box center [261, 133] width 522 height 26
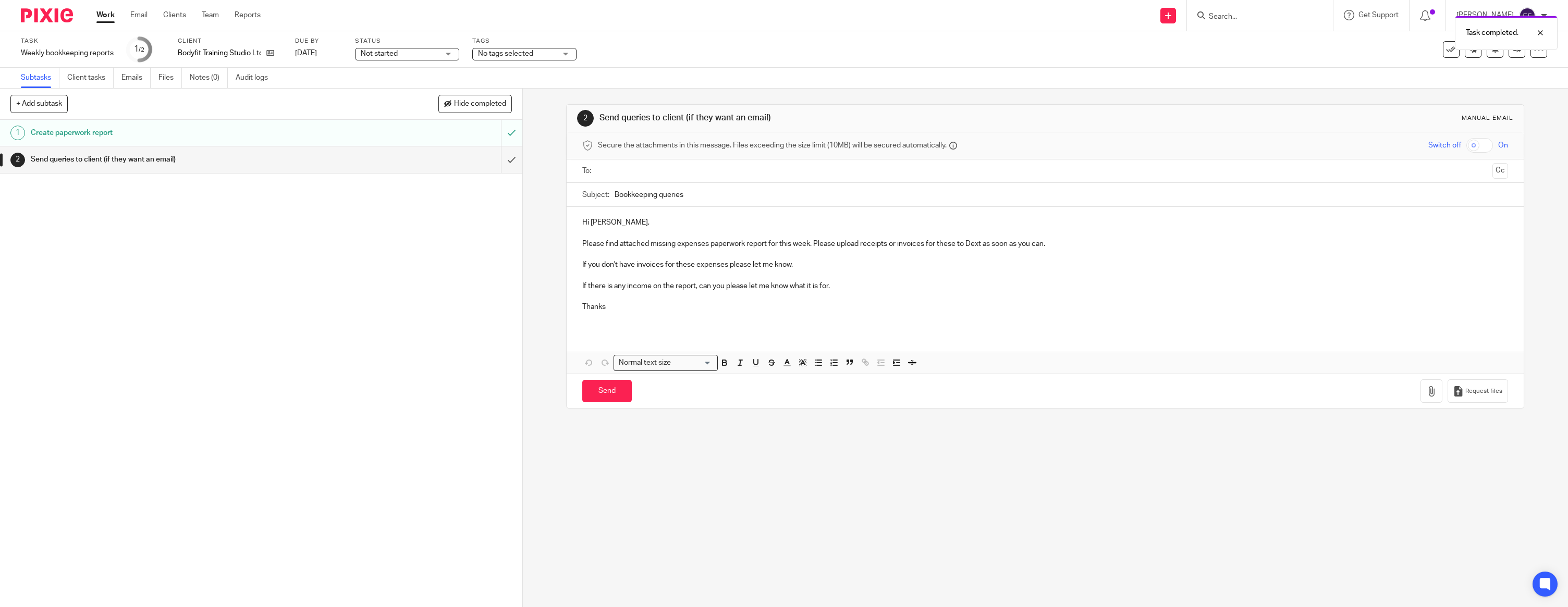
click at [597, 234] on p at bounding box center [1045, 232] width 926 height 10
click at [510, 164] on input "submit" at bounding box center [261, 159] width 522 height 26
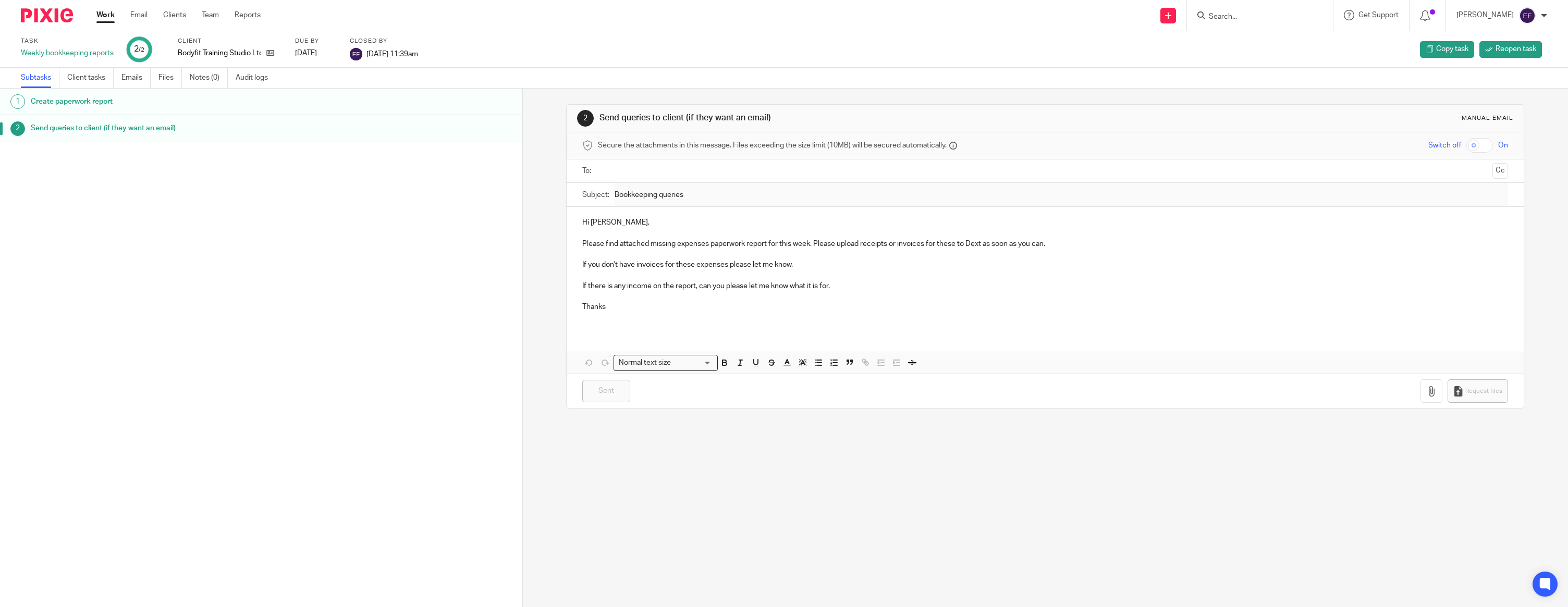
click at [44, 16] on img at bounding box center [47, 15] width 52 height 14
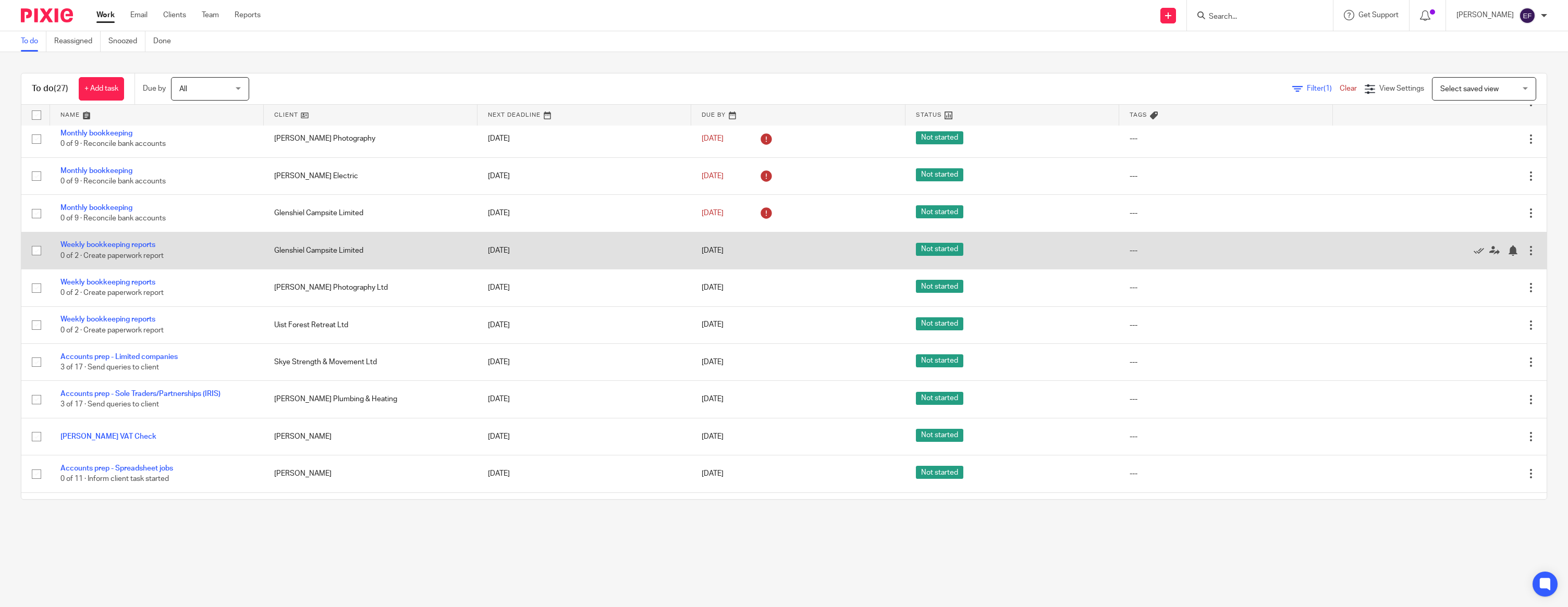
scroll to position [534, 0]
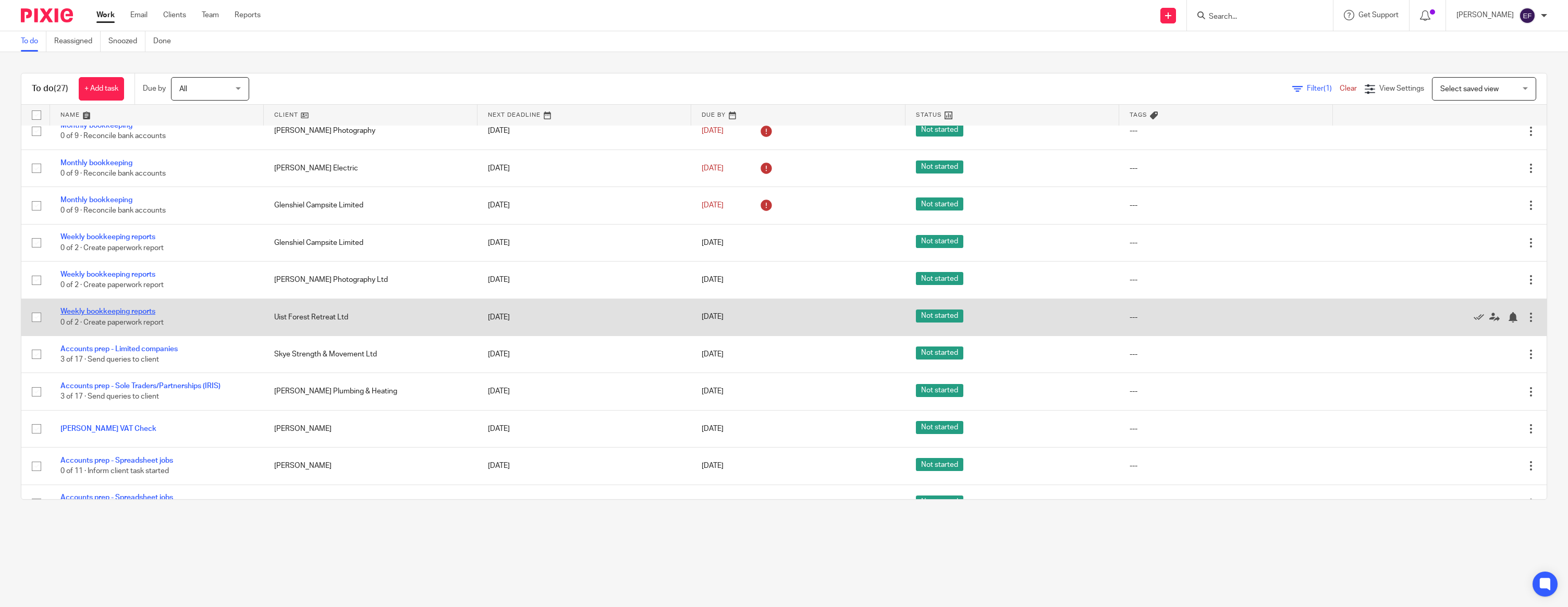
click at [127, 315] on link "Weekly bookkeeping reports" at bounding box center [108, 311] width 95 height 7
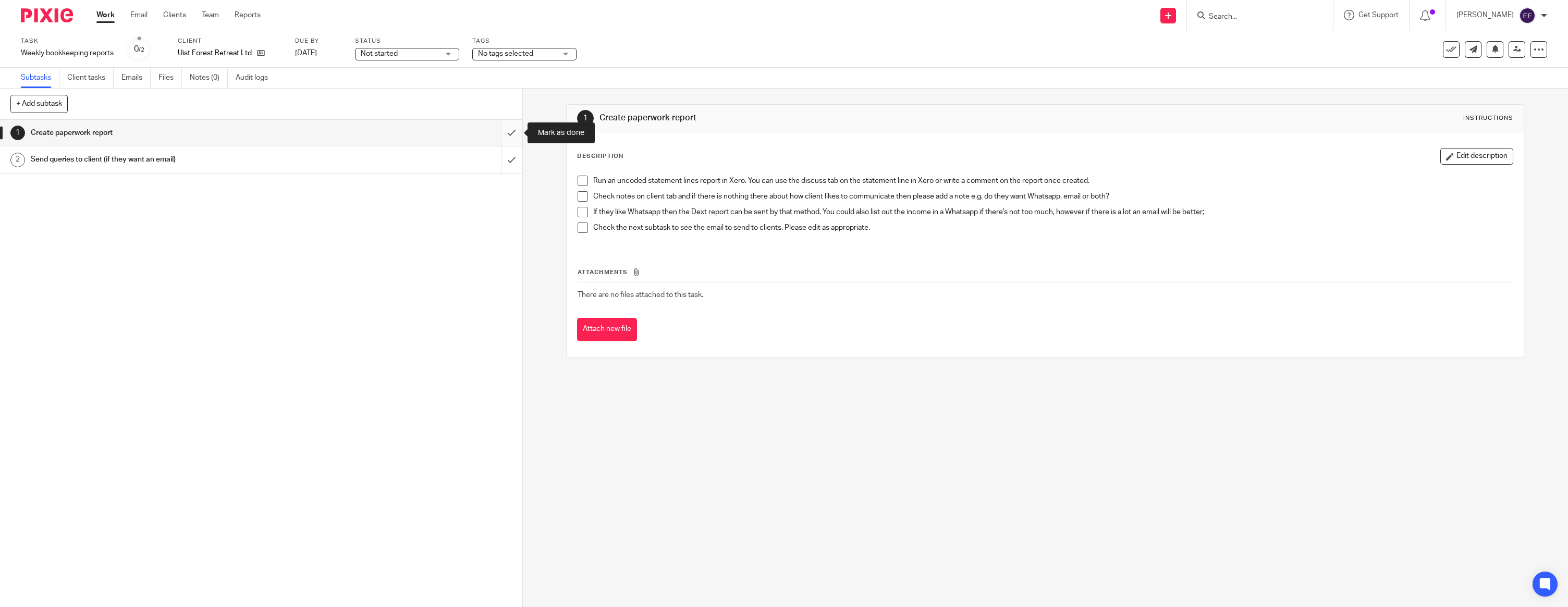
click at [504, 134] on input "submit" at bounding box center [261, 133] width 522 height 26
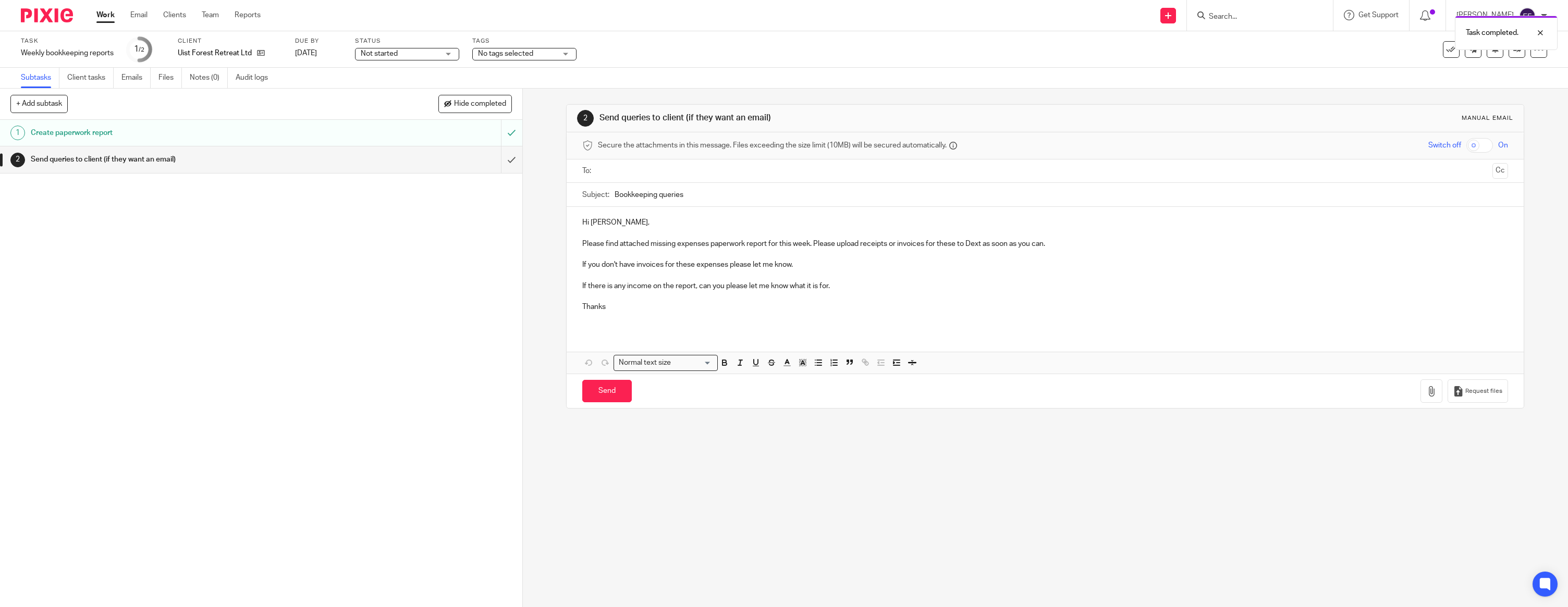
click at [612, 229] on p at bounding box center [1045, 232] width 926 height 10
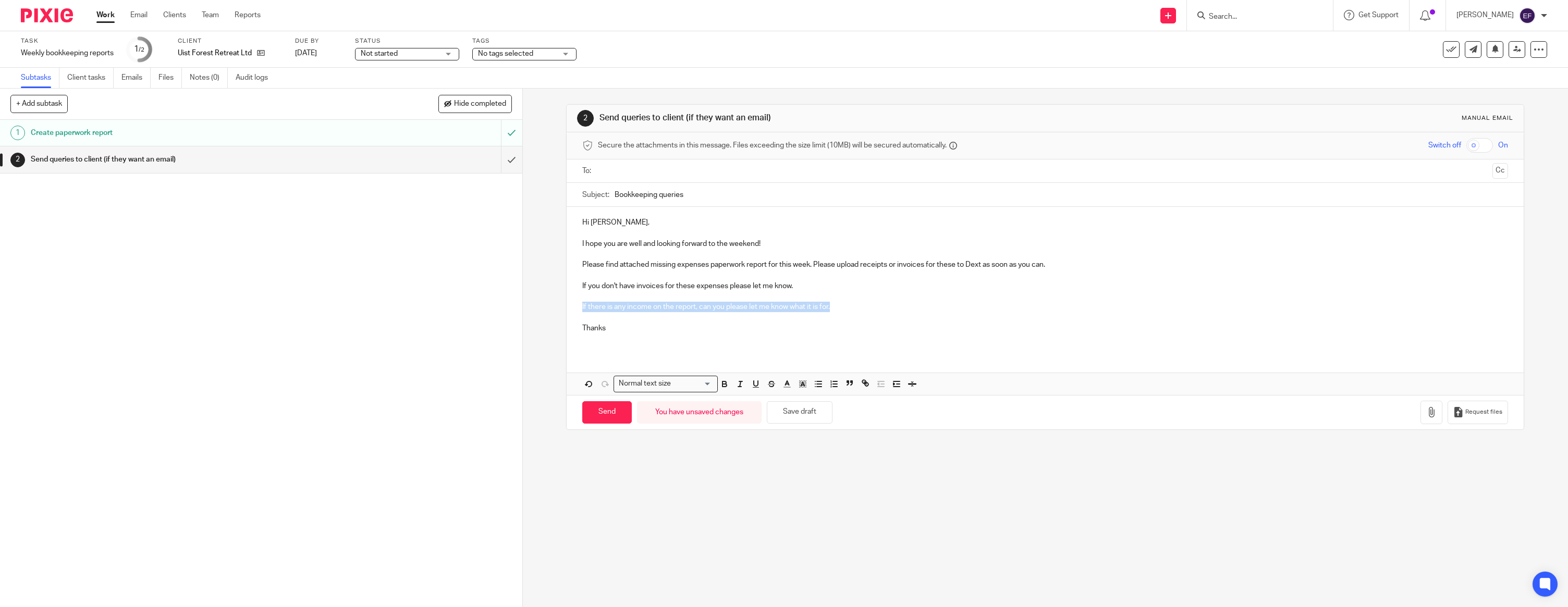
drag, startPoint x: 855, startPoint y: 310, endPoint x: 542, endPoint y: 306, distance: 313.0
click at [542, 306] on div "2 Send queries to client (if they want an email) Manual email Secure the attach…" at bounding box center [1045, 348] width 1045 height 518
click at [630, 318] on p at bounding box center [1045, 317] width 926 height 10
click at [627, 330] on p "Thanks" at bounding box center [1045, 328] width 926 height 10
click at [1434, 415] on icon "button" at bounding box center [1431, 412] width 10 height 10
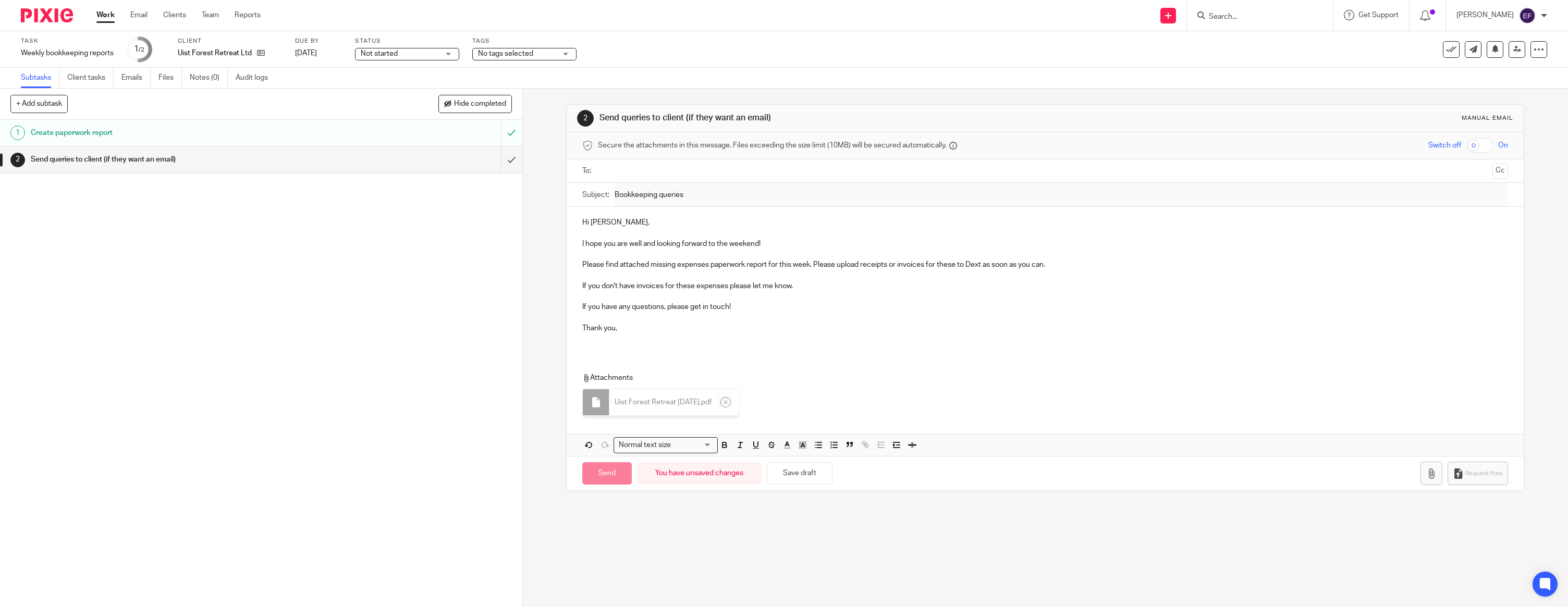
click at [625, 338] on p at bounding box center [1045, 338] width 926 height 10
click at [623, 161] on div at bounding box center [1046, 171] width 894 height 24
click at [646, 178] on ul at bounding box center [1046, 171] width 894 height 17
click at [646, 170] on input "text" at bounding box center [1045, 171] width 887 height 12
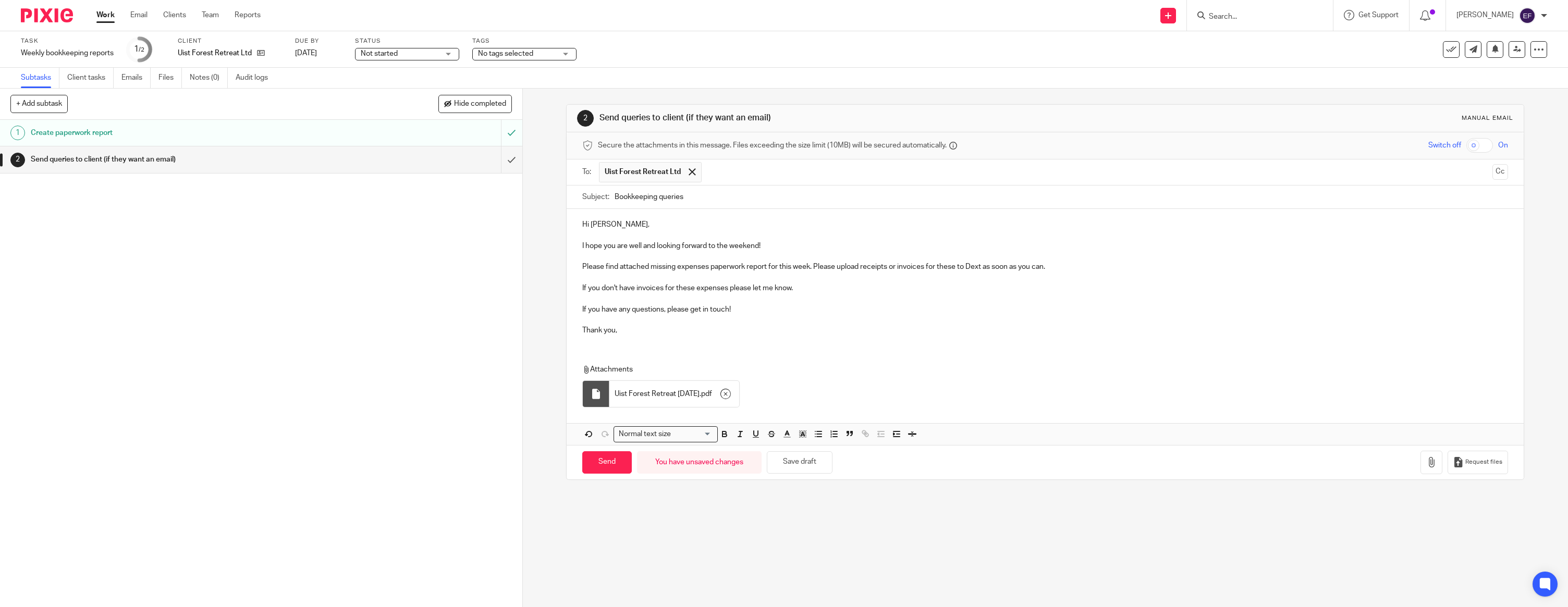
click at [676, 352] on div "Hi Kathryn, I hope you are well and looking forward to the weekend! Please find…" at bounding box center [1045, 327] width 957 height 236
click at [606, 461] on input "Send" at bounding box center [607, 462] width 49 height 23
type input "Sent"
click at [54, 14] on img at bounding box center [47, 15] width 52 height 14
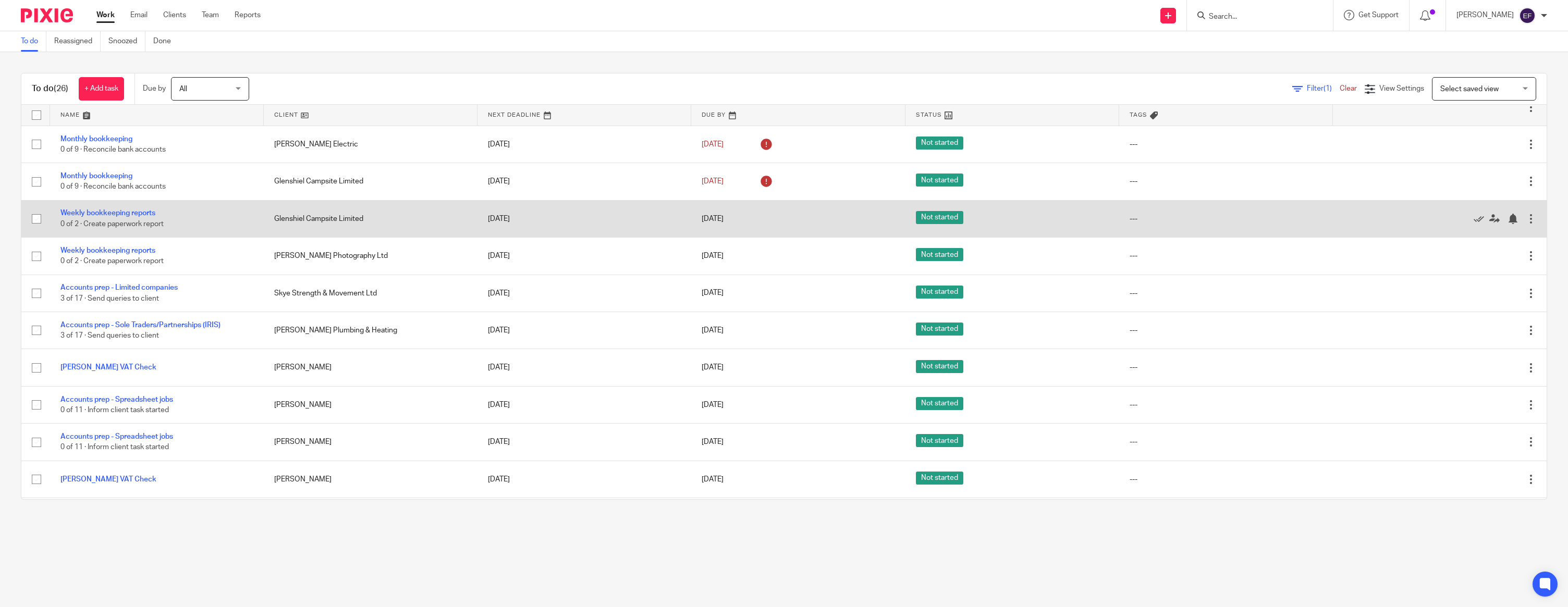
scroll to position [542, 0]
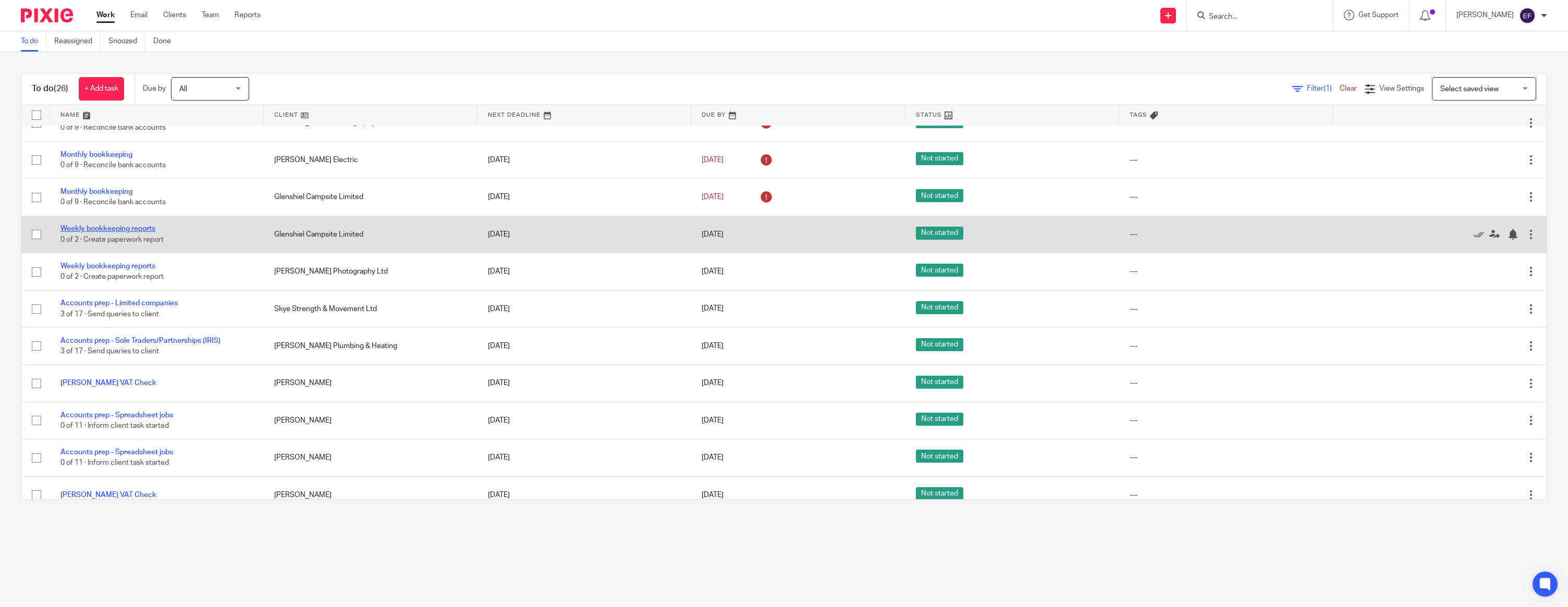
click at [126, 232] on link "Weekly bookkeeping reports" at bounding box center [108, 229] width 95 height 7
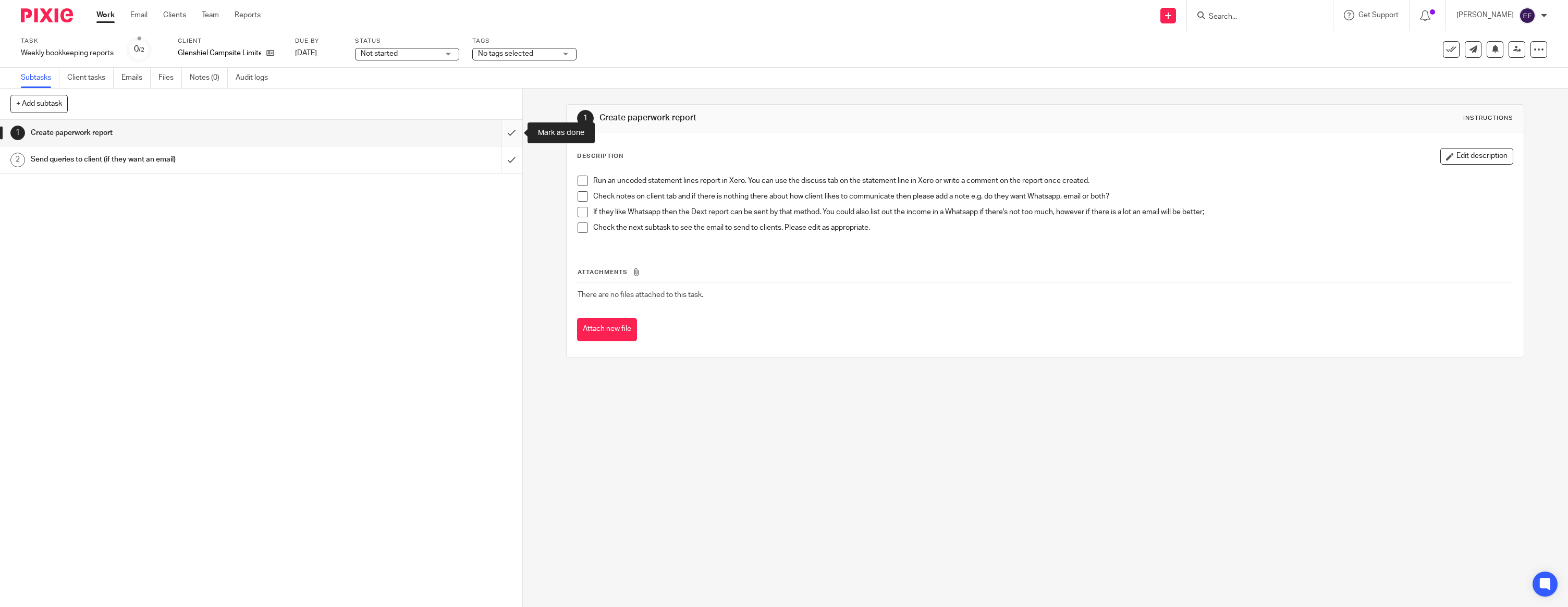
click at [513, 135] on input "submit" at bounding box center [261, 133] width 522 height 26
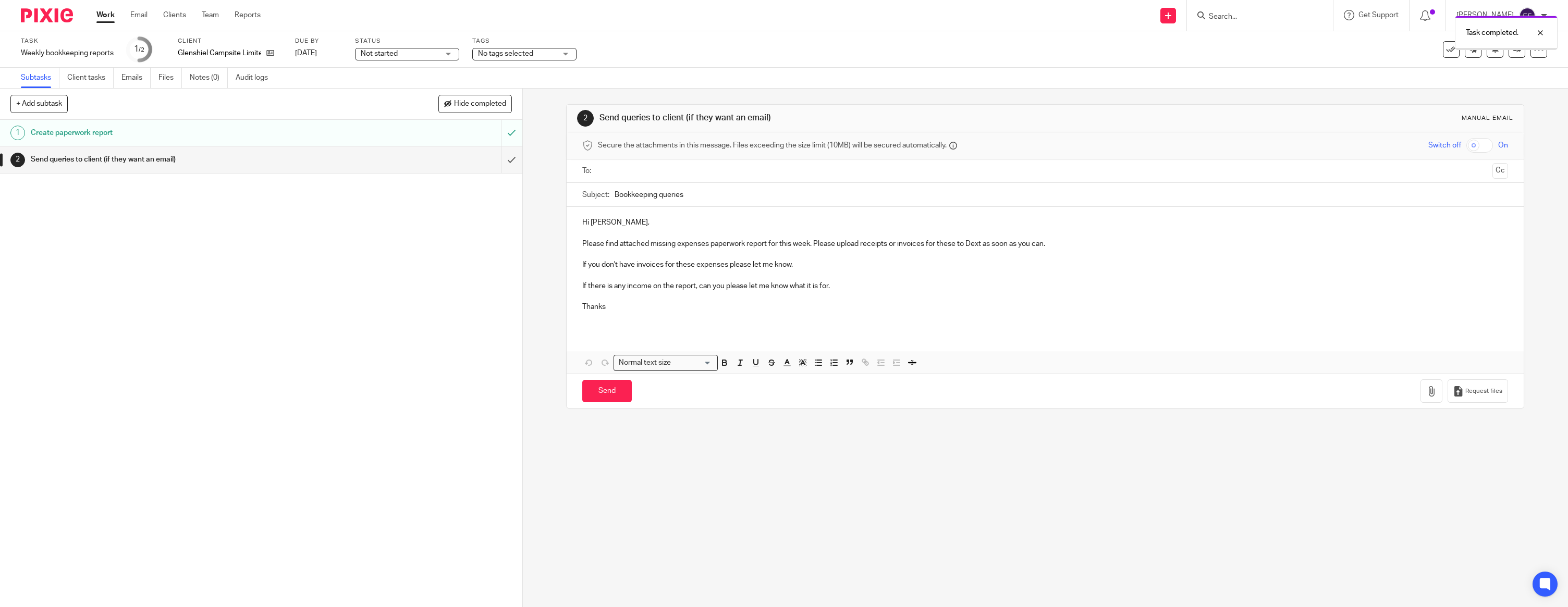
click at [658, 172] on input "text" at bounding box center [1045, 171] width 887 height 12
click at [635, 227] on p "Hi Finlay," at bounding box center [1045, 224] width 926 height 10
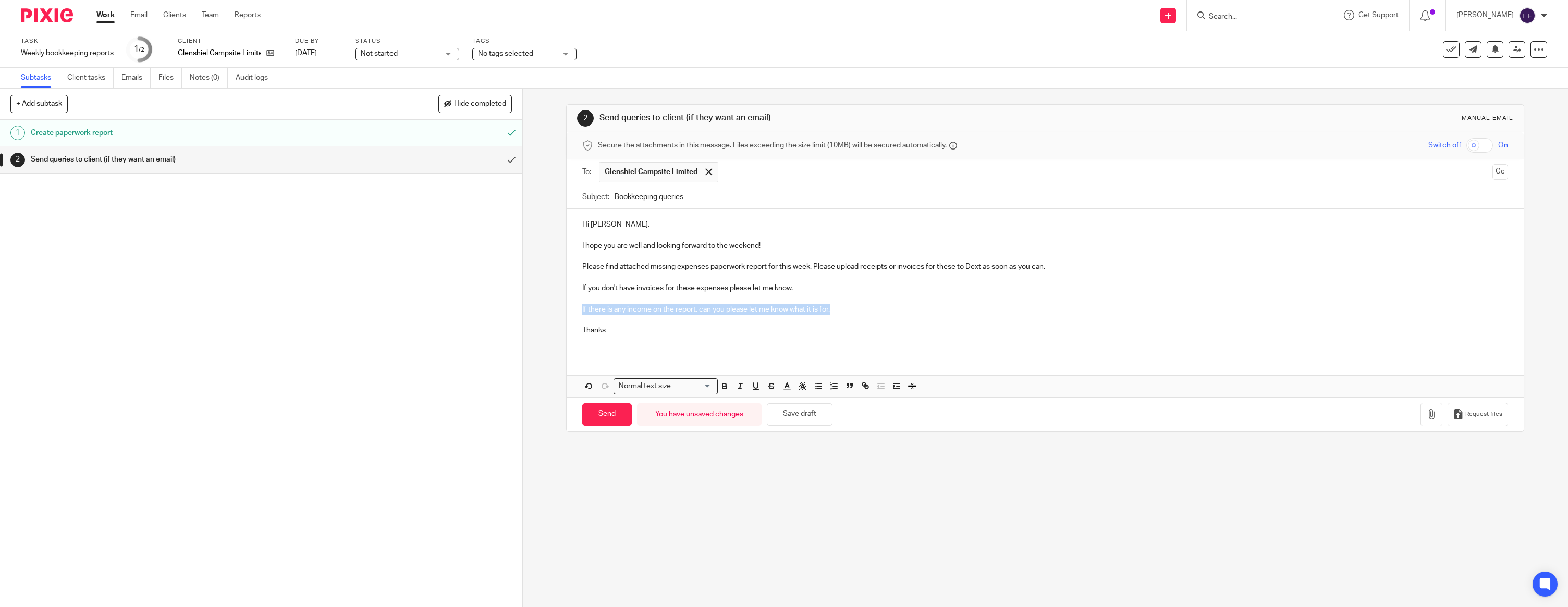
drag, startPoint x: 843, startPoint y: 311, endPoint x: 546, endPoint y: 308, distance: 297.0
click at [547, 308] on div "2 Send queries to client (if they want an email) Manual email Secure the attach…" at bounding box center [1045, 348] width 1045 height 518
click at [637, 327] on p "Thanks" at bounding box center [1045, 330] width 926 height 10
click at [1428, 410] on icon "button" at bounding box center [1431, 414] width 10 height 10
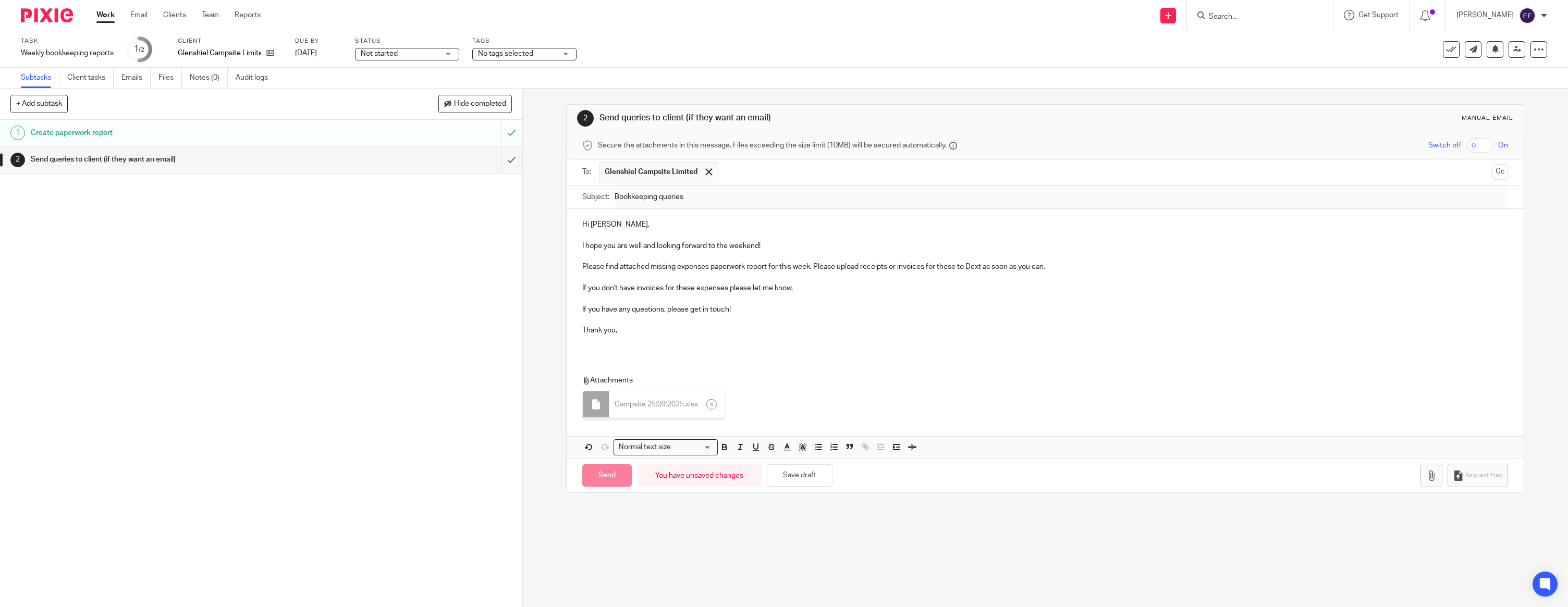
click at [643, 332] on p "Thank you," at bounding box center [1045, 330] width 926 height 10
drag, startPoint x: 612, startPoint y: 352, endPoint x: 600, endPoint y: 352, distance: 12.0
click at [610, 352] on div "Hi Finlay, I hope you are well and looking forward to the weekend! Please find …" at bounding box center [1045, 281] width 957 height 145
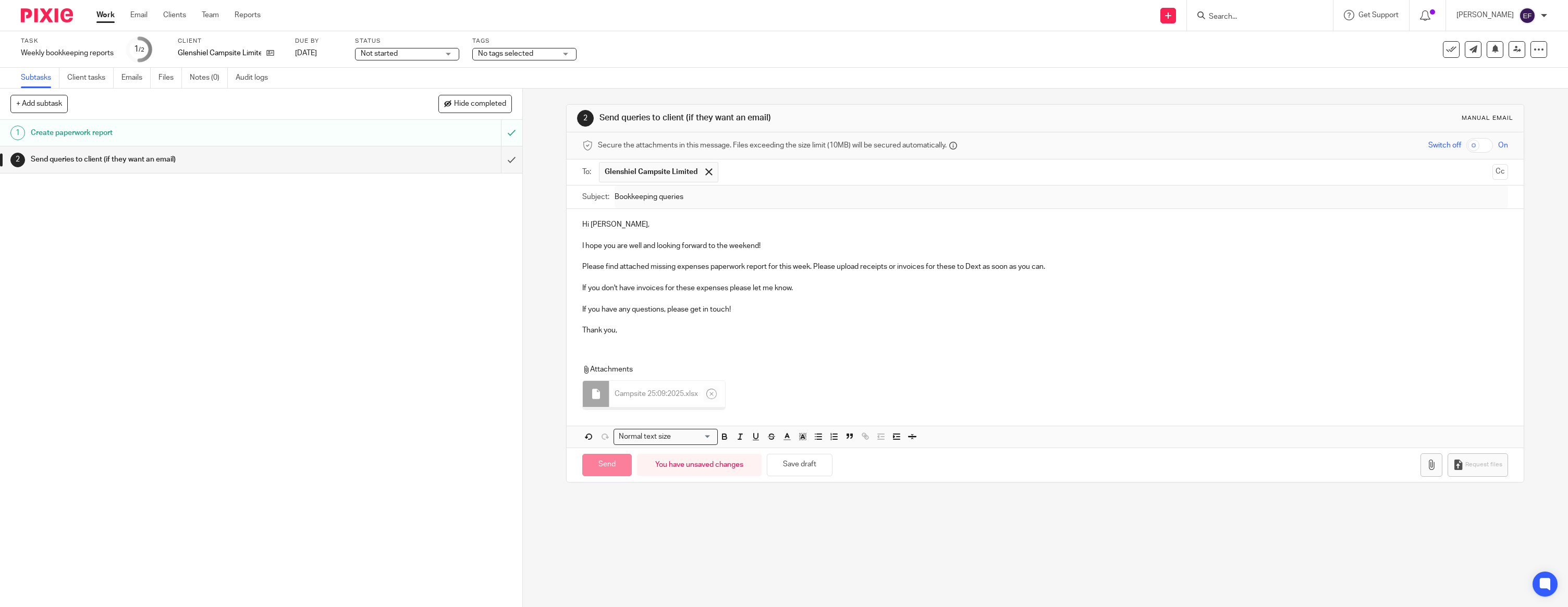
click at [602, 343] on div "Hi Finlay, I hope you are well and looking forward to the weekend! Please find …" at bounding box center [1045, 276] width 957 height 134
click at [625, 465] on input "Send" at bounding box center [607, 462] width 49 height 23
type input "Sent"
click at [41, 12] on img at bounding box center [47, 15] width 52 height 14
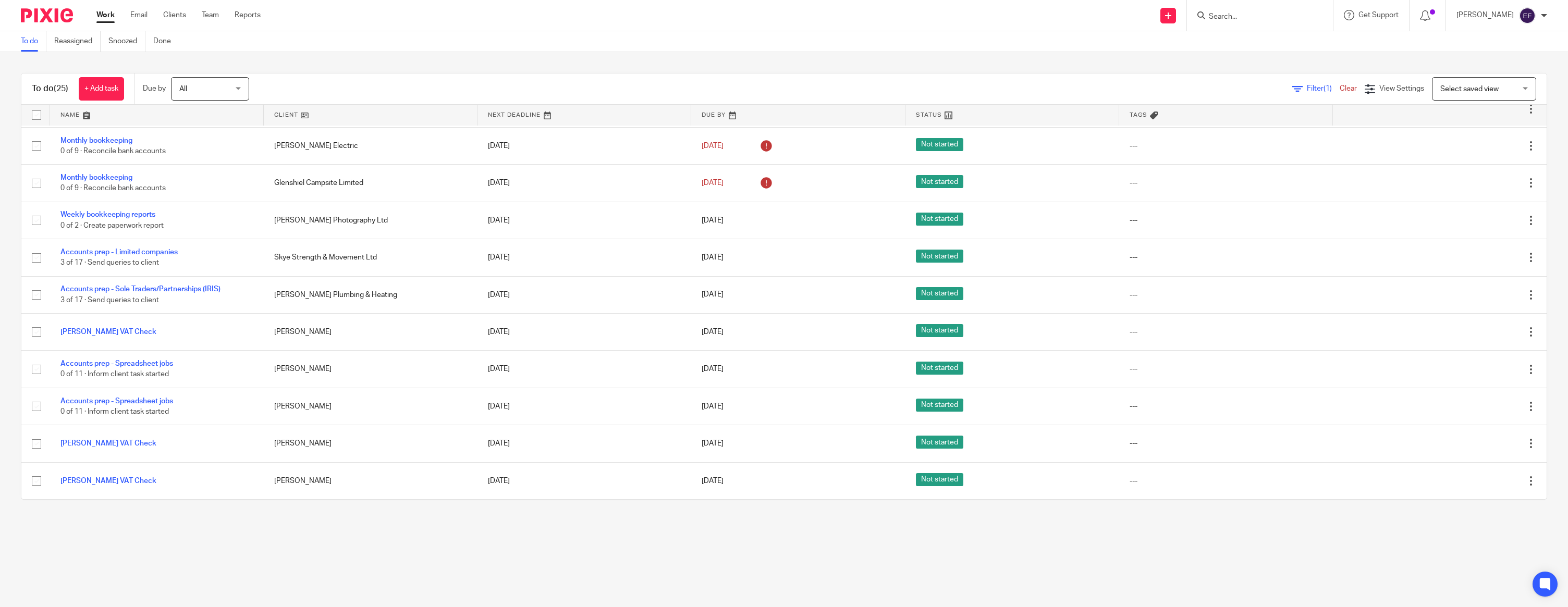
scroll to position [569, 0]
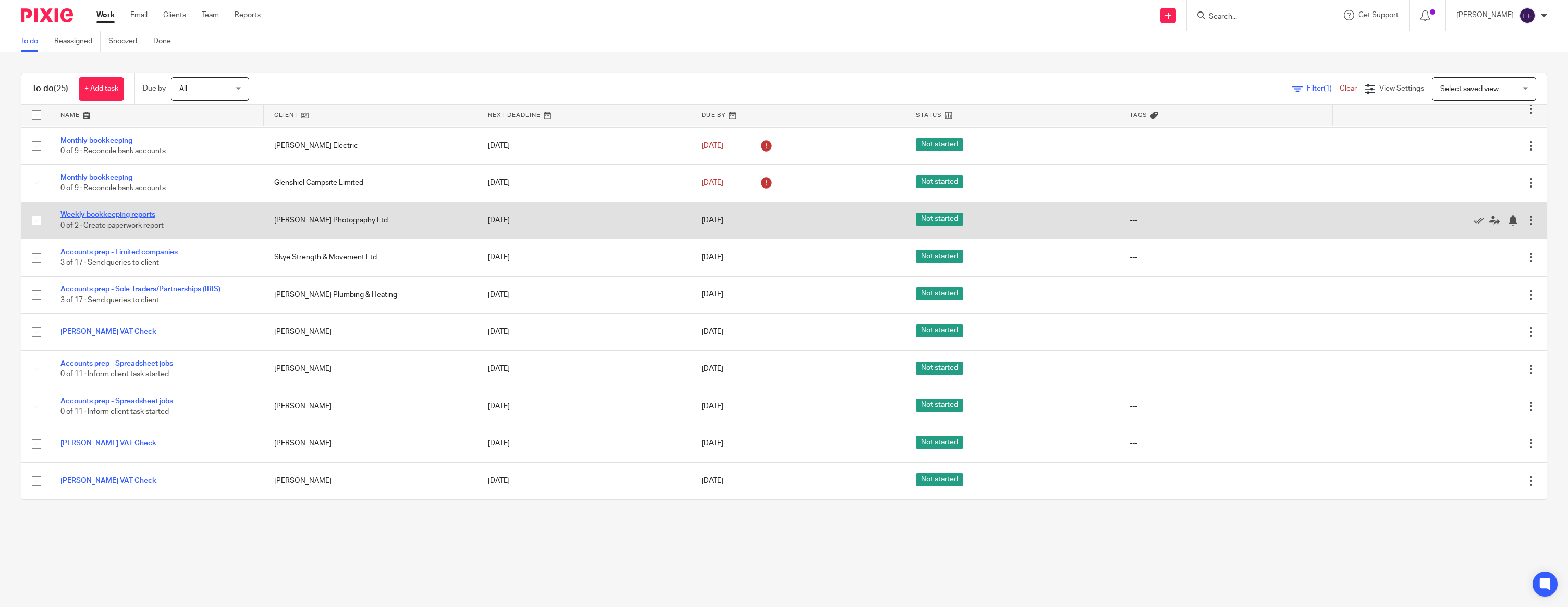
click at [100, 213] on link "Weekly bookkeeping reports" at bounding box center [108, 215] width 95 height 7
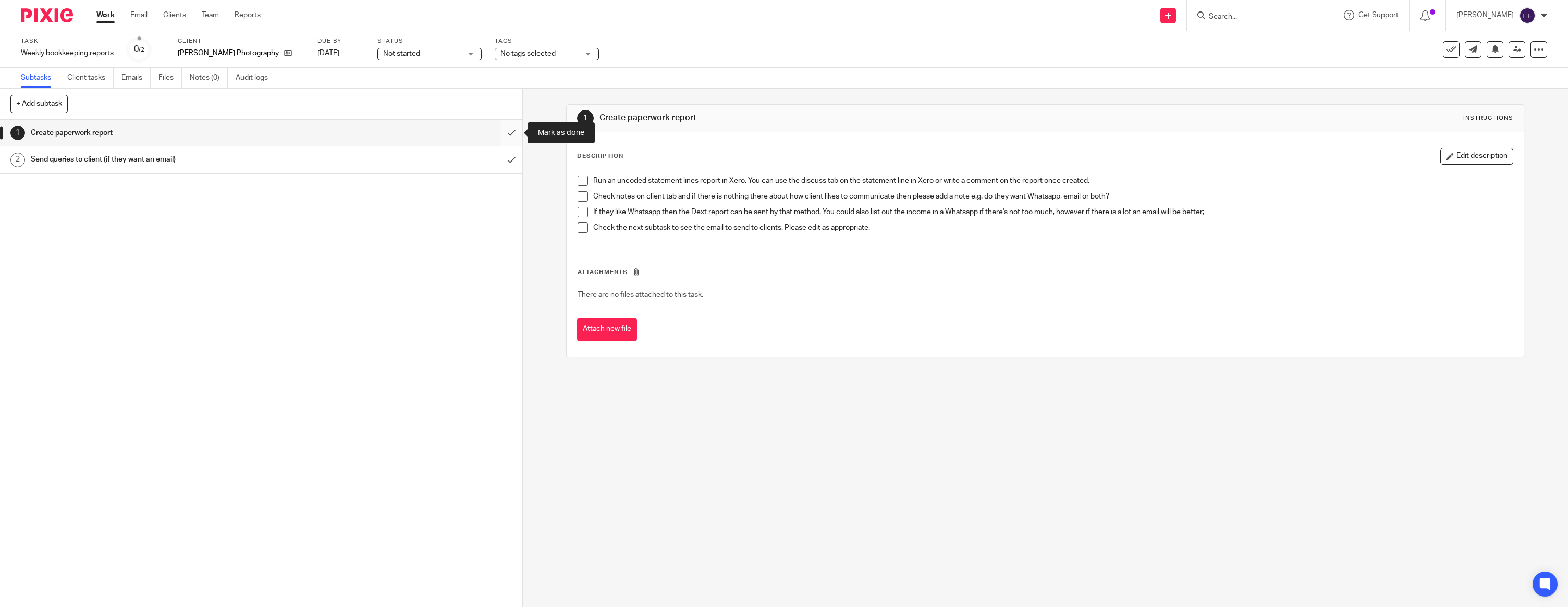
click at [503, 135] on input "submit" at bounding box center [261, 133] width 522 height 26
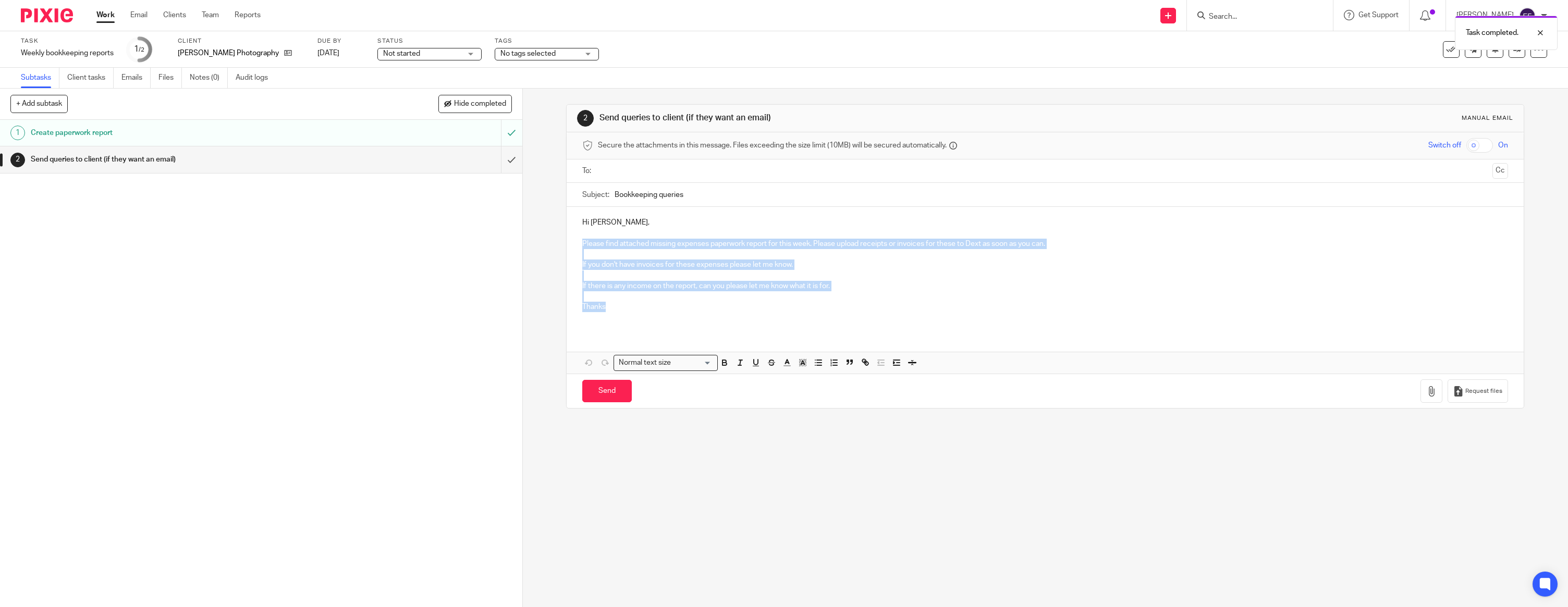
drag, startPoint x: 579, startPoint y: 241, endPoint x: 898, endPoint y: 310, distance: 326.4
click at [898, 310] on div "Hi [PERSON_NAME], Please find attached missing expenses paperwork report for th…" at bounding box center [1045, 269] width 957 height 124
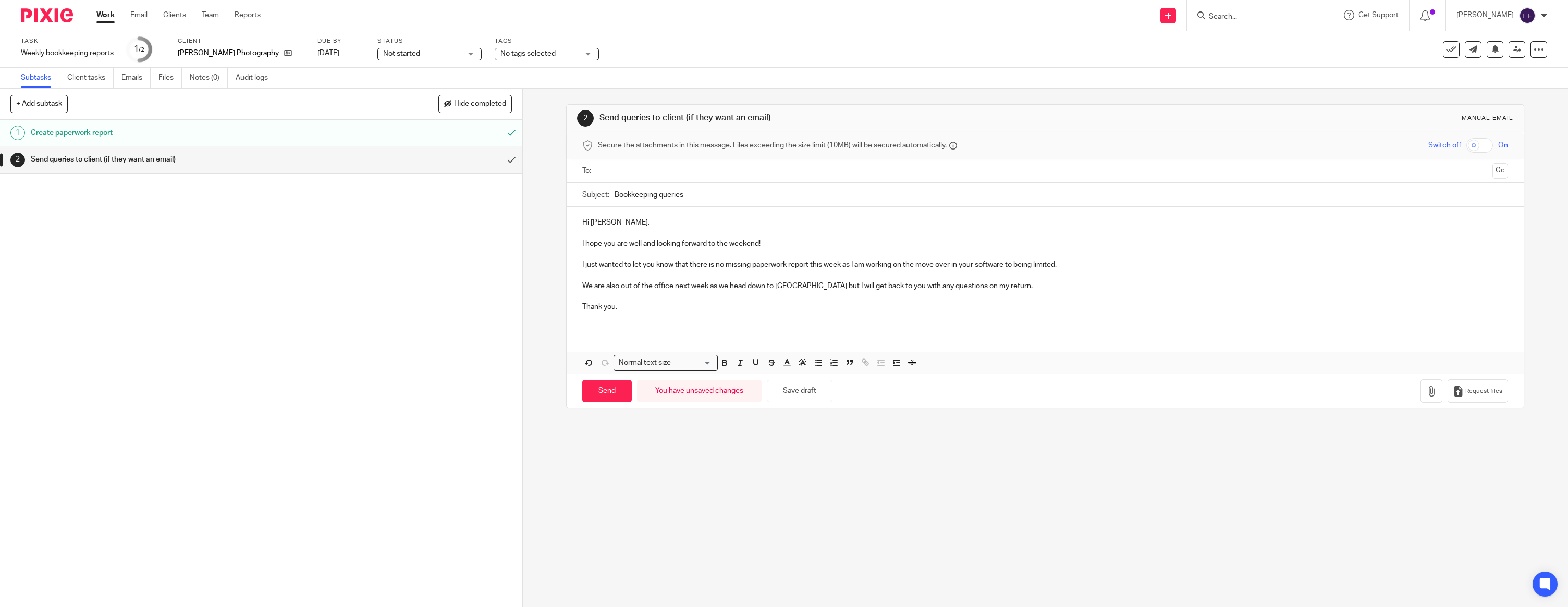
click at [678, 176] on input "text" at bounding box center [1045, 171] width 887 height 12
click at [618, 327] on div "Hi [PERSON_NAME], I hope you are well and looking forward to the weekend! I jus…" at bounding box center [1045, 271] width 957 height 124
drag, startPoint x: 606, startPoint y: 439, endPoint x: 603, endPoint y: 381, distance: 58.1
click at [606, 439] on div "2 Send queries to client (if they want an email) Manual email Secure the attach…" at bounding box center [1045, 348] width 1045 height 518
click at [717, 175] on span at bounding box center [720, 172] width 7 height 7
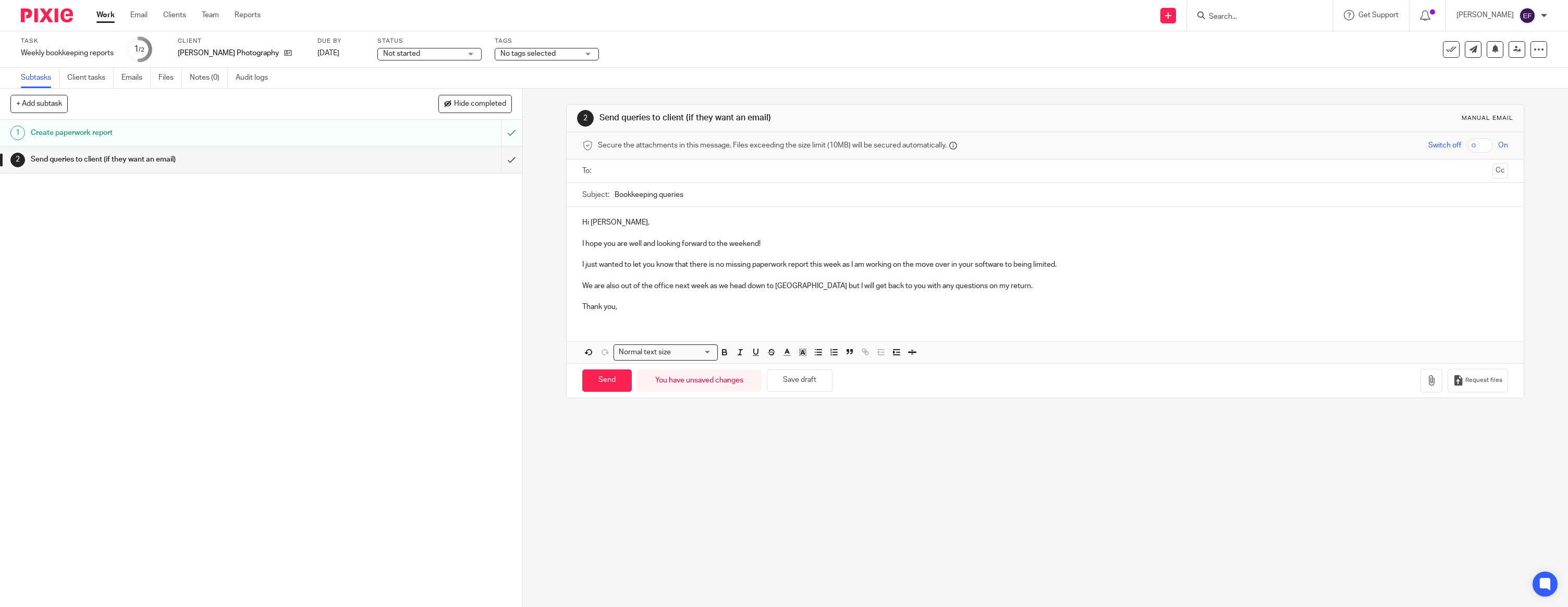
click at [681, 175] on input "text" at bounding box center [1045, 171] width 887 height 12
click at [607, 383] on input "Send" at bounding box center [607, 383] width 49 height 23
type input "Sent"
